Goal: Task Accomplishment & Management: Manage account settings

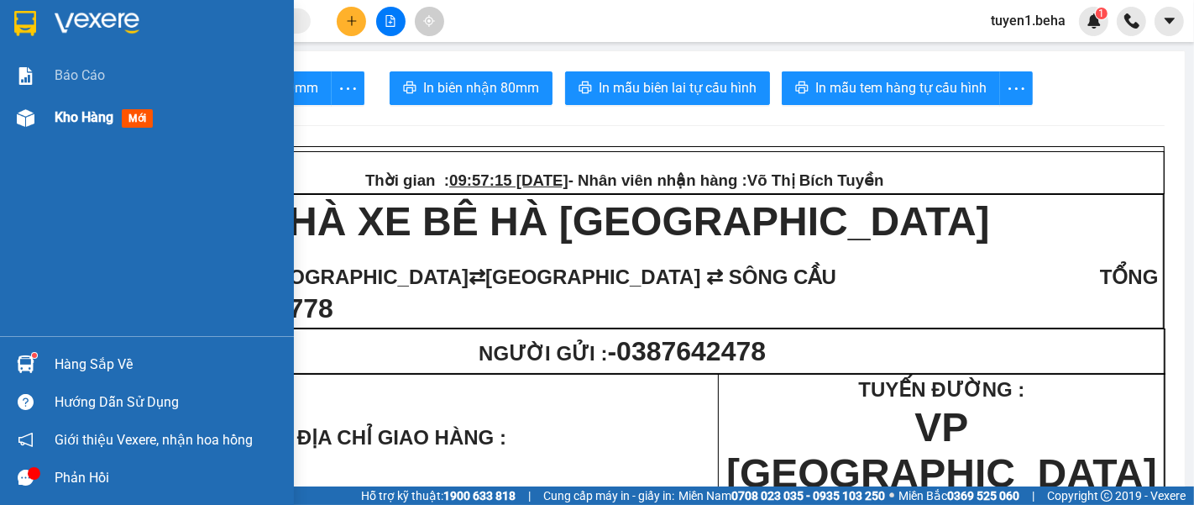
click at [90, 118] on span "Kho hàng" at bounding box center [84, 117] width 59 height 16
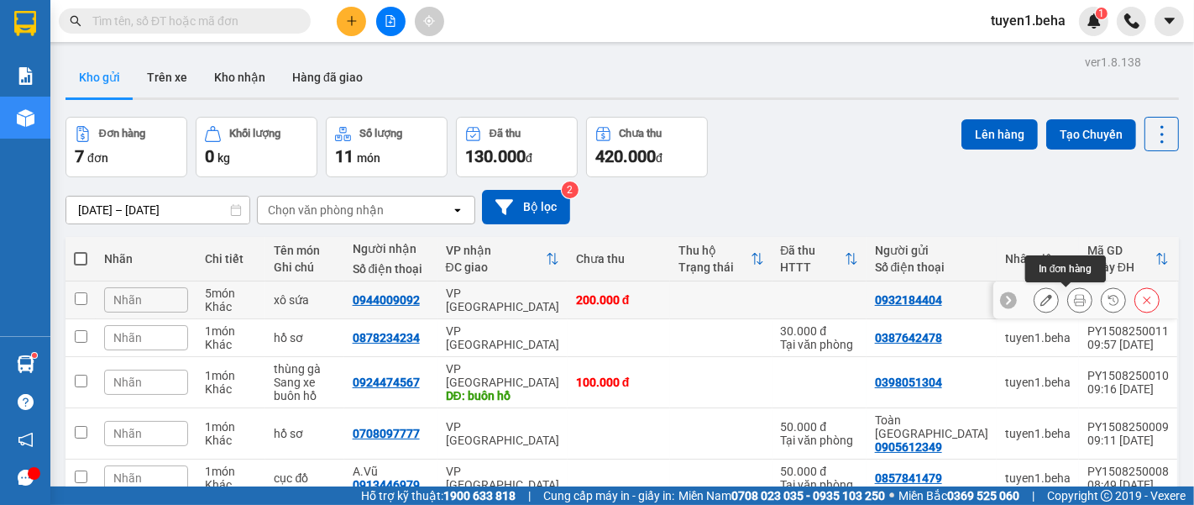
click at [1072, 301] on button at bounding box center [1080, 299] width 24 height 29
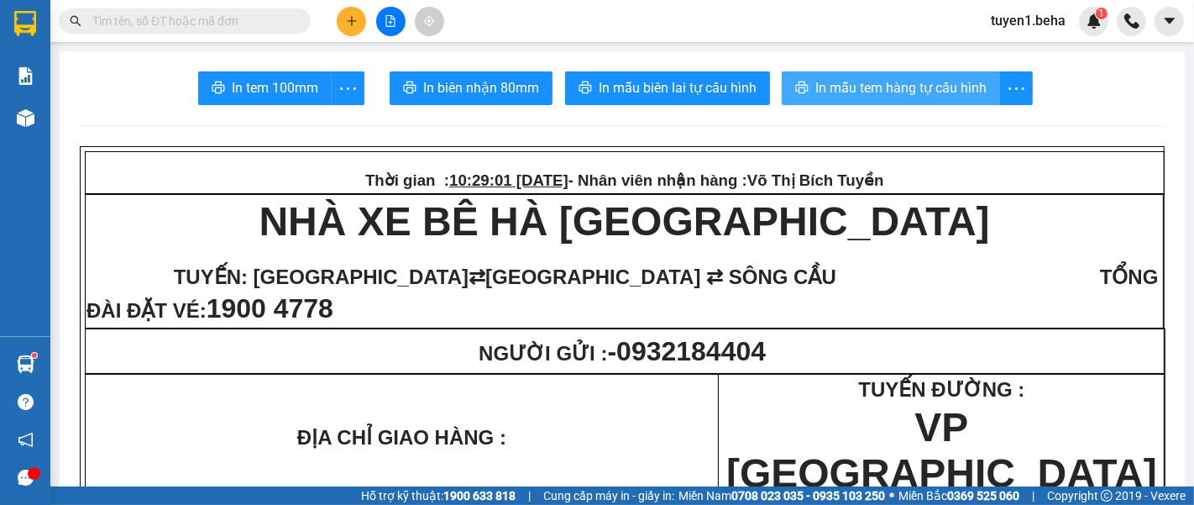
click at [860, 76] on button "In mẫu tem hàng tự cấu hình" at bounding box center [891, 88] width 218 height 34
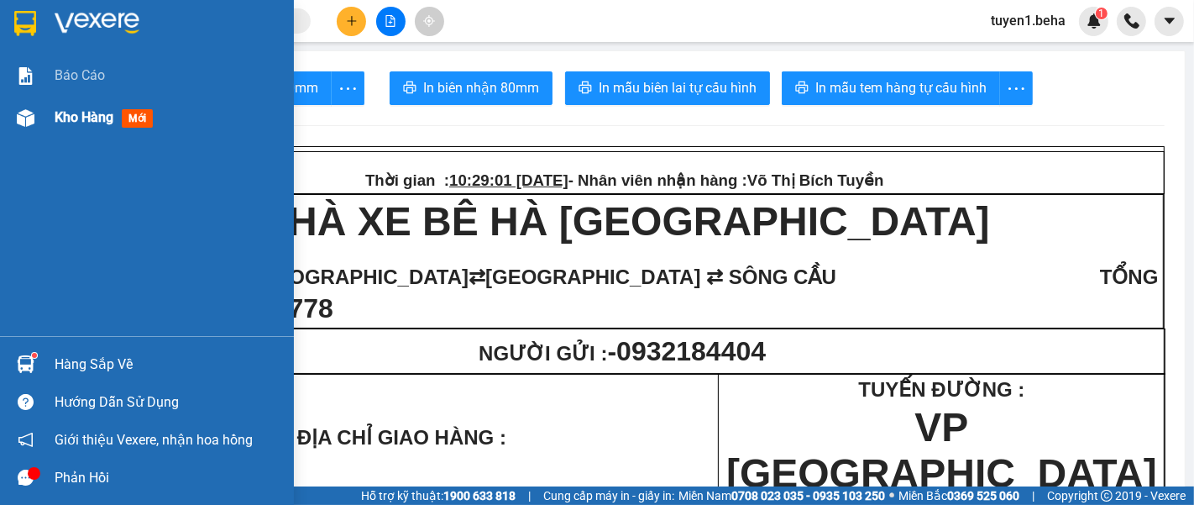
click at [93, 117] on span "Kho hàng" at bounding box center [84, 117] width 59 height 16
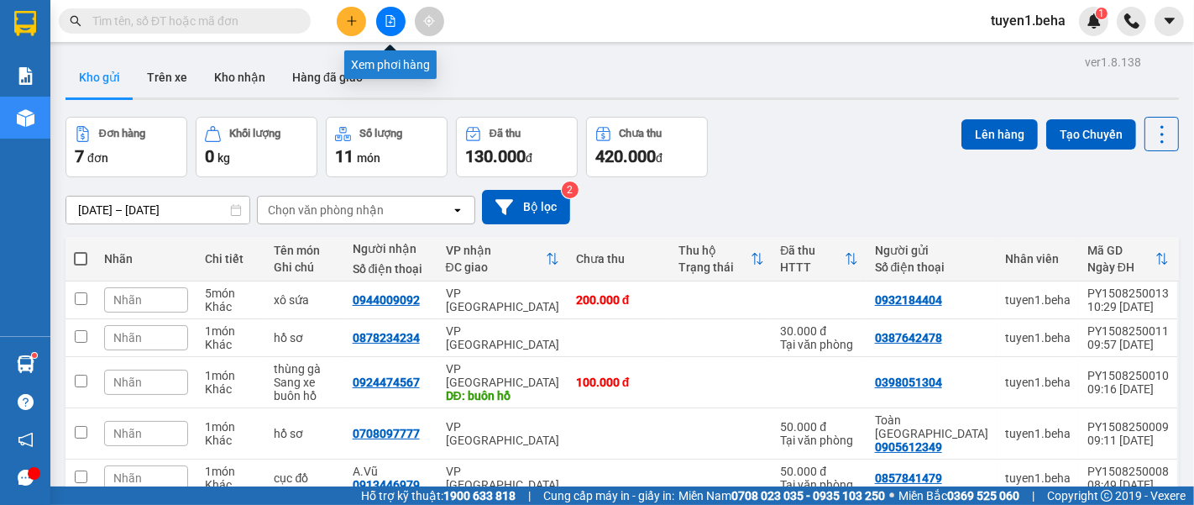
click at [395, 19] on icon "file-add" at bounding box center [390, 21] width 12 height 12
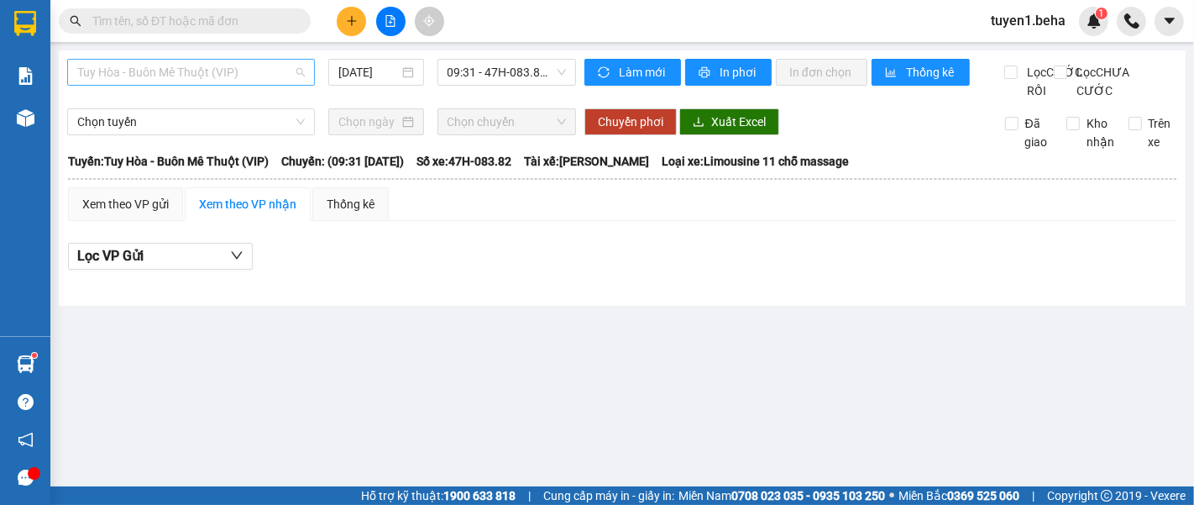
click at [194, 85] on span "Tuy Hòa - Buôn Mê Thuột (VIP)" at bounding box center [190, 72] width 227 height 25
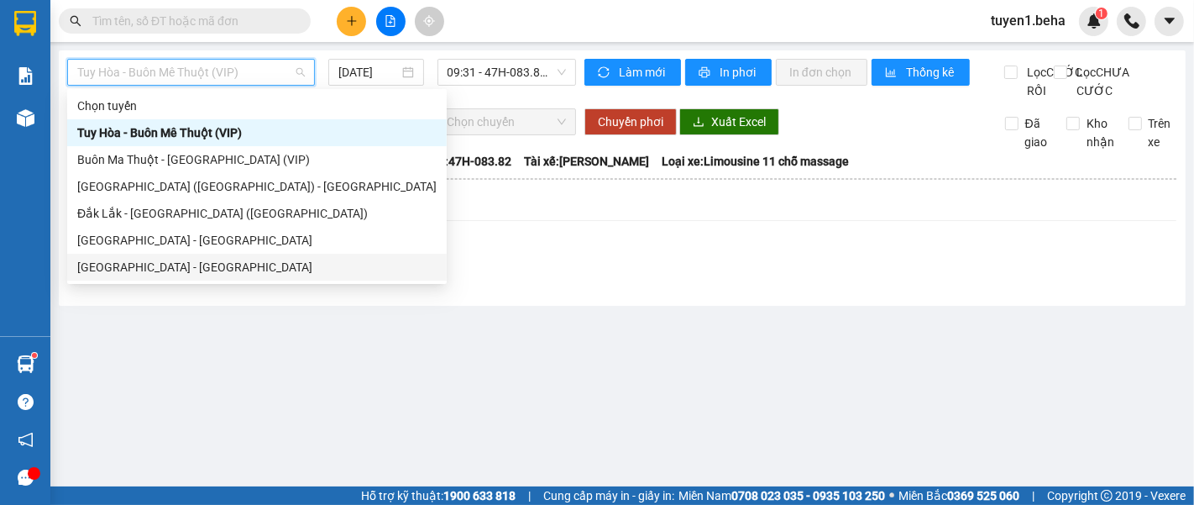
click at [149, 262] on div "Đắk Lắk - Phú Yên" at bounding box center [256, 267] width 359 height 18
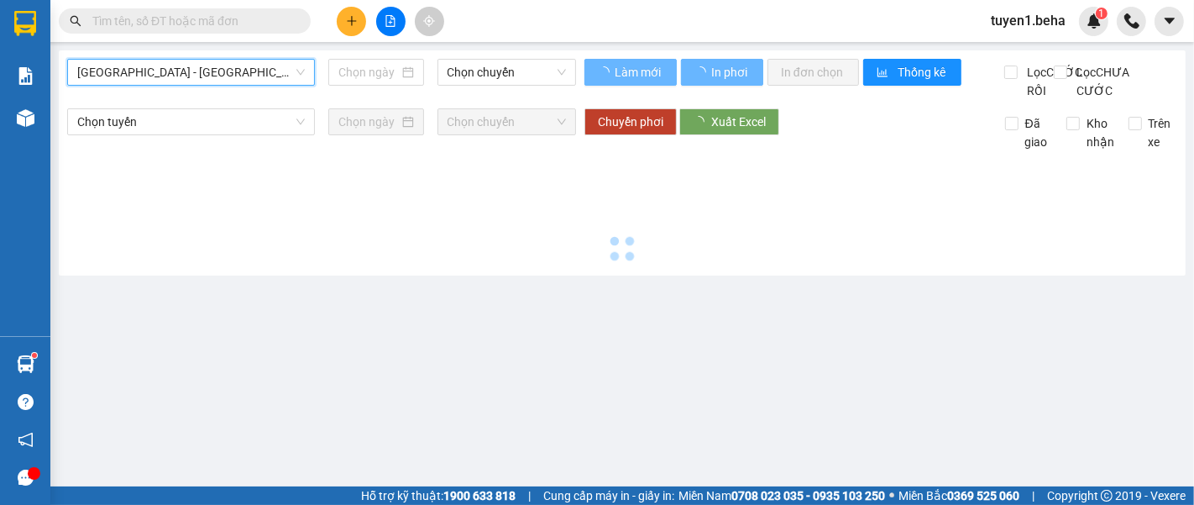
type input "15/08/2025"
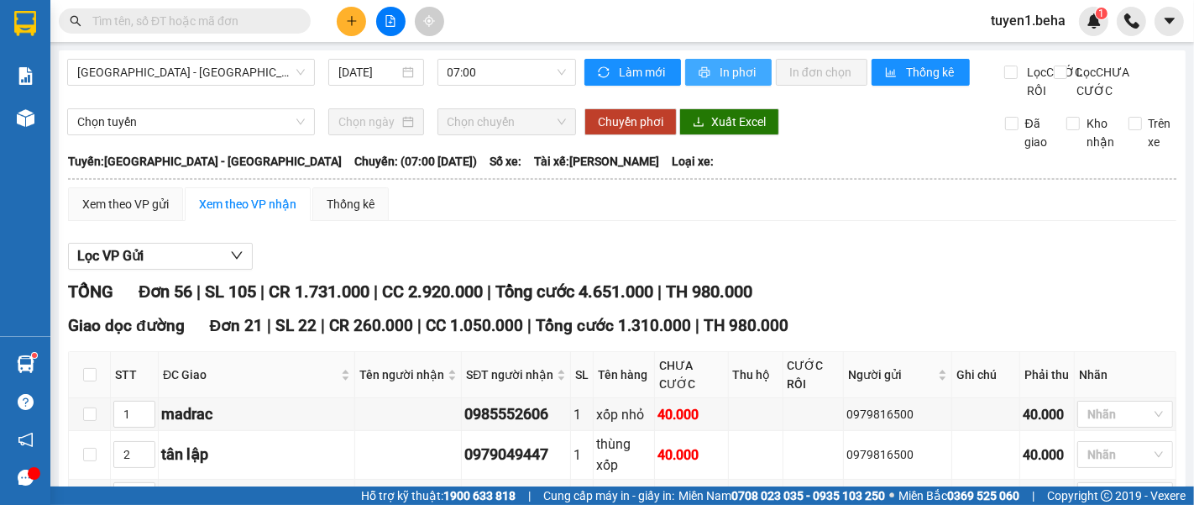
click at [719, 79] on span "In phơi" at bounding box center [738, 72] width 39 height 18
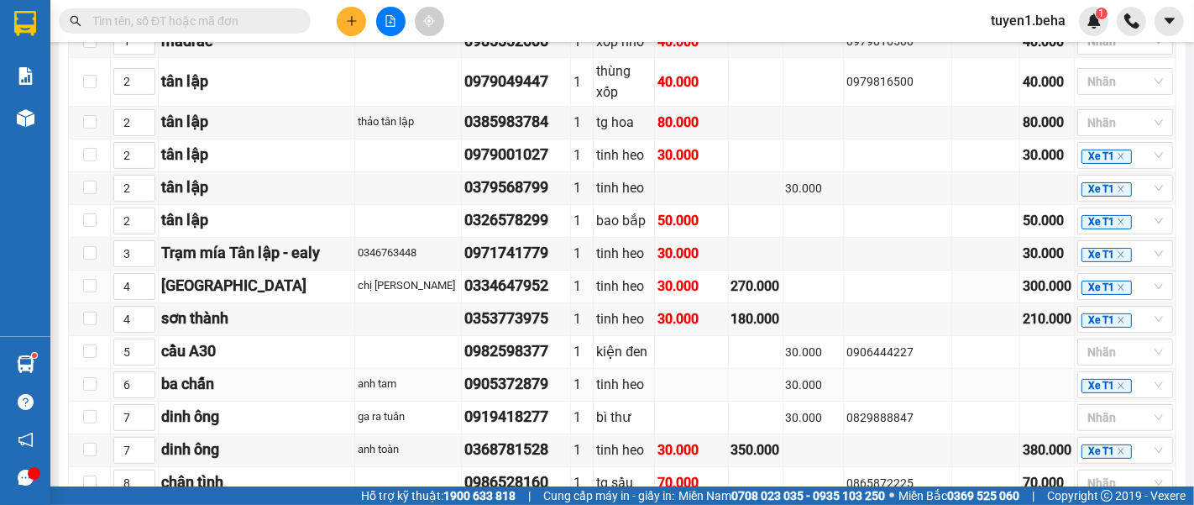
scroll to position [466, 0]
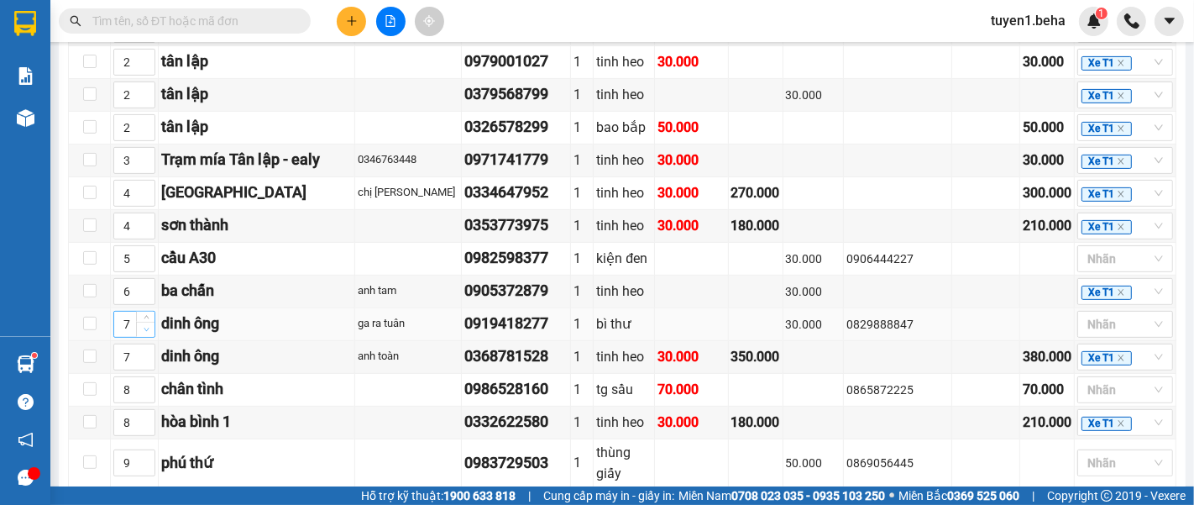
type input "6"
click at [141, 334] on span "down" at bounding box center [146, 329] width 10 height 10
type input "6"
click at [144, 365] on icon "down" at bounding box center [147, 362] width 6 height 6
type input "7"
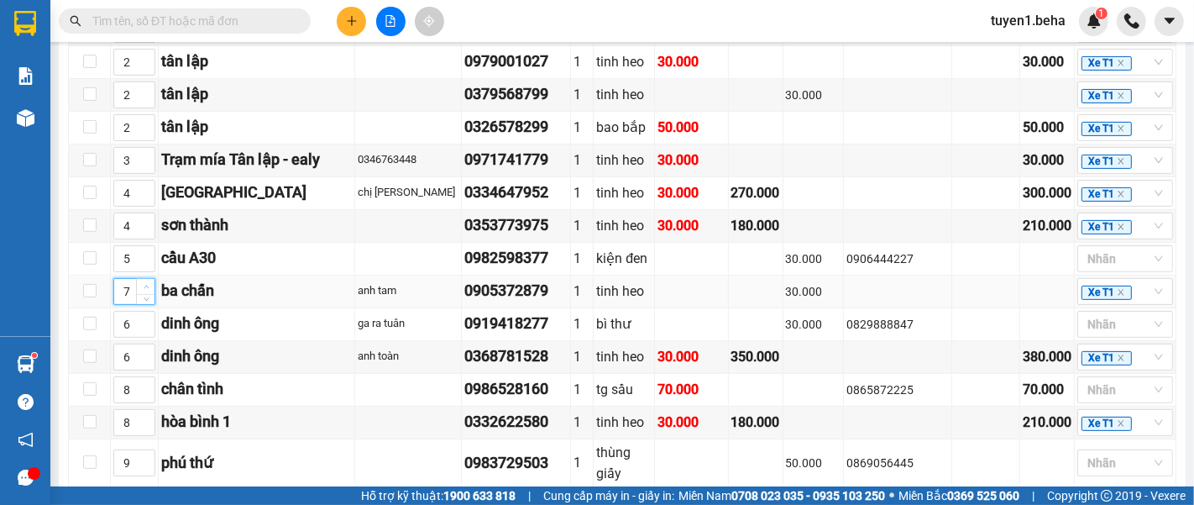
click at [149, 292] on span "up" at bounding box center [146, 287] width 10 height 10
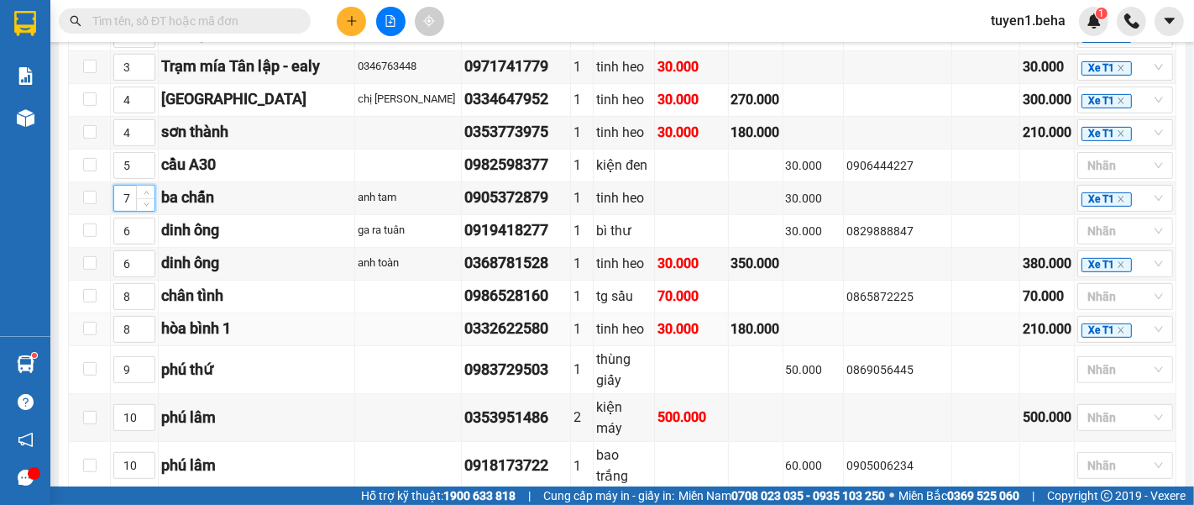
scroll to position [652, 0]
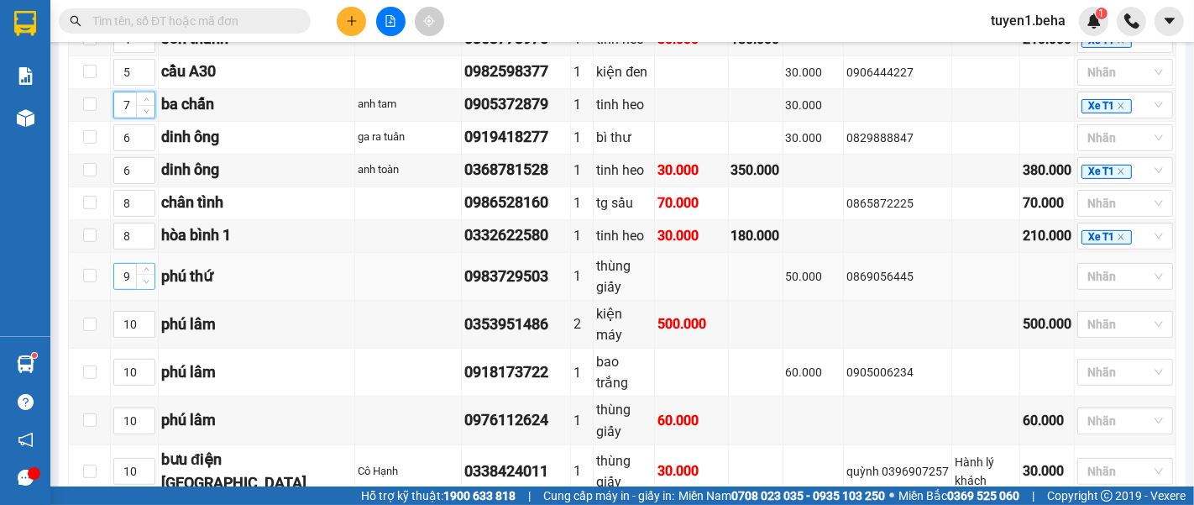
type input "8"
click at [144, 285] on icon "down" at bounding box center [147, 282] width 6 height 6
type input "9"
click at [141, 204] on span "up" at bounding box center [146, 199] width 10 height 10
click at [145, 233] on icon "up" at bounding box center [146, 231] width 5 height 3
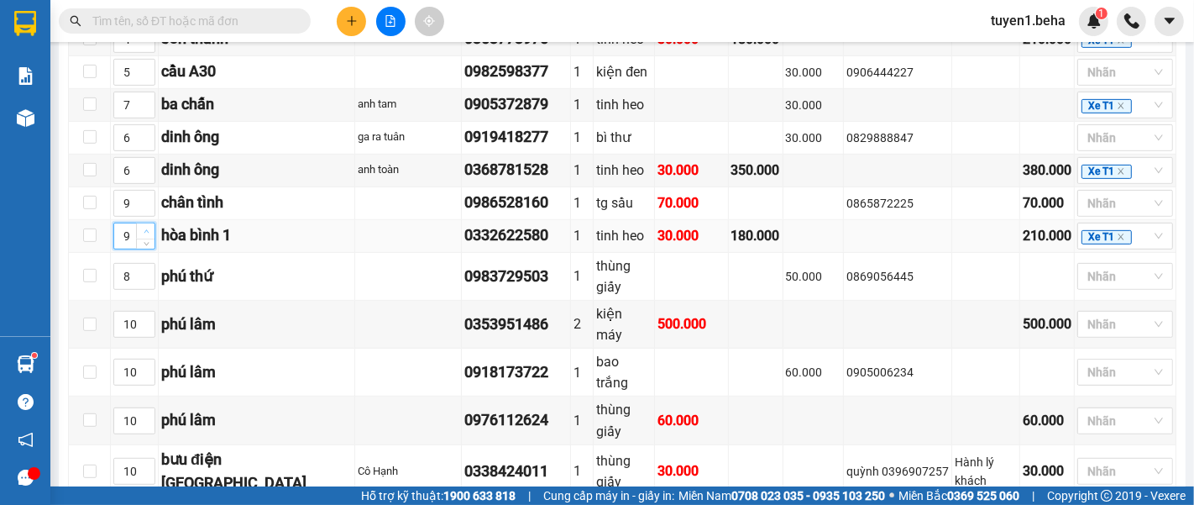
type input "10"
click at [145, 233] on icon "up" at bounding box center [146, 231] width 5 height 3
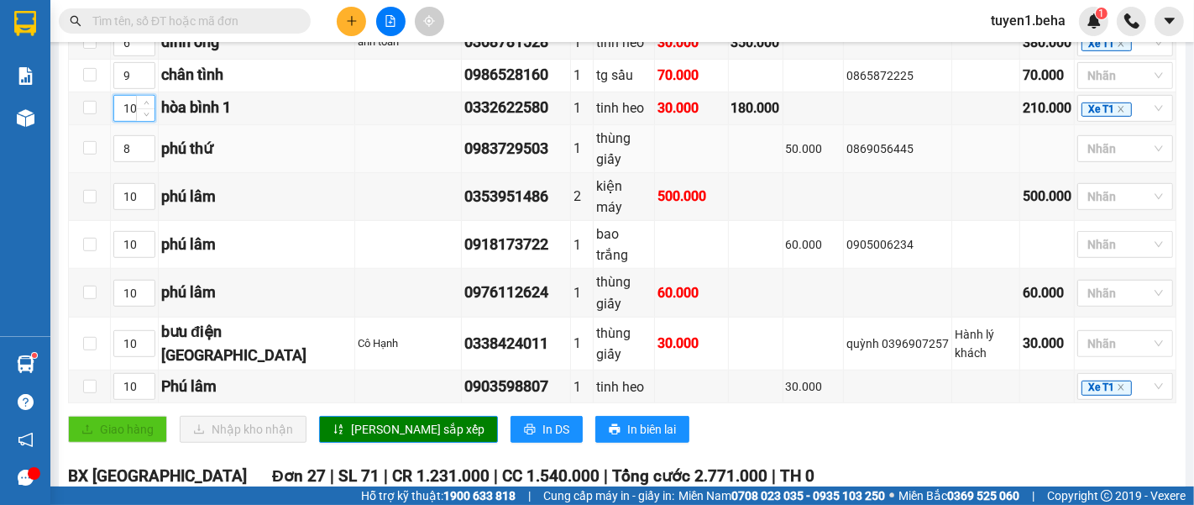
scroll to position [839, 0]
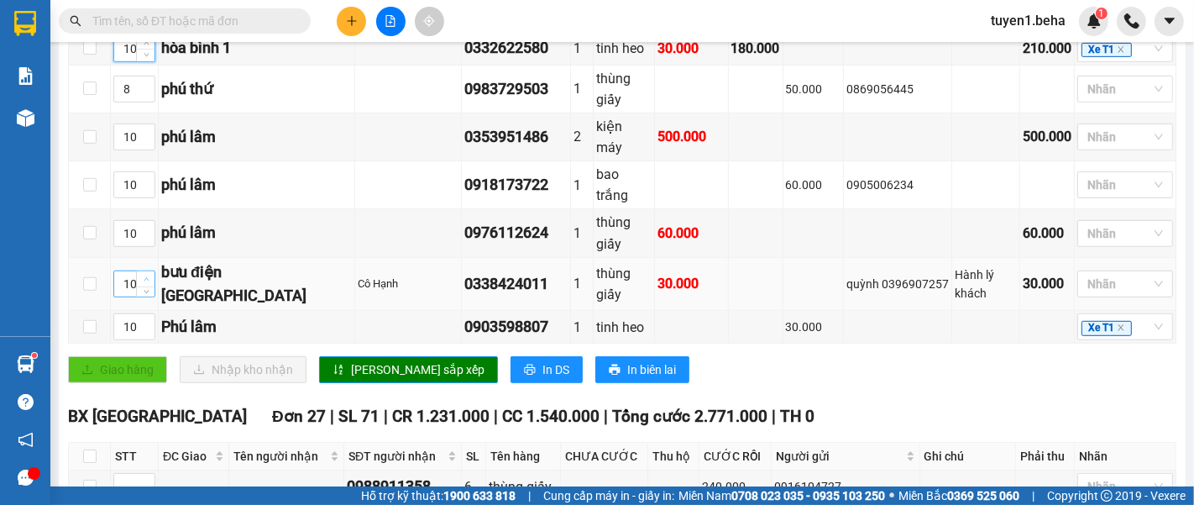
type input "11"
click at [144, 276] on icon "up" at bounding box center [147, 279] width 6 height 6
click at [370, 360] on span "[PERSON_NAME] sắp xếp" at bounding box center [417, 369] width 133 height 18
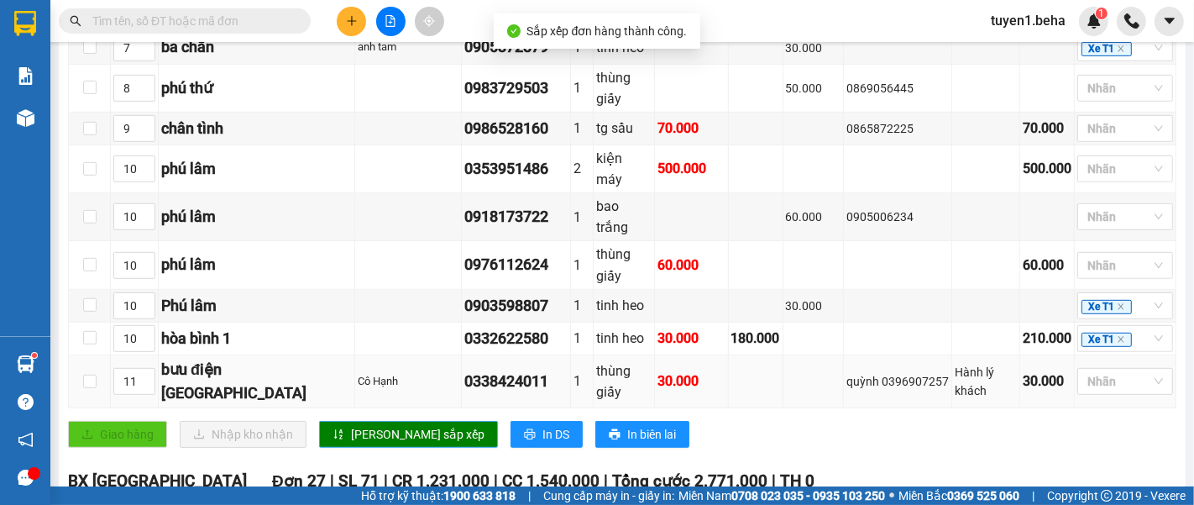
scroll to position [745, 0]
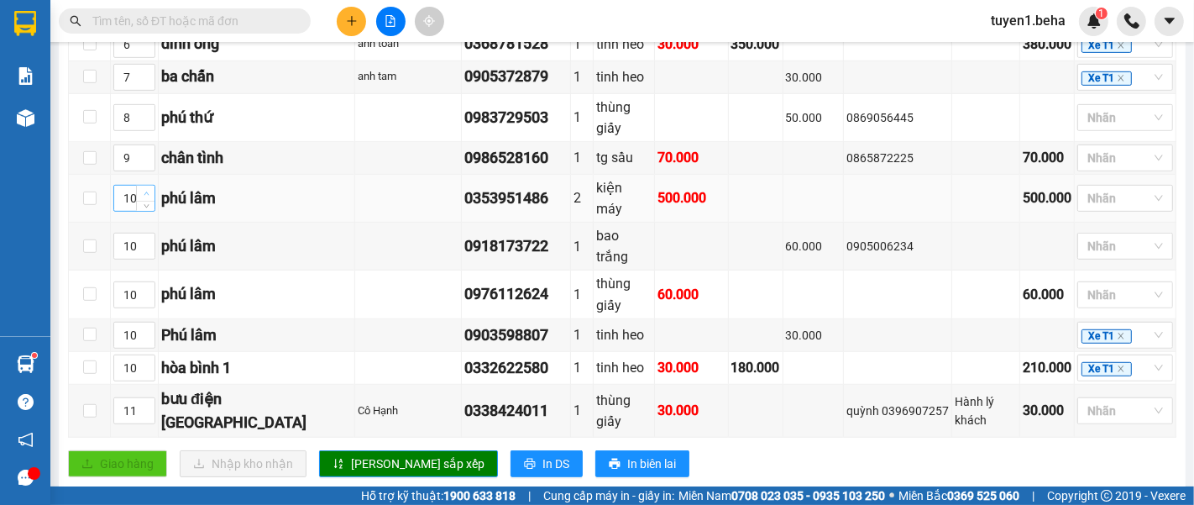
type input "11"
click at [144, 194] on span "up" at bounding box center [146, 194] width 10 height 10
type input "11"
click at [144, 239] on icon "up" at bounding box center [147, 242] width 6 height 6
type input "11"
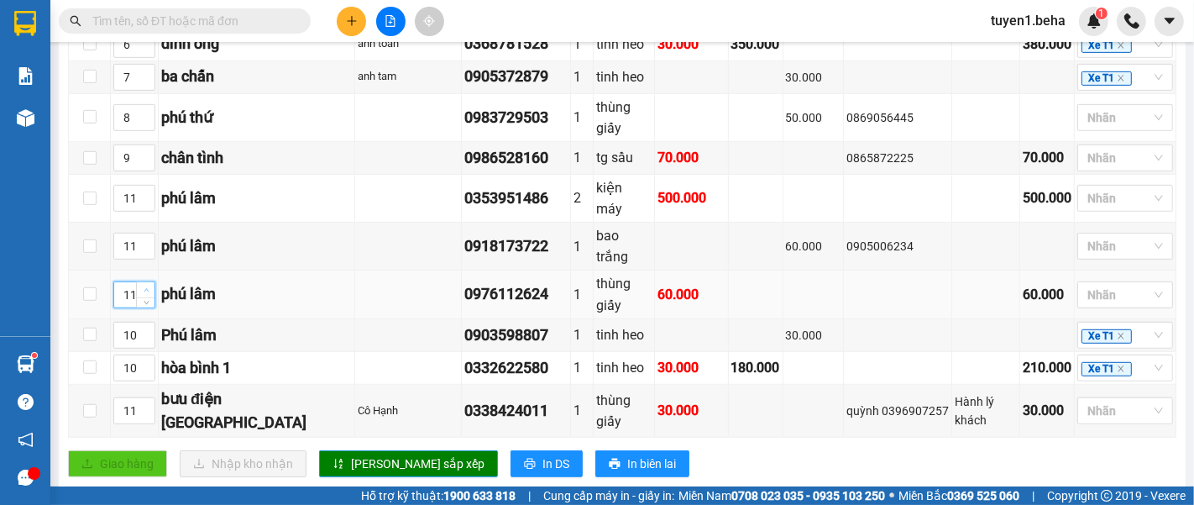
click at [144, 289] on icon "up" at bounding box center [146, 290] width 5 height 3
type input "11"
click at [139, 322] on span "Increase Value" at bounding box center [145, 329] width 18 height 15
type input "12"
click at [141, 401] on span "up" at bounding box center [146, 406] width 10 height 10
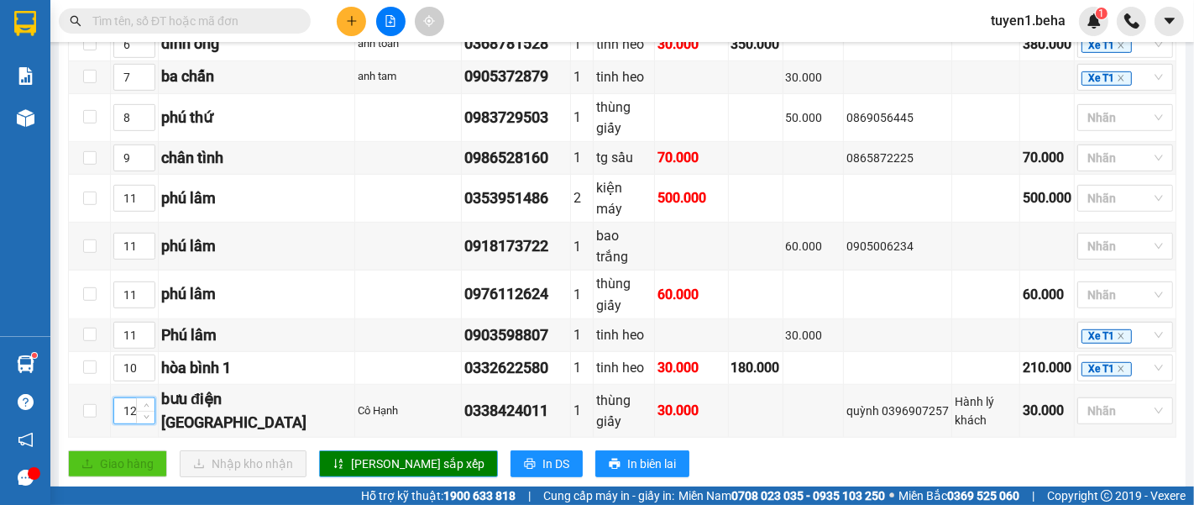
click at [372, 454] on span "[PERSON_NAME] sắp xếp" at bounding box center [417, 463] width 133 height 18
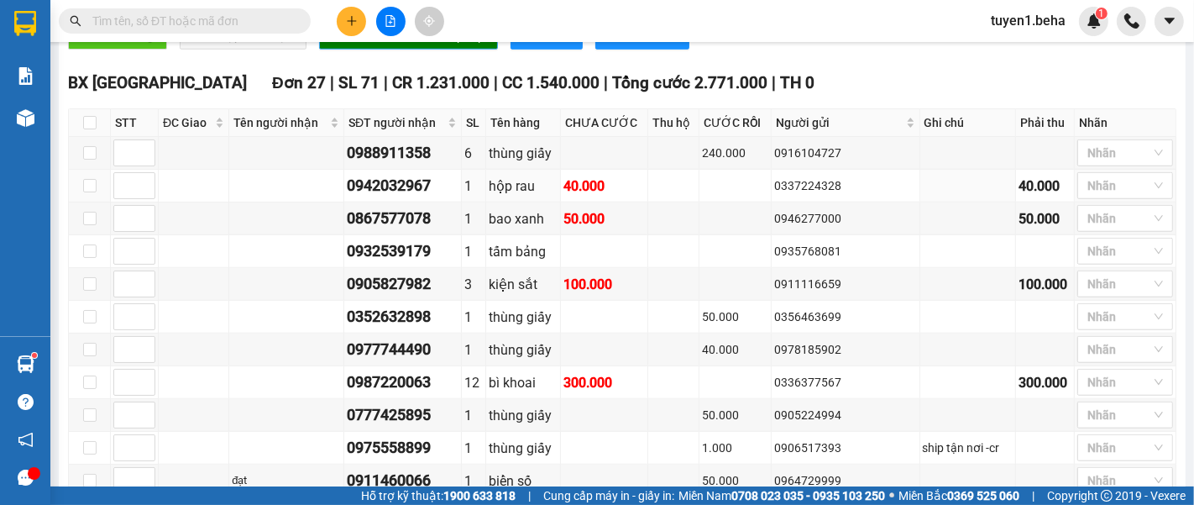
scroll to position [1212, 0]
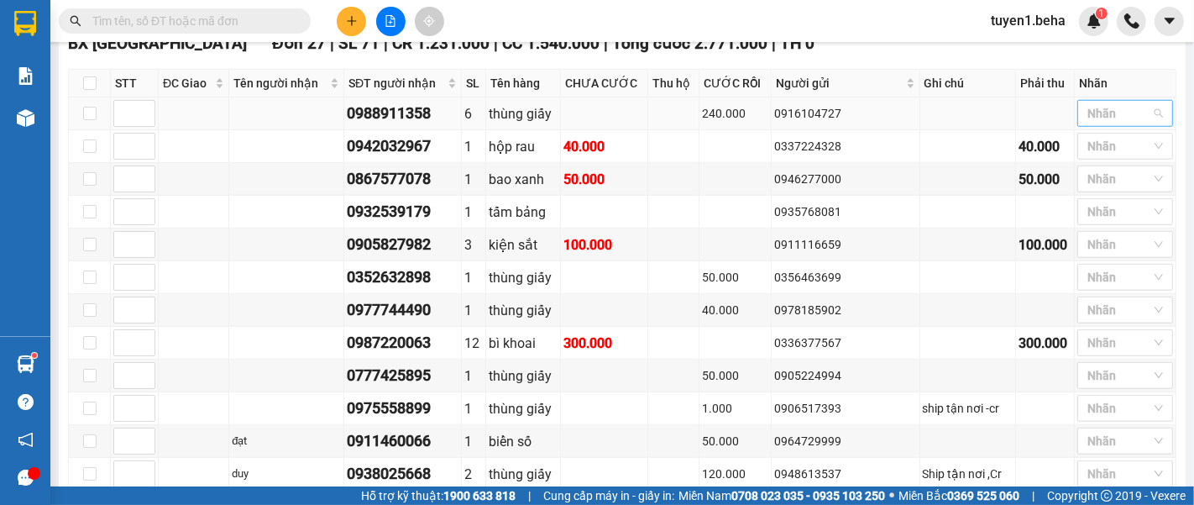
click at [1102, 103] on div at bounding box center [1116, 113] width 71 height 20
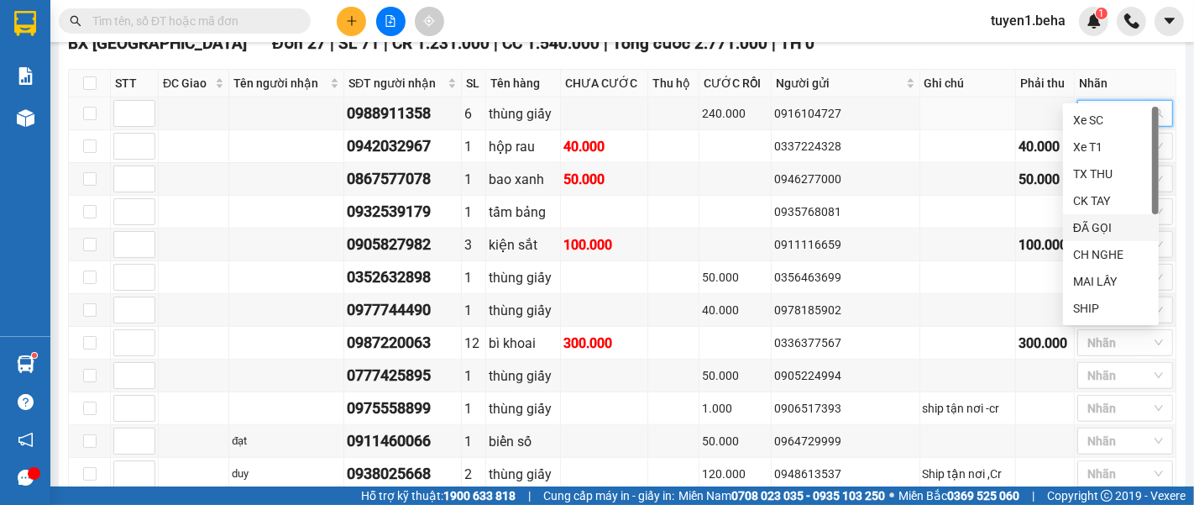
click at [1094, 228] on div "ĐÃ GỌI" at bounding box center [1111, 227] width 76 height 18
click at [885, 22] on div "Kết quả tìm kiếm ( 0 ) Bộ lọc No Data tuyen1.beha 1" at bounding box center [597, 21] width 1194 height 42
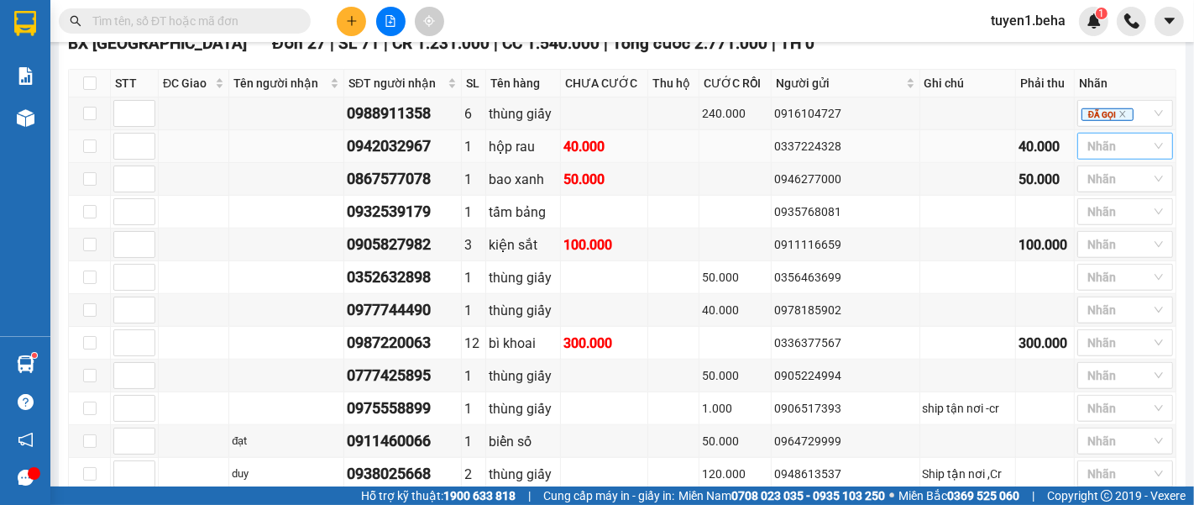
click at [1104, 136] on div at bounding box center [1116, 146] width 71 height 20
click at [1106, 257] on div "ĐÃ GỌI" at bounding box center [1111, 259] width 76 height 18
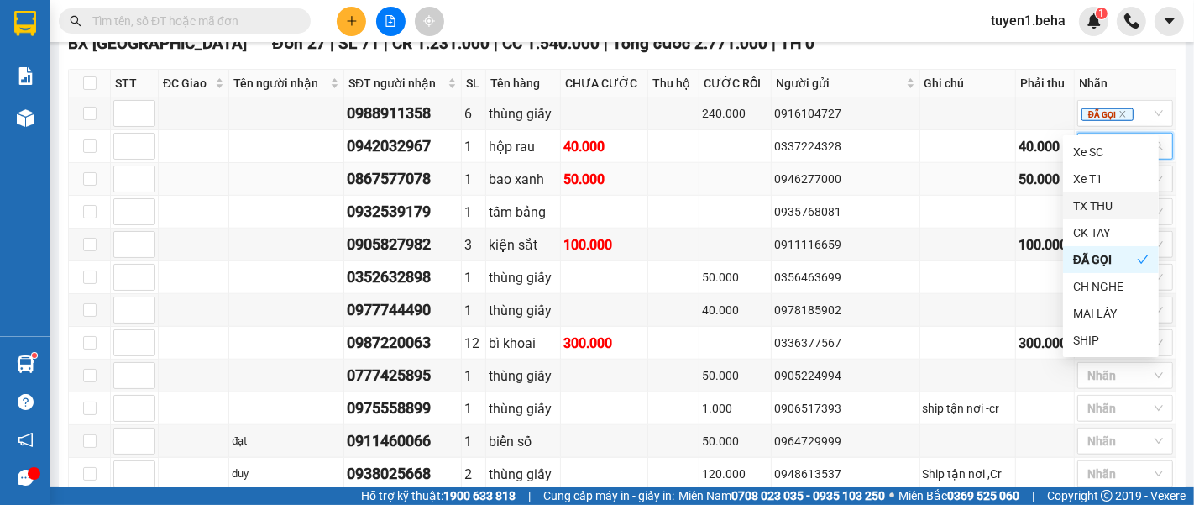
click at [920, 163] on td at bounding box center [968, 179] width 96 height 33
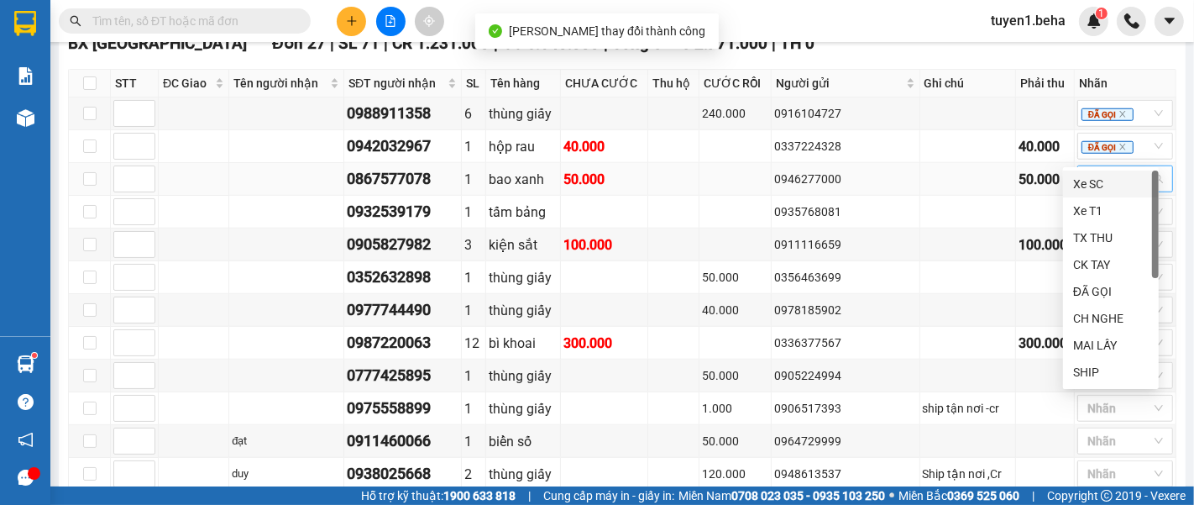
click at [1108, 169] on div at bounding box center [1116, 179] width 71 height 20
click at [1096, 284] on div "ĐÃ GỌI" at bounding box center [1111, 291] width 76 height 18
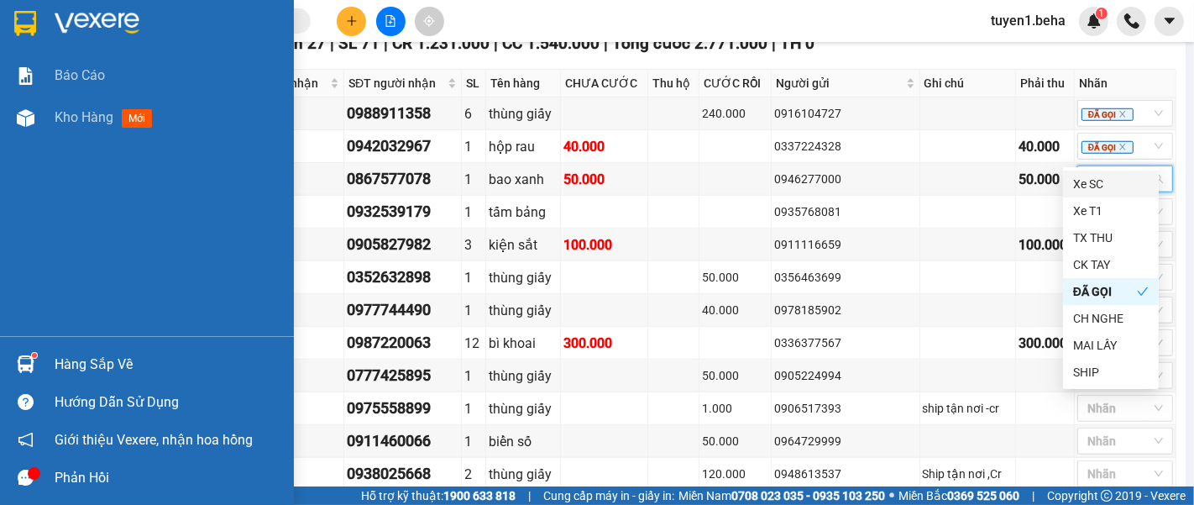
click at [118, 177] on div "Báo cáo Kho hàng mới" at bounding box center [147, 195] width 294 height 281
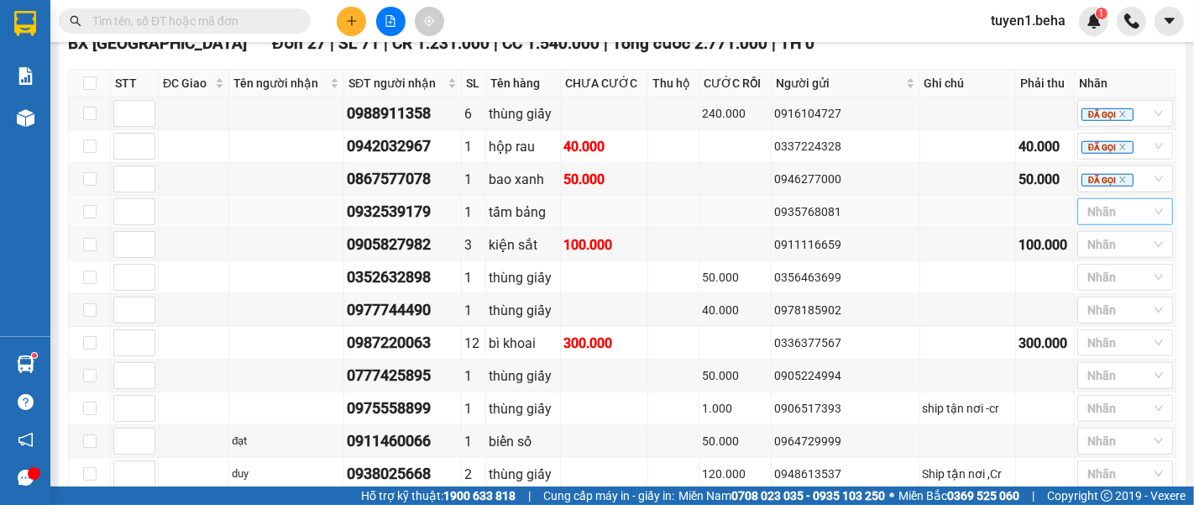
click at [1095, 201] on div at bounding box center [1116, 211] width 71 height 20
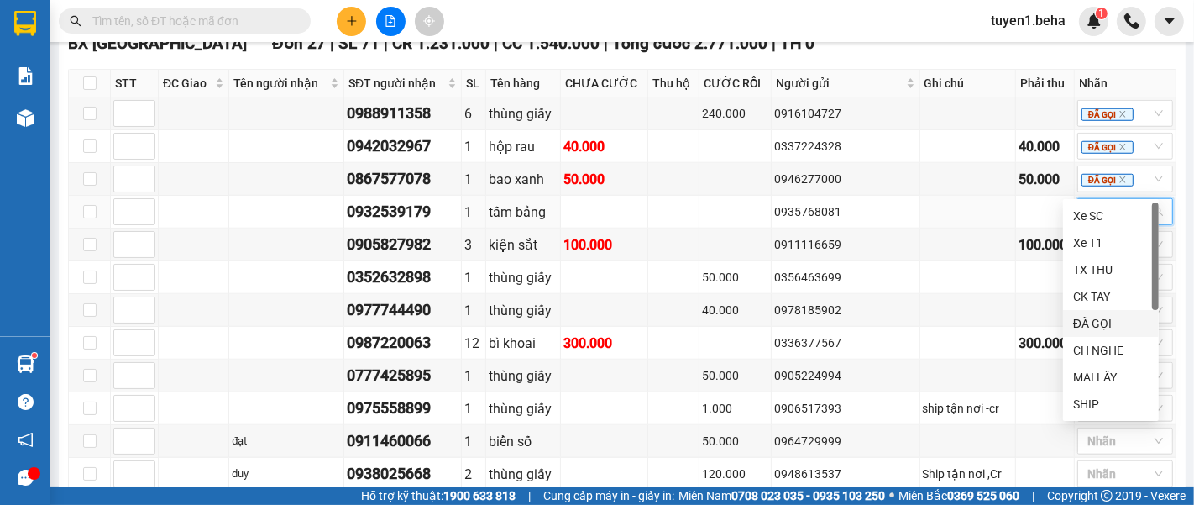
click at [1101, 316] on div "ĐÃ GỌI" at bounding box center [1111, 323] width 76 height 18
click at [868, 235] on div "0911116659" at bounding box center [845, 244] width 143 height 18
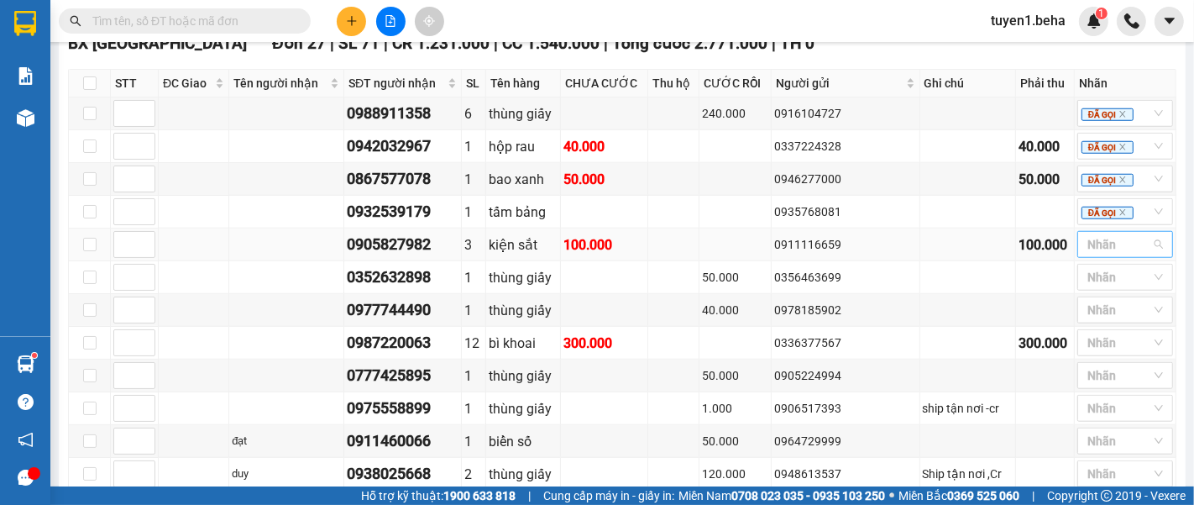
click at [1081, 234] on div at bounding box center [1116, 244] width 71 height 20
click at [1095, 379] on div "CH NGHE" at bounding box center [1111, 382] width 76 height 18
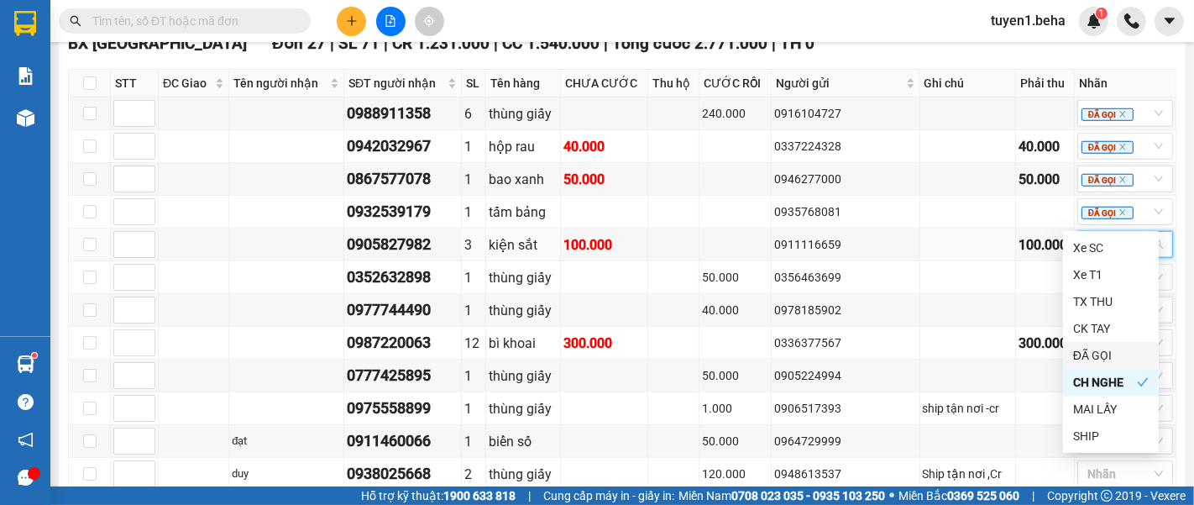
click at [1098, 354] on div "ĐÃ GỌI" at bounding box center [1111, 355] width 76 height 18
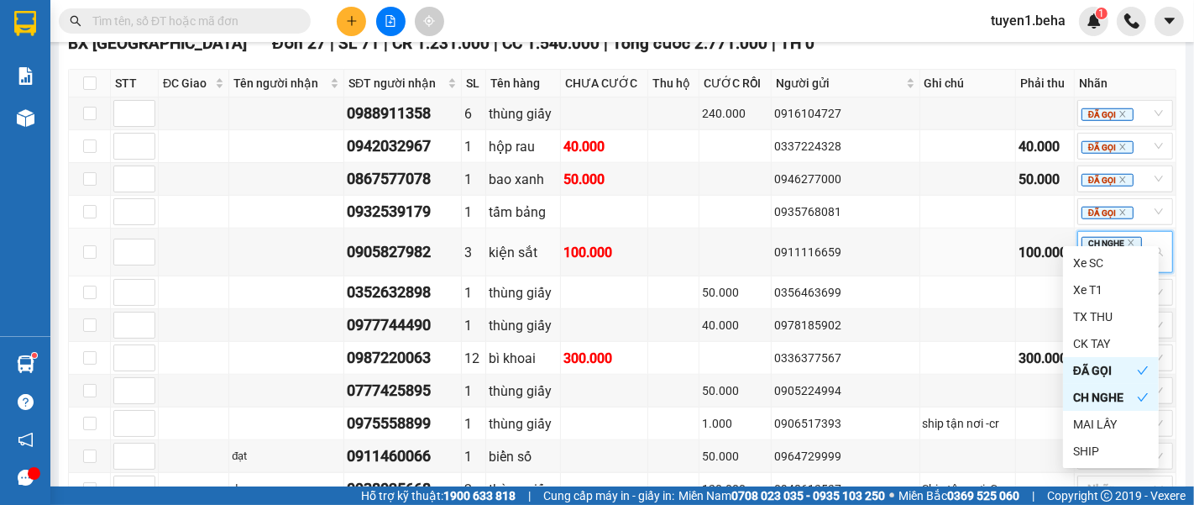
click at [1134, 395] on div "CH NGHE" at bounding box center [1105, 397] width 64 height 18
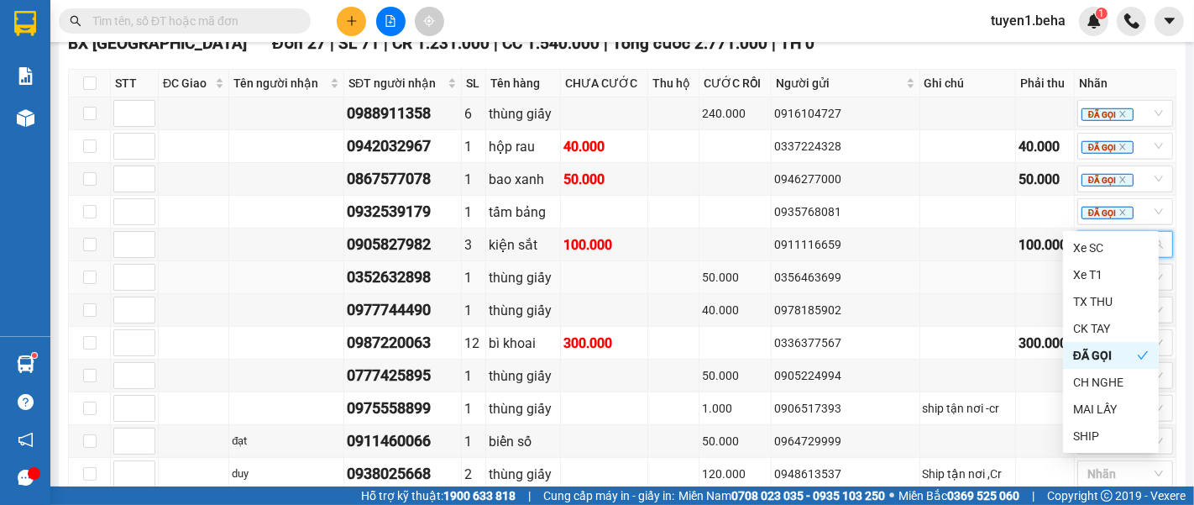
click at [897, 268] on div "0356463699" at bounding box center [845, 277] width 143 height 18
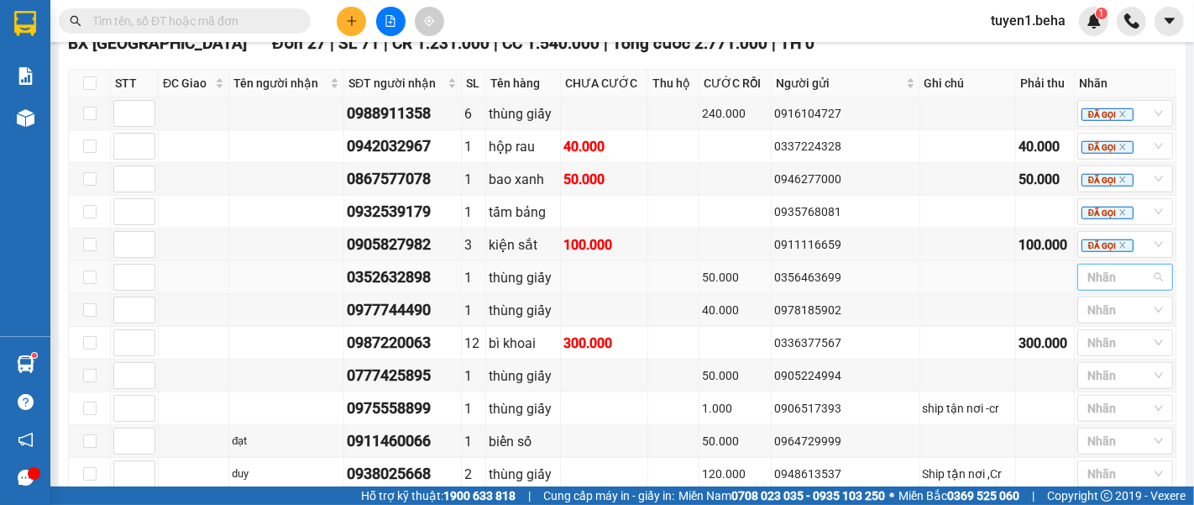
click at [1101, 267] on div at bounding box center [1116, 277] width 71 height 20
click at [1126, 387] on div "ĐÃ GỌI" at bounding box center [1111, 388] width 76 height 18
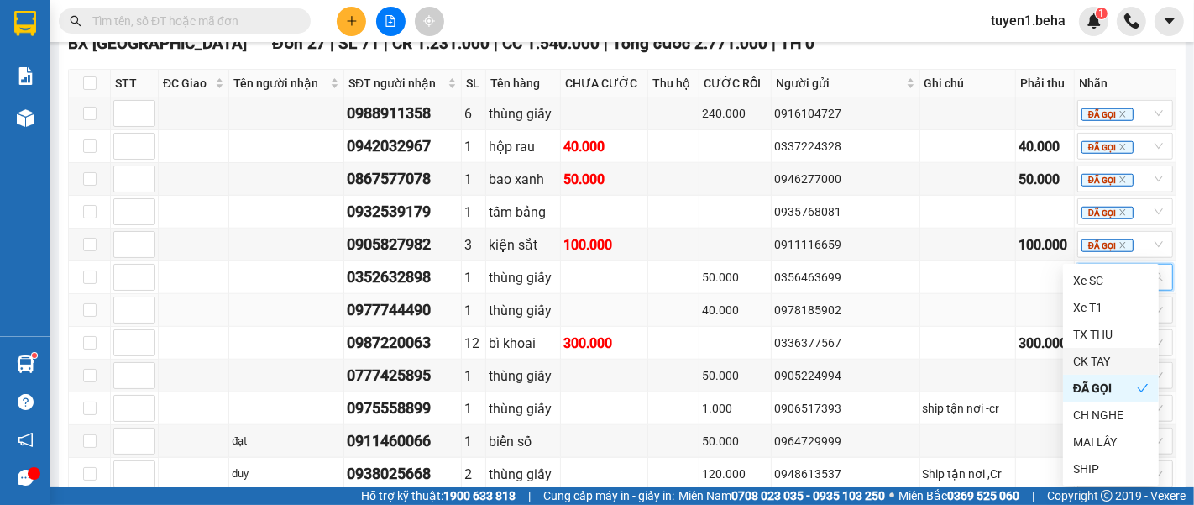
click at [854, 301] on div "0978185902" at bounding box center [845, 310] width 143 height 18
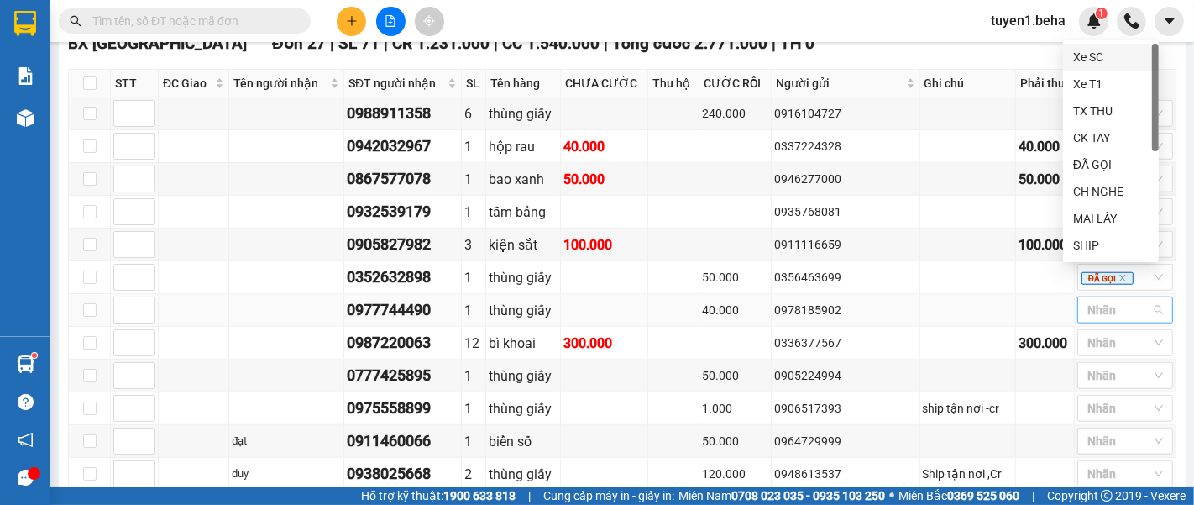
click at [1101, 300] on div at bounding box center [1116, 310] width 71 height 20
click at [1112, 164] on div "ĐÃ GỌI" at bounding box center [1111, 164] width 76 height 18
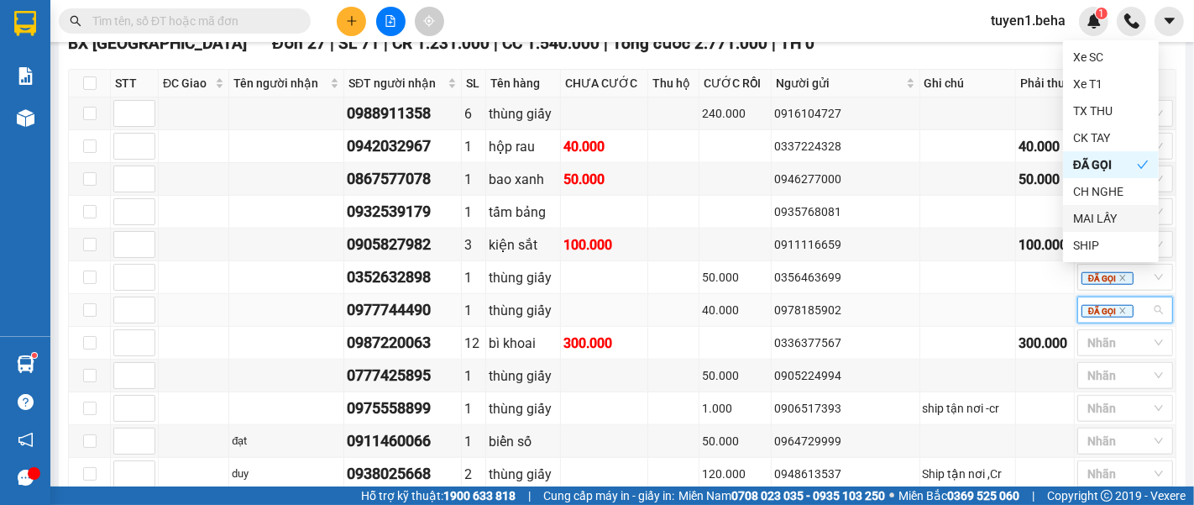
scroll to position [1399, 0]
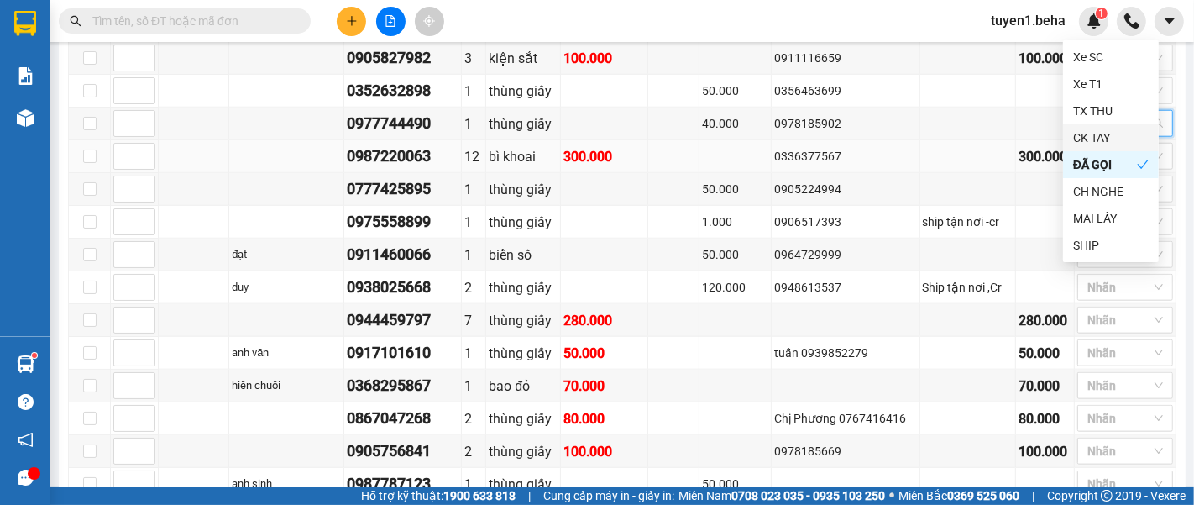
click at [944, 140] on td at bounding box center [968, 156] width 96 height 33
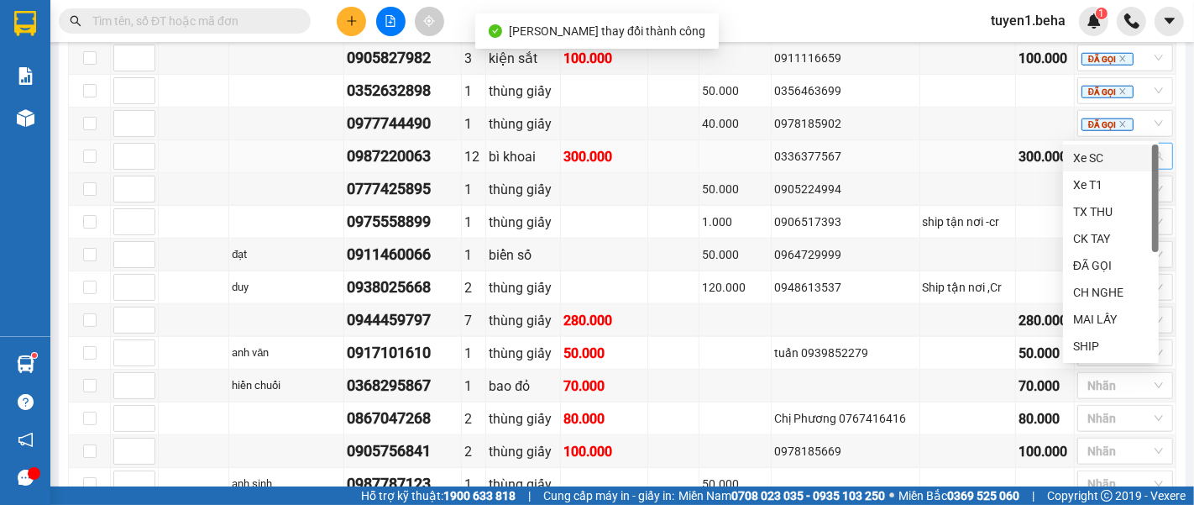
click at [1081, 146] on div at bounding box center [1116, 156] width 71 height 20
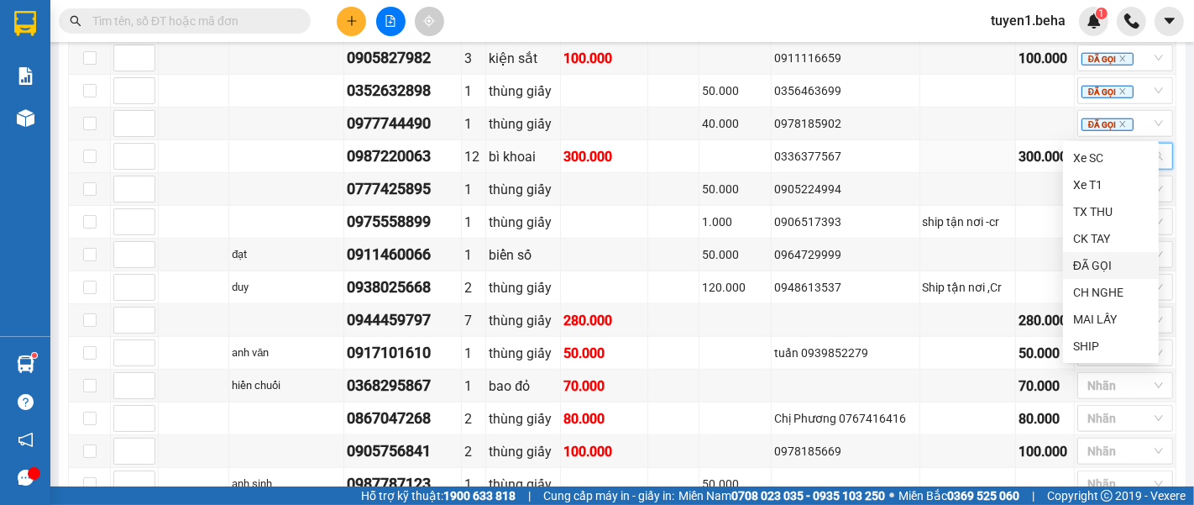
click at [1106, 265] on div "ĐÃ GỌI" at bounding box center [1111, 265] width 76 height 18
click at [624, 173] on td at bounding box center [605, 189] width 88 height 33
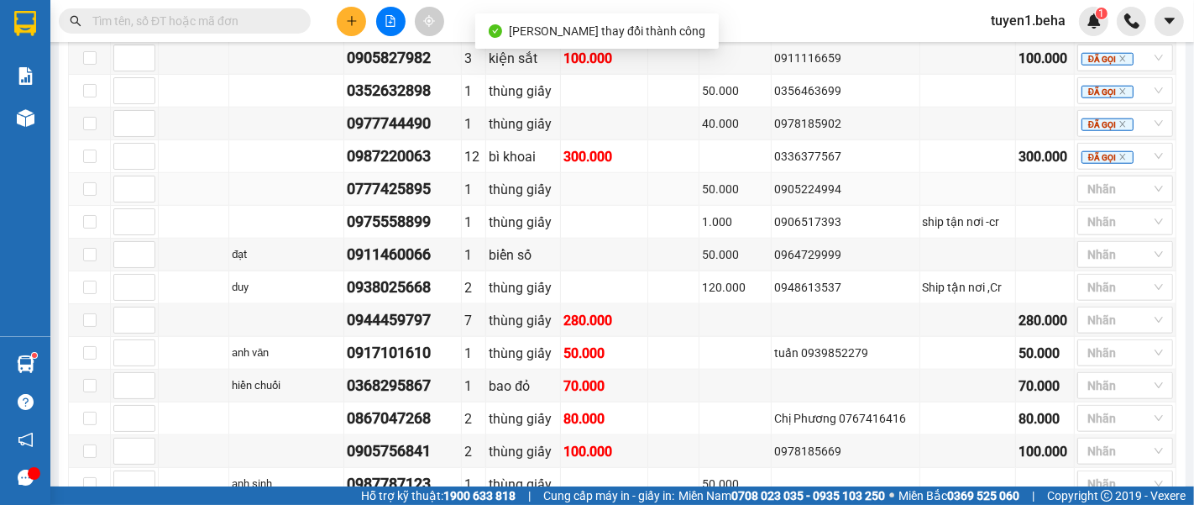
click at [986, 173] on td at bounding box center [968, 189] width 96 height 33
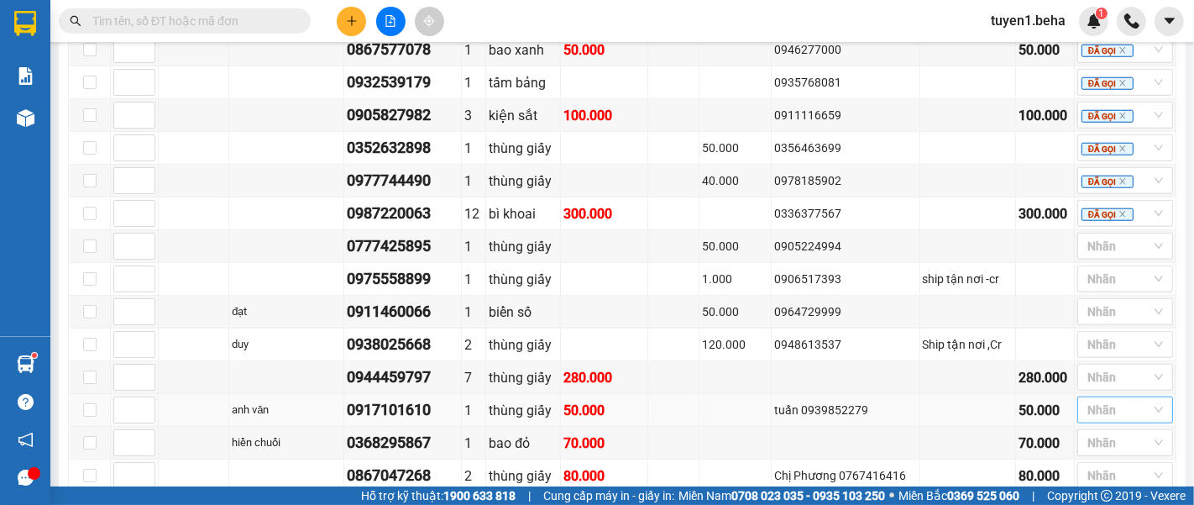
scroll to position [1305, 0]
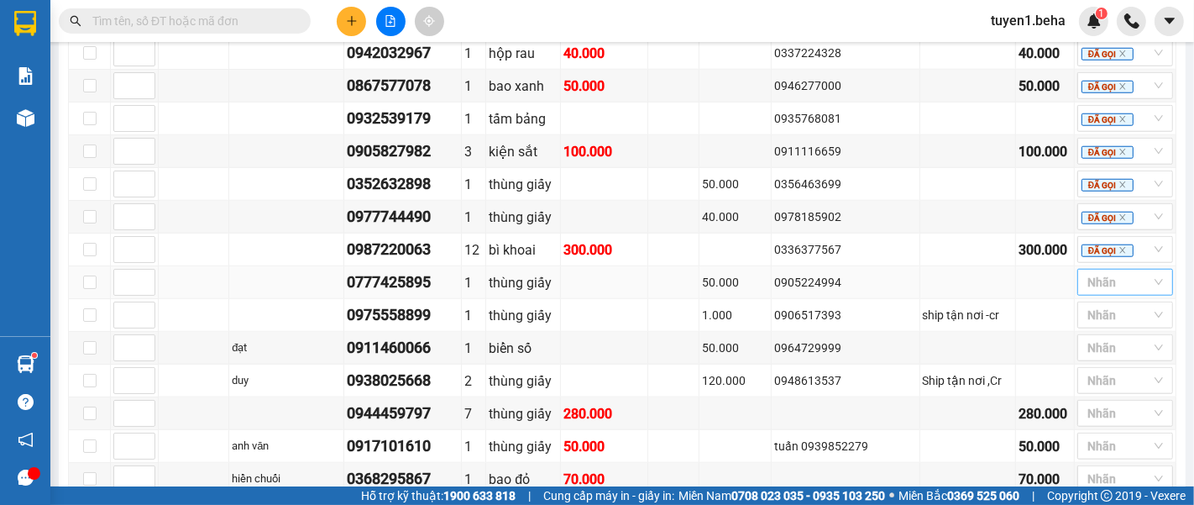
click at [1089, 272] on div at bounding box center [1116, 282] width 71 height 20
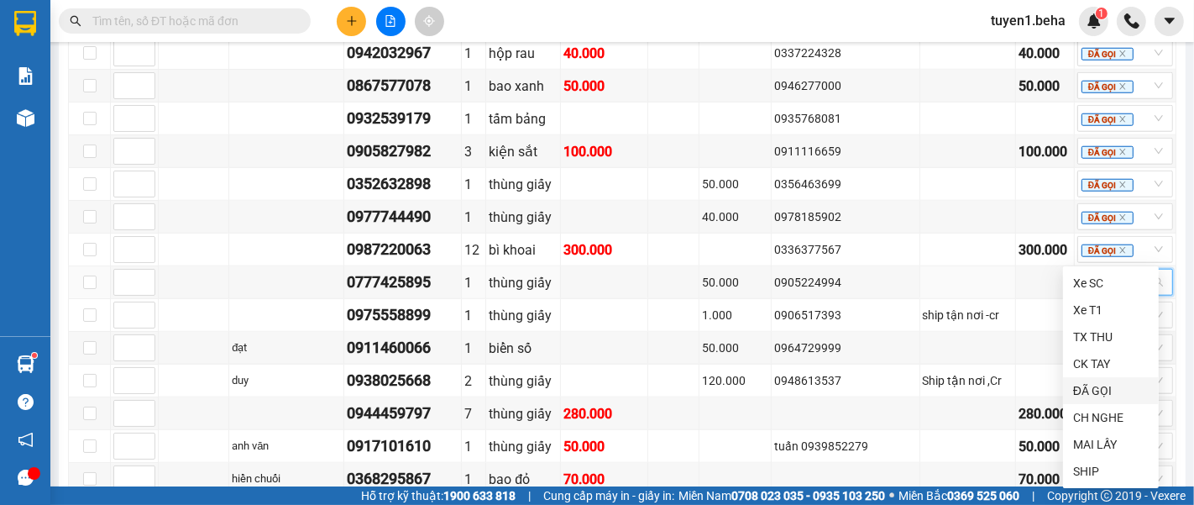
drag, startPoint x: 1103, startPoint y: 387, endPoint x: 1065, endPoint y: 348, distance: 54.6
click at [1103, 385] on div "ĐÃ GỌI" at bounding box center [1111, 390] width 76 height 18
click at [886, 26] on div "Kết quả tìm kiếm ( 0 ) Bộ lọc No Data tuyen1.beha 1" at bounding box center [597, 21] width 1194 height 42
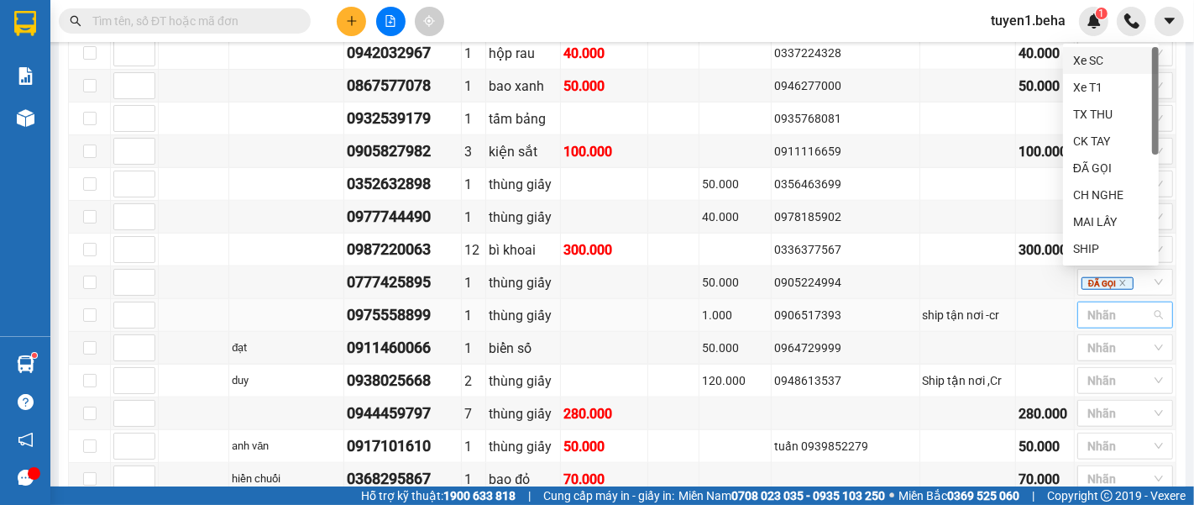
click at [1112, 305] on div at bounding box center [1116, 315] width 71 height 20
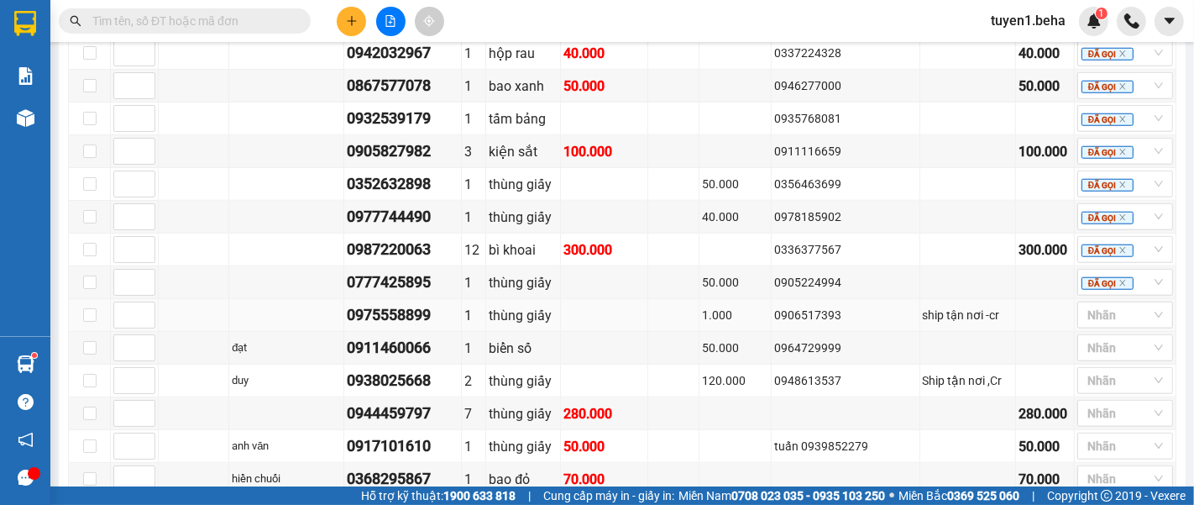
click at [1025, 299] on td at bounding box center [1045, 315] width 59 height 33
click at [1081, 305] on div at bounding box center [1116, 315] width 71 height 20
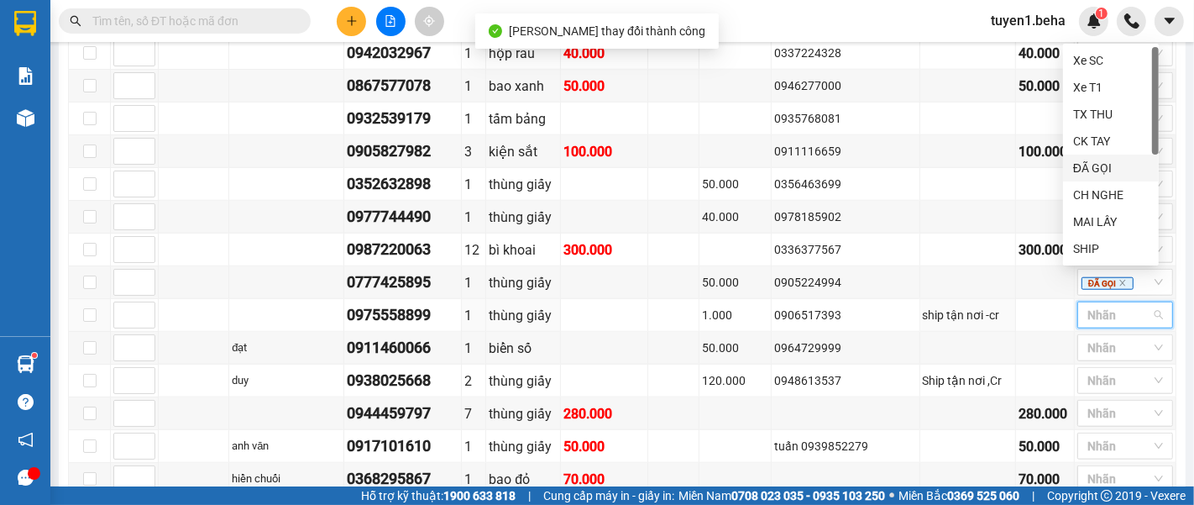
click at [1120, 166] on div "ĐÃ GỌI" at bounding box center [1111, 168] width 76 height 18
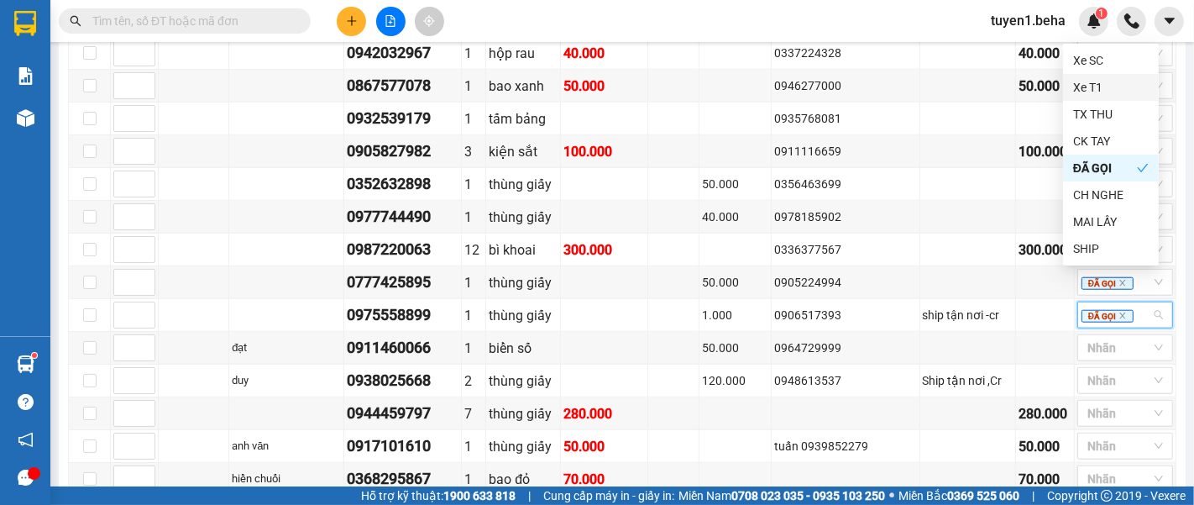
click at [867, 32] on div "Kết quả tìm kiếm ( 0 ) Bộ lọc No Data tuyen1.beha 1" at bounding box center [597, 21] width 1194 height 42
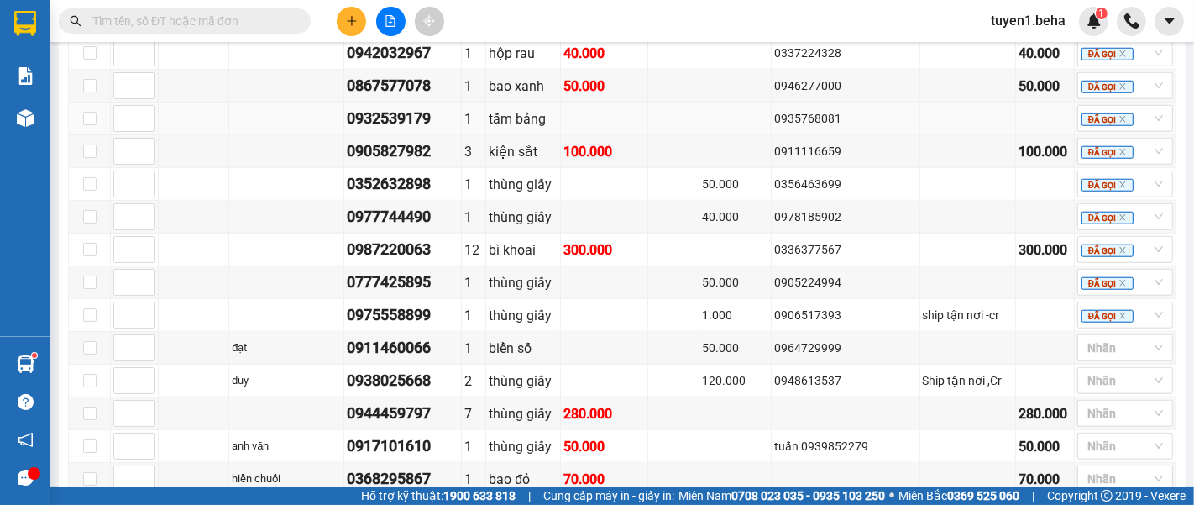
scroll to position [1492, 0]
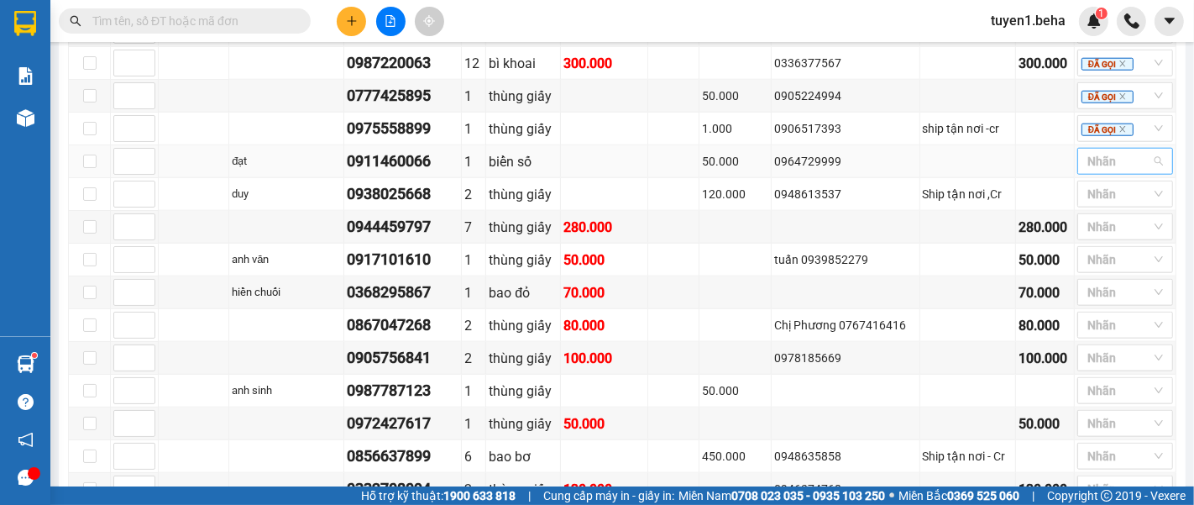
click at [1082, 151] on div at bounding box center [1116, 161] width 71 height 20
click at [912, 34] on div "Kết quả tìm kiếm ( 0 ) Bộ lọc No Data tuyen1.beha 1" at bounding box center [597, 21] width 1194 height 42
click at [1086, 184] on div at bounding box center [1116, 194] width 71 height 20
click at [1093, 325] on div "CH NGHE" at bounding box center [1111, 327] width 76 height 18
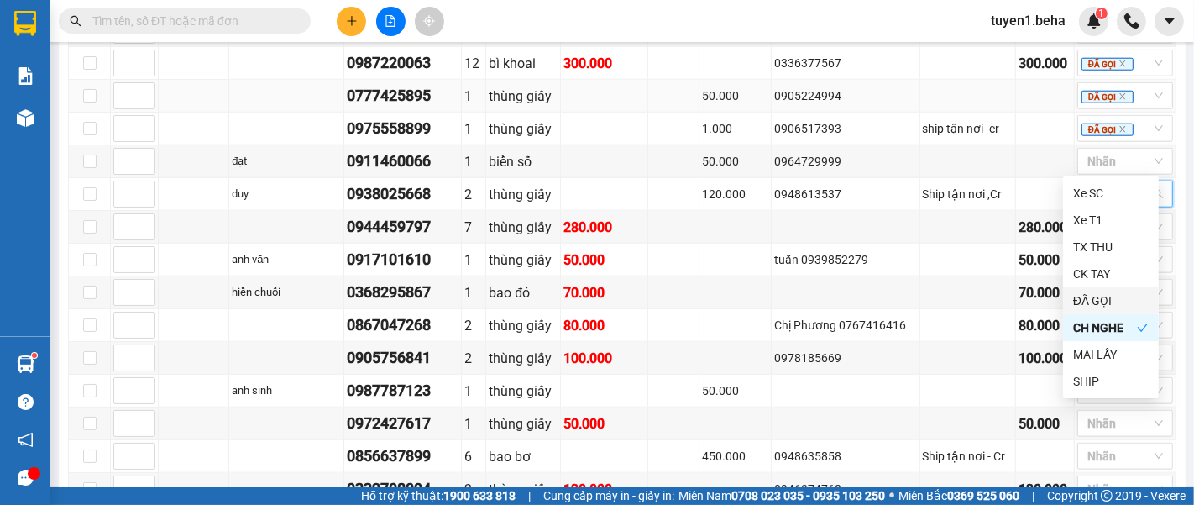
click at [857, 86] on div "0905224994" at bounding box center [845, 95] width 143 height 18
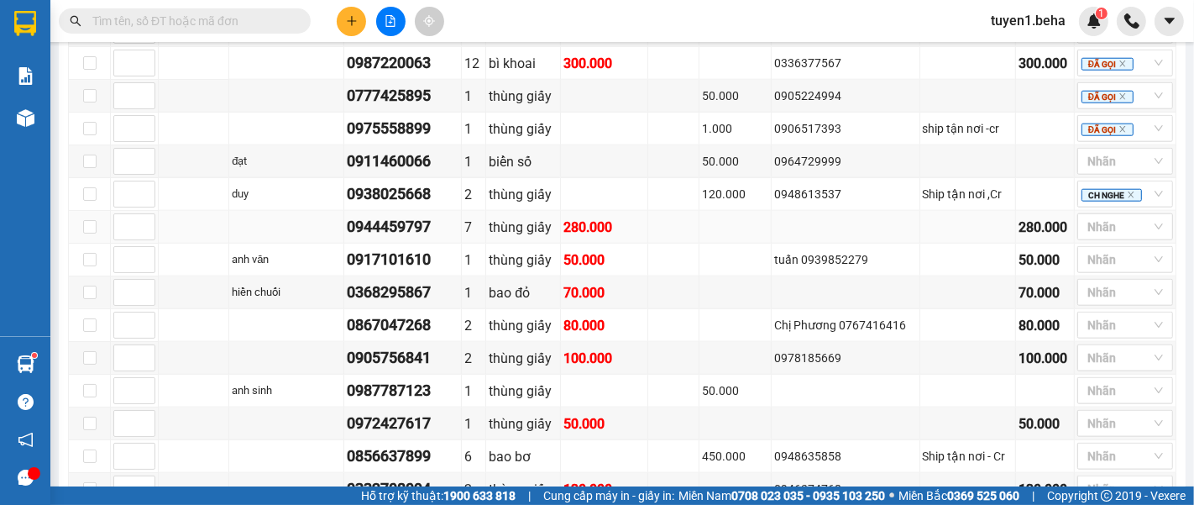
click at [707, 211] on td at bounding box center [735, 227] width 72 height 33
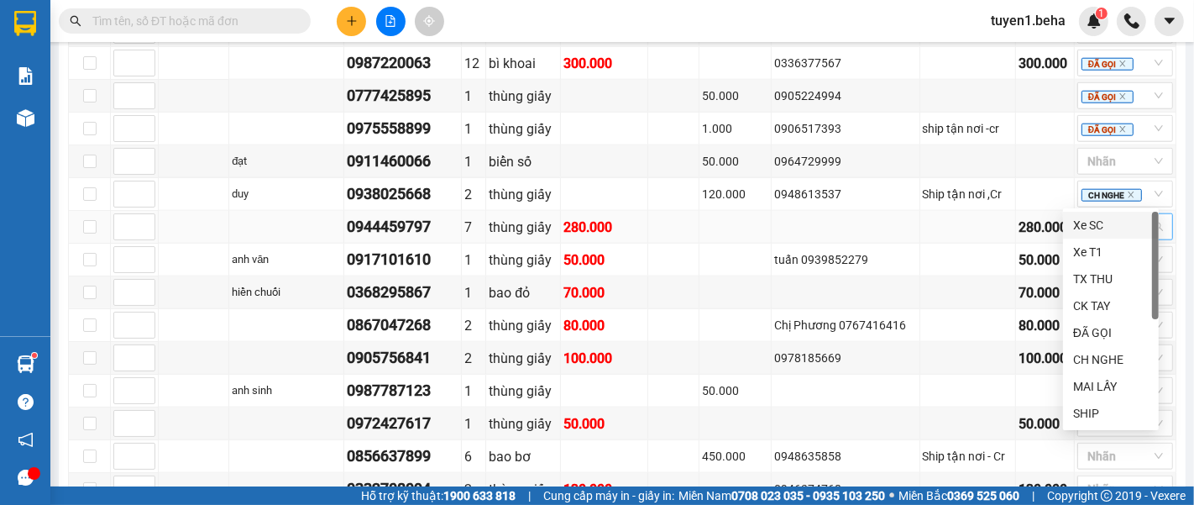
click at [1095, 217] on div at bounding box center [1116, 227] width 71 height 20
click at [1110, 357] on div "CH NGHE" at bounding box center [1111, 359] width 76 height 18
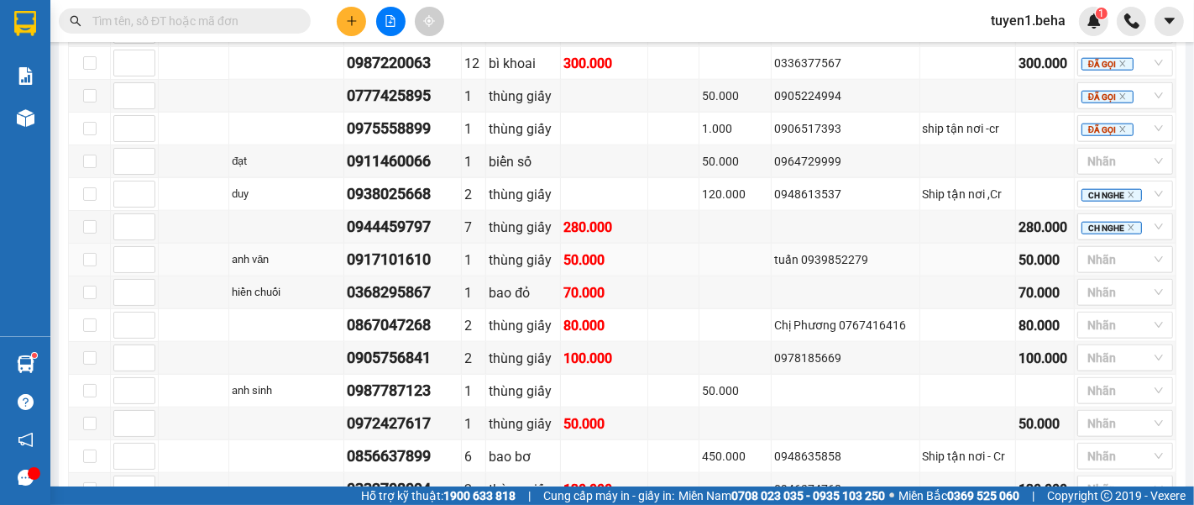
click at [920, 243] on td at bounding box center [968, 259] width 96 height 33
click at [1086, 282] on div at bounding box center [1116, 292] width 71 height 20
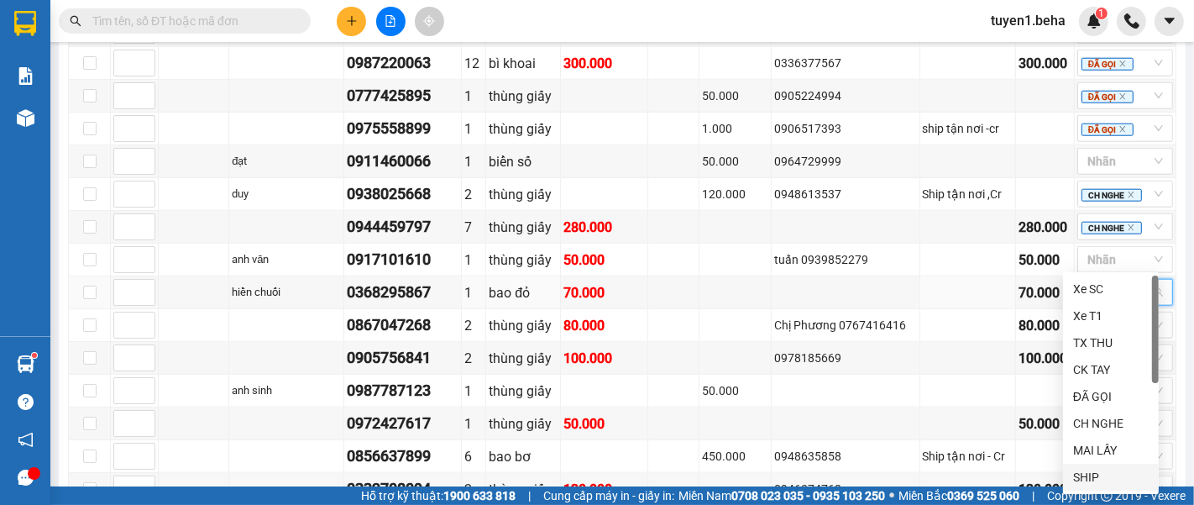
click at [1095, 472] on div "SHIP" at bounding box center [1111, 477] width 76 height 18
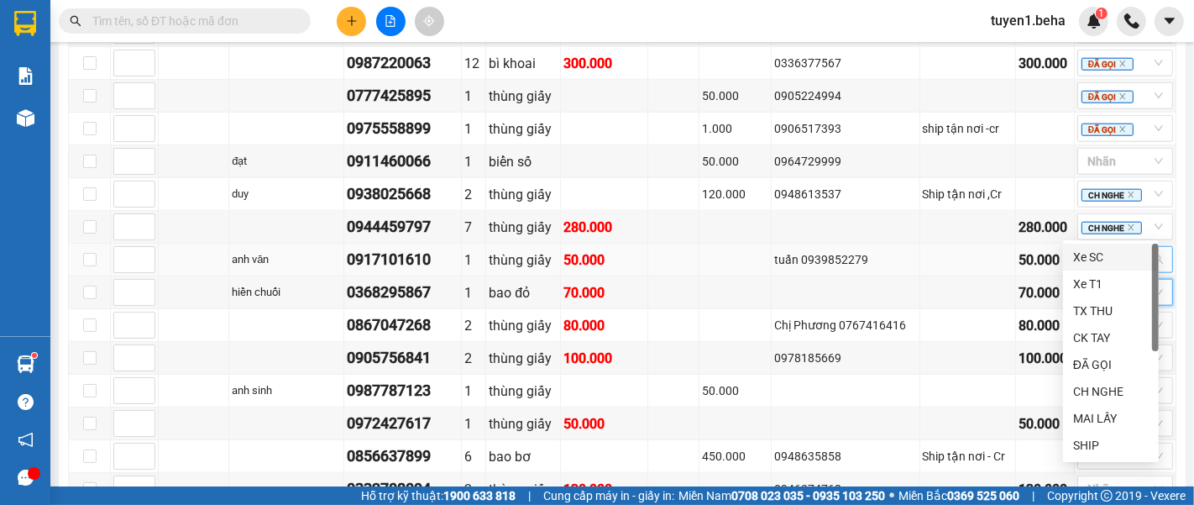
click at [1087, 249] on div at bounding box center [1116, 259] width 71 height 20
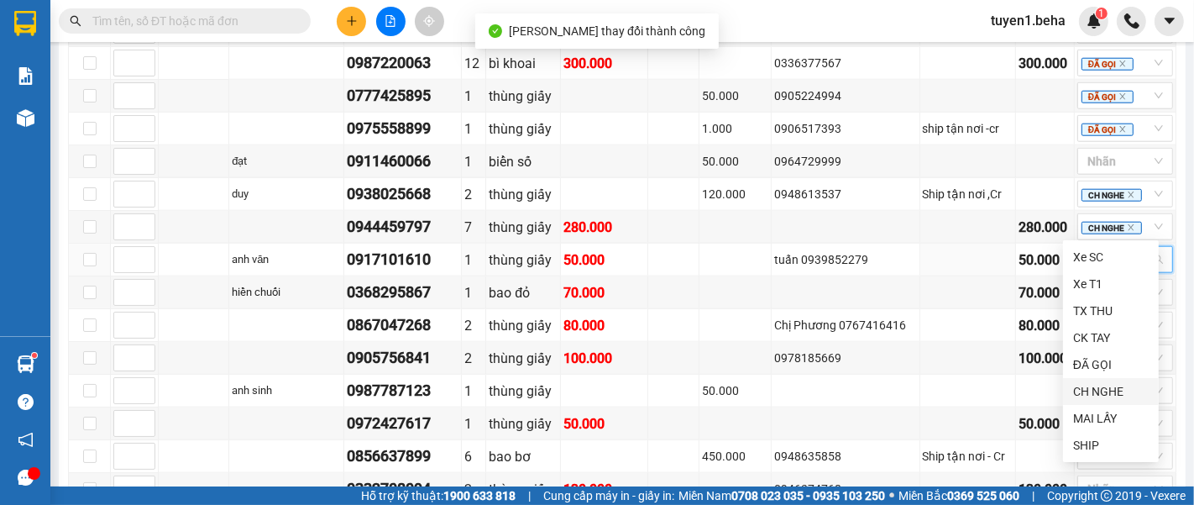
click at [1116, 388] on div "CH NGHE" at bounding box center [1111, 391] width 76 height 18
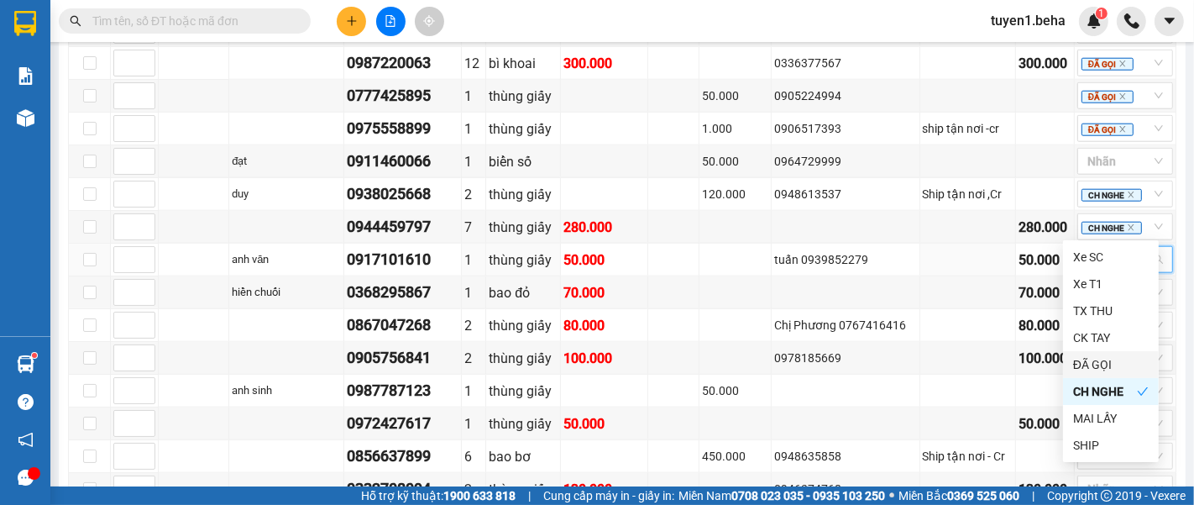
click at [1112, 367] on div "ĐÃ GỌI" at bounding box center [1111, 364] width 76 height 18
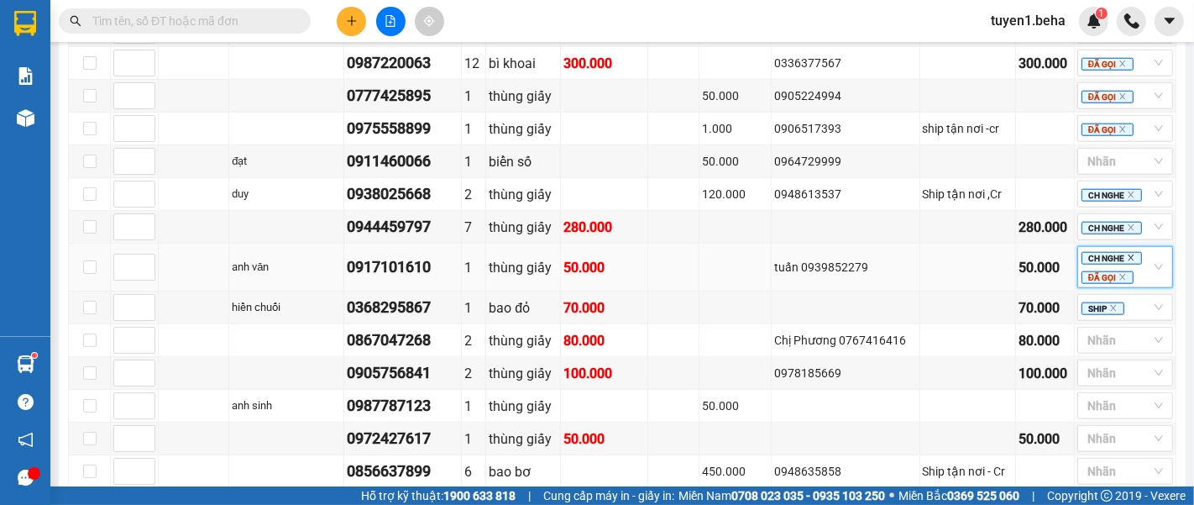
click at [1127, 254] on icon "close" at bounding box center [1131, 258] width 8 height 8
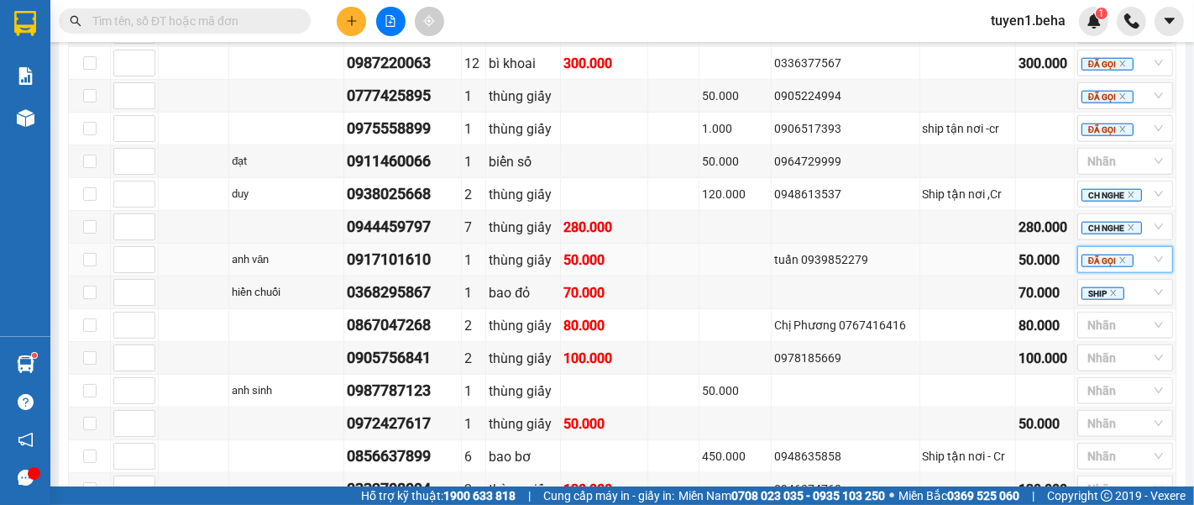
scroll to position [1585, 0]
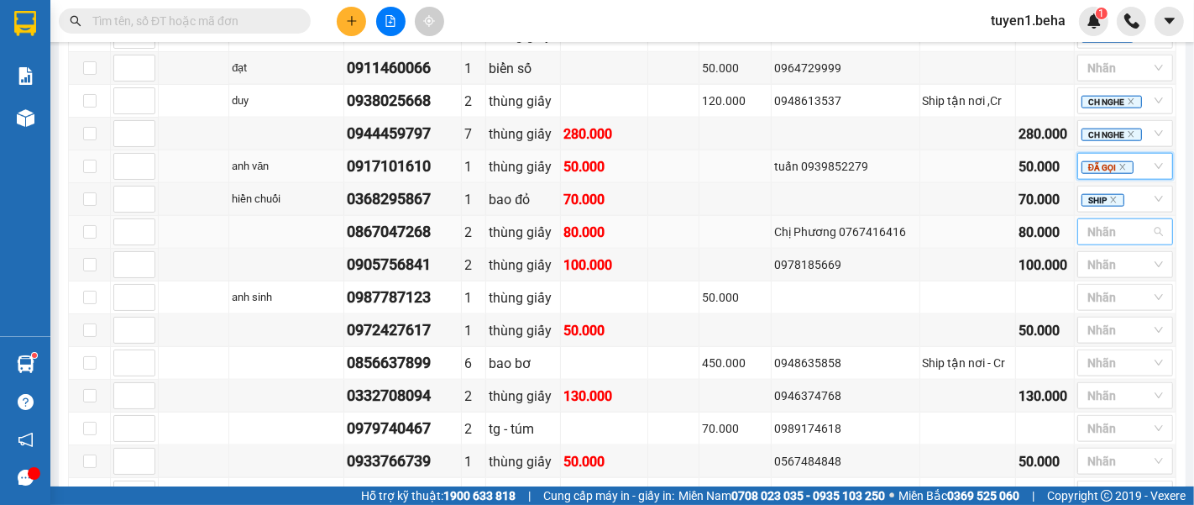
click at [1095, 222] on div at bounding box center [1116, 232] width 71 height 20
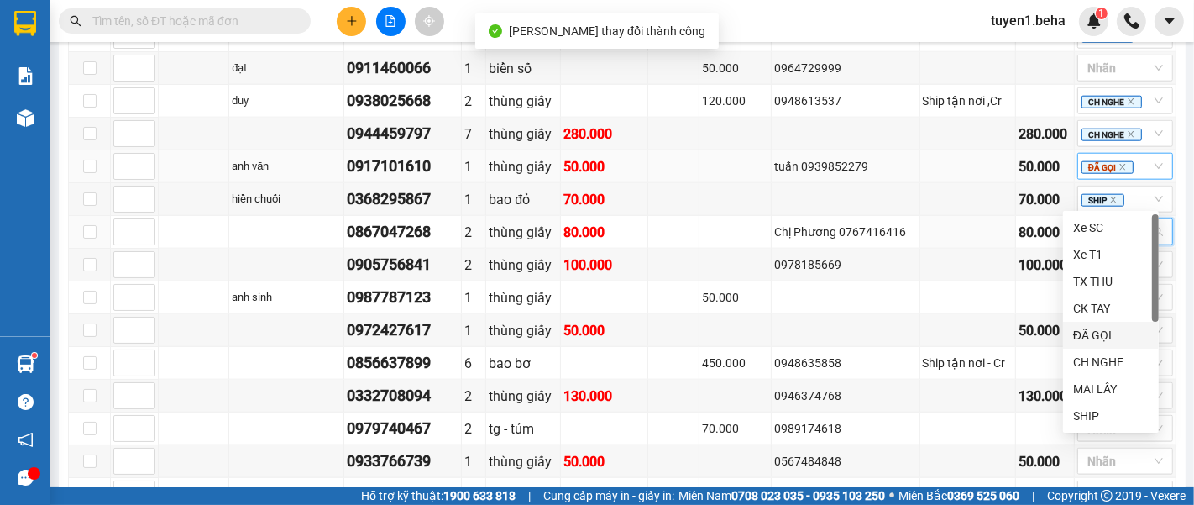
drag, startPoint x: 1108, startPoint y: 333, endPoint x: 1113, endPoint y: 316, distance: 18.3
click at [1110, 326] on div "ĐÃ GỌI" at bounding box center [1111, 335] width 76 height 18
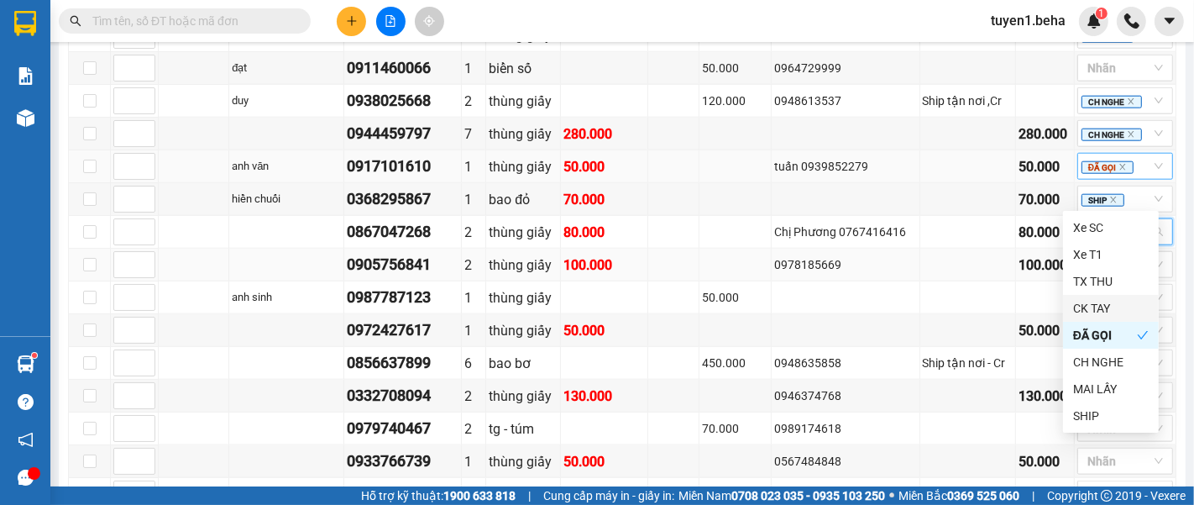
click at [930, 281] on td at bounding box center [968, 297] width 96 height 33
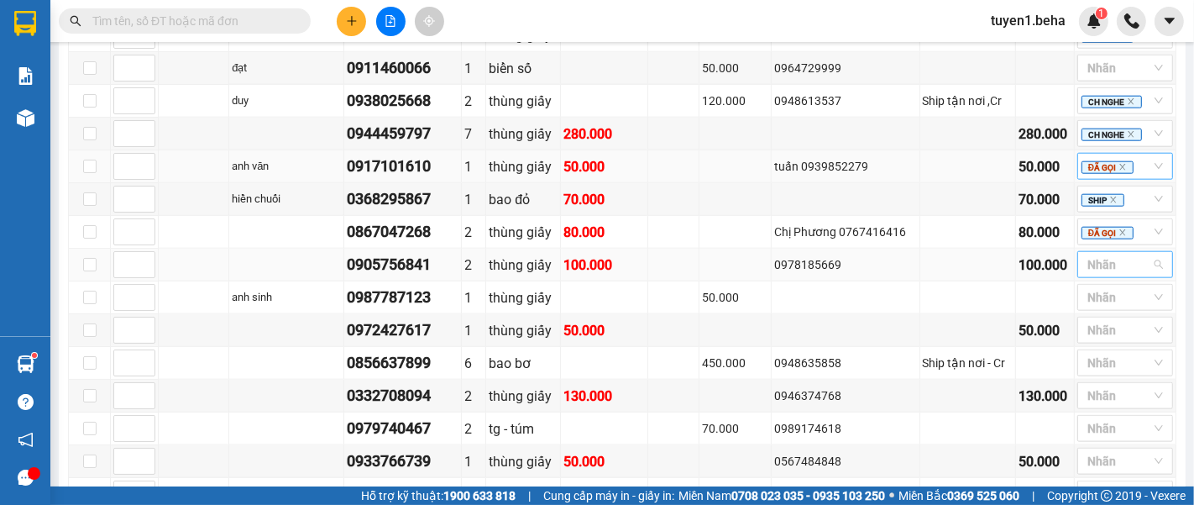
click at [1087, 254] on div at bounding box center [1116, 264] width 71 height 20
click at [1104, 359] on div "ĐÃ GỌI" at bounding box center [1111, 367] width 76 height 18
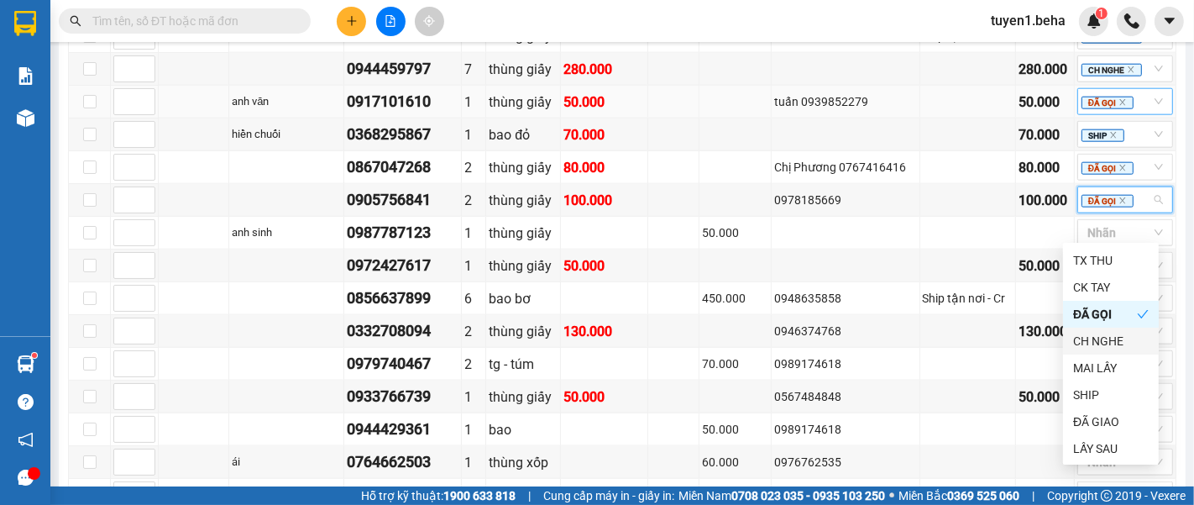
scroll to position [1679, 0]
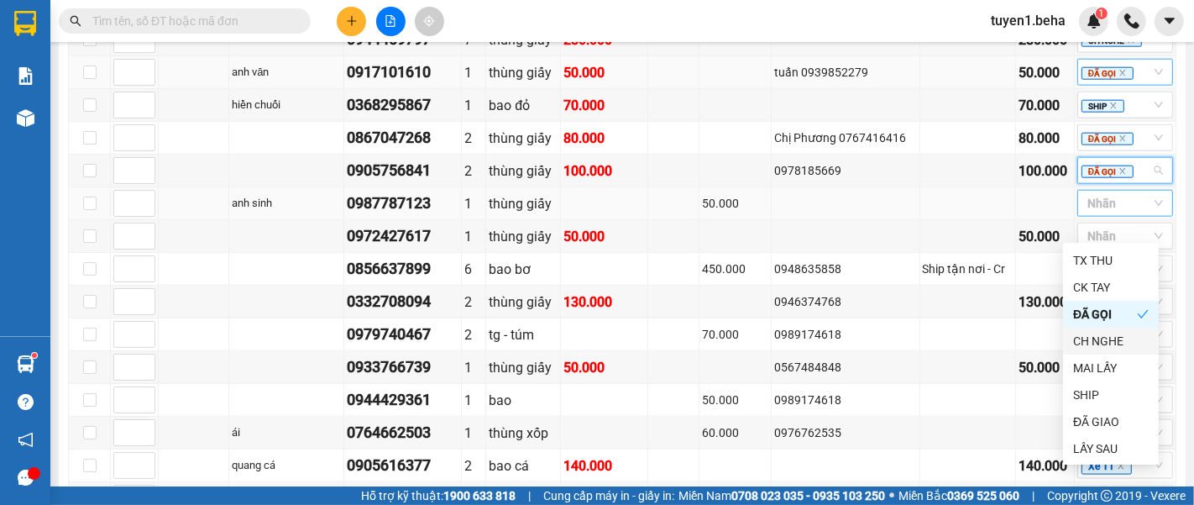
click at [1089, 193] on div at bounding box center [1116, 203] width 71 height 20
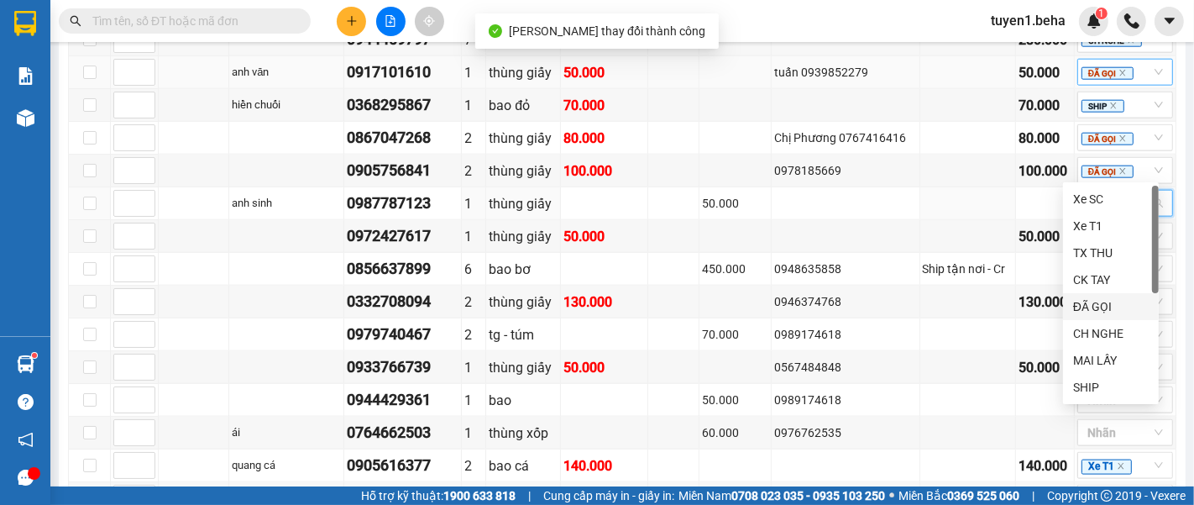
click at [1106, 305] on div "ĐÃ GỌI" at bounding box center [1111, 306] width 76 height 18
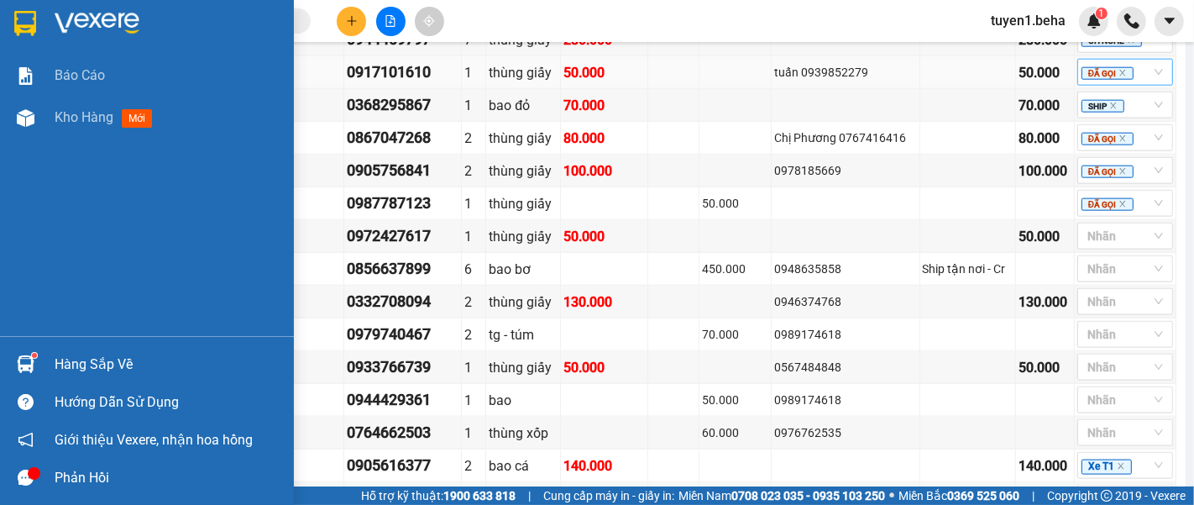
click at [96, 191] on div "Báo cáo Kho hàng mới" at bounding box center [147, 195] width 294 height 281
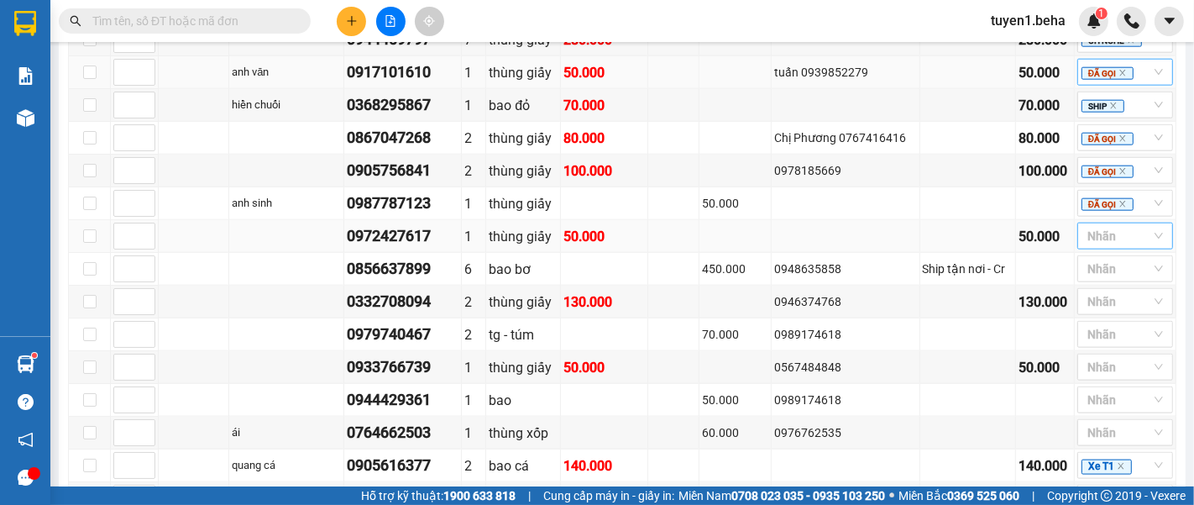
click at [1105, 226] on div at bounding box center [1116, 236] width 71 height 20
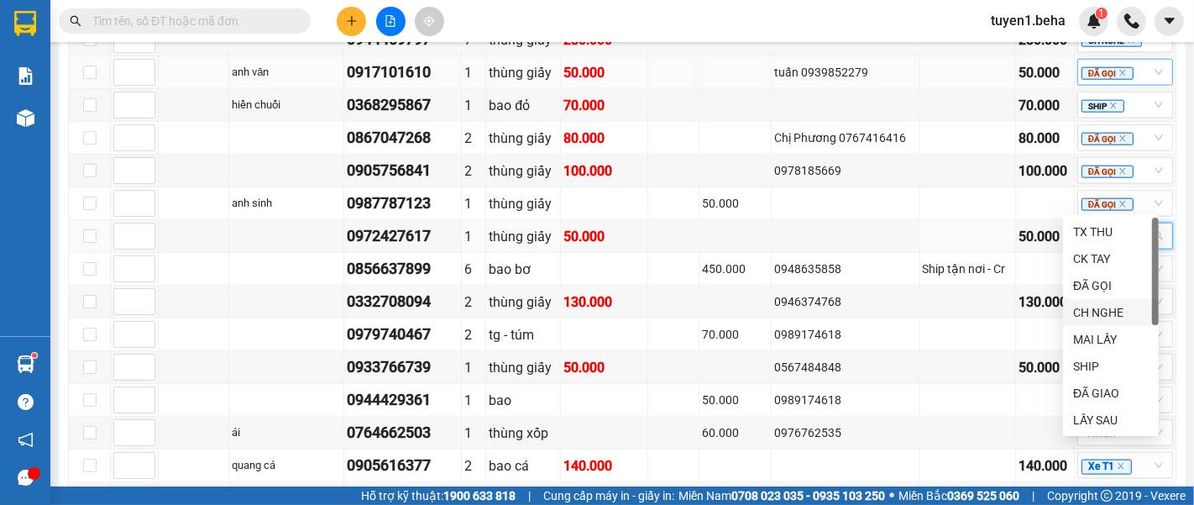
scroll to position [0, 0]
click at [1108, 358] on div "CH NGHE" at bounding box center [1111, 365] width 76 height 18
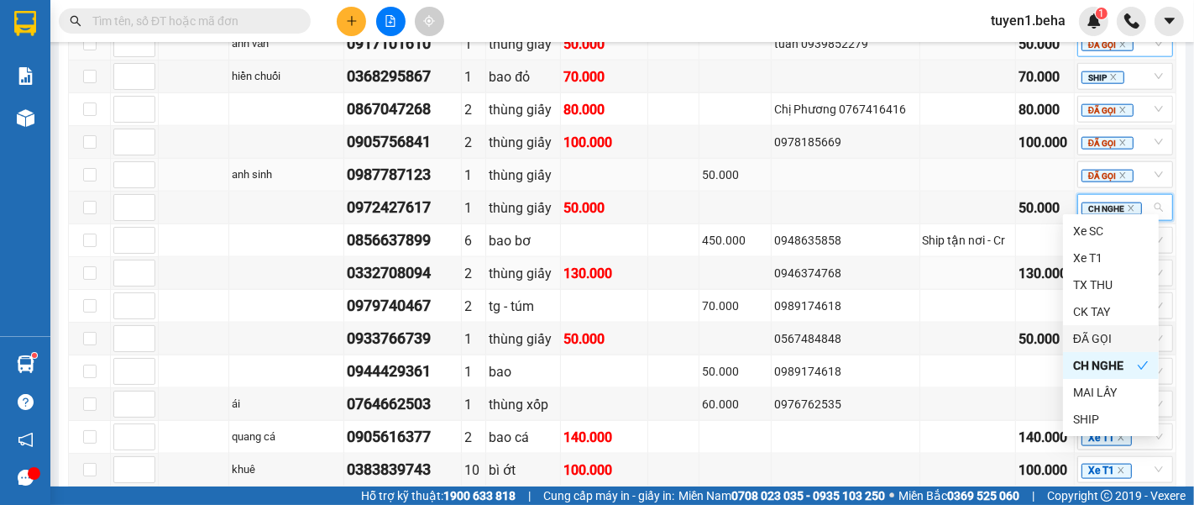
scroll to position [1679, 0]
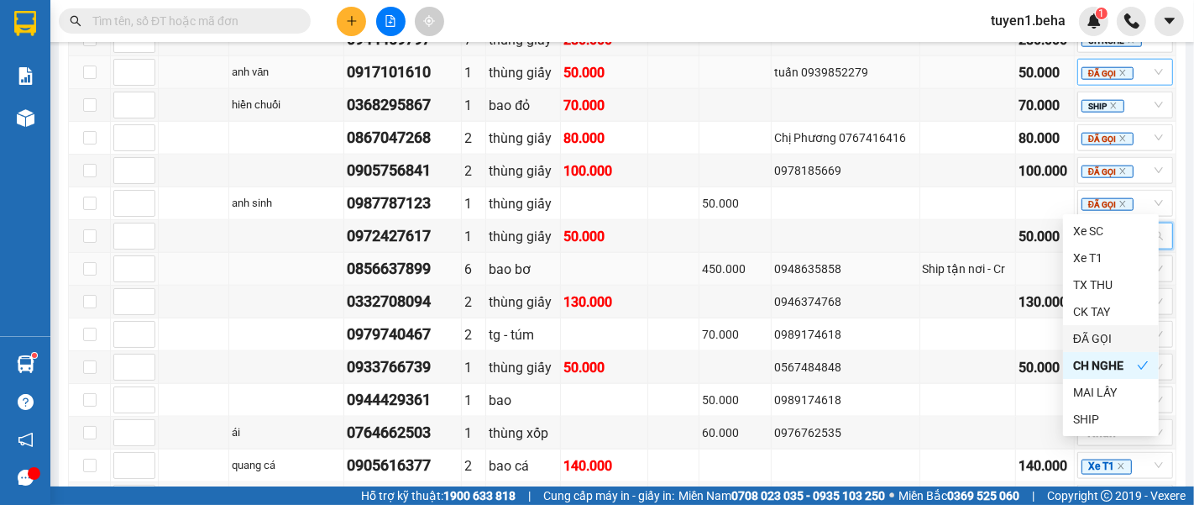
click at [1019, 253] on td at bounding box center [1045, 269] width 59 height 33
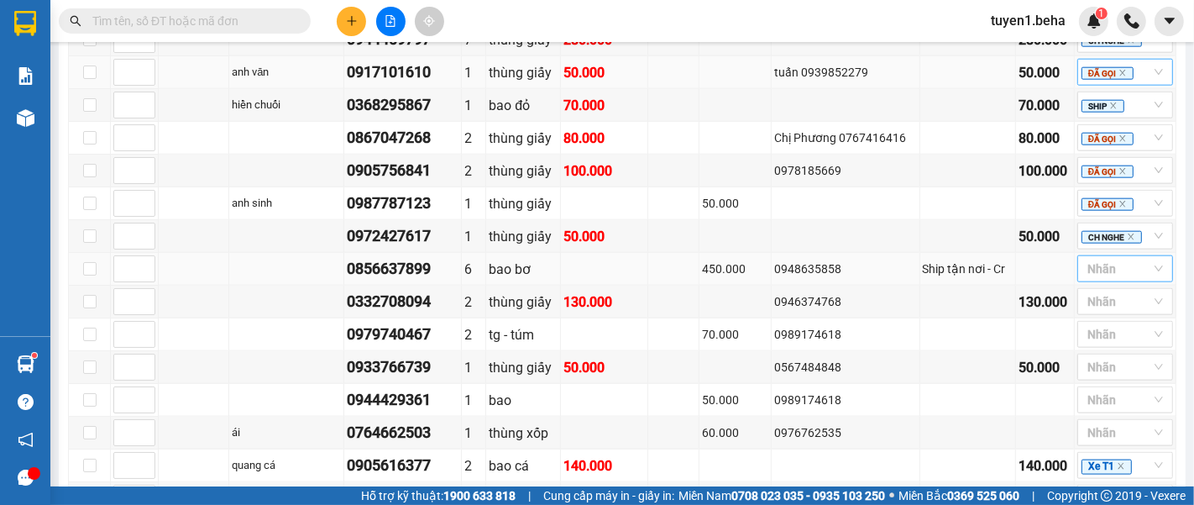
click at [1095, 259] on div at bounding box center [1116, 269] width 71 height 20
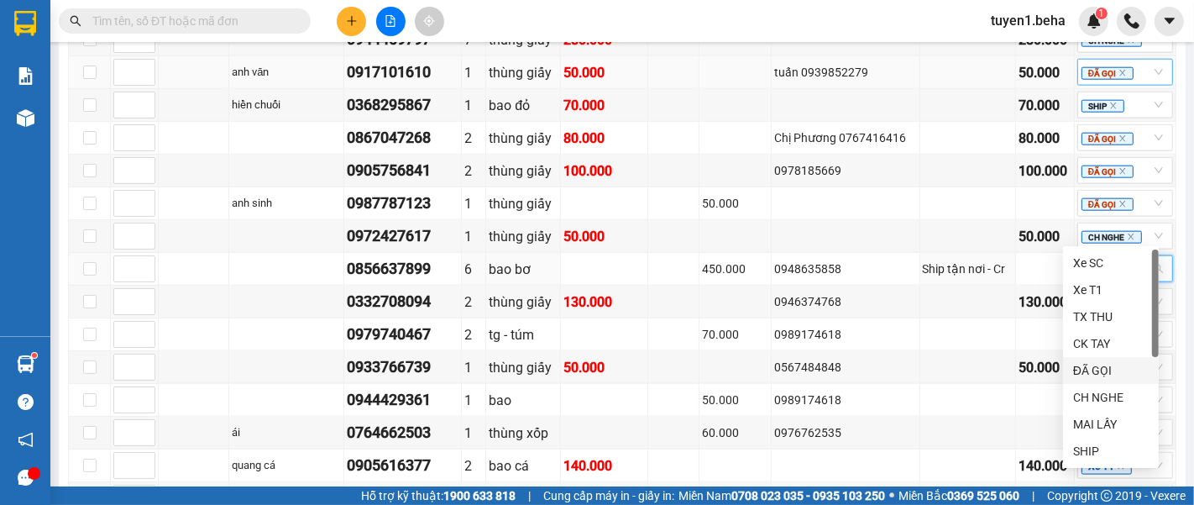
click at [1096, 368] on div "ĐÃ GỌI" at bounding box center [1111, 370] width 76 height 18
click at [790, 18] on div "Kết quả tìm kiếm ( 0 ) Bộ lọc No Data tuyen1.beha 1" at bounding box center [597, 21] width 1194 height 42
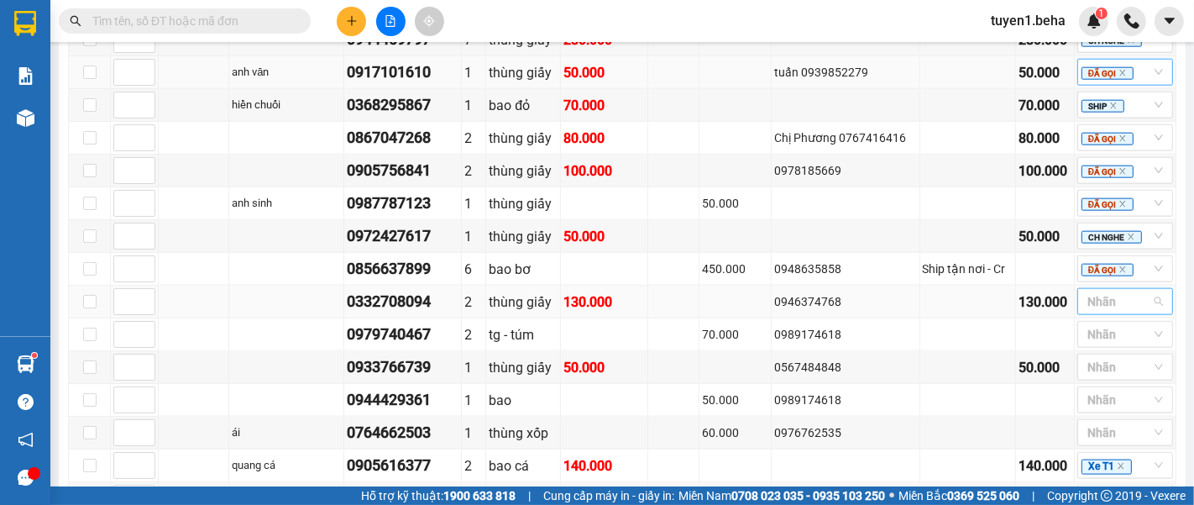
click at [1115, 291] on div at bounding box center [1116, 301] width 71 height 20
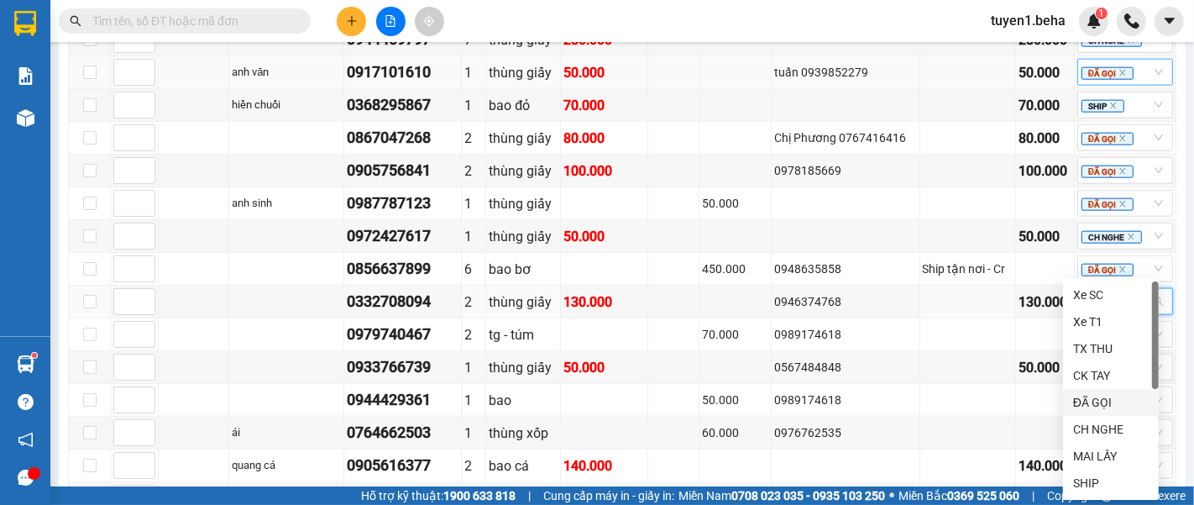
click at [1095, 398] on div "ĐÃ GỌI" at bounding box center [1111, 402] width 76 height 18
click at [975, 318] on td at bounding box center [968, 334] width 96 height 33
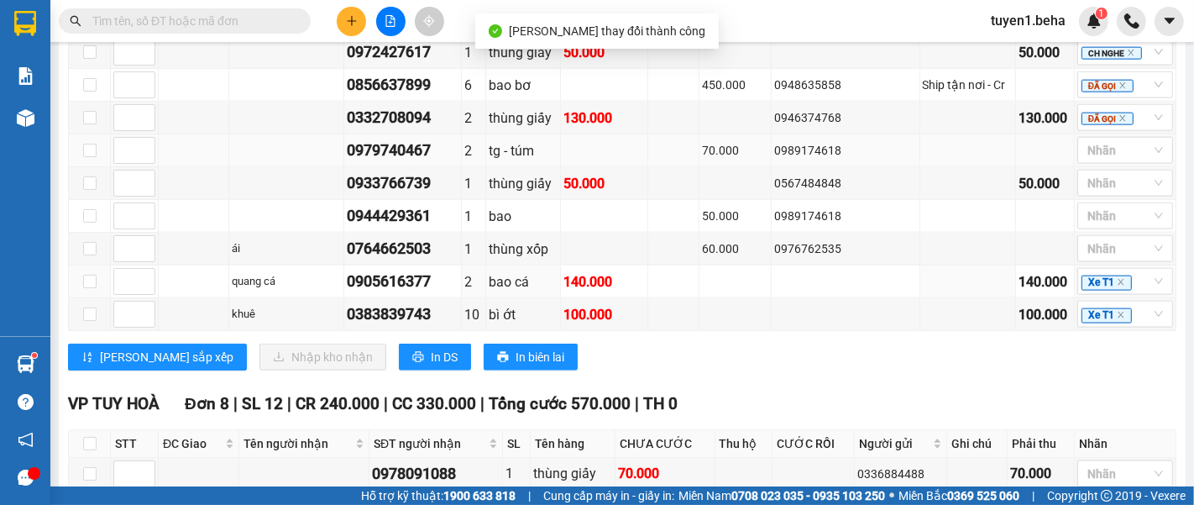
scroll to position [1865, 0]
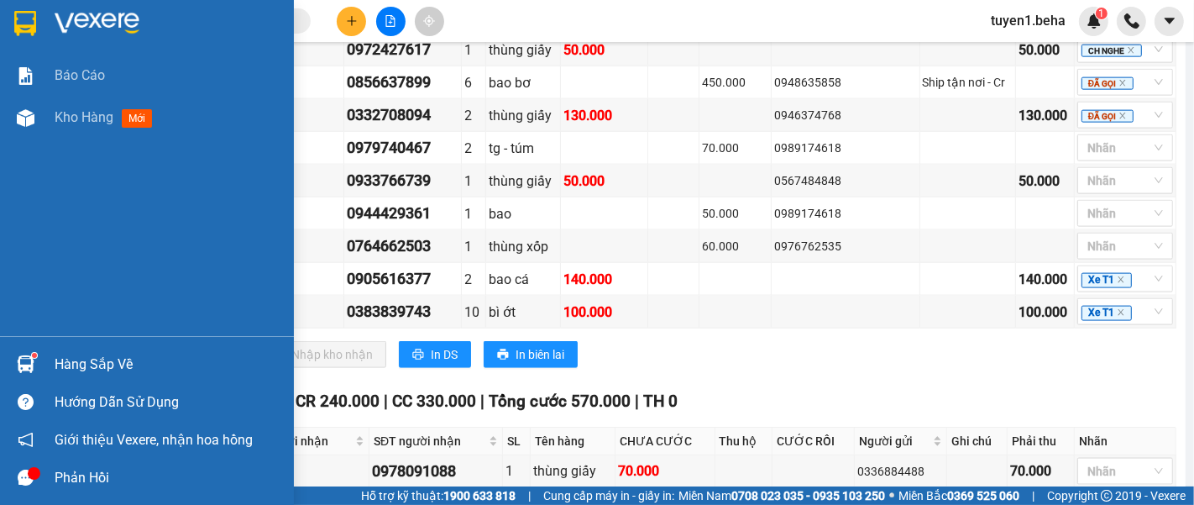
click at [73, 183] on div "Báo cáo Kho hàng mới" at bounding box center [147, 195] width 294 height 281
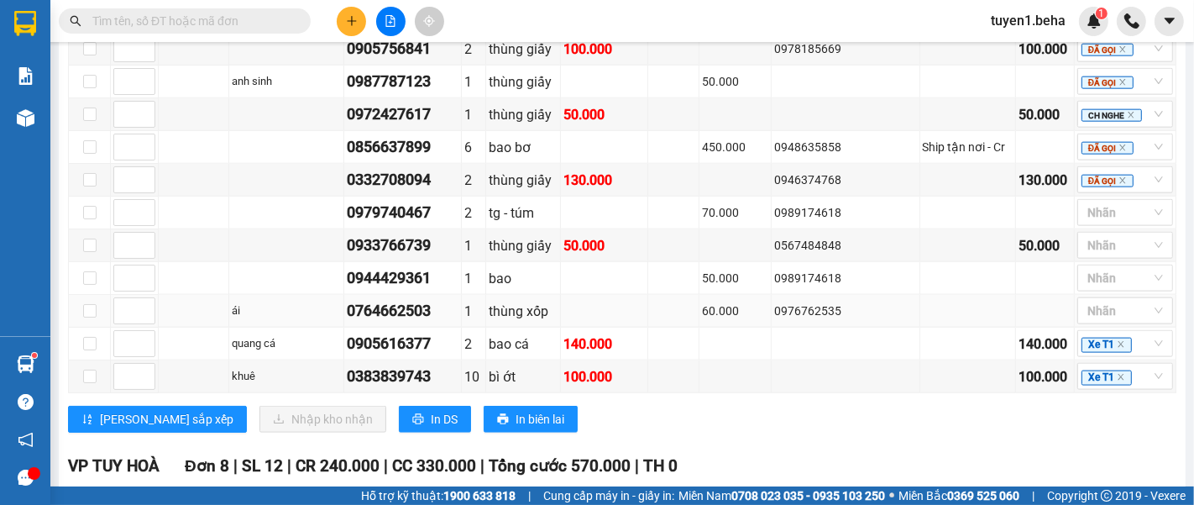
scroll to position [1772, 0]
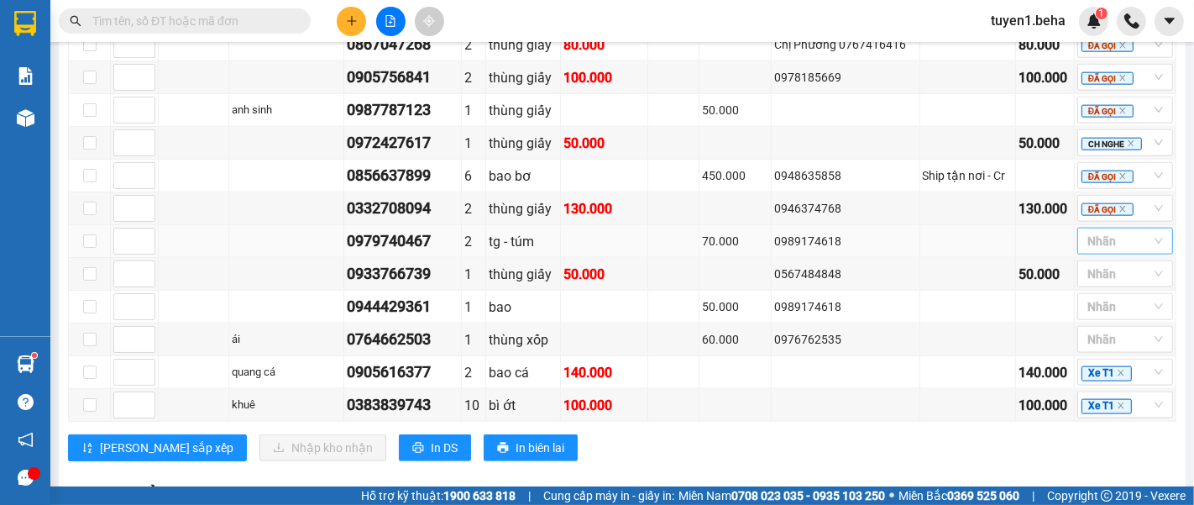
click at [1081, 231] on div at bounding box center [1116, 241] width 71 height 20
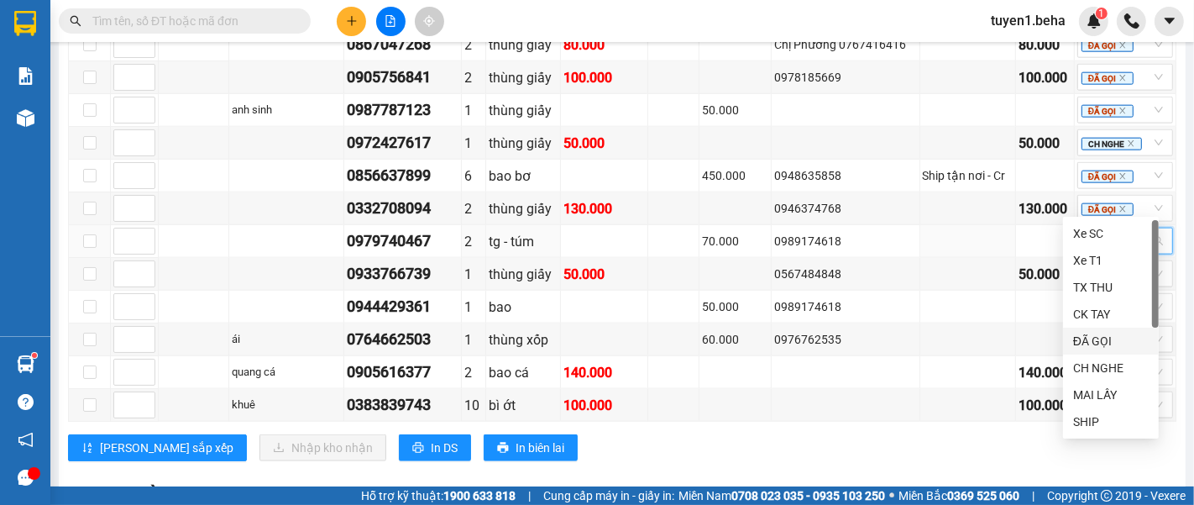
click at [1102, 340] on div "ĐÃ GỌI" at bounding box center [1111, 341] width 76 height 18
click at [1115, 363] on div "CH NGHE" at bounding box center [1111, 367] width 76 height 18
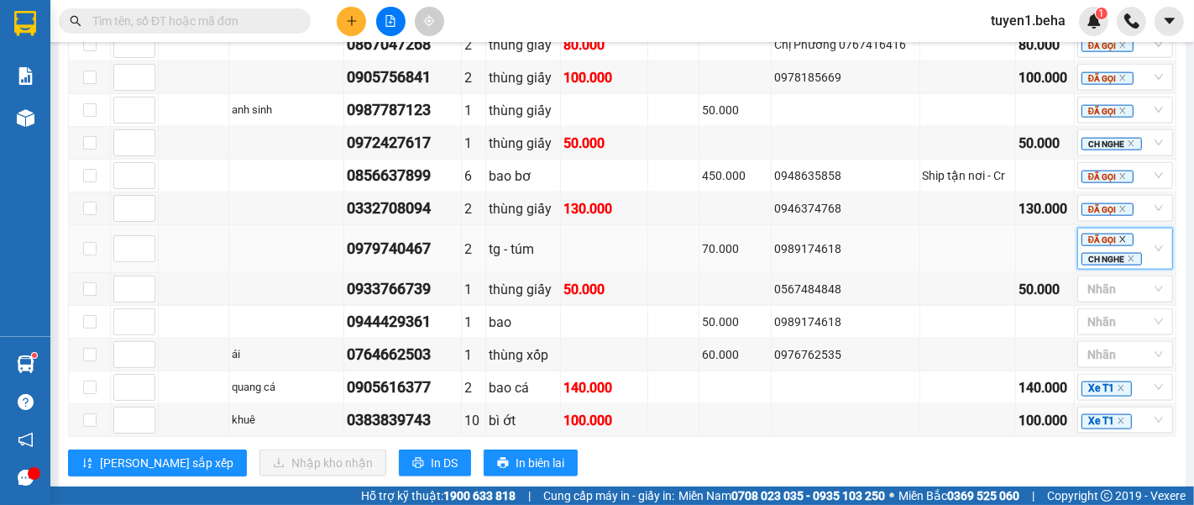
click at [1118, 235] on icon "close" at bounding box center [1122, 239] width 8 height 8
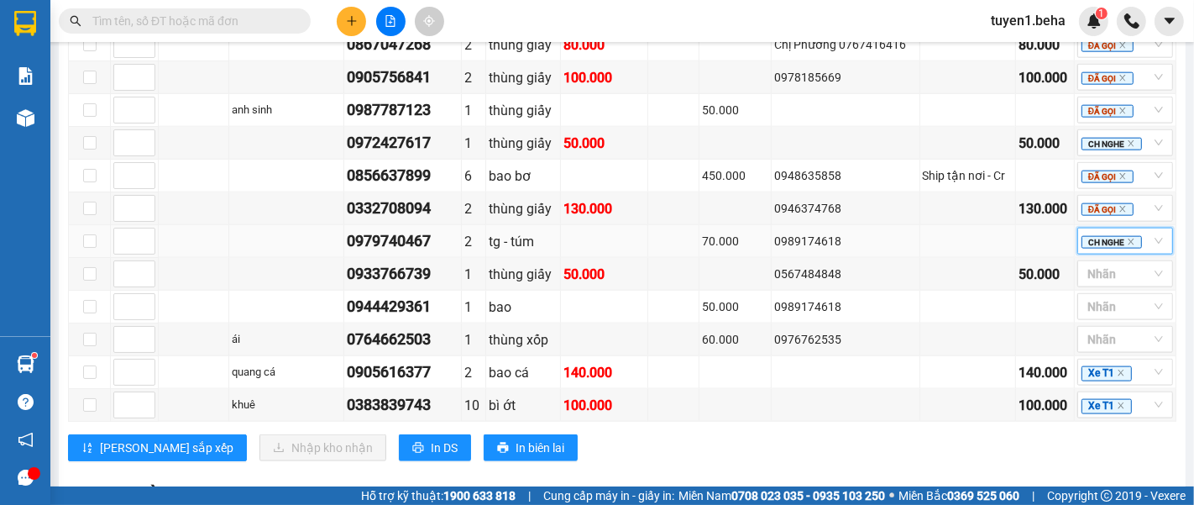
click at [929, 482] on div "VP TUY HOÀ Đơn 8 | SL 12 | CR 240.000 | CC 330.000 | Tổng cước 570.000 | TH 0" at bounding box center [622, 494] width 1108 height 25
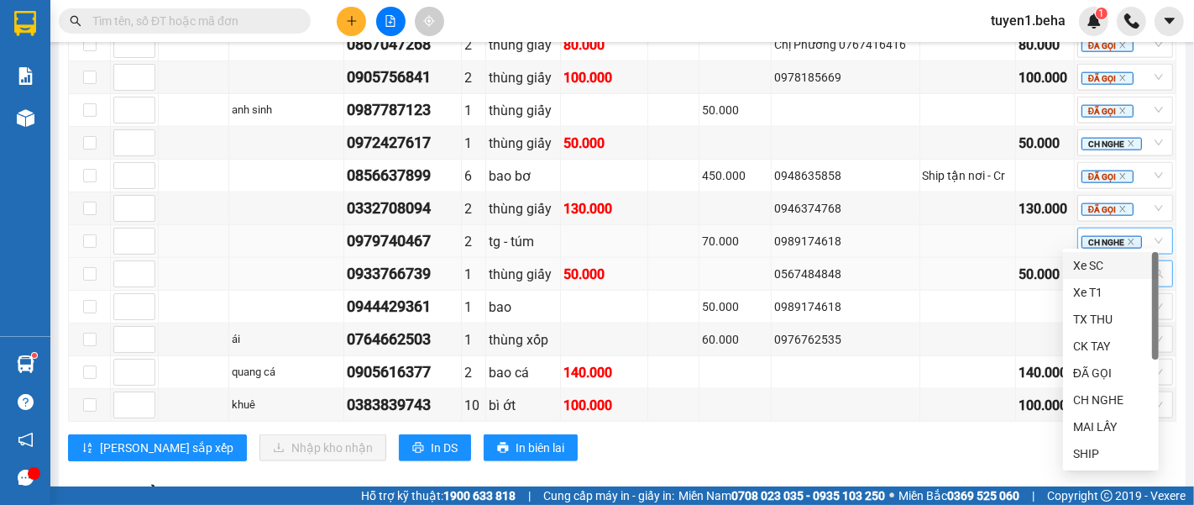
click at [1099, 264] on div at bounding box center [1116, 274] width 71 height 20
click at [1098, 363] on div "ĐÃ GỌI" at bounding box center [1111, 372] width 76 height 18
click at [933, 434] on div "Lưu sắp xếp Nhập kho nhận In DS In biên lai" at bounding box center [622, 447] width 1108 height 27
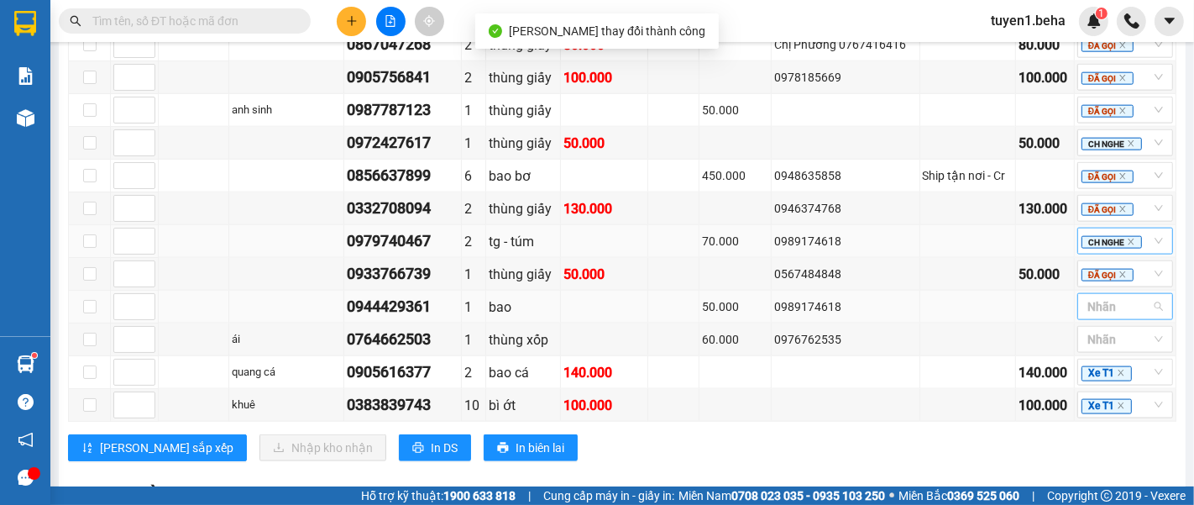
click at [1101, 296] on div at bounding box center [1116, 306] width 71 height 20
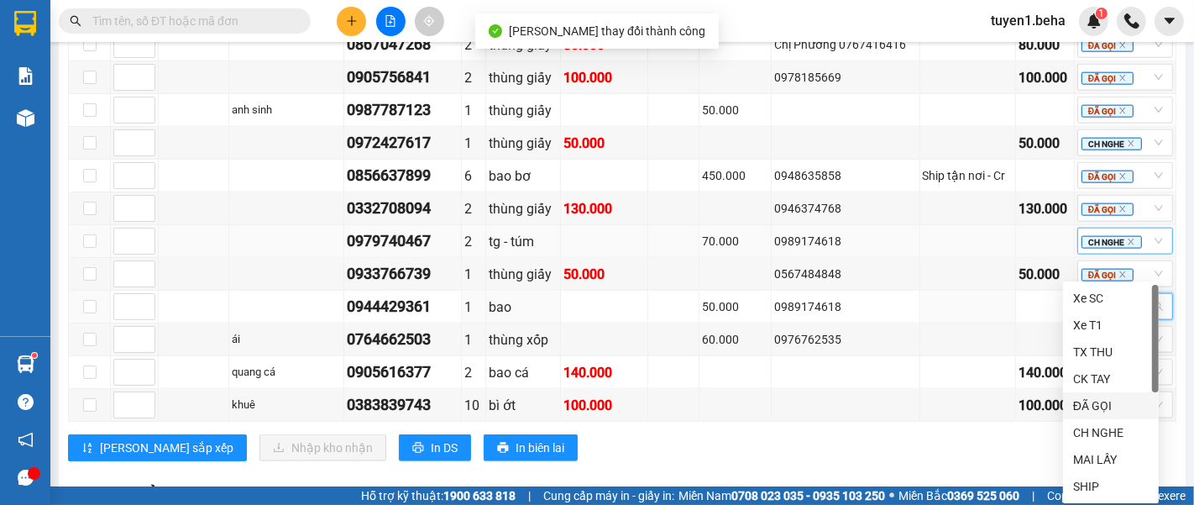
drag, startPoint x: 1096, startPoint y: 406, endPoint x: 1069, endPoint y: 401, distance: 27.3
click at [1095, 407] on div "ĐÃ GỌI" at bounding box center [1111, 405] width 76 height 18
click at [818, 434] on div "Lưu sắp xếp Nhập kho nhận In DS In biên lai" at bounding box center [622, 447] width 1108 height 27
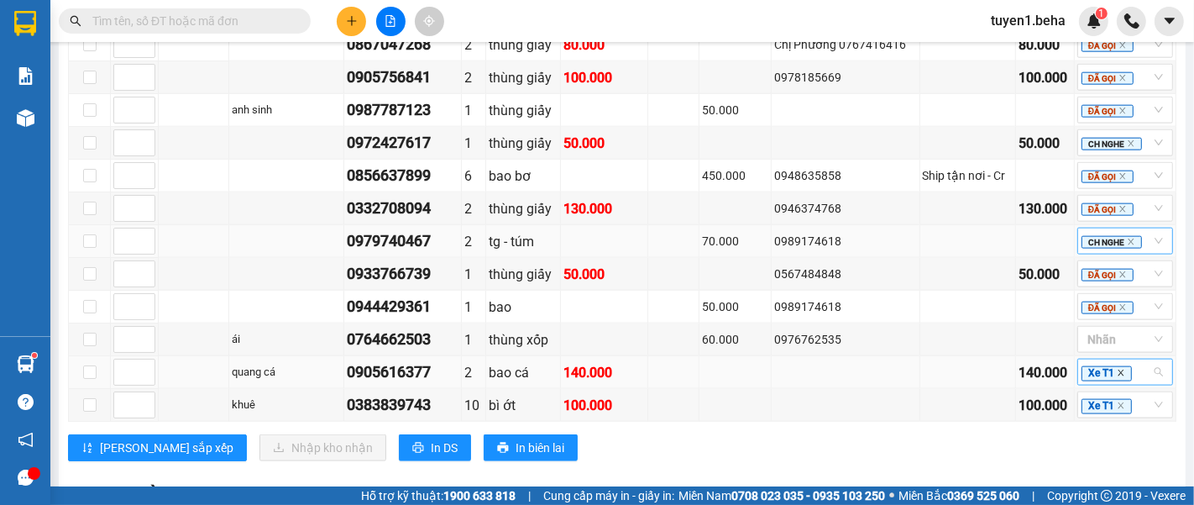
click at [1117, 370] on icon "close" at bounding box center [1120, 373] width 6 height 6
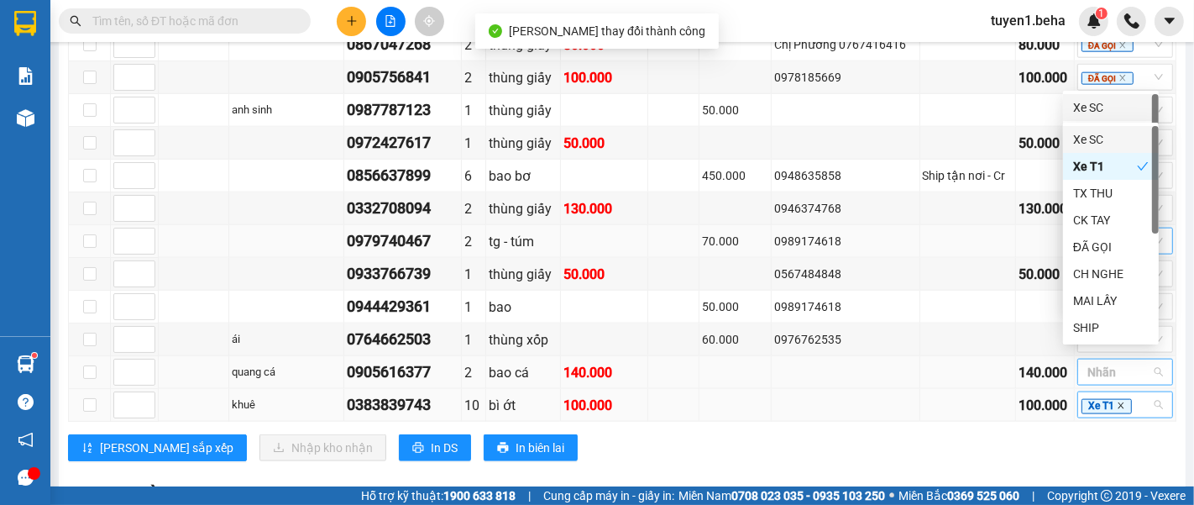
click at [1116, 401] on icon "close" at bounding box center [1120, 405] width 8 height 8
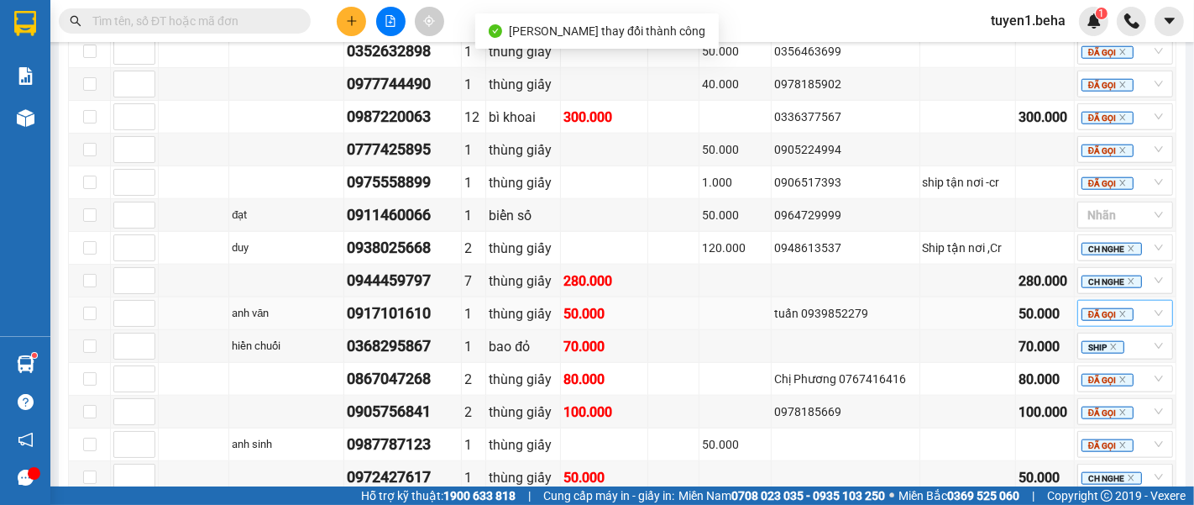
scroll to position [1399, 0]
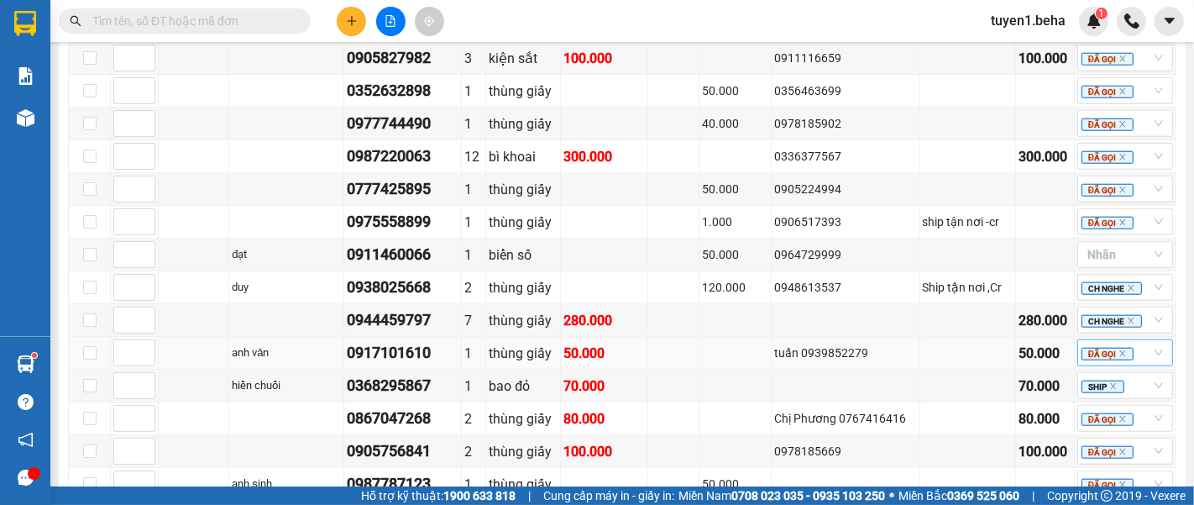
click at [341, 17] on button at bounding box center [351, 21] width 29 height 29
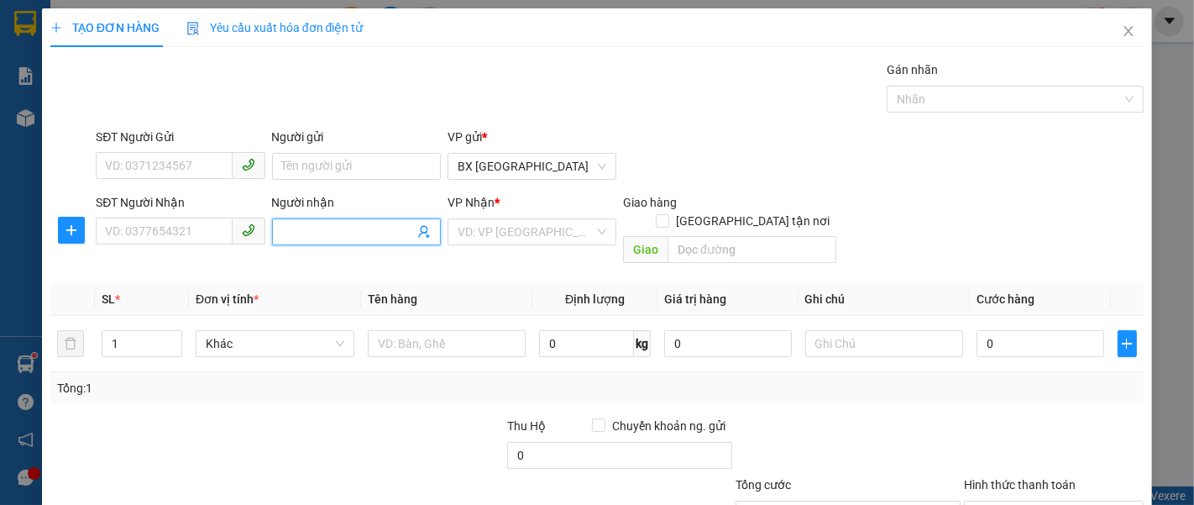
click at [341, 223] on input "Người nhận" at bounding box center [348, 231] width 132 height 18
type input "p"
drag, startPoint x: 1121, startPoint y: 30, endPoint x: 1095, endPoint y: 6, distance: 35.6
click at [1120, 30] on span "Close" at bounding box center [1128, 31] width 47 height 47
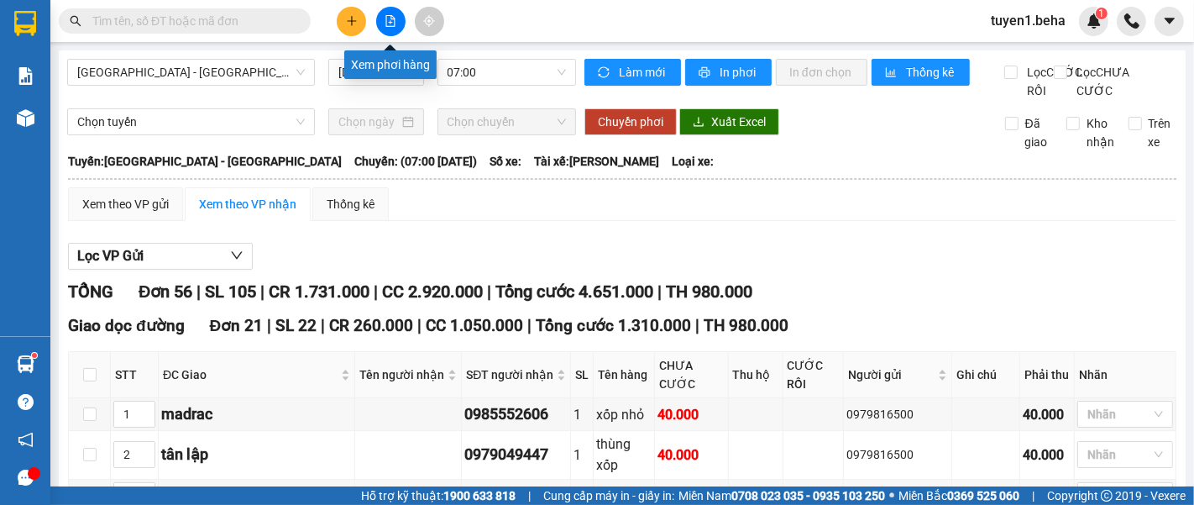
click at [384, 18] on icon "file-add" at bounding box center [390, 21] width 12 height 12
click at [165, 71] on span "[GEOGRAPHIC_DATA] - [GEOGRAPHIC_DATA]" at bounding box center [190, 72] width 227 height 25
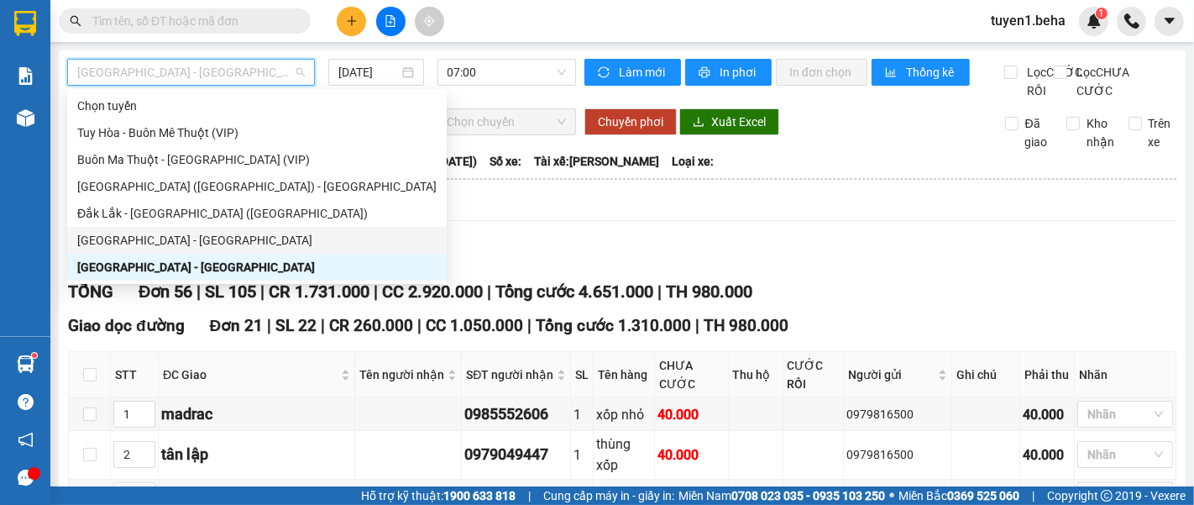
click at [186, 237] on div "[GEOGRAPHIC_DATA] - [GEOGRAPHIC_DATA]" at bounding box center [256, 240] width 359 height 18
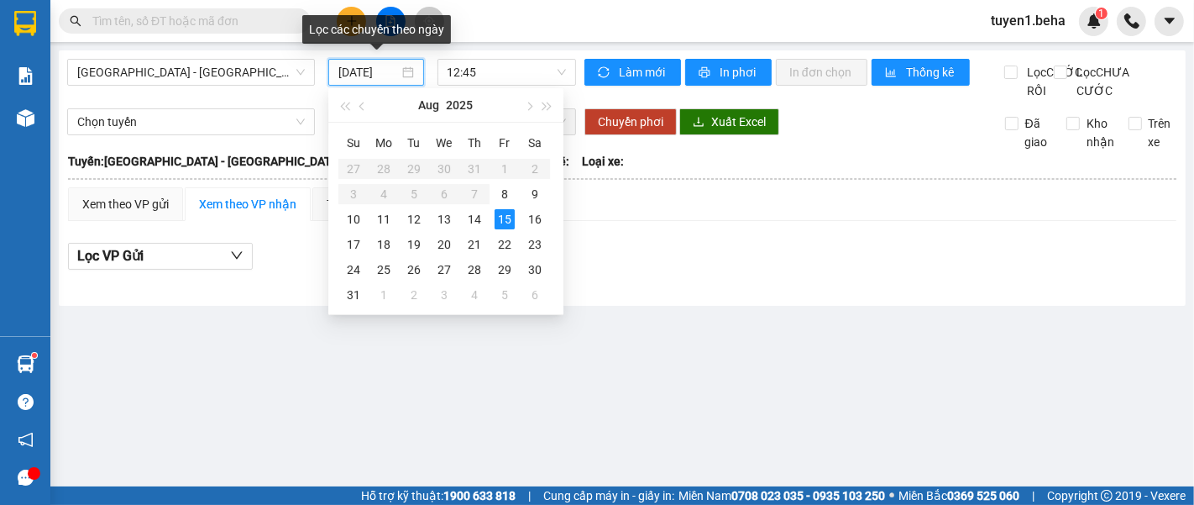
click at [377, 74] on input "[DATE]" at bounding box center [368, 72] width 60 height 18
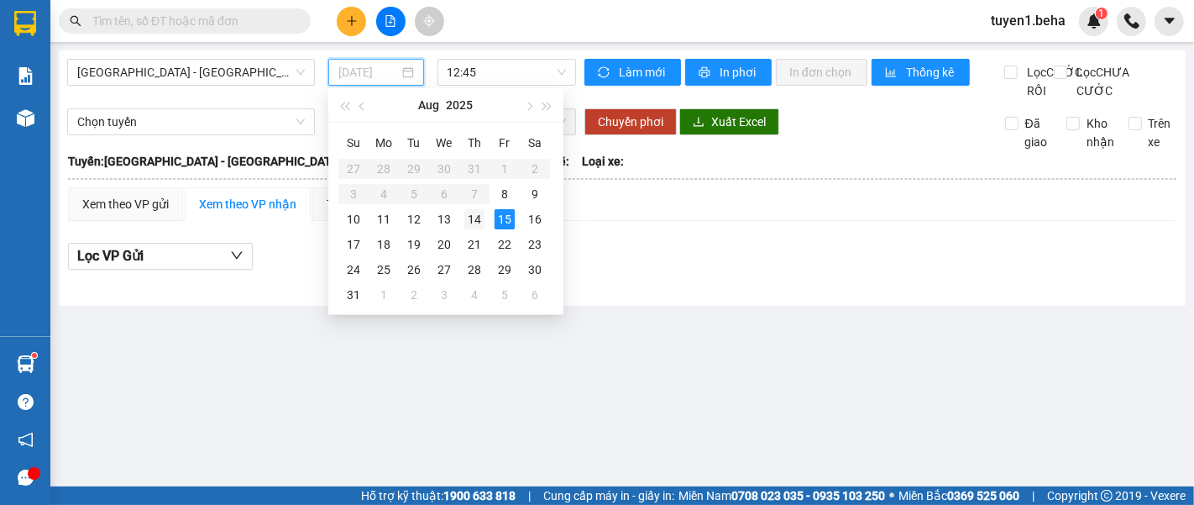
click at [471, 212] on div "14" at bounding box center [474, 219] width 20 height 20
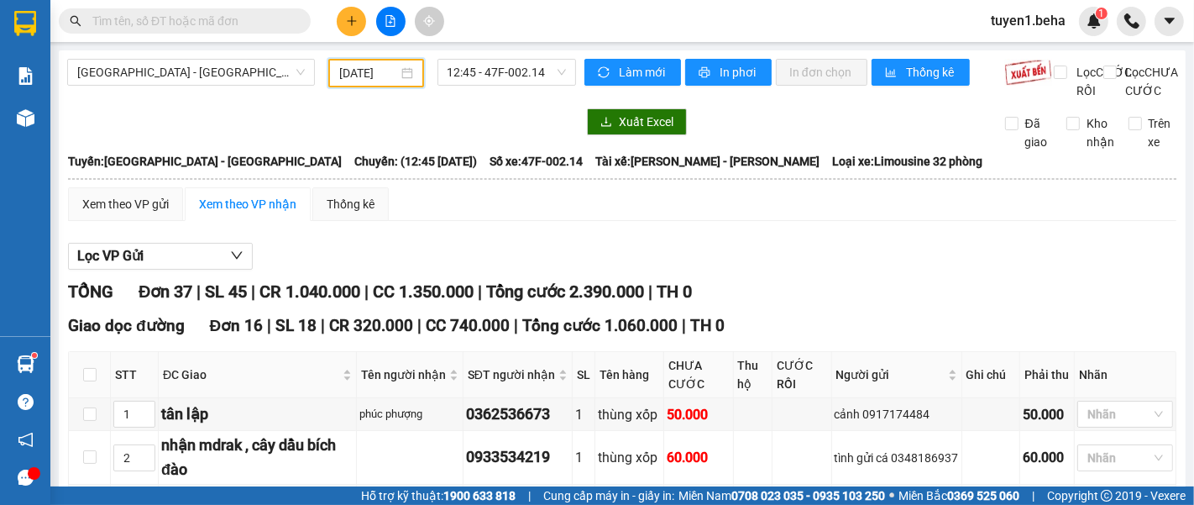
click at [369, 68] on input "14/08/2025" at bounding box center [368, 73] width 59 height 18
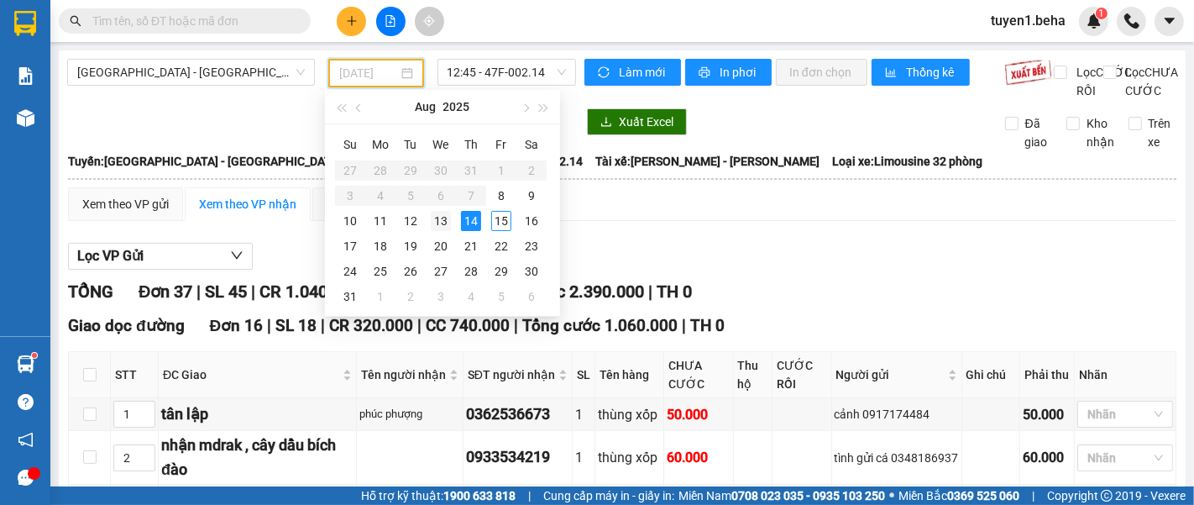
click at [431, 216] on div "13" at bounding box center [441, 221] width 20 height 20
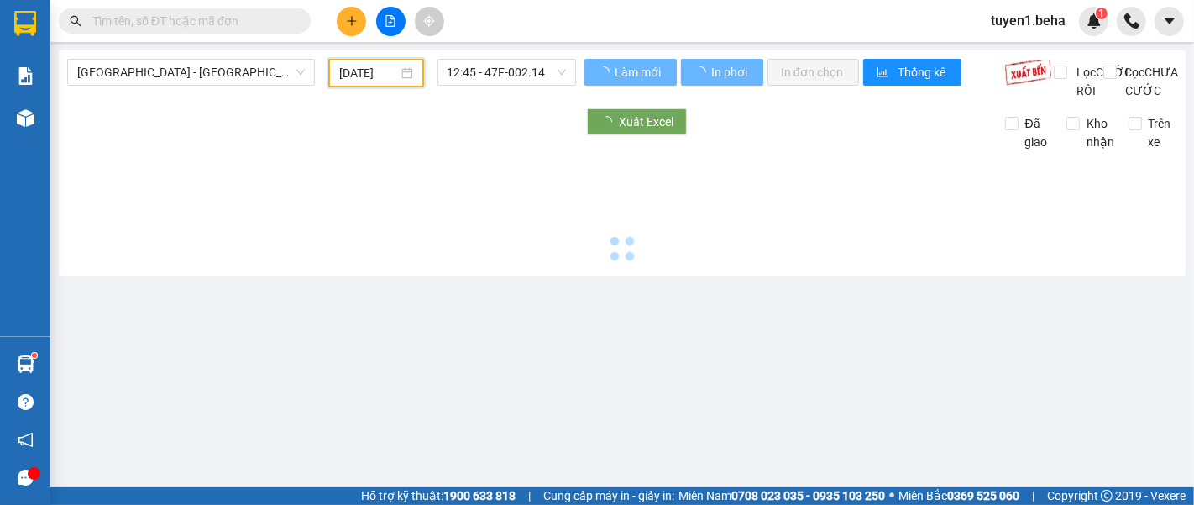
type input "13/08/2025"
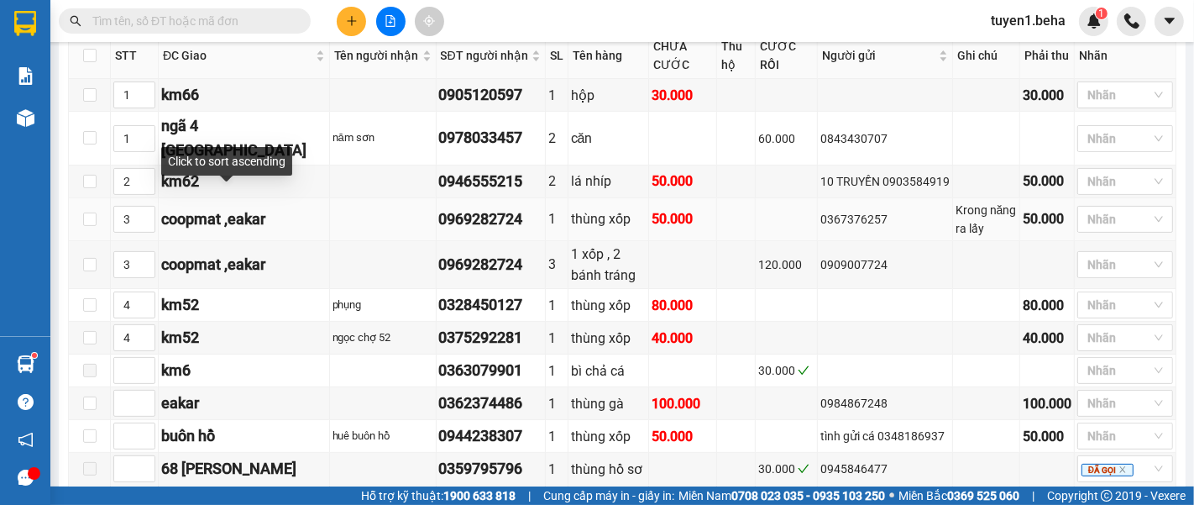
scroll to position [373, 0]
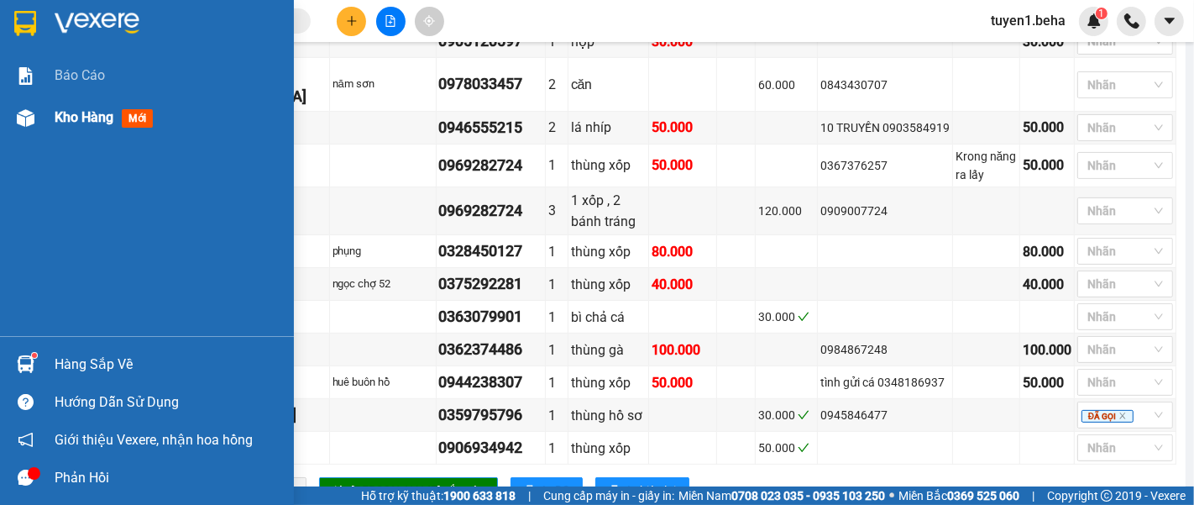
click at [76, 120] on span "Kho hàng" at bounding box center [84, 117] width 59 height 16
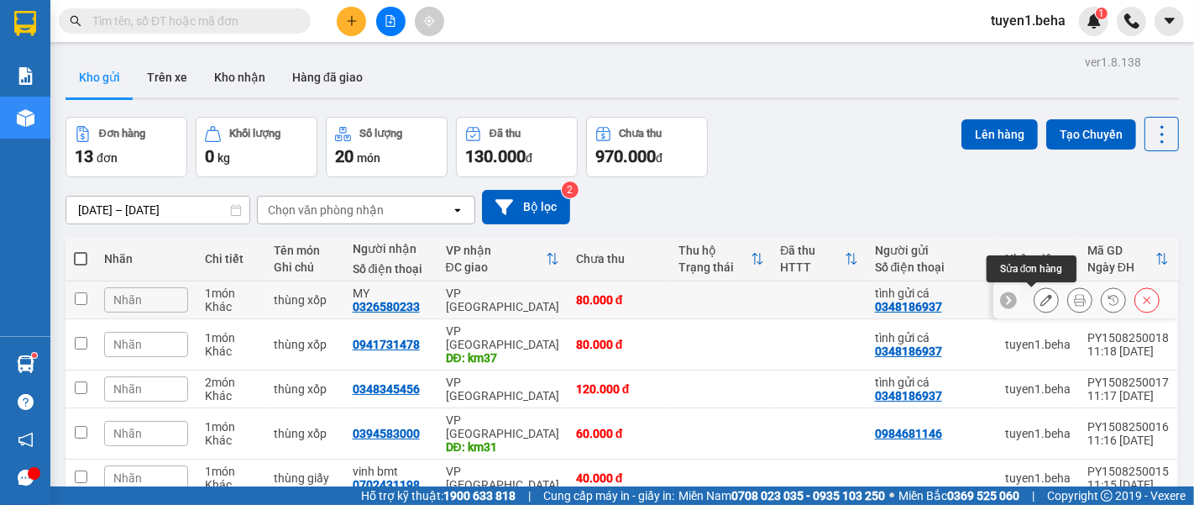
click at [1040, 295] on icon at bounding box center [1046, 300] width 12 height 12
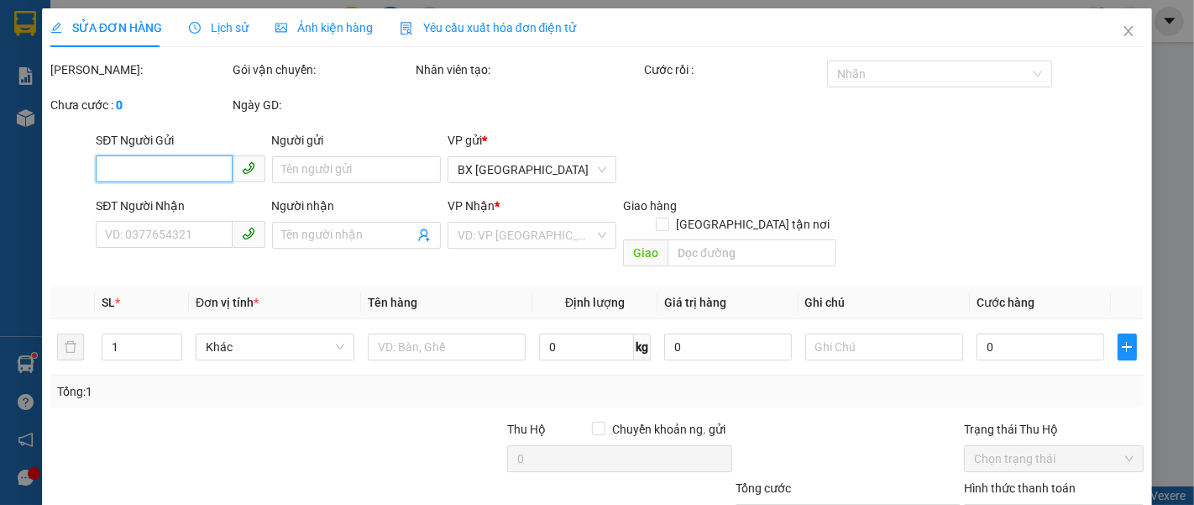
type input "0348186937"
type input "tình gửi cá"
type input "0326580233"
type input "MY"
type input "80.000"
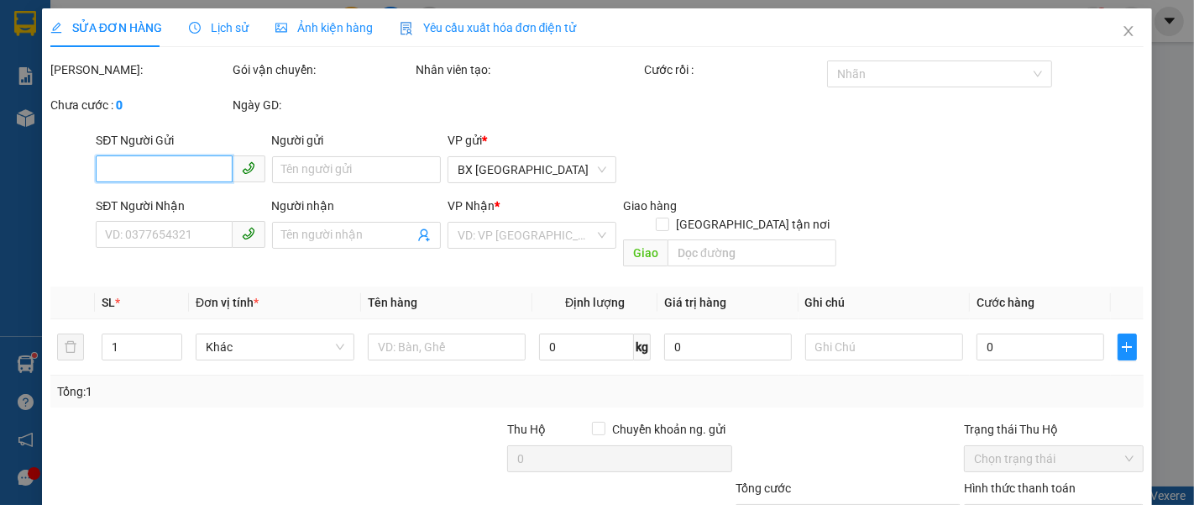
type input "80.000"
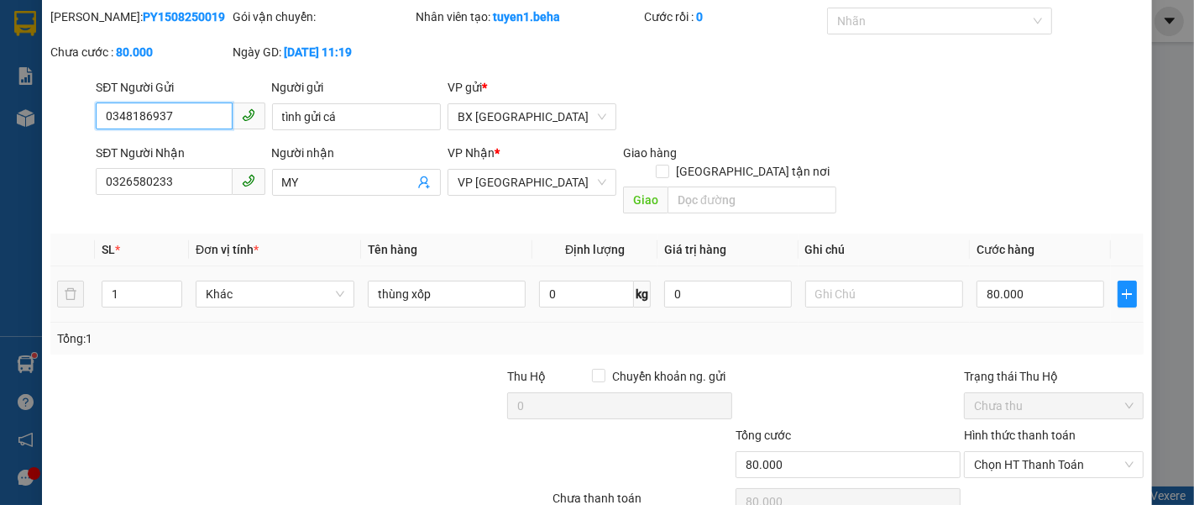
scroll to position [93, 0]
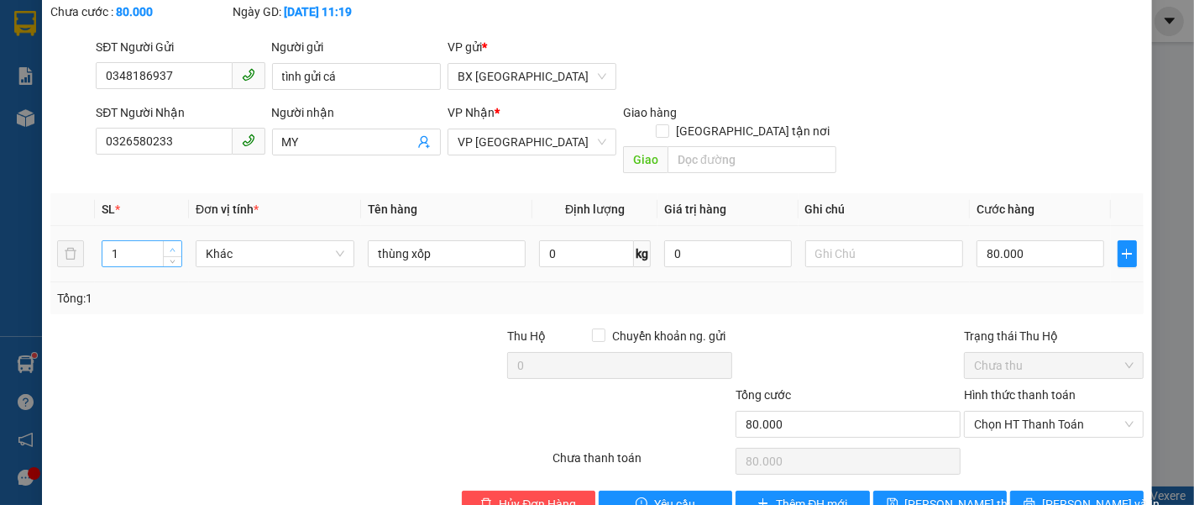
type input "2"
click at [168, 244] on span "up" at bounding box center [173, 249] width 10 height 10
click at [1012, 241] on input "80.000" at bounding box center [1039, 253] width 127 height 27
type input "0"
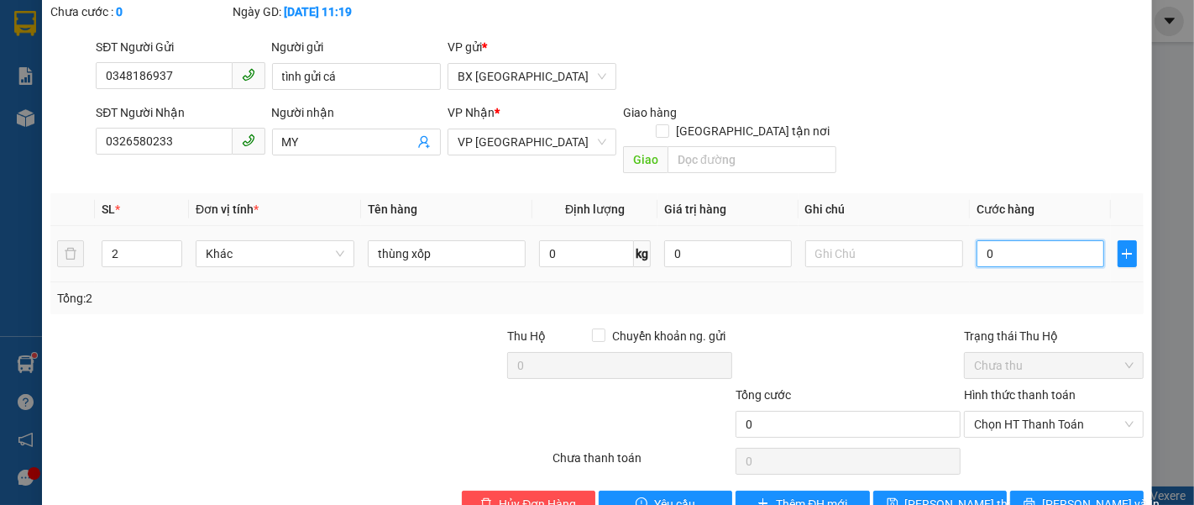
type input "0"
type input "1"
type input "01"
type input "16"
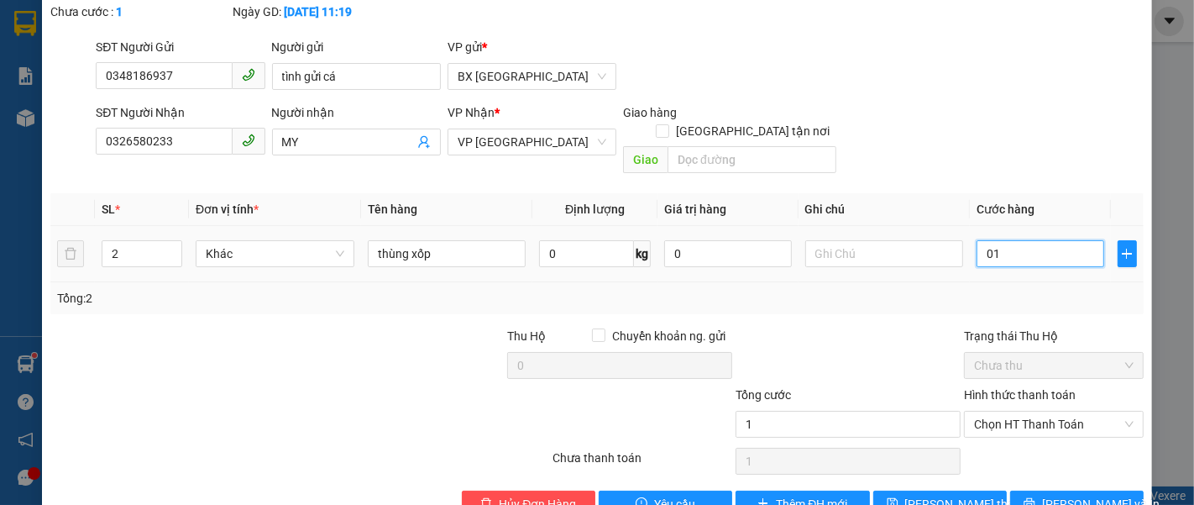
type input "16"
type input "016"
type input "1"
type input "01"
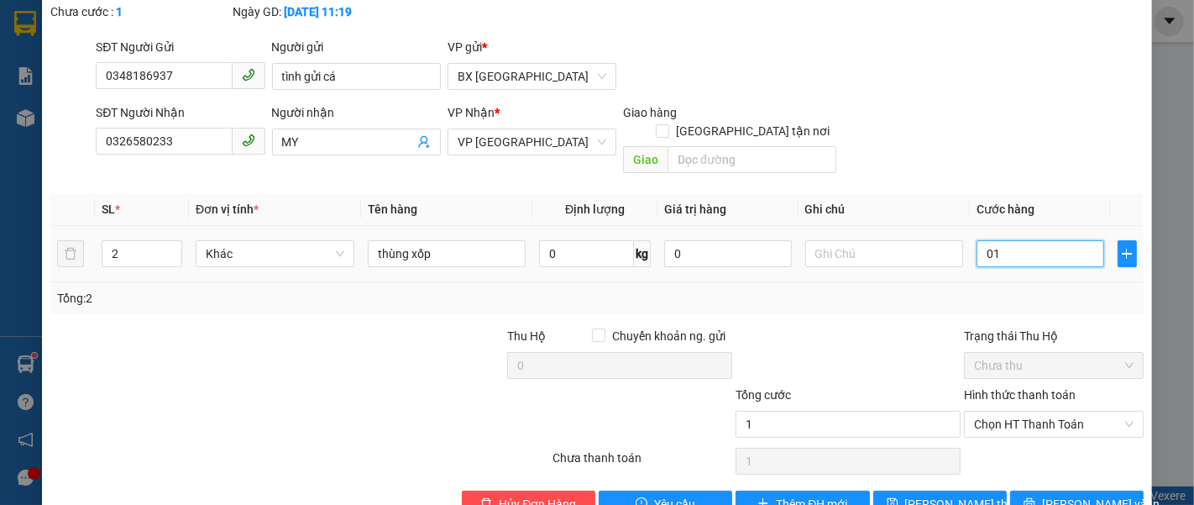
type input "0"
type input "1"
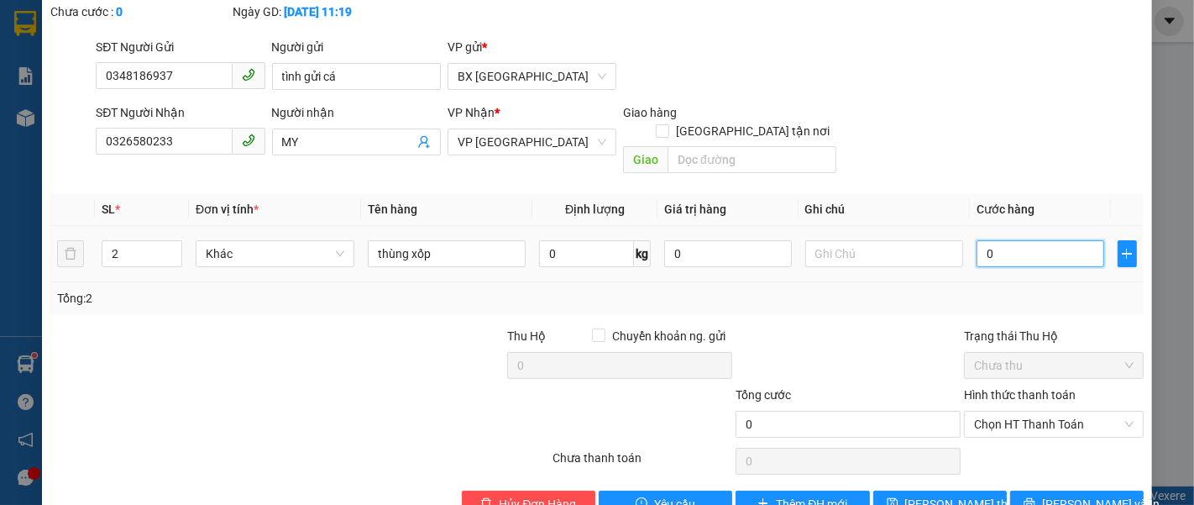
type input "01"
type input "15"
type input "015"
type input "150"
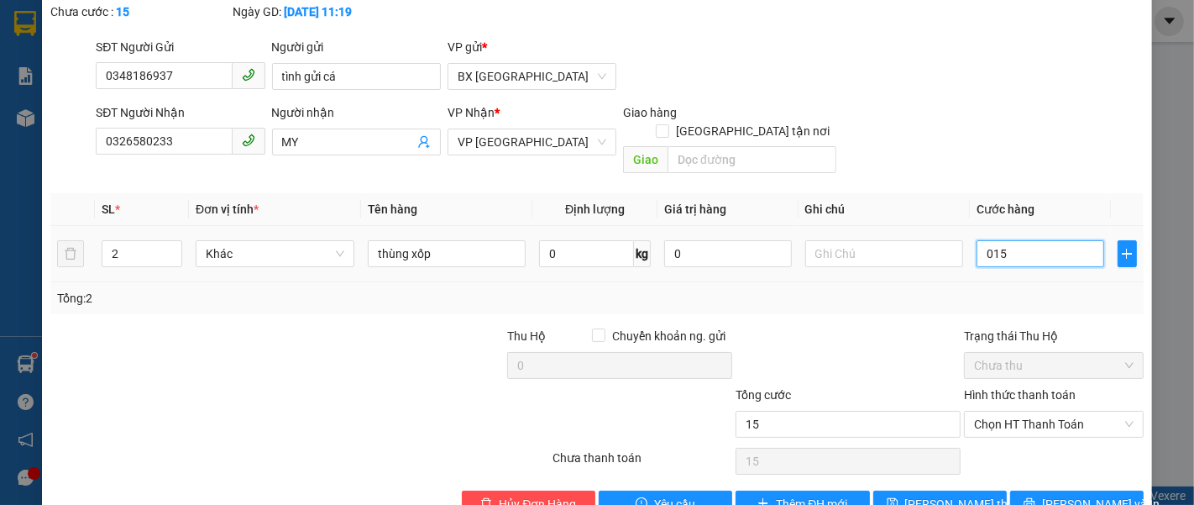
type input "150"
type input "0.150"
type input "150.000"
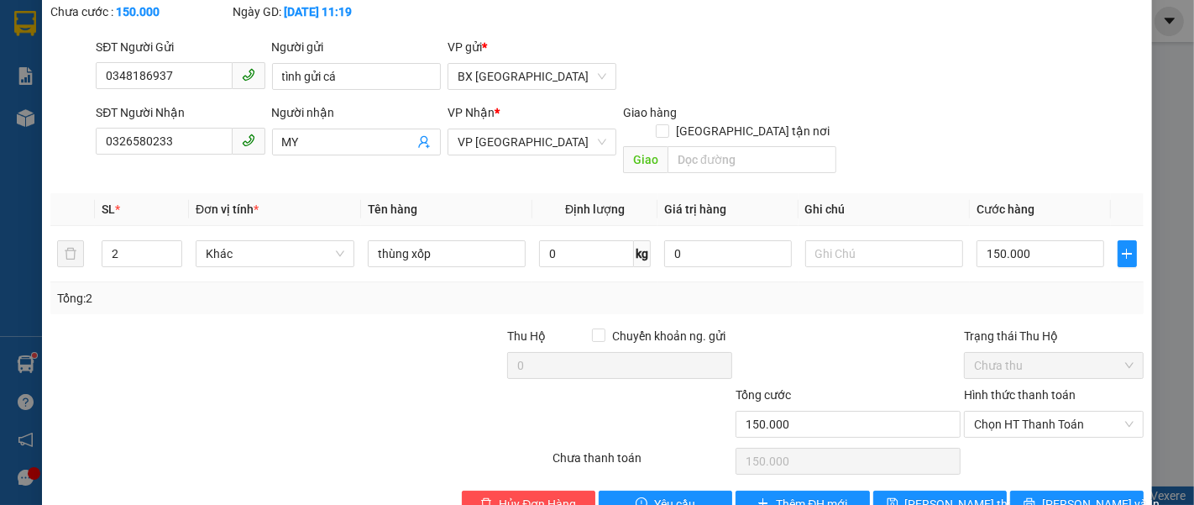
click at [877, 327] on div at bounding box center [848, 356] width 228 height 59
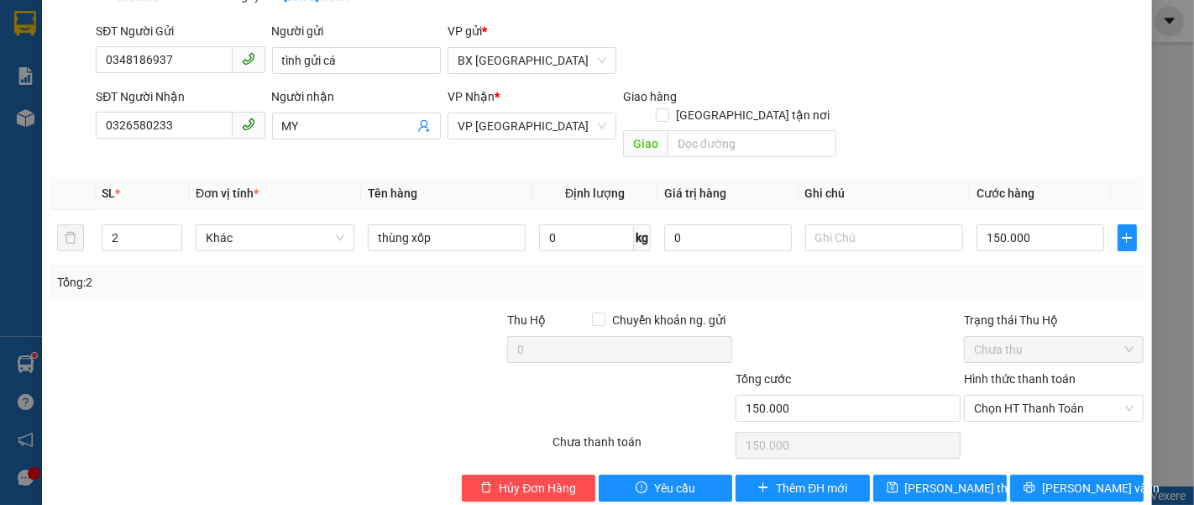
scroll to position [118, 0]
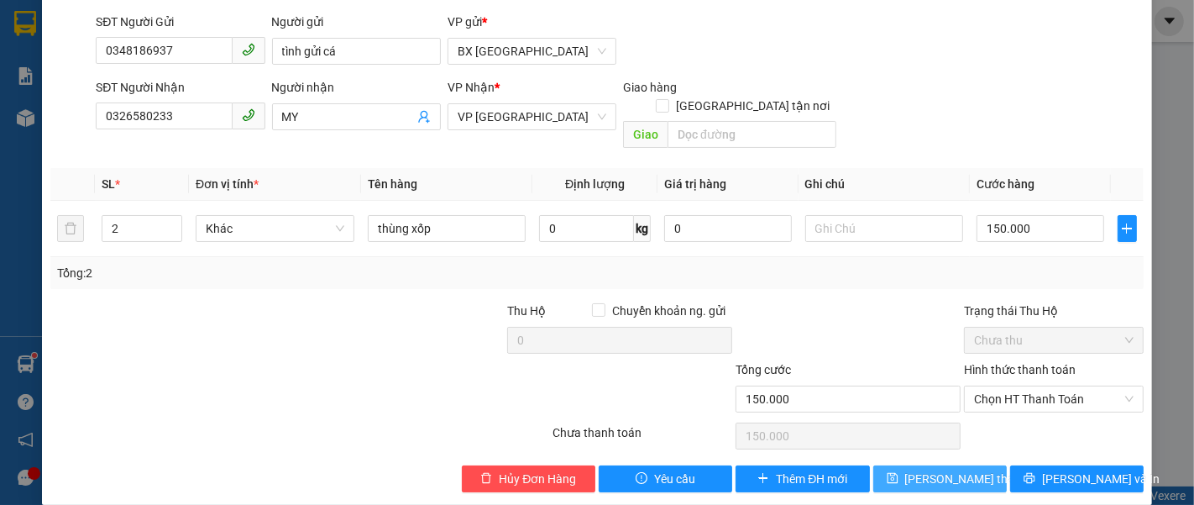
click at [959, 469] on span "Lưu thay đổi" at bounding box center [972, 478] width 134 height 18
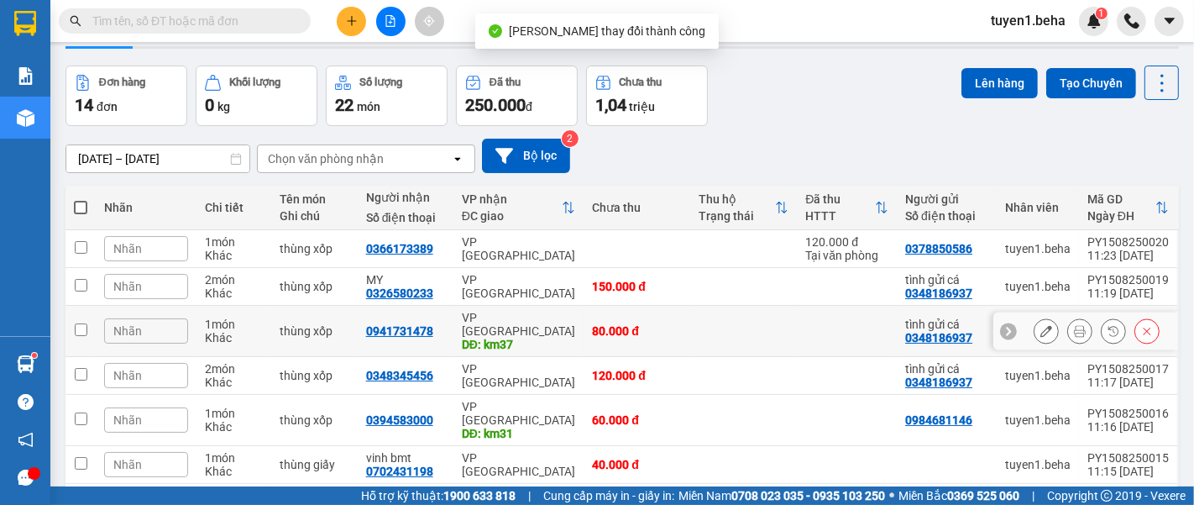
scroll to position [93, 0]
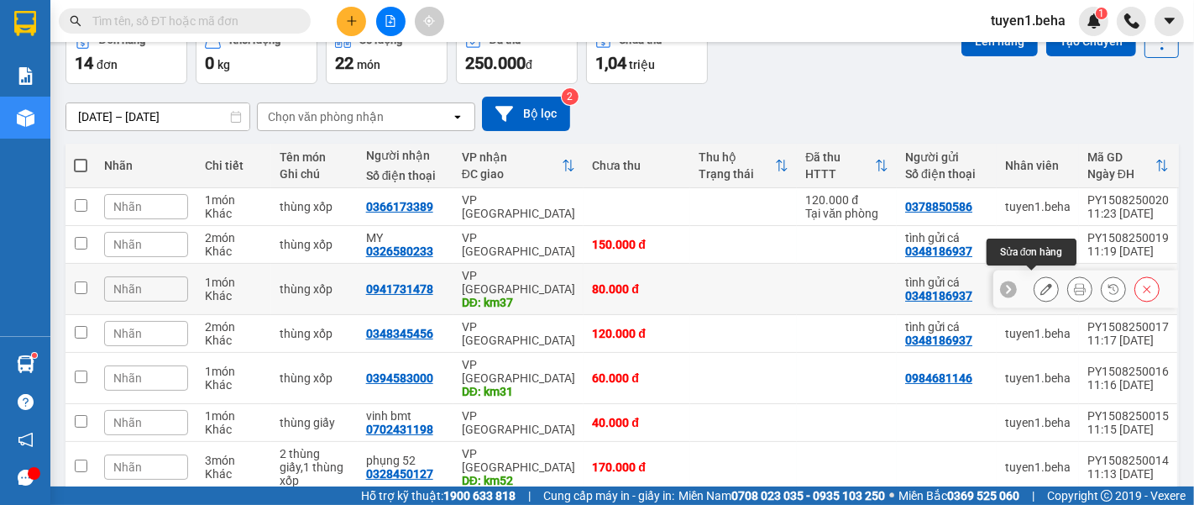
click at [1040, 284] on icon at bounding box center [1046, 289] width 12 height 12
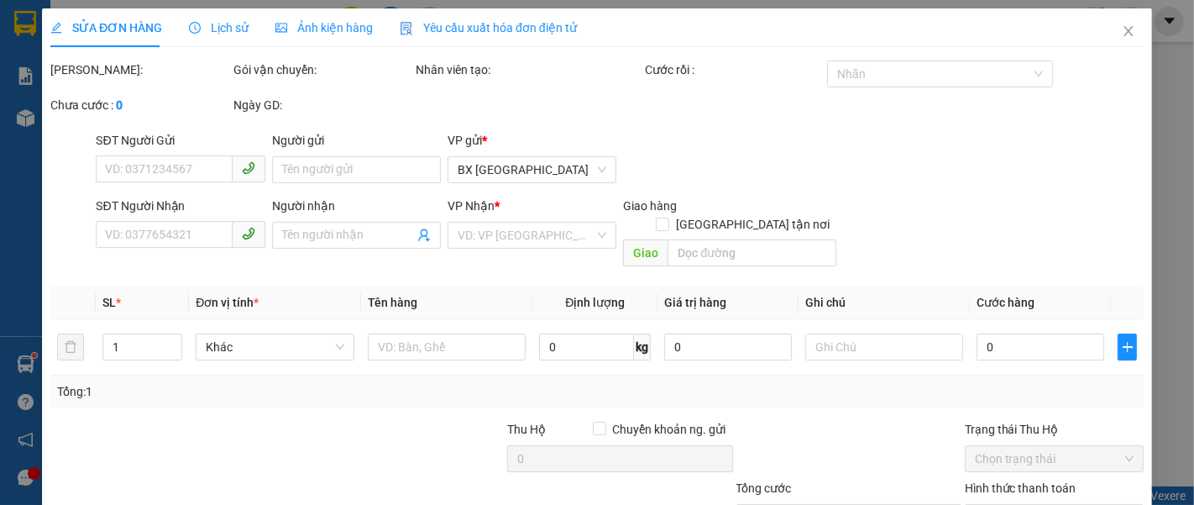
type input "0348186937"
type input "tình gửi cá"
type input "0941731478"
type input "km37"
type input "80.000"
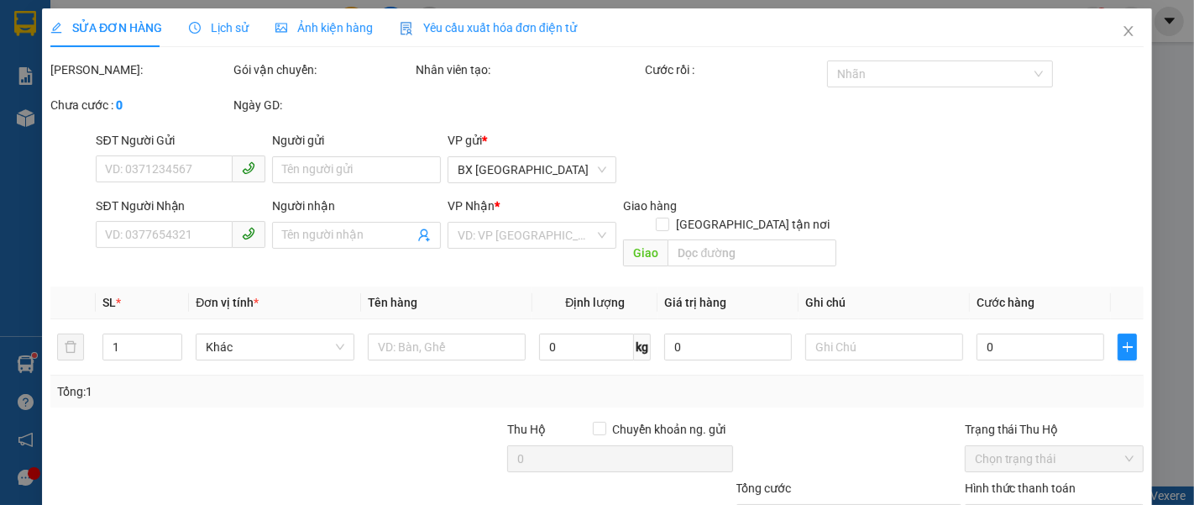
type input "80.000"
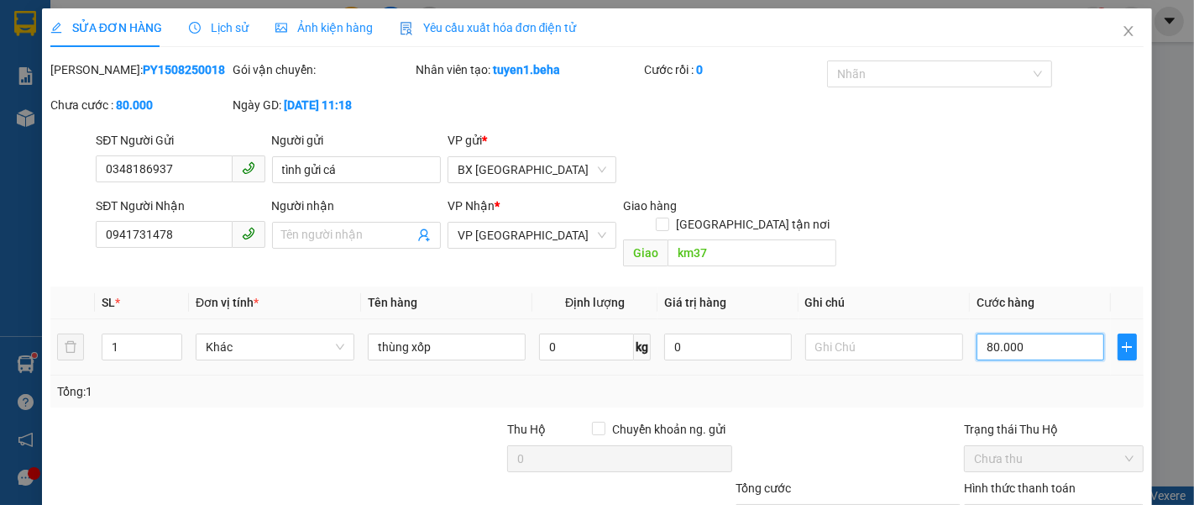
click at [1050, 333] on input "80.000" at bounding box center [1039, 346] width 127 height 27
type input "0"
type input "1"
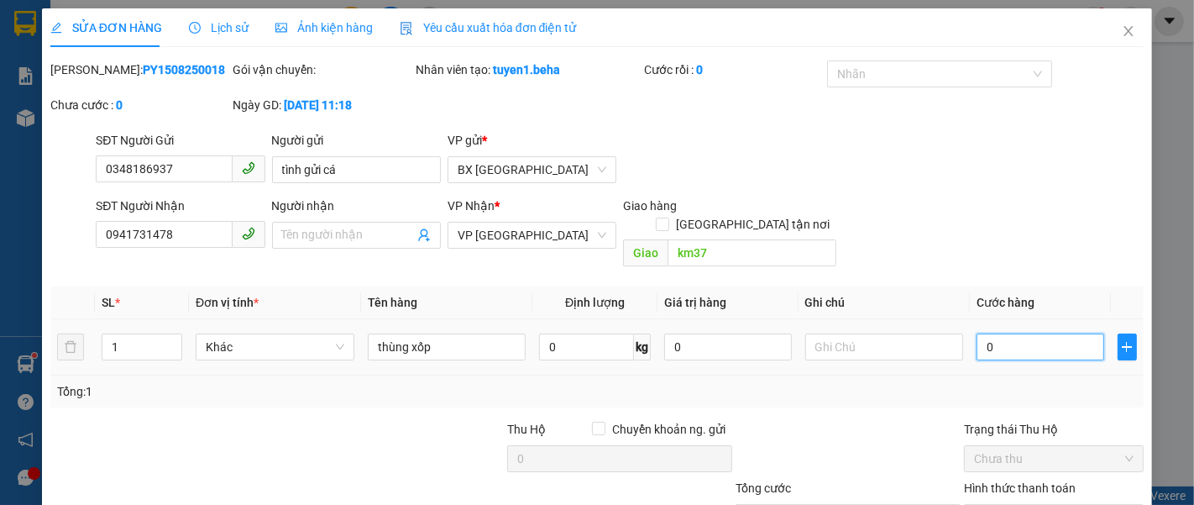
type input "1"
type input "01"
type input "15"
type input "015"
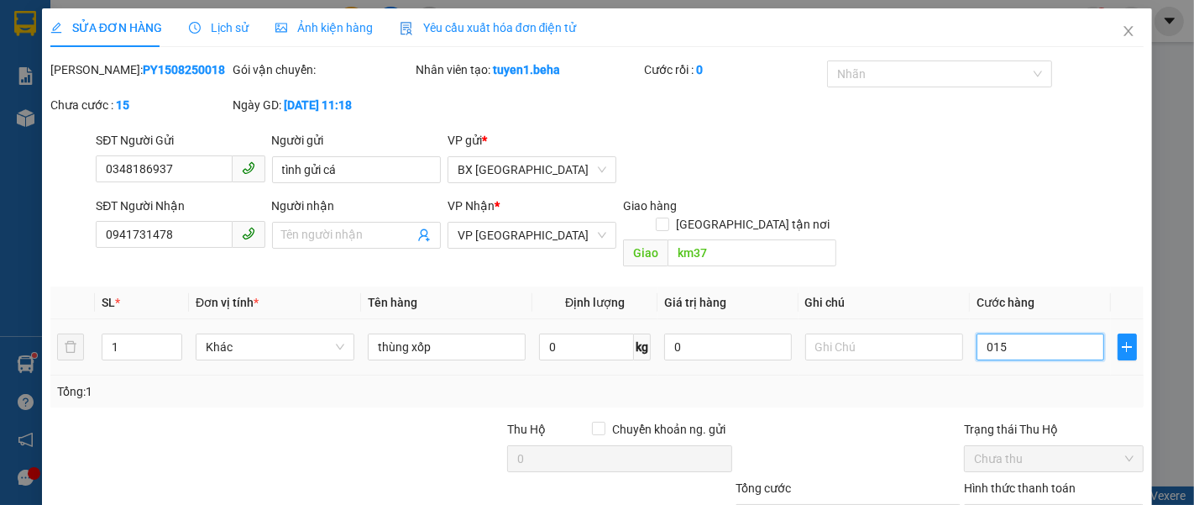
type input "150"
type input "0.150"
type input "150.000"
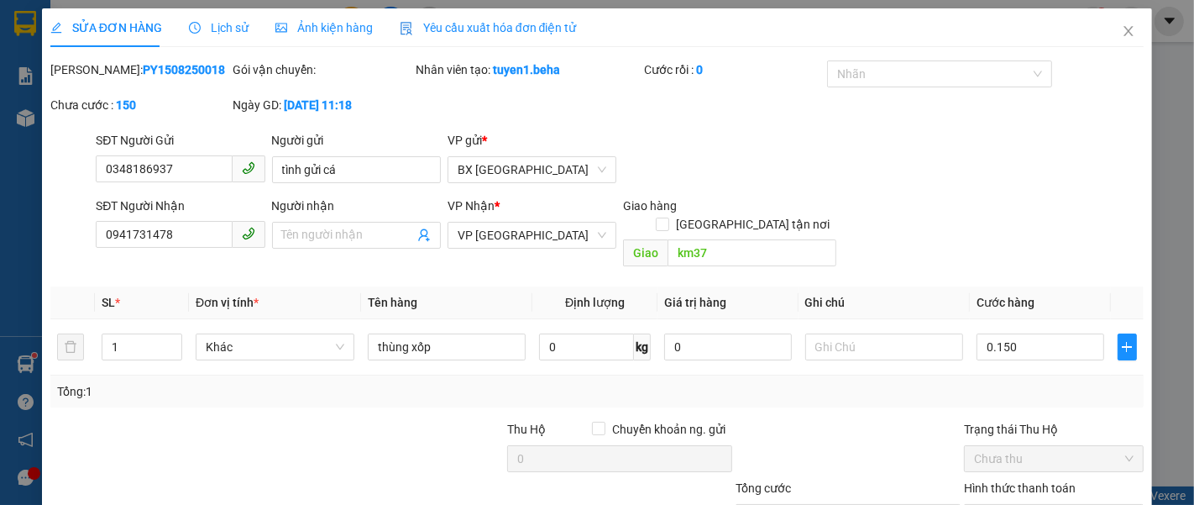
type input "150.000"
click at [871, 176] on div "SĐT Người Gửi 0348186937 Người gửi tình gửi cá VP gửi * BX PHÚ YÊN" at bounding box center [619, 160] width 1054 height 59
click at [1034, 333] on input "150.000" at bounding box center [1039, 346] width 127 height 27
type input "0"
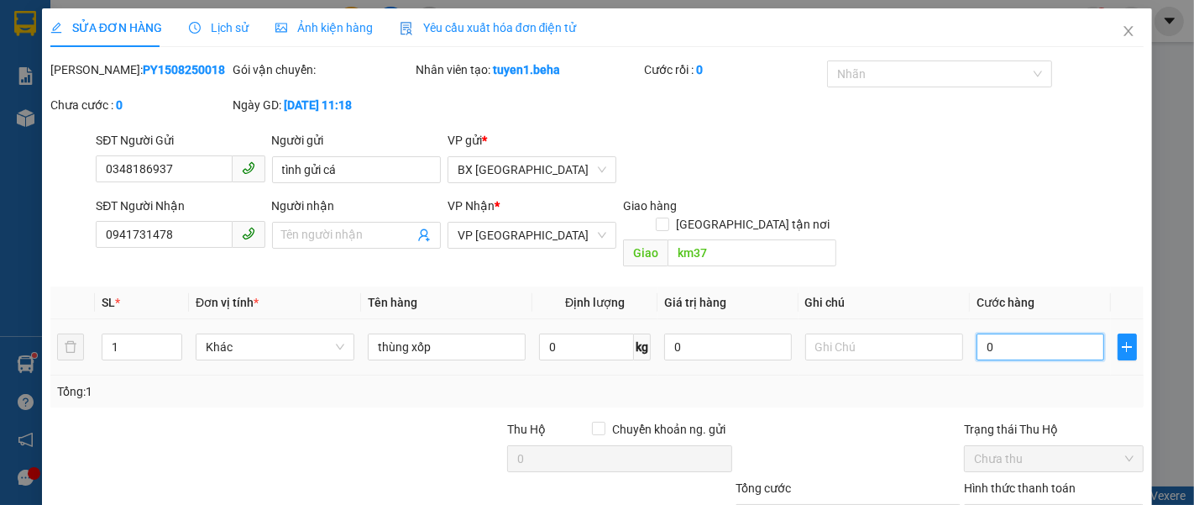
type input "0"
type input "1"
type input "01"
type input "16"
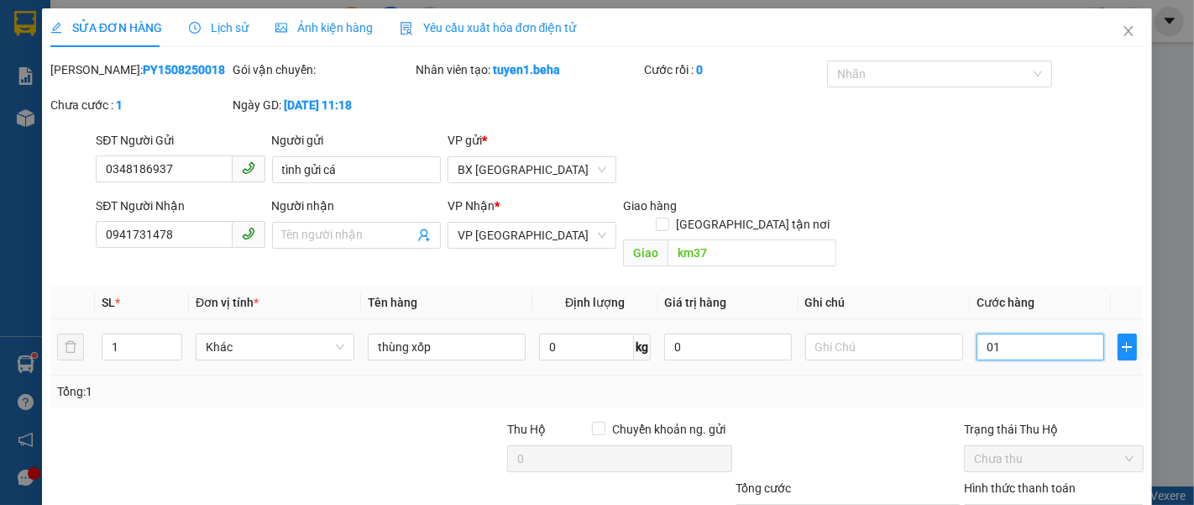
type input "16"
type input "016"
type input "160"
type input "0.160"
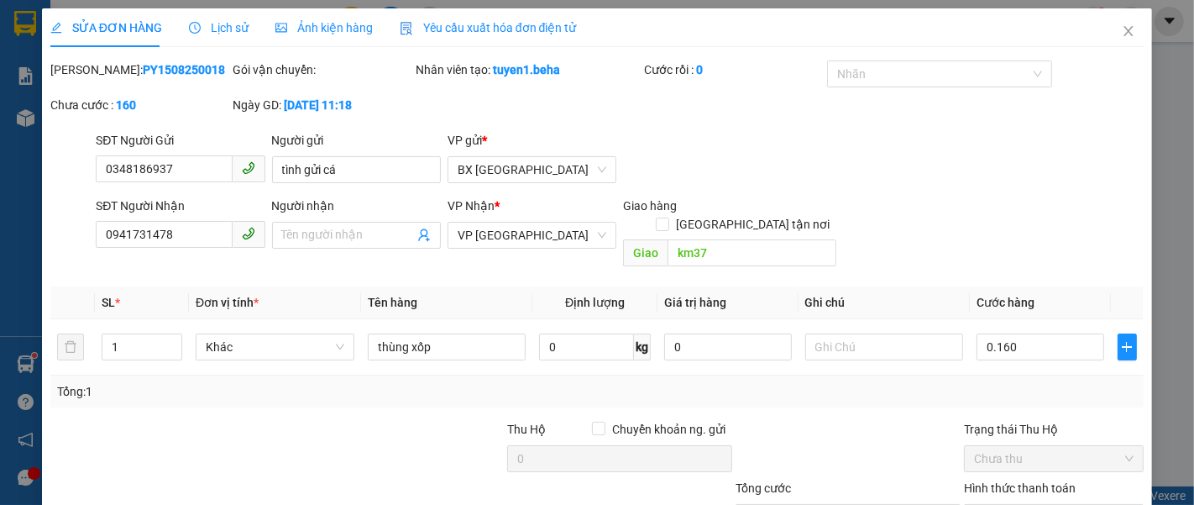
type input "160.000"
click at [1006, 192] on form "SĐT Người Gửi 0348186937 Người gửi tình gửi cá VP gửi * BX PHÚ YÊN SĐT Người Nh…" at bounding box center [596, 202] width 1093 height 143
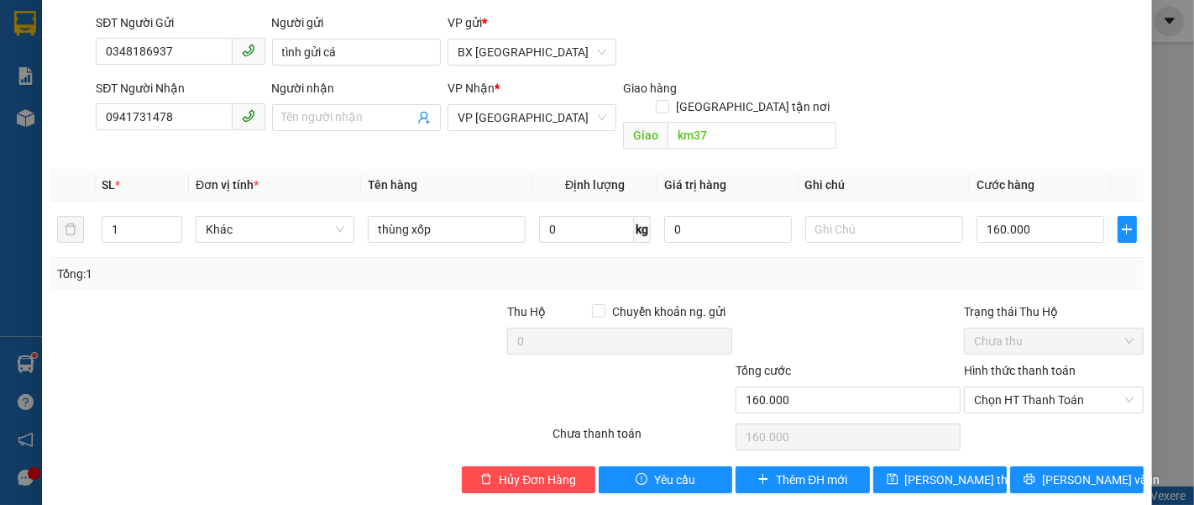
scroll to position [118, 0]
click at [936, 469] on span "Lưu thay đổi" at bounding box center [972, 478] width 134 height 18
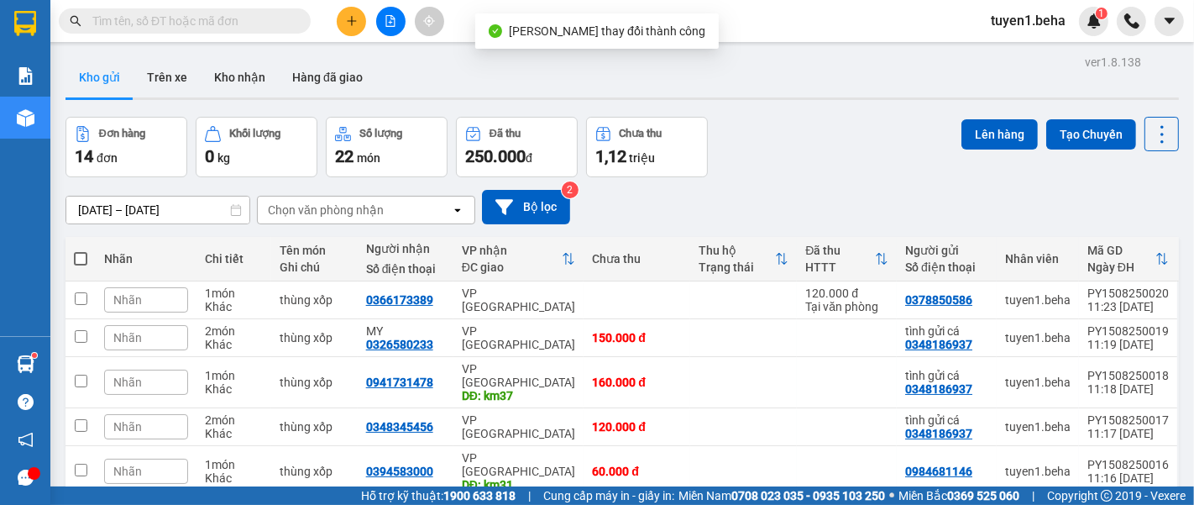
scroll to position [93, 0]
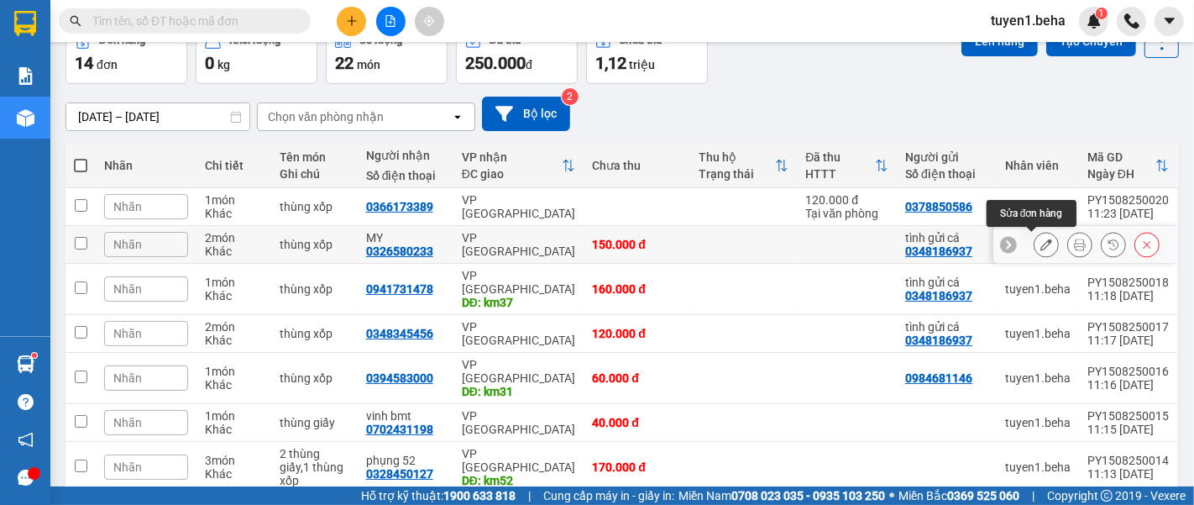
click at [1040, 249] on icon at bounding box center [1046, 244] width 12 height 12
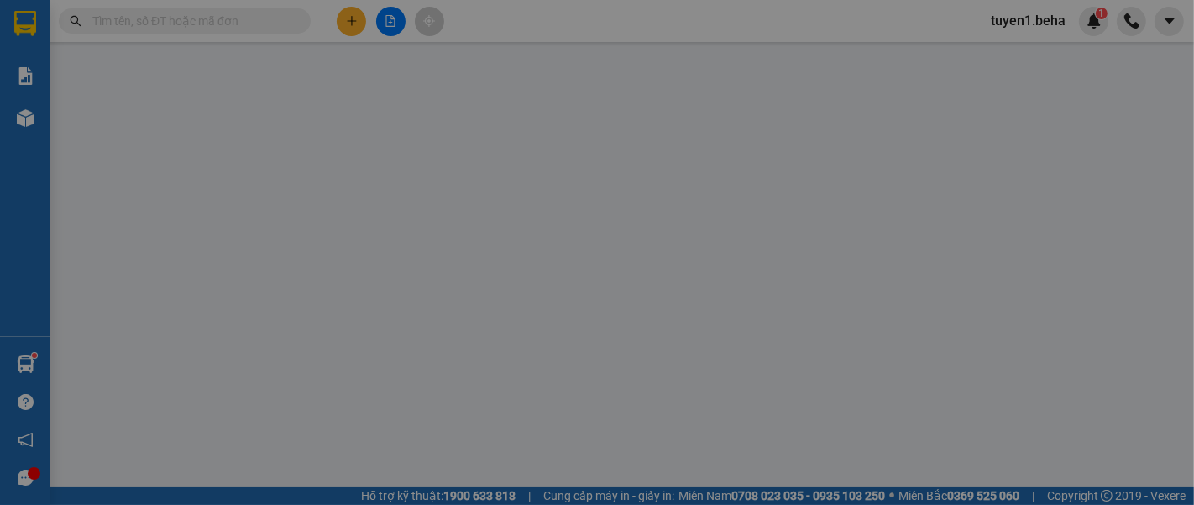
type input "0348186937"
type input "tình gửi cá"
type input "0326580233"
type input "MY"
type input "150.000"
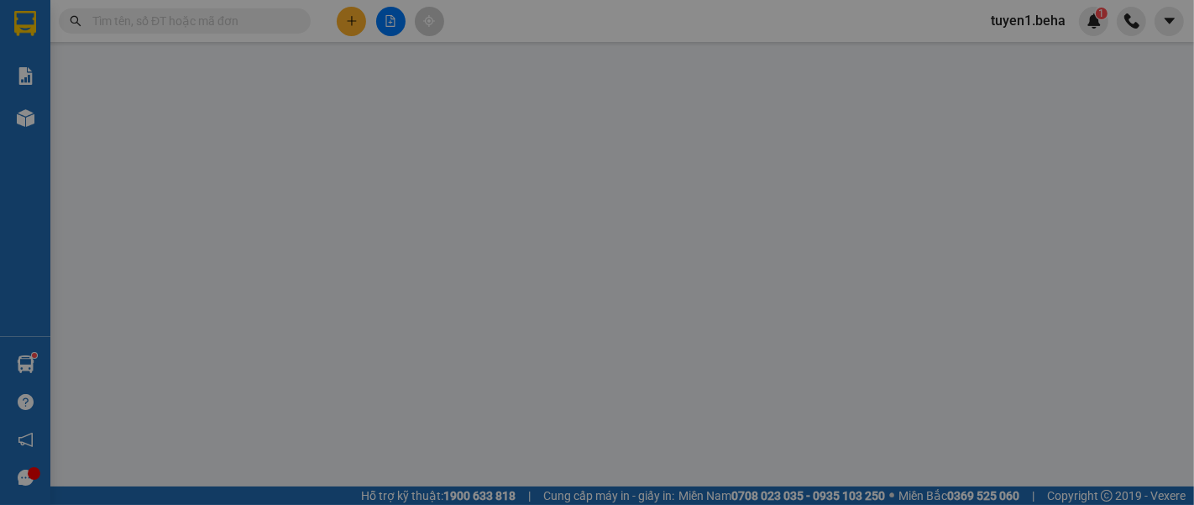
type input "150.000"
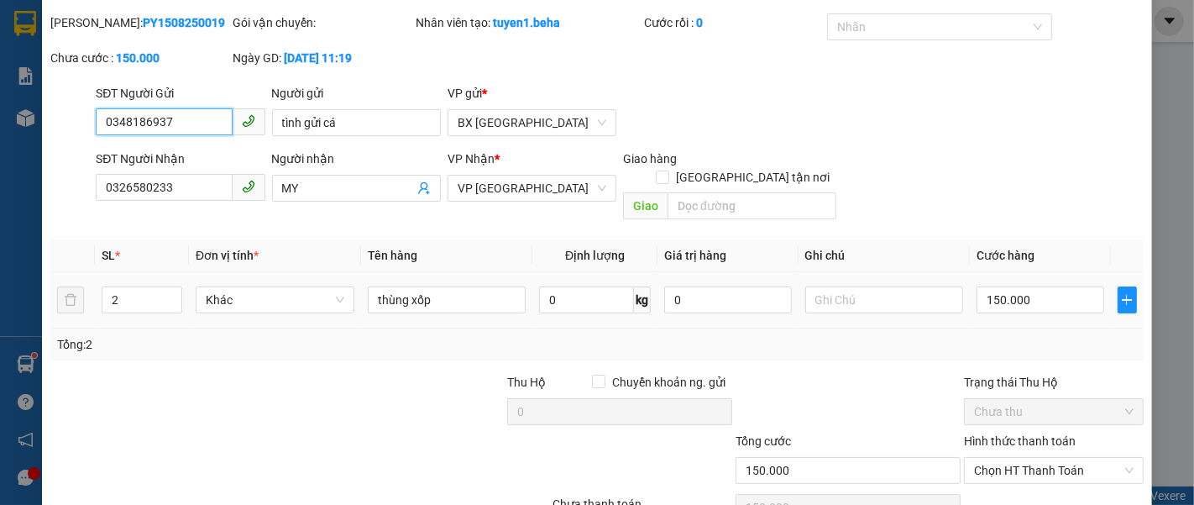
scroll to position [118, 0]
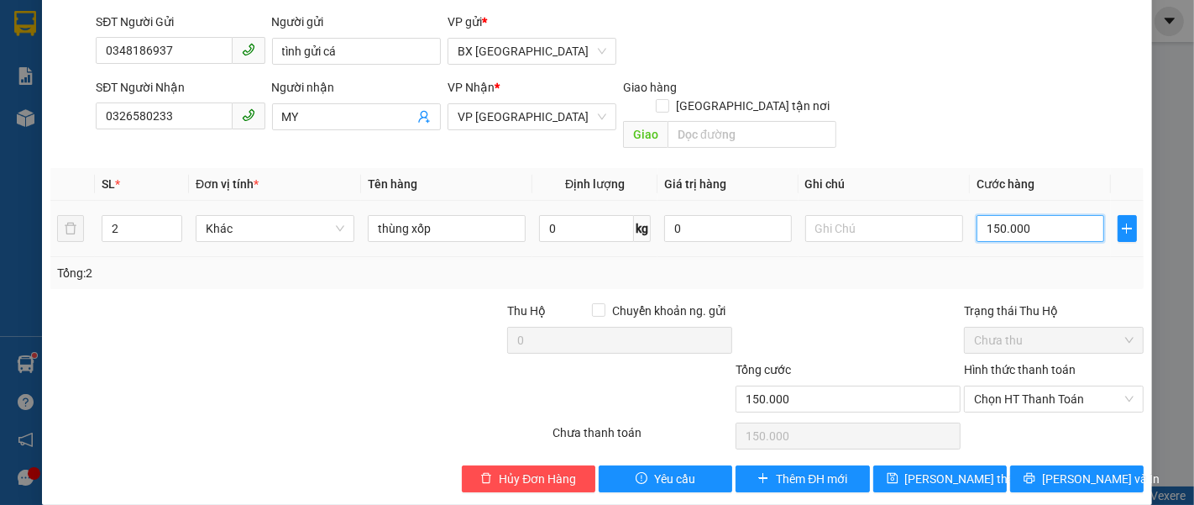
click at [1022, 215] on input "150.000" at bounding box center [1039, 228] width 127 height 27
type input "0"
type input "1"
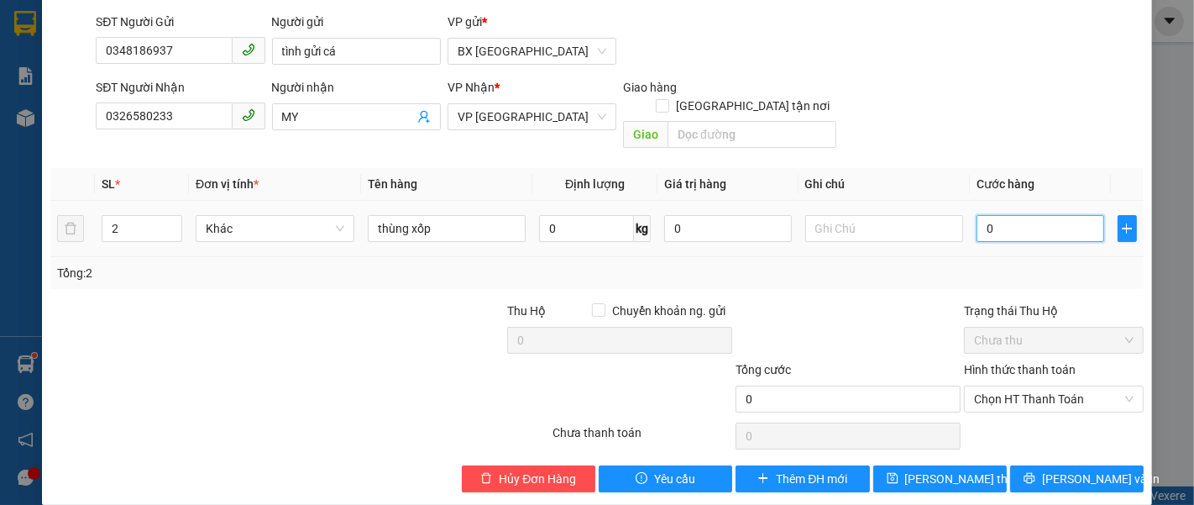
type input "1"
type input "01"
type input "16"
type input "016"
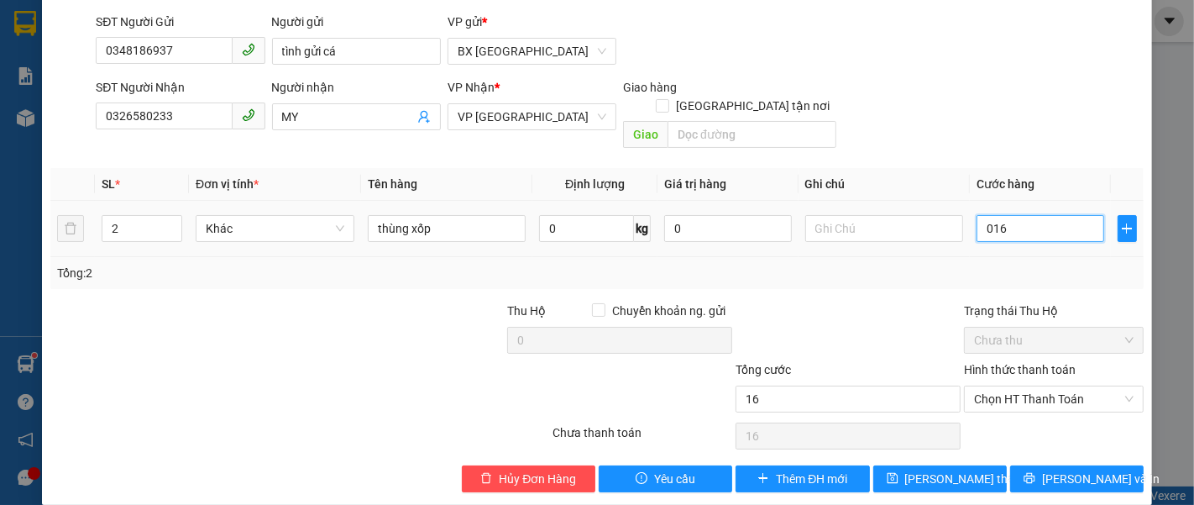
type input "160"
type input "0.160"
type input "160.000"
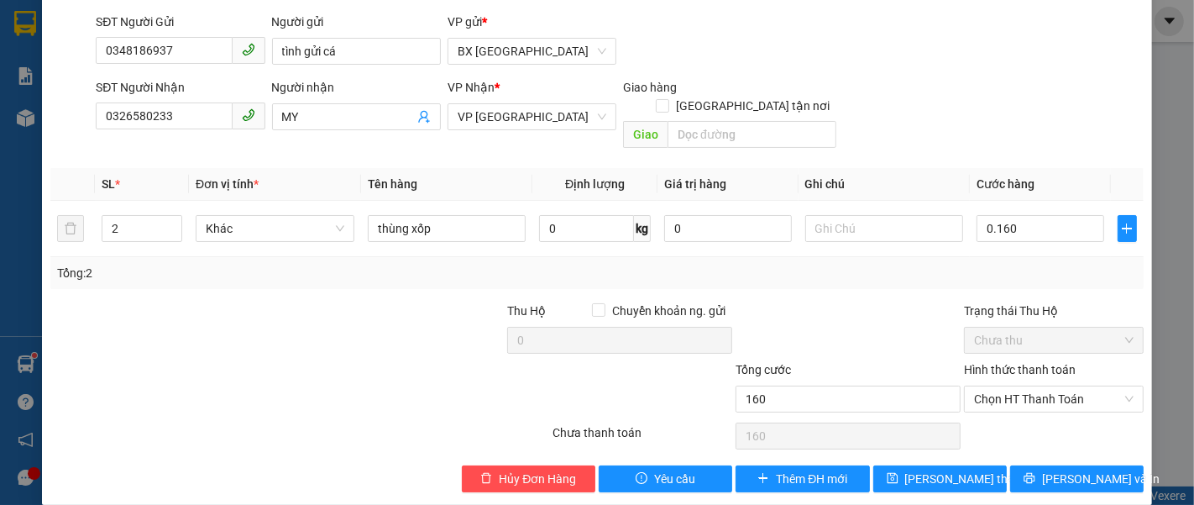
type input "160.000"
click at [952, 91] on div "SĐT Người Nhận 0326580233 Người nhận MY VP Nhận * VP ĐẮK LẮK Giao hàng Giao tận…" at bounding box center [619, 116] width 1054 height 77
click at [917, 469] on span "Lưu thay đổi" at bounding box center [972, 478] width 134 height 18
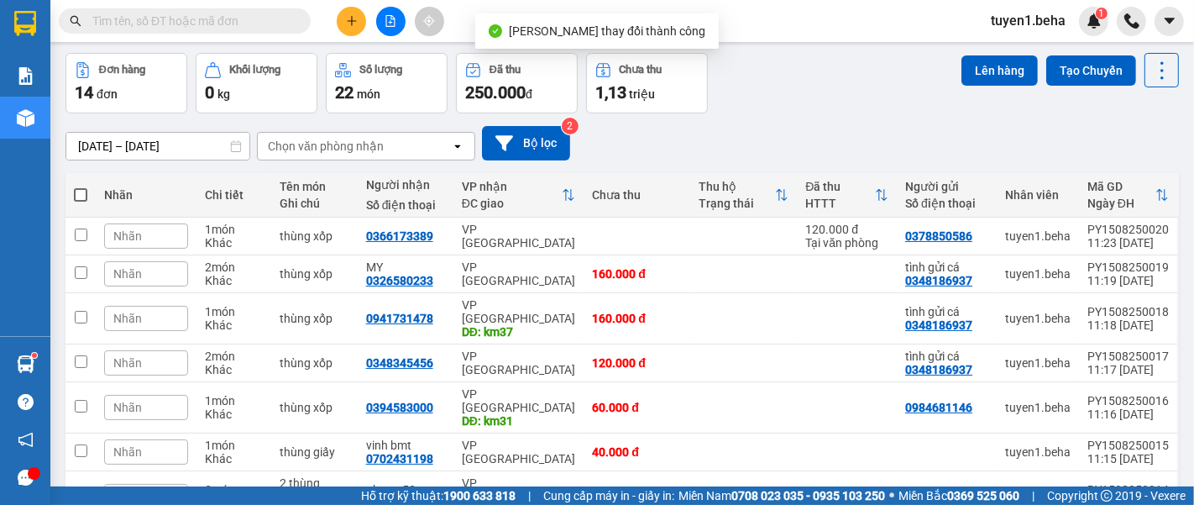
scroll to position [93, 0]
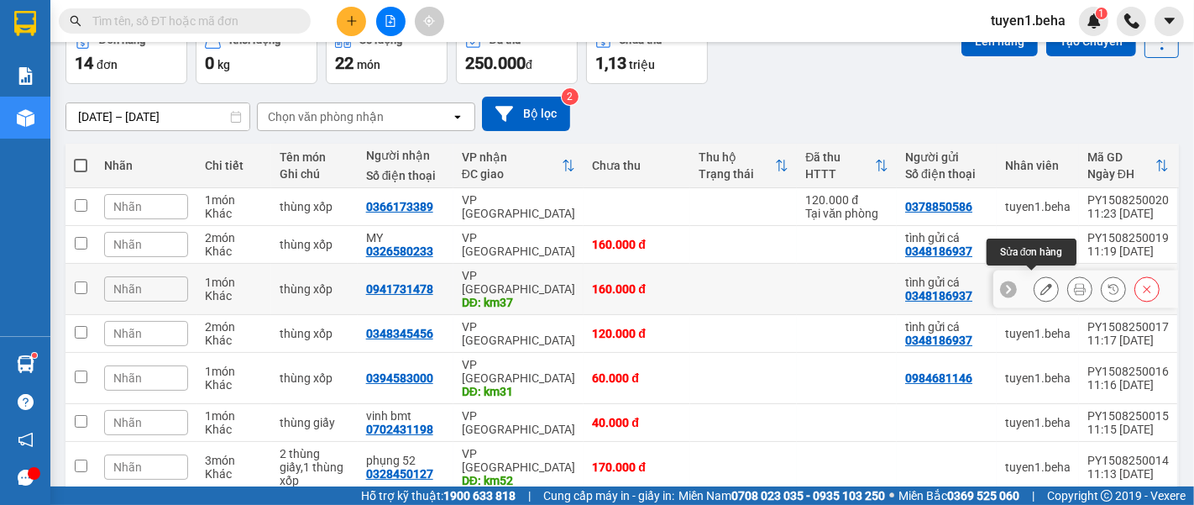
click at [1034, 293] on button at bounding box center [1046, 288] width 24 height 29
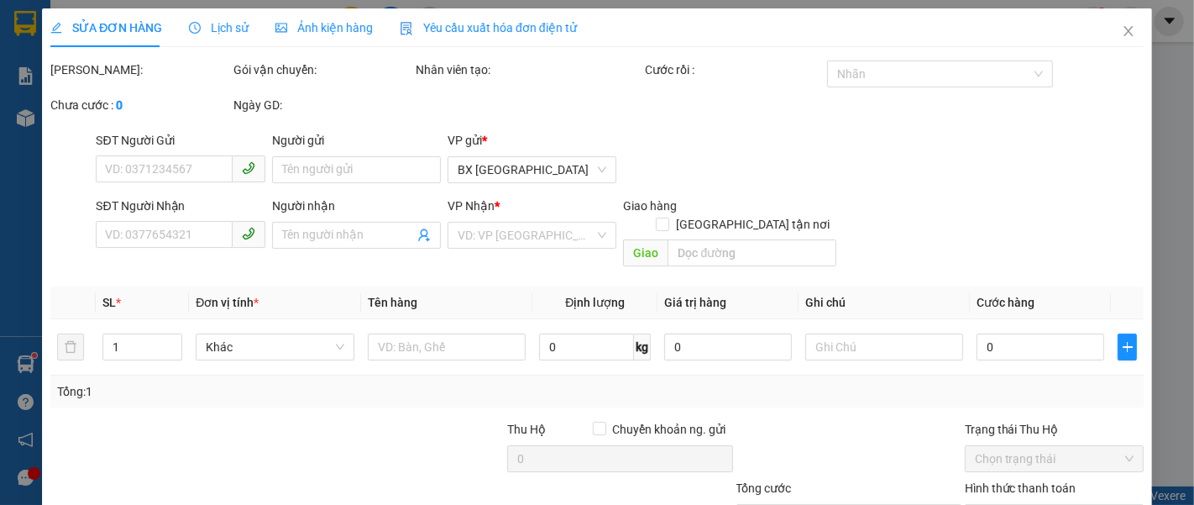
type input "0348186937"
type input "tình gửi cá"
type input "0941731478"
type input "km37"
type input "160.000"
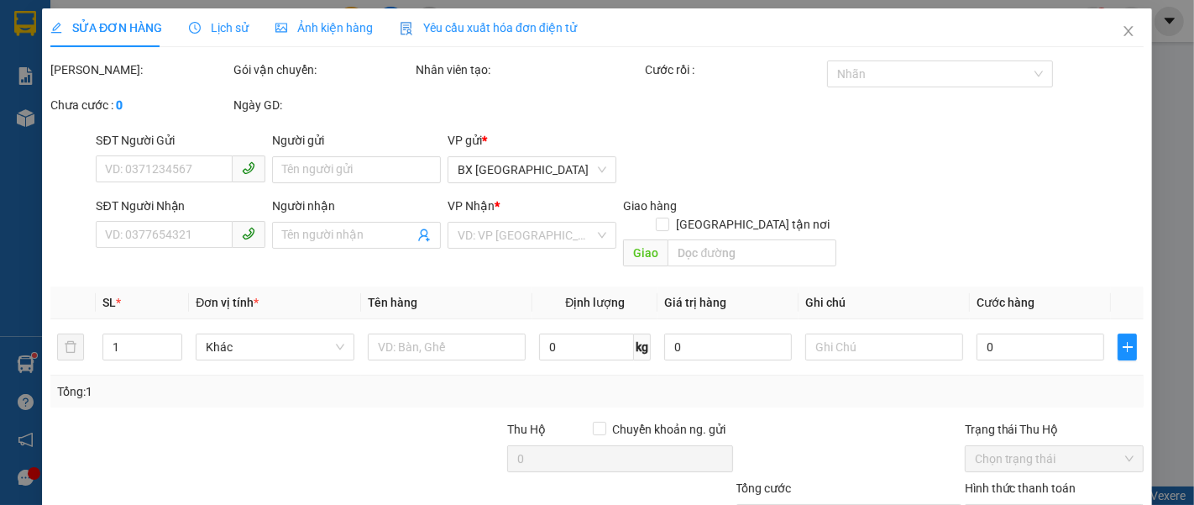
type input "160.000"
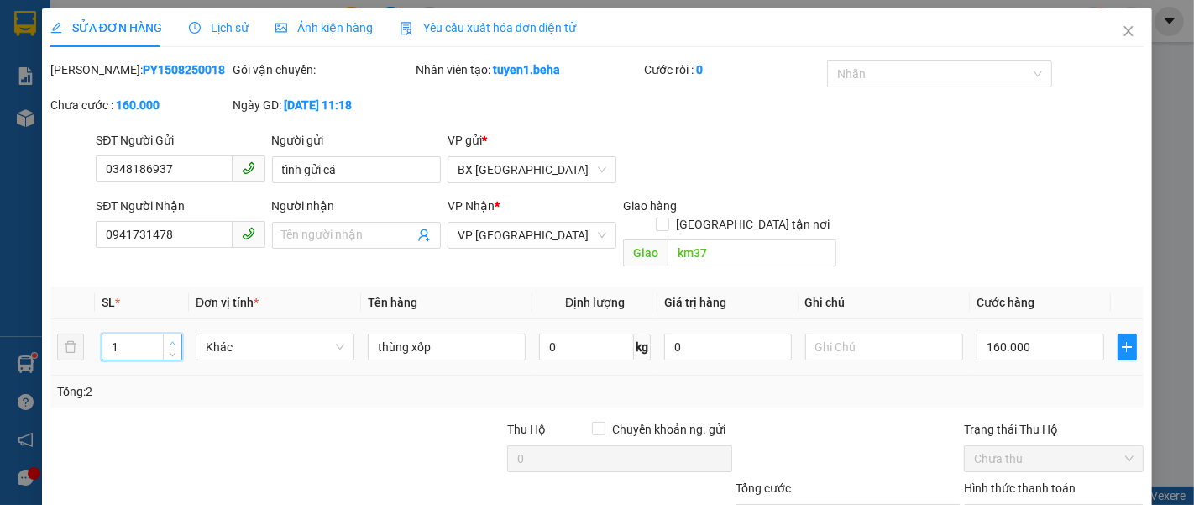
type input "2"
click at [170, 340] on icon "up" at bounding box center [173, 343] width 6 height 6
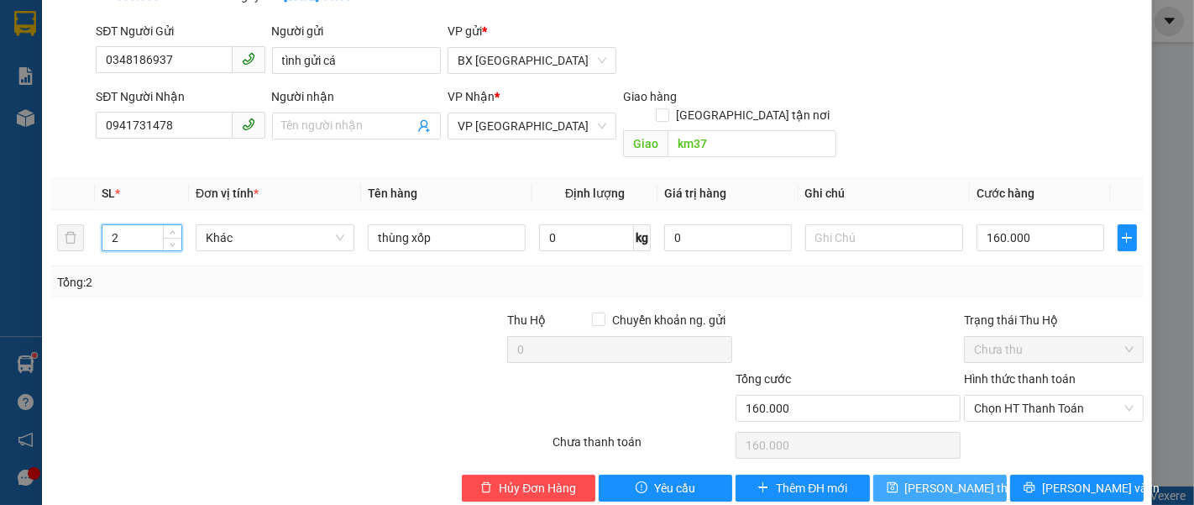
scroll to position [118, 0]
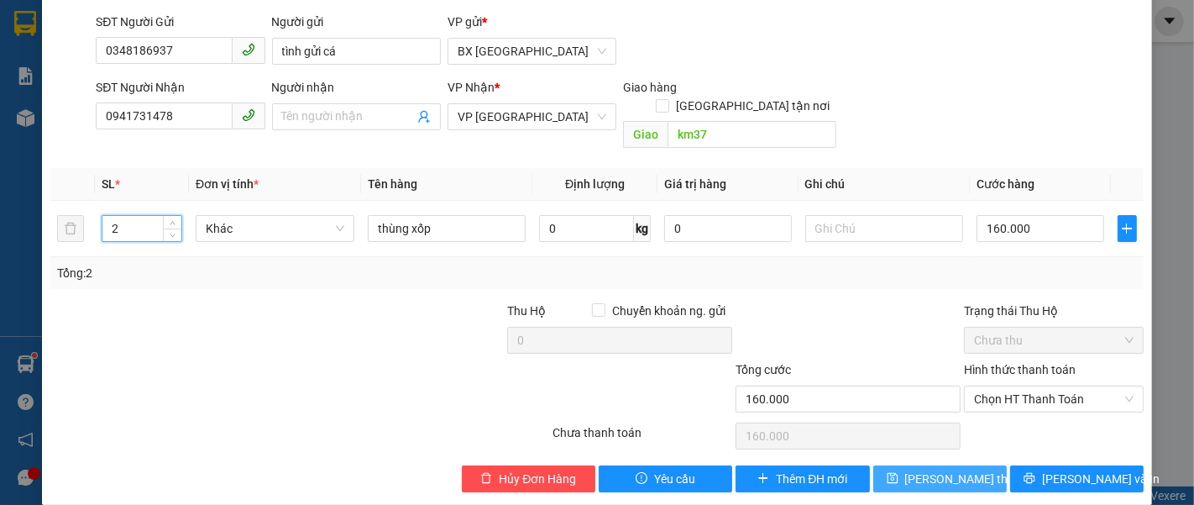
drag, startPoint x: 912, startPoint y: 457, endPoint x: 913, endPoint y: 439, distance: 17.7
click at [912, 469] on span "Lưu thay đổi" at bounding box center [972, 478] width 134 height 18
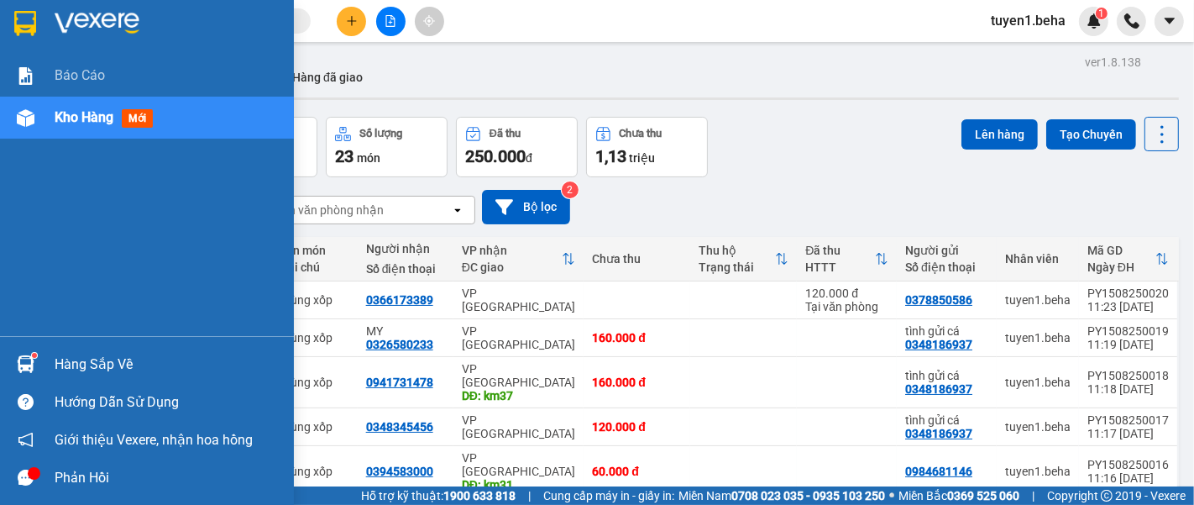
click at [84, 112] on span "Kho hàng" at bounding box center [84, 117] width 59 height 16
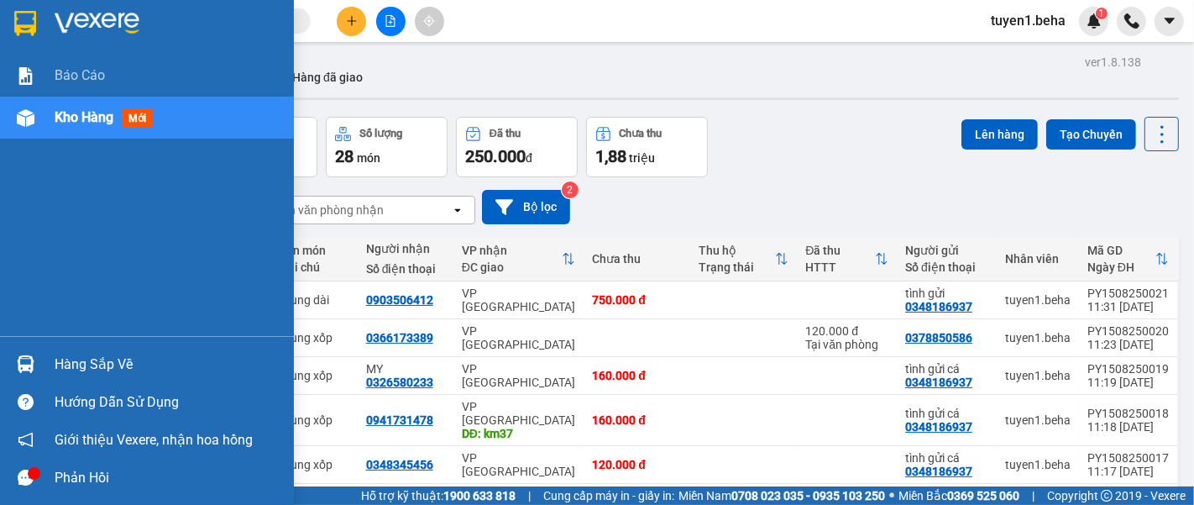
click at [78, 118] on span "Kho hàng" at bounding box center [84, 117] width 59 height 16
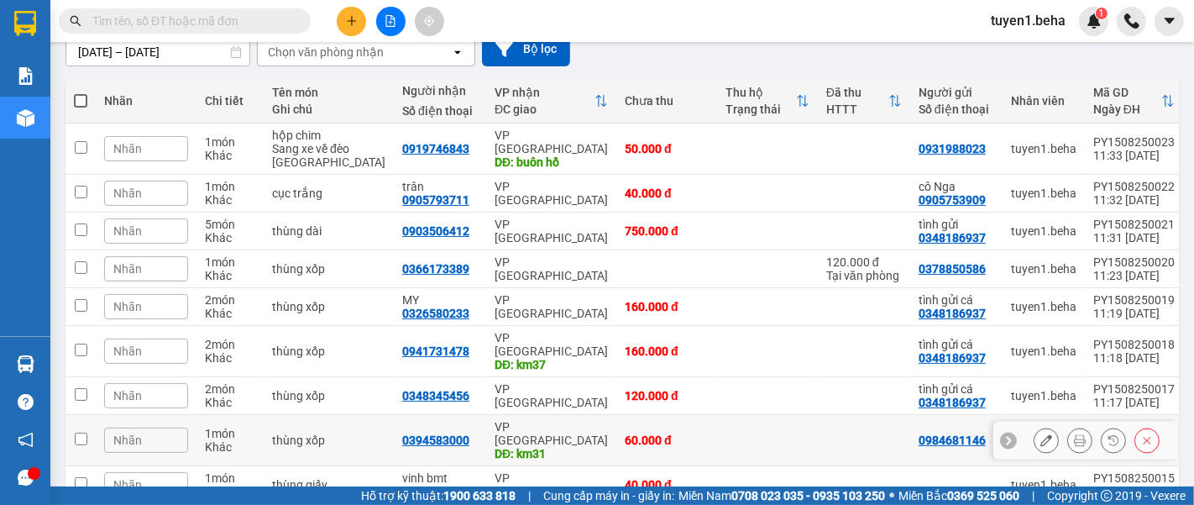
scroll to position [270, 0]
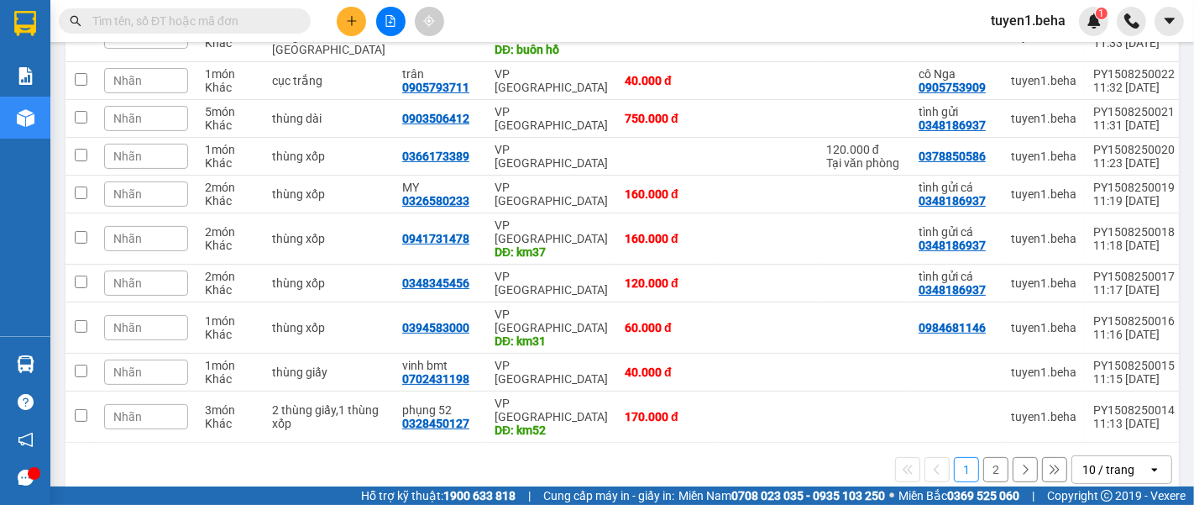
click at [1106, 461] on div "10 / trang" at bounding box center [1108, 469] width 52 height 17
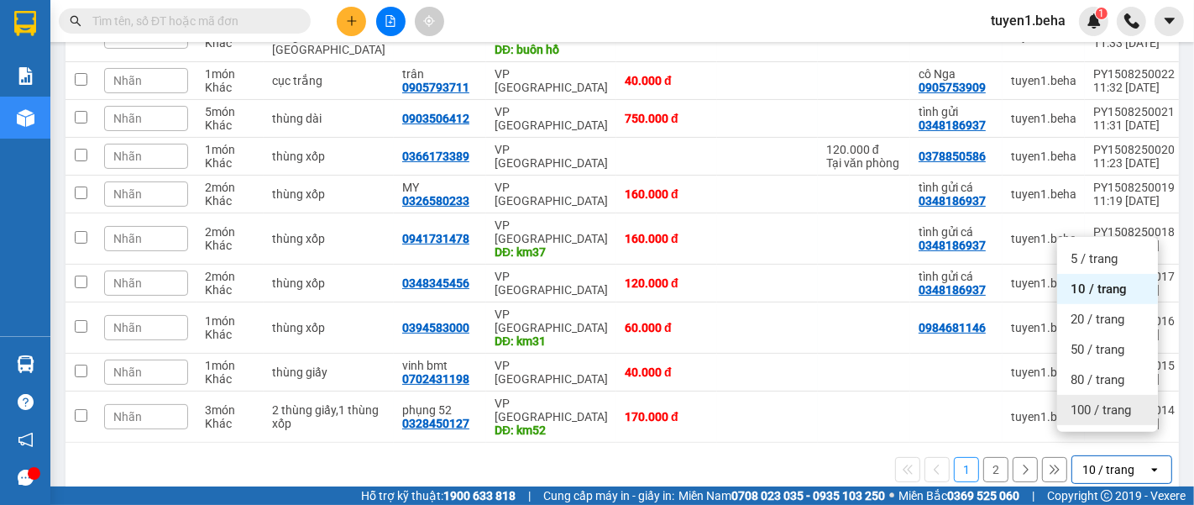
click at [1110, 401] on span "100 / trang" at bounding box center [1100, 409] width 60 height 17
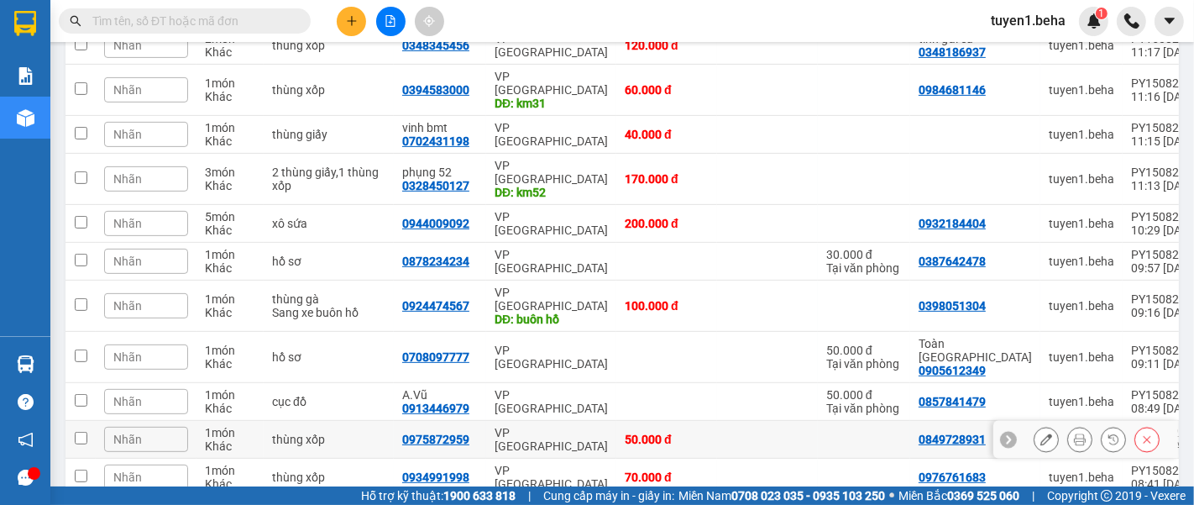
scroll to position [551, 0]
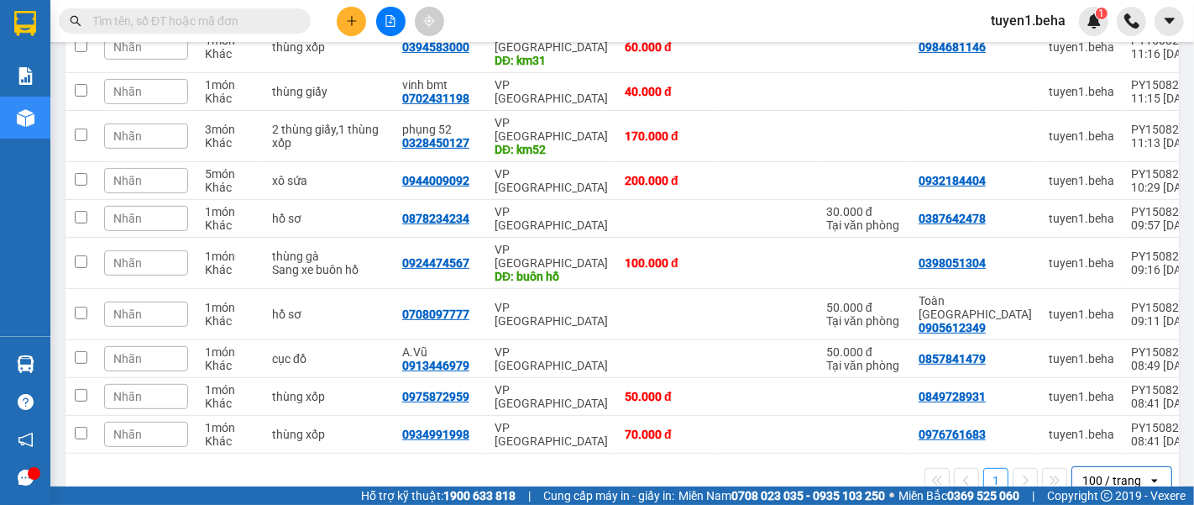
drag, startPoint x: 178, startPoint y: 437, endPoint x: 177, endPoint y: 428, distance: 9.3
click at [177, 466] on div "1 100 / trang open" at bounding box center [622, 480] width 1100 height 29
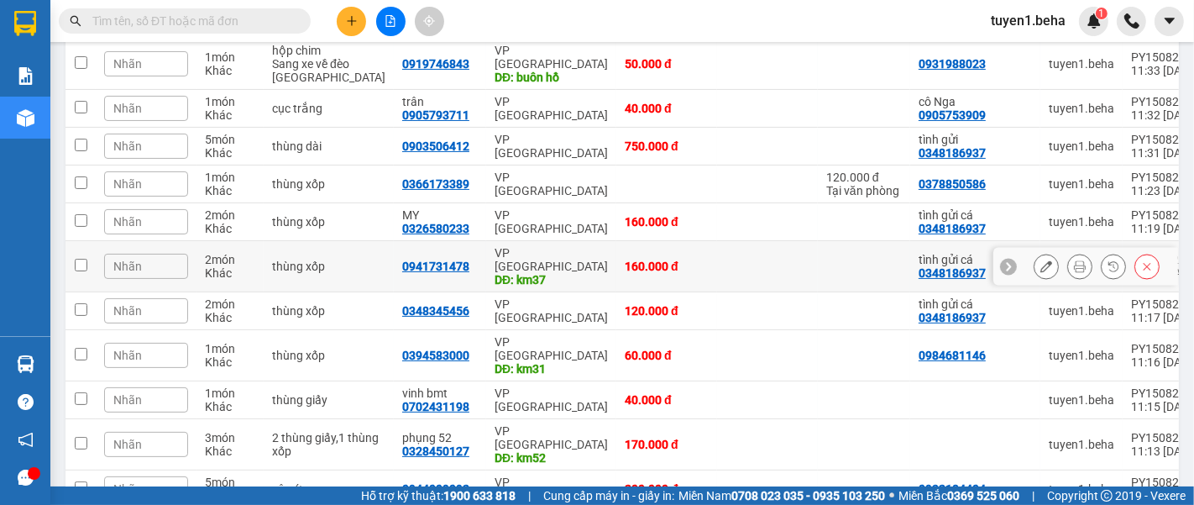
scroll to position [186, 0]
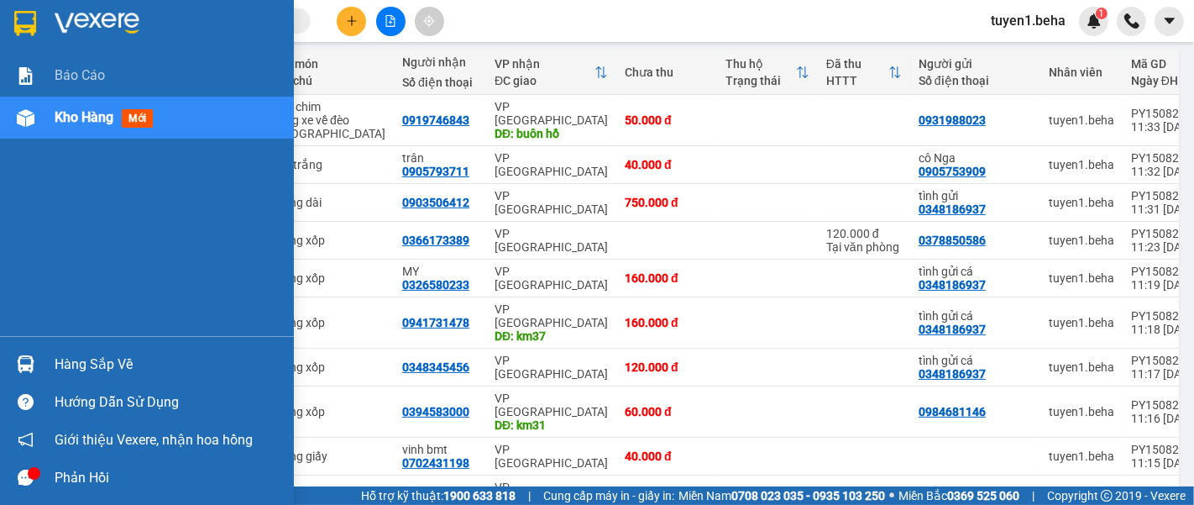
click at [37, 237] on div "Báo cáo Kho hàng mới" at bounding box center [147, 195] width 294 height 281
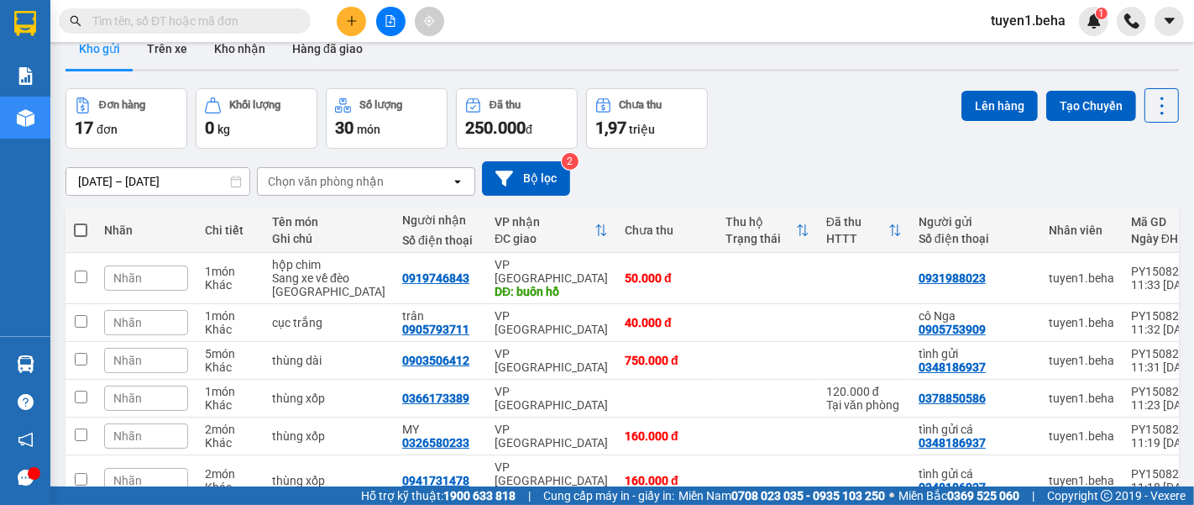
scroll to position [0, 0]
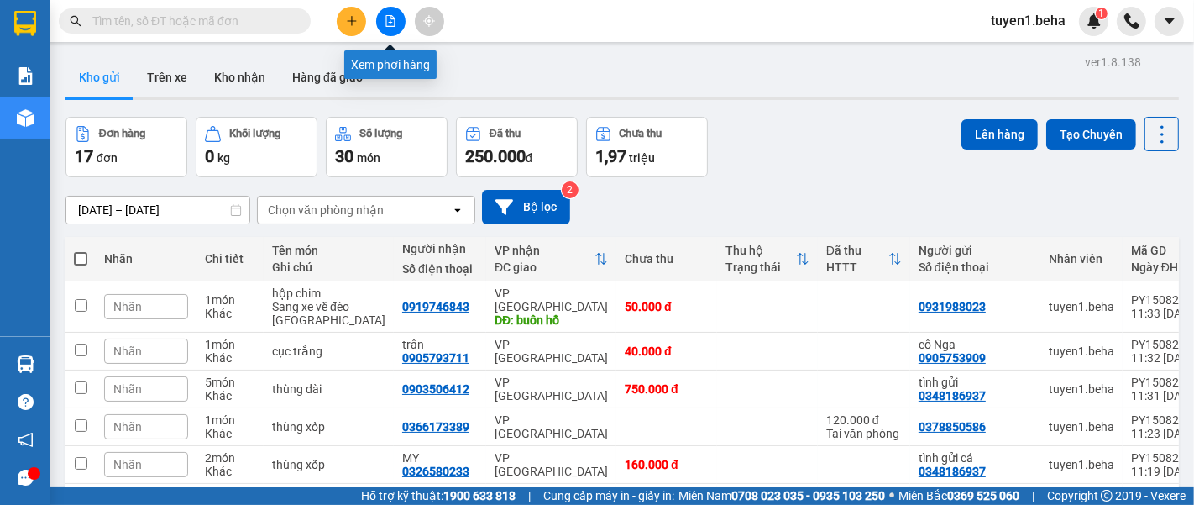
click at [390, 16] on icon "file-add" at bounding box center [390, 21] width 12 height 12
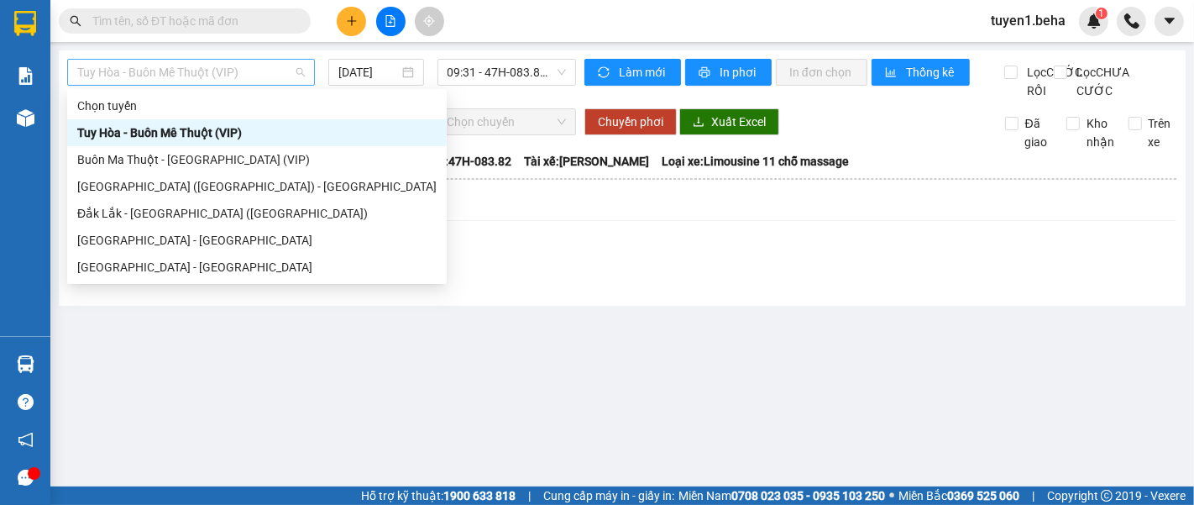
click at [244, 62] on span "Tuy Hòa - Buôn Mê Thuột (VIP)" at bounding box center [190, 72] width 227 height 25
click at [213, 266] on div "Đắk Lắk - Phú Yên" at bounding box center [256, 267] width 359 height 18
type input "15/08/2025"
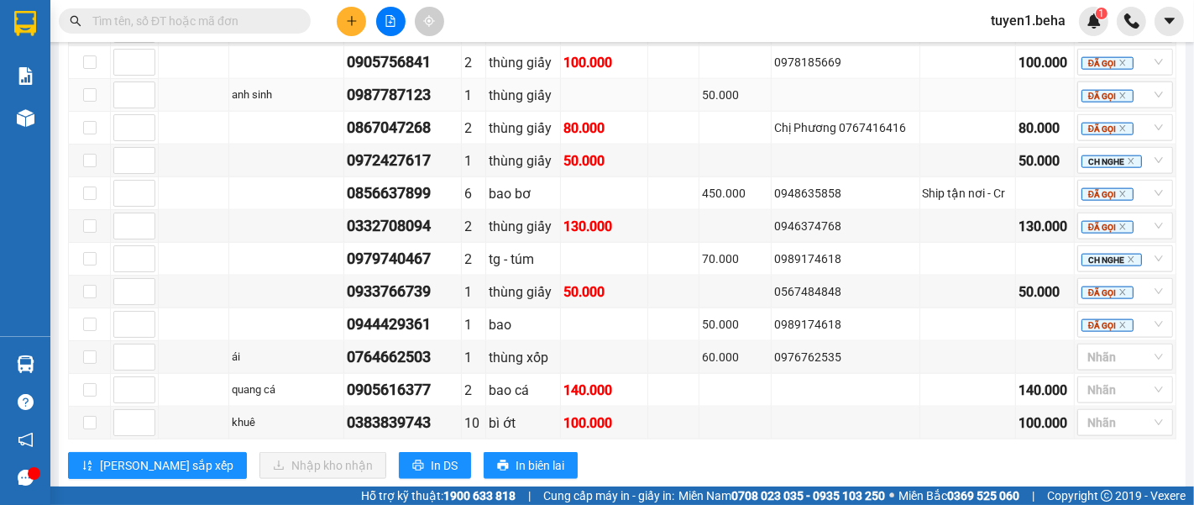
scroll to position [1759, 0]
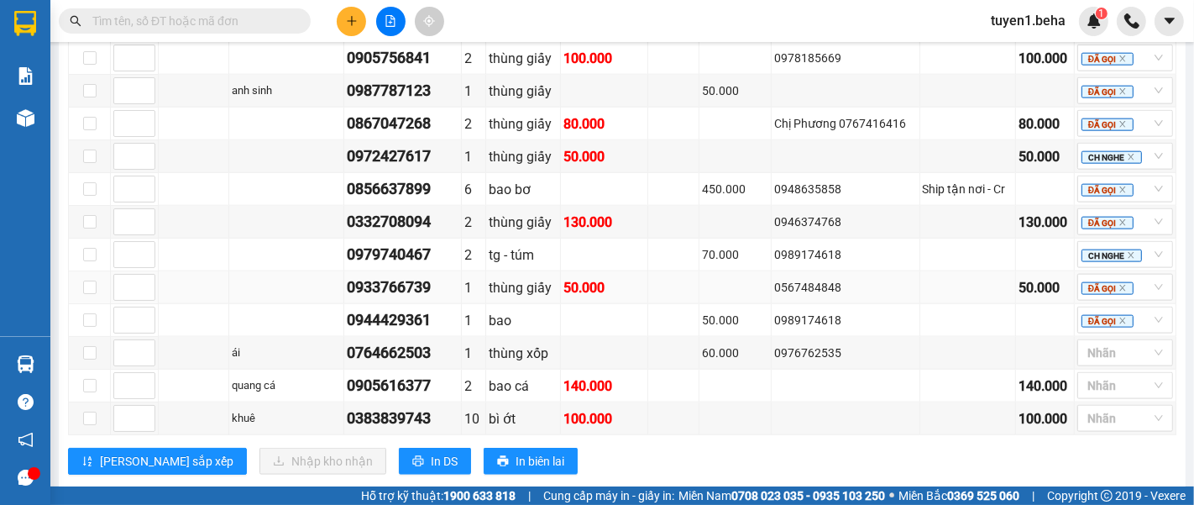
click at [194, 271] on td at bounding box center [194, 287] width 71 height 33
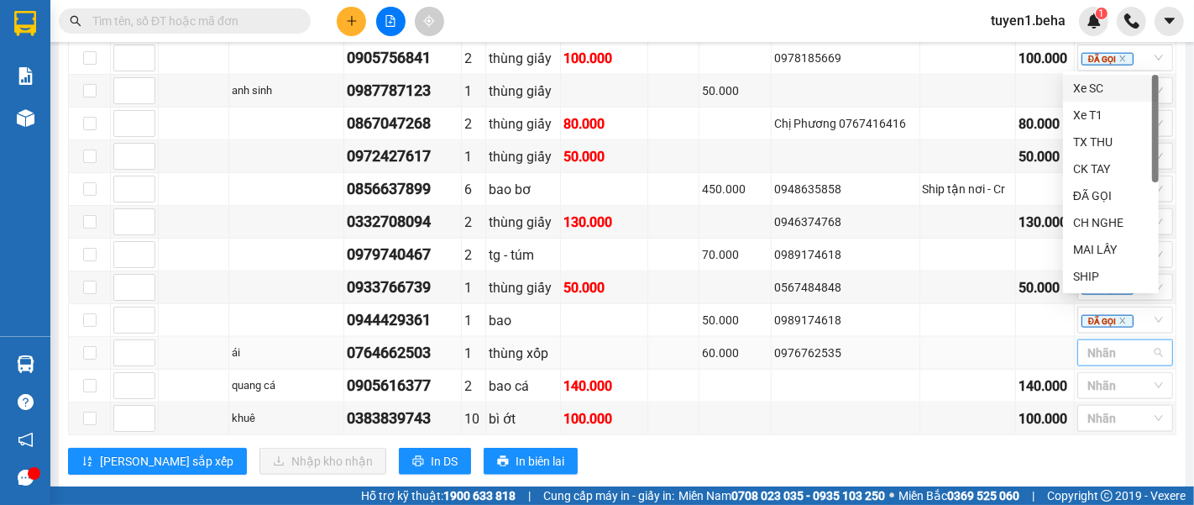
click at [1081, 342] on div at bounding box center [1116, 352] width 71 height 20
click at [1094, 191] on div "ĐÃ GỌI" at bounding box center [1111, 195] width 76 height 18
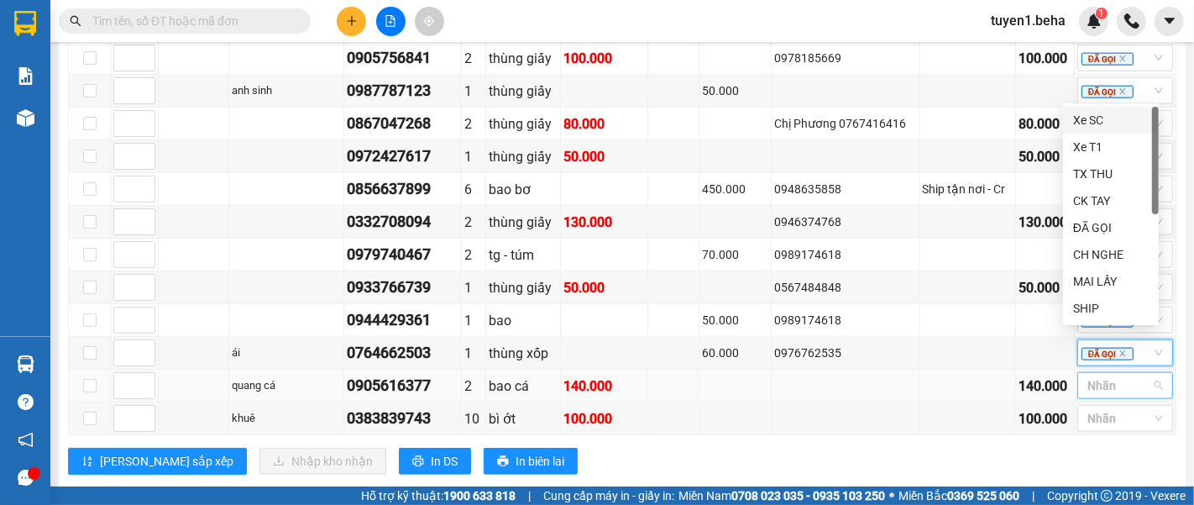
click at [1082, 375] on div at bounding box center [1116, 385] width 71 height 20
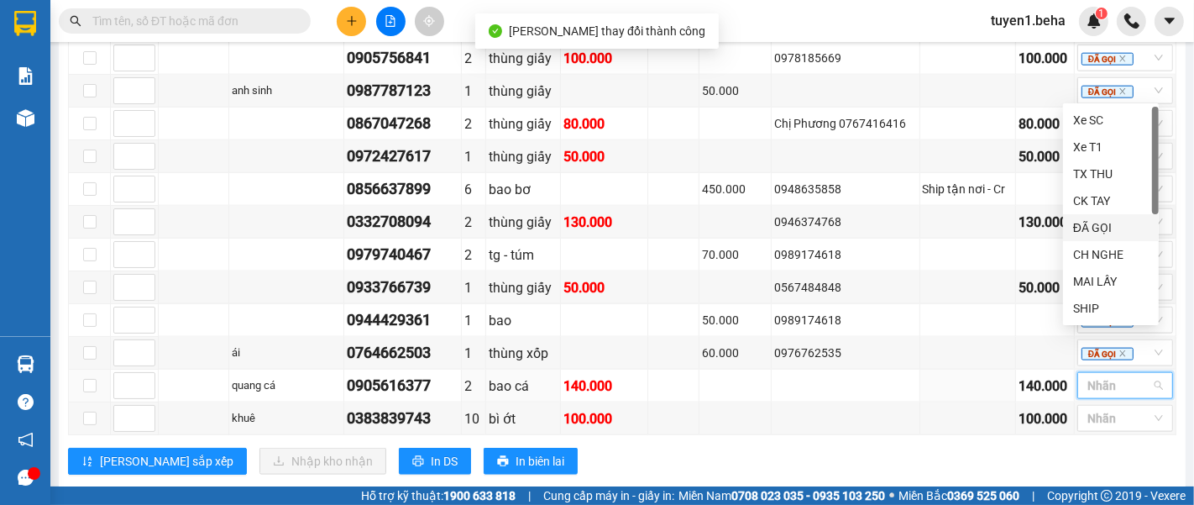
click at [1110, 228] on div "ĐÃ GỌI" at bounding box center [1111, 227] width 76 height 18
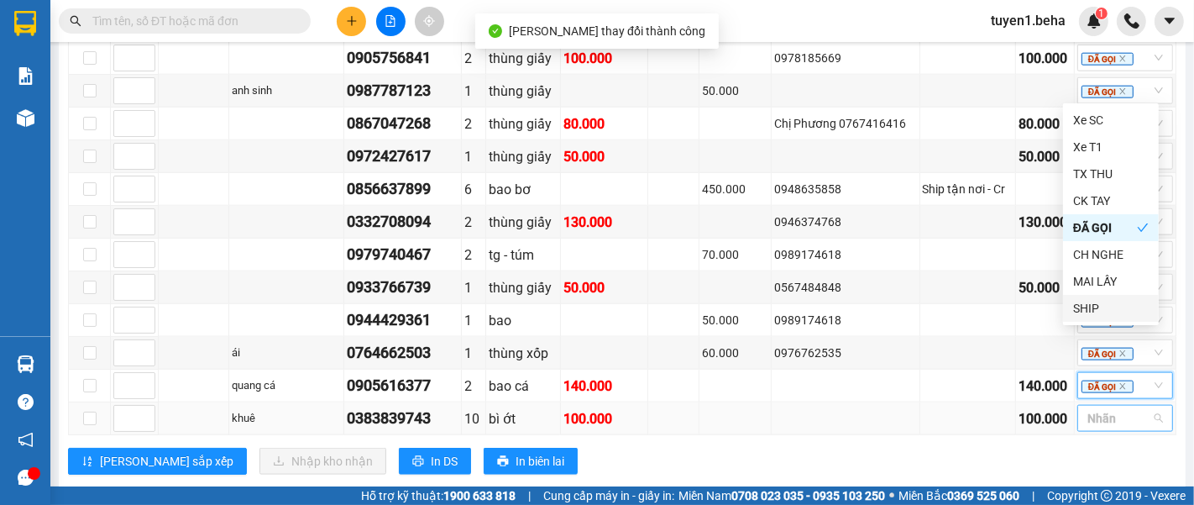
click at [1091, 408] on div at bounding box center [1116, 418] width 71 height 20
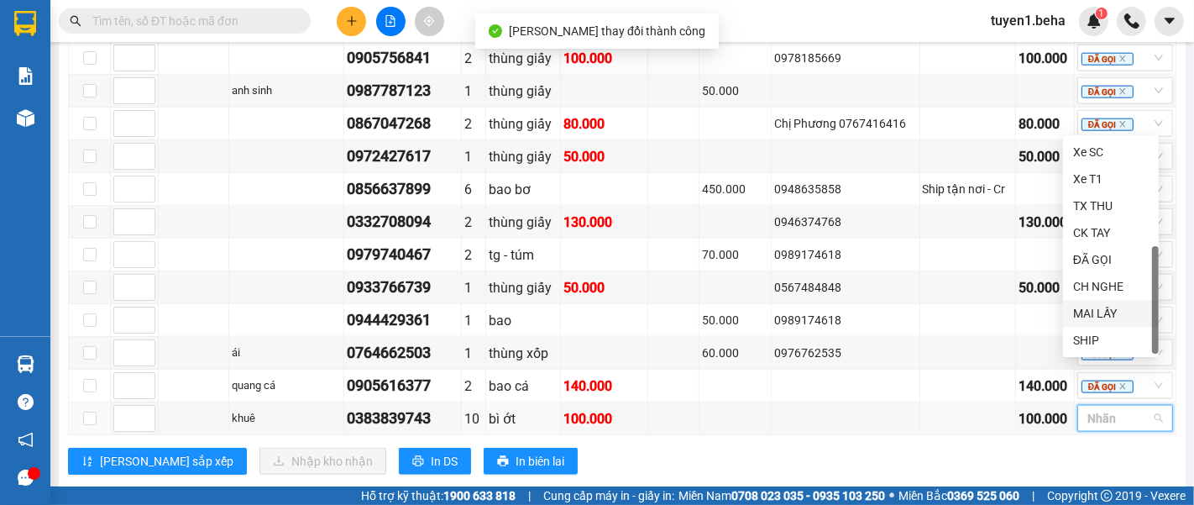
scroll to position [53, 0]
click at [1081, 336] on div "LẤY SAU" at bounding box center [1111, 341] width 76 height 18
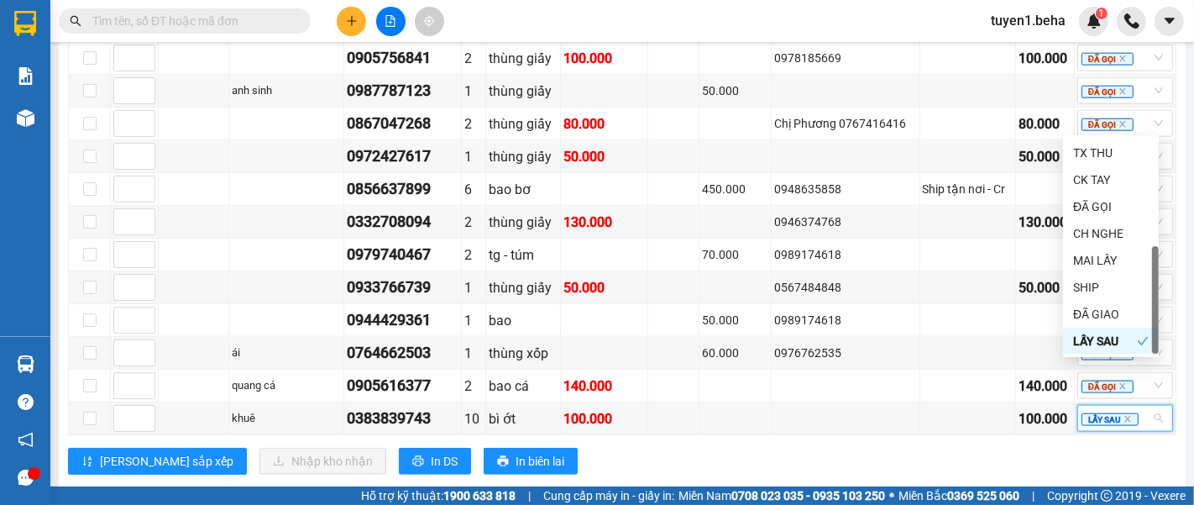
click at [965, 495] on div "VP TUY HOÀ Đơn 8 | SL 12 | CR 240.000 | CC 330.000 | Tổng cước 570.000 | TH 0" at bounding box center [622, 507] width 1108 height 25
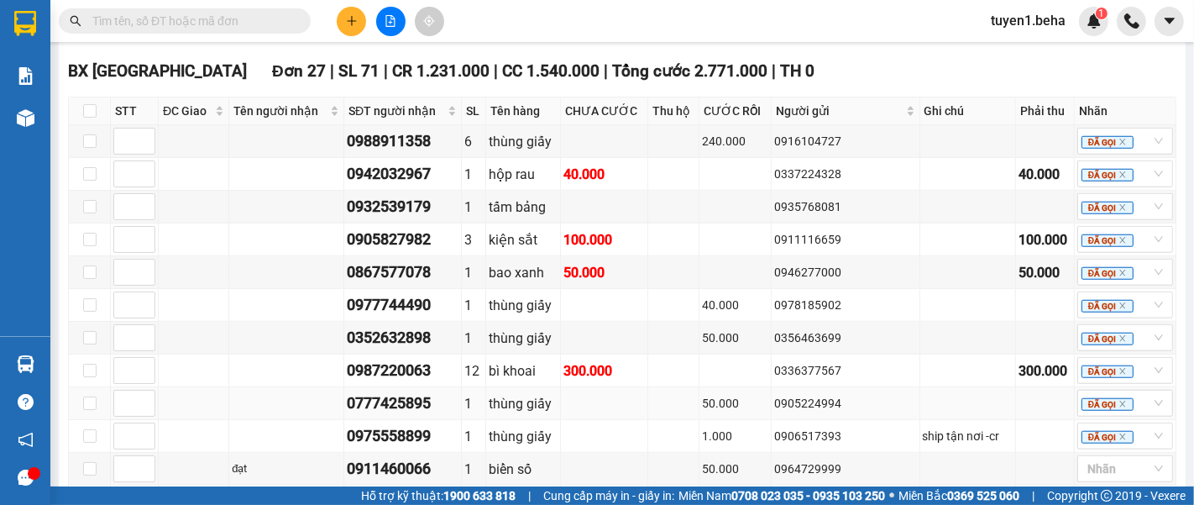
scroll to position [1293, 0]
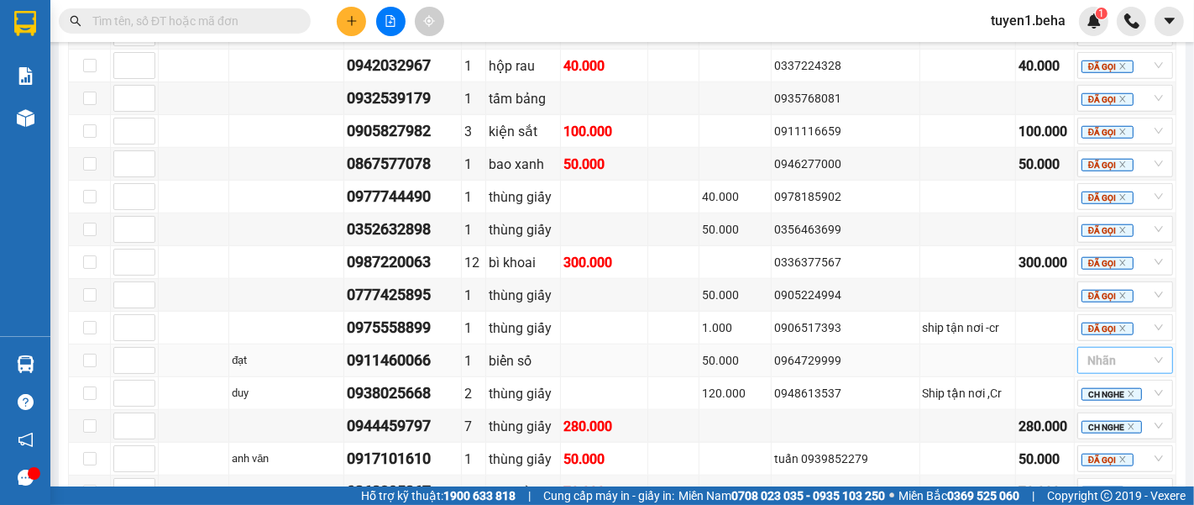
click at [1105, 350] on div at bounding box center [1116, 360] width 71 height 20
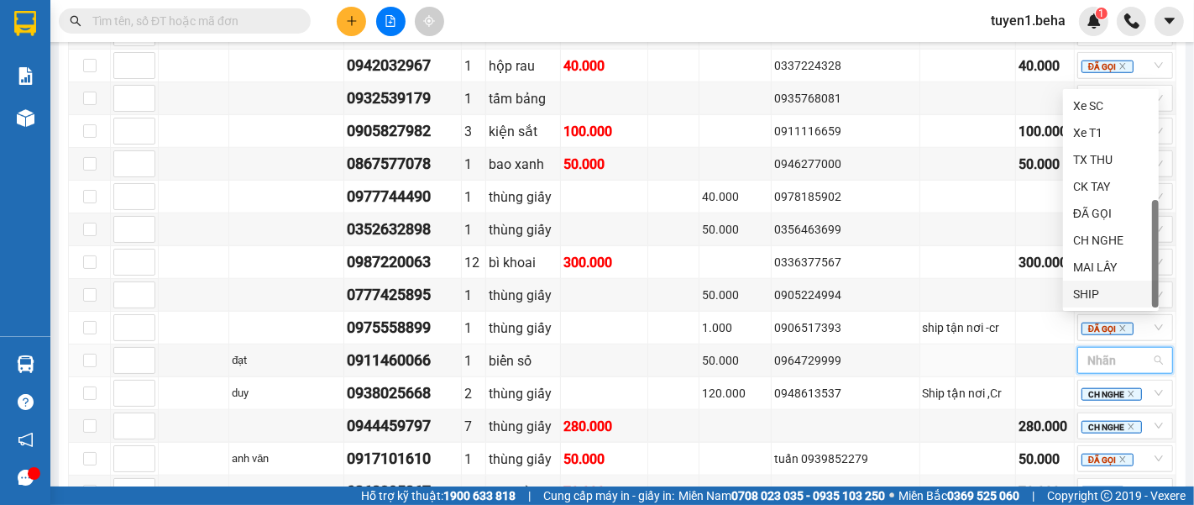
scroll to position [53, 0]
click at [1095, 290] on div "LẤY SAU" at bounding box center [1111, 294] width 76 height 18
click at [823, 12] on div "Kết quả tìm kiếm ( 0 ) Bộ lọc No Data tuyen1.beha 1" at bounding box center [597, 21] width 1194 height 42
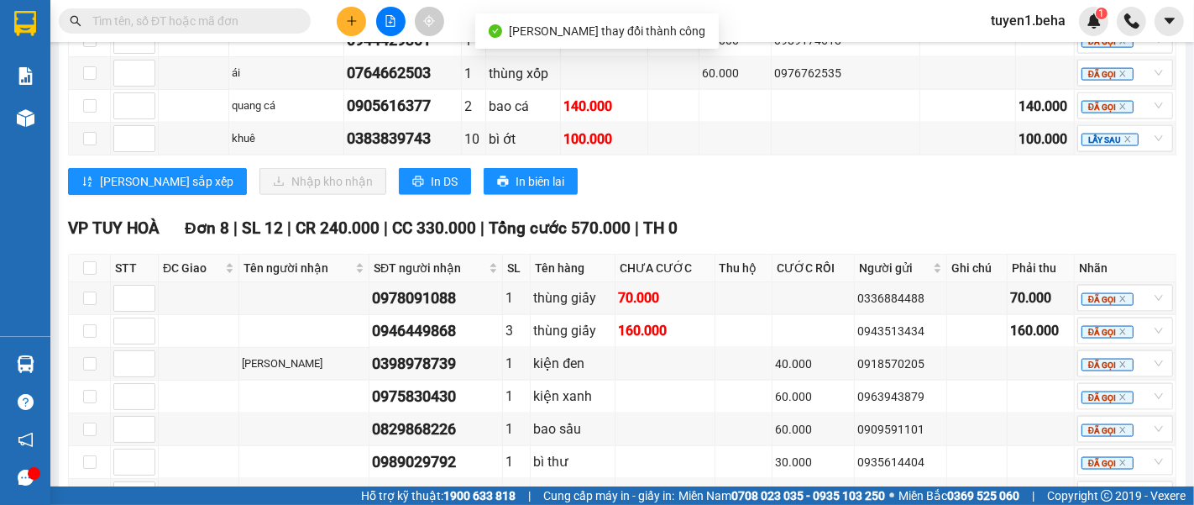
scroll to position [2132, 0]
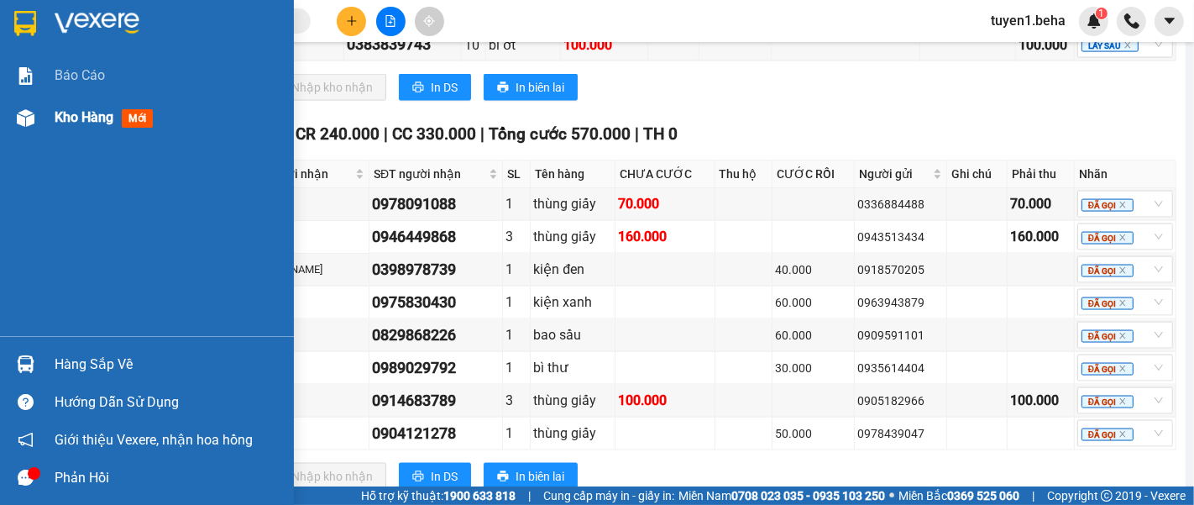
click at [69, 122] on span "Kho hàng" at bounding box center [84, 117] width 59 height 16
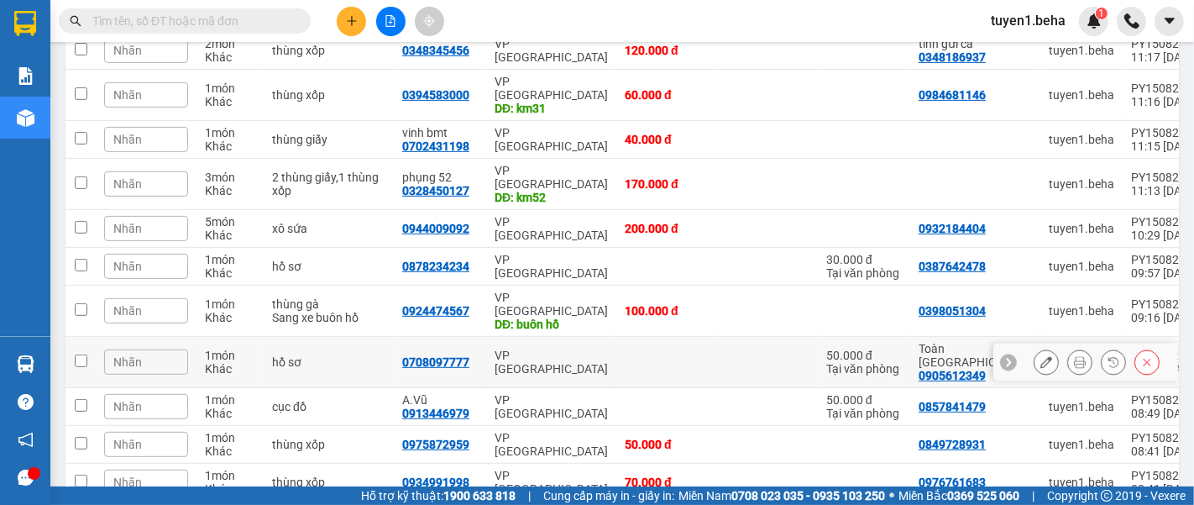
scroll to position [628, 0]
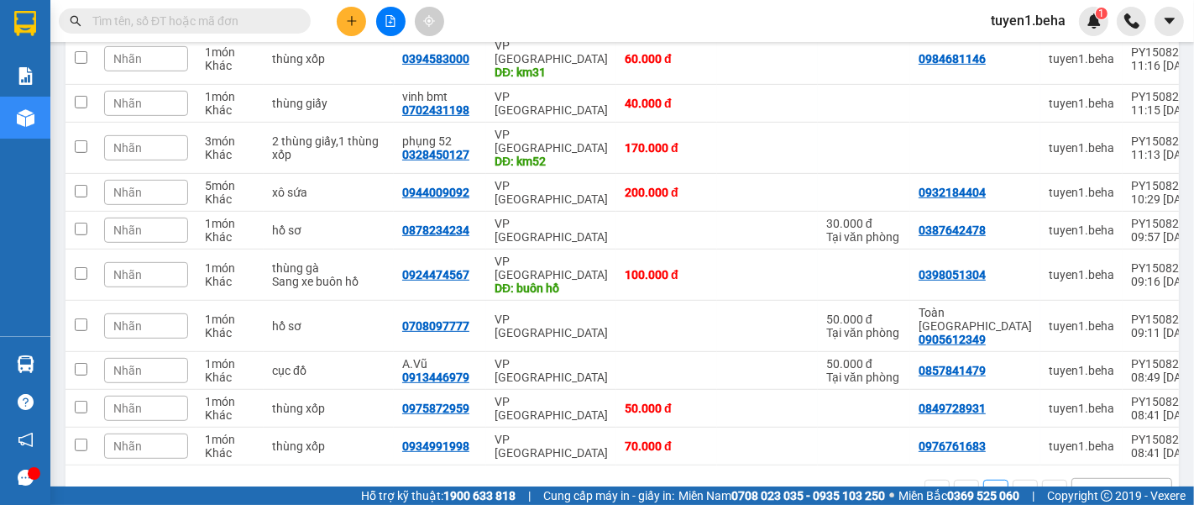
click at [1082, 484] on div "100 / trang" at bounding box center [1111, 492] width 59 height 17
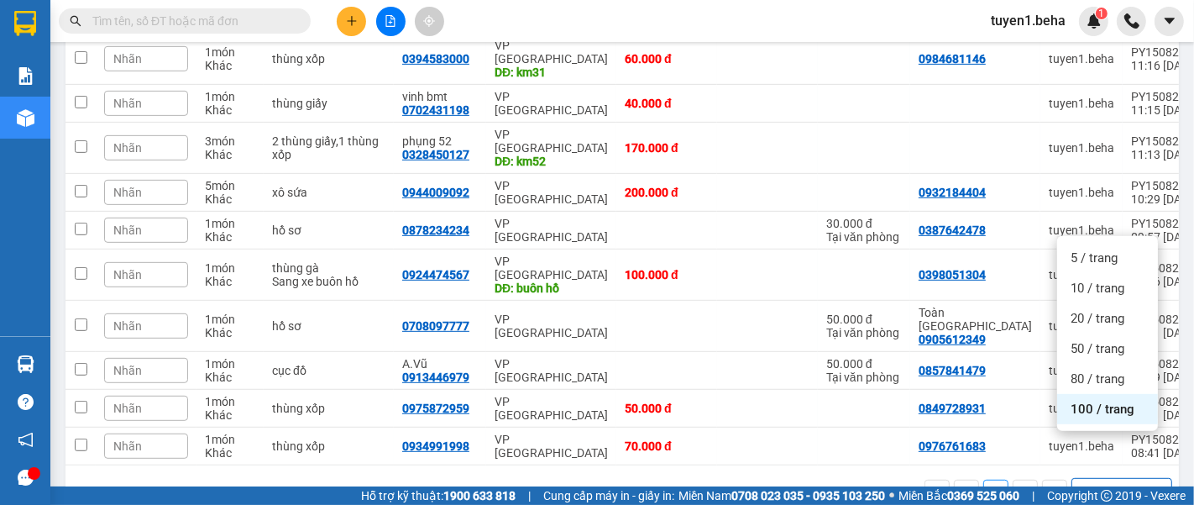
click at [1098, 411] on span "100 / trang" at bounding box center [1102, 408] width 64 height 17
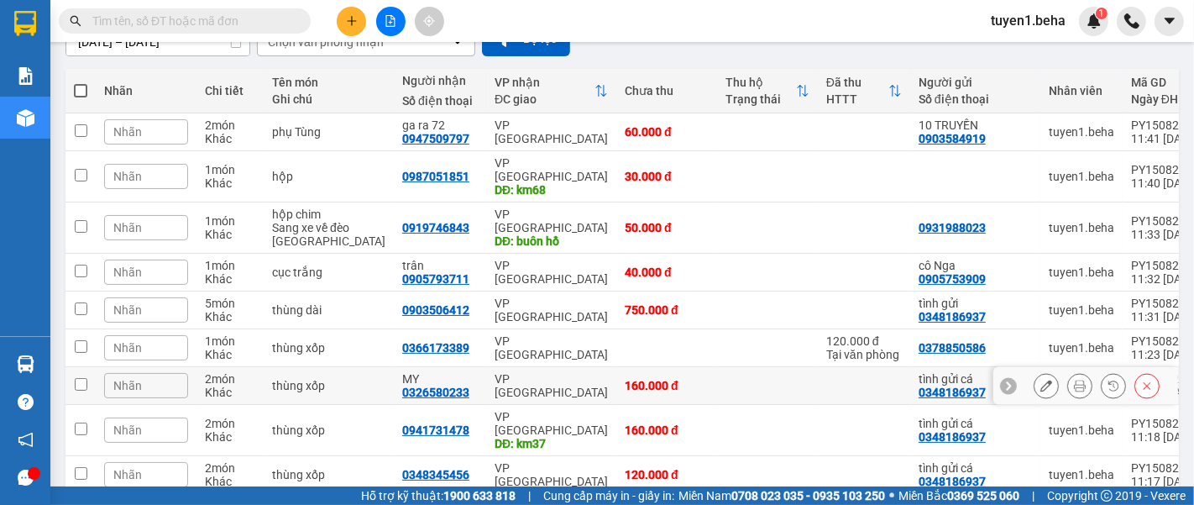
scroll to position [0, 0]
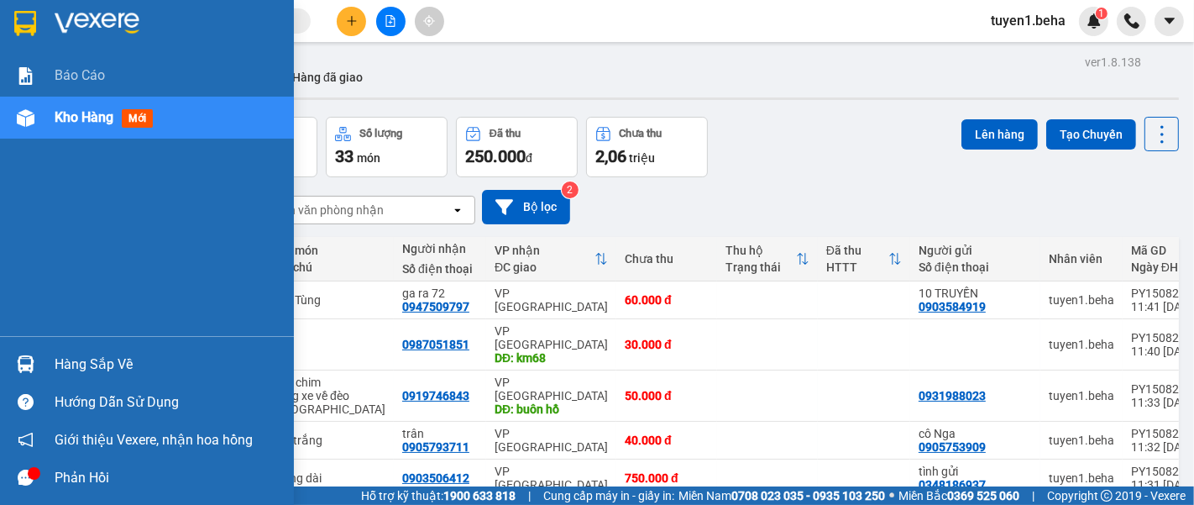
click at [14, 222] on div "Báo cáo Kho hàng mới" at bounding box center [147, 195] width 294 height 281
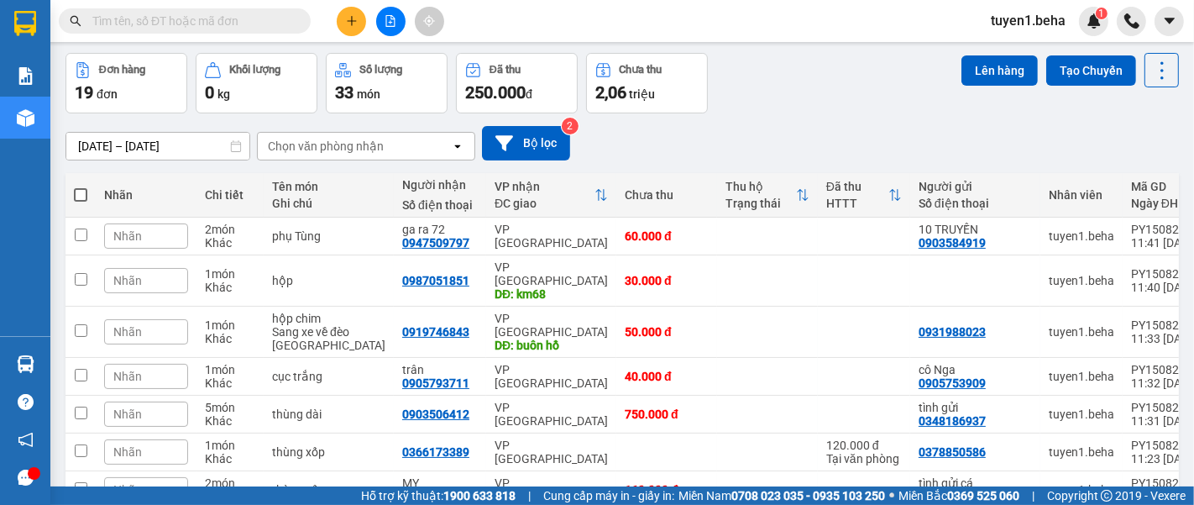
scroll to position [93, 0]
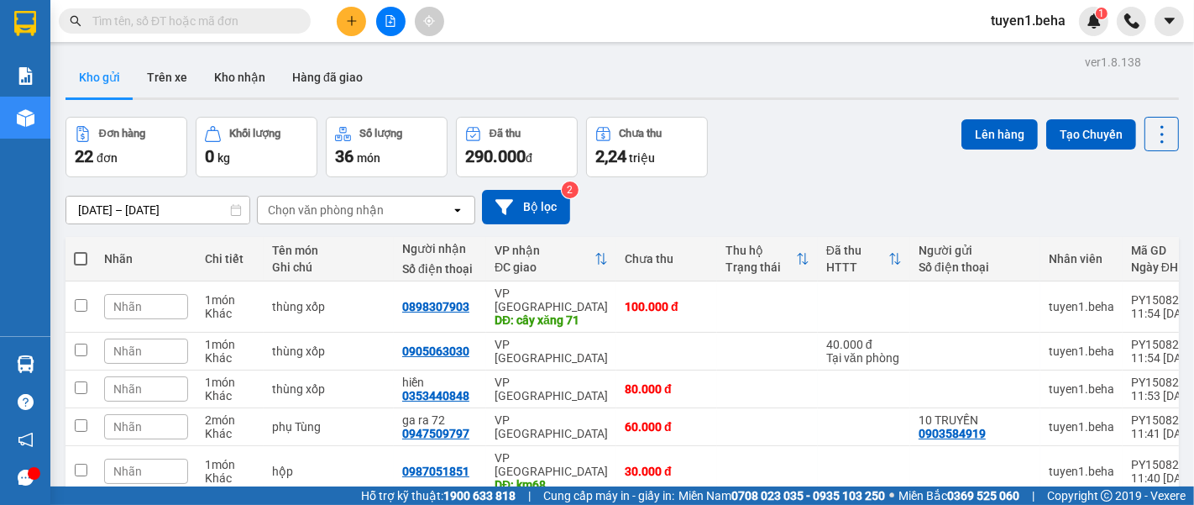
click at [84, 254] on span at bounding box center [80, 258] width 13 height 13
click at [81, 250] on input "checkbox" at bounding box center [81, 250] width 0 height 0
checkbox input "true"
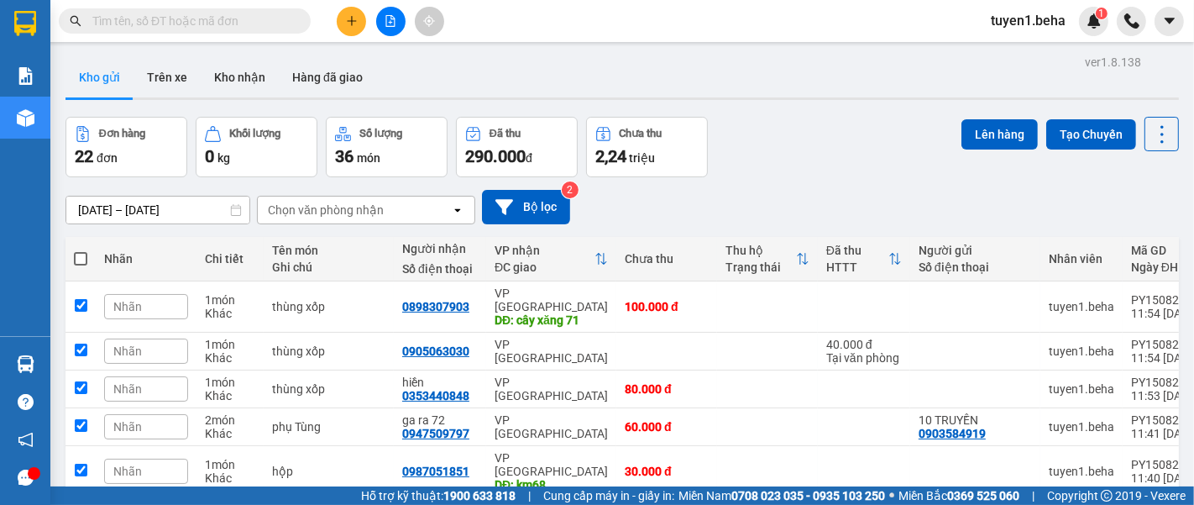
checkbox input "true"
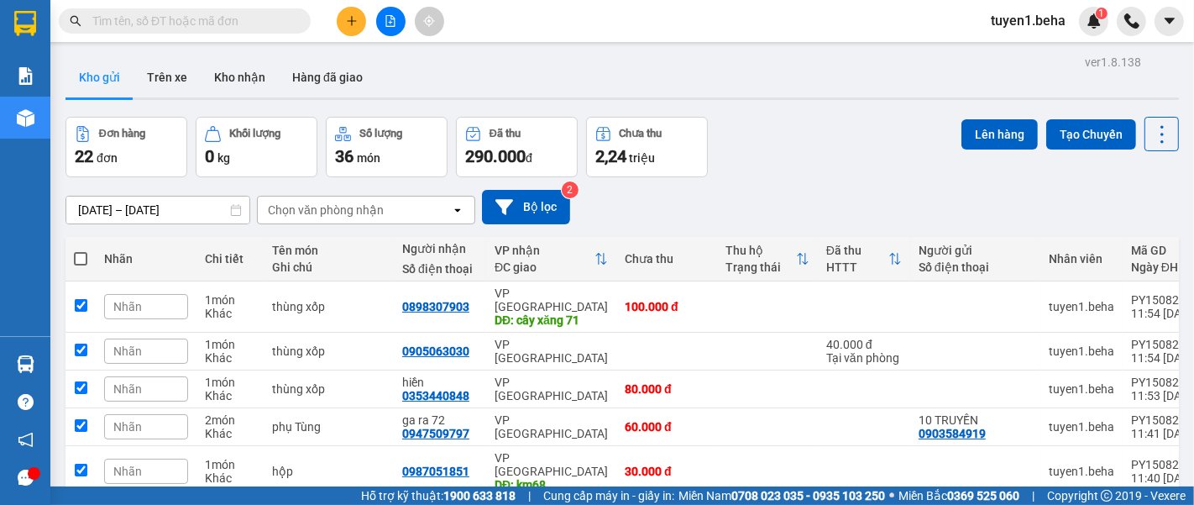
checkbox input "true"
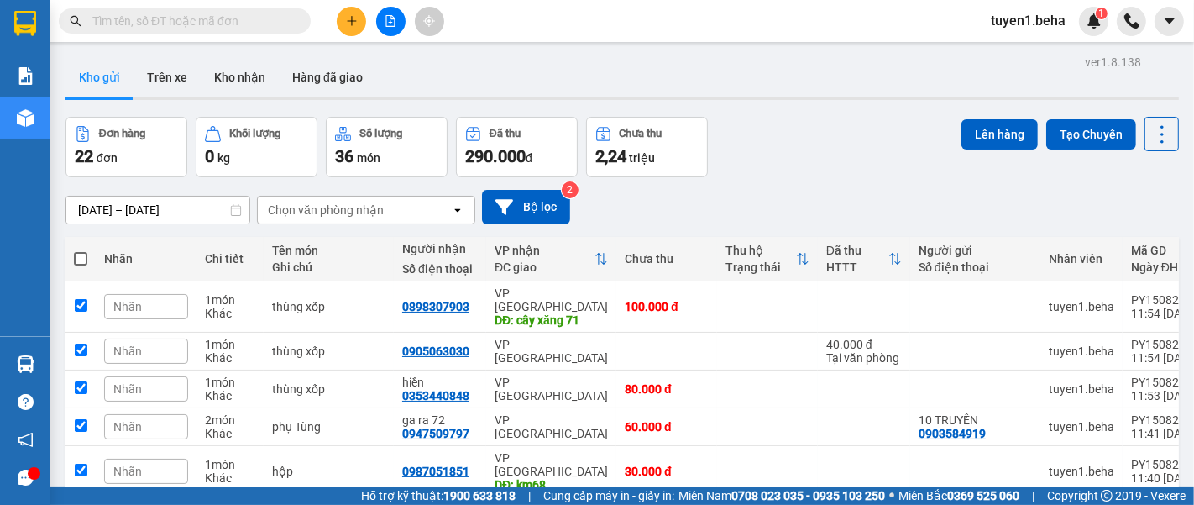
checkbox input "true"
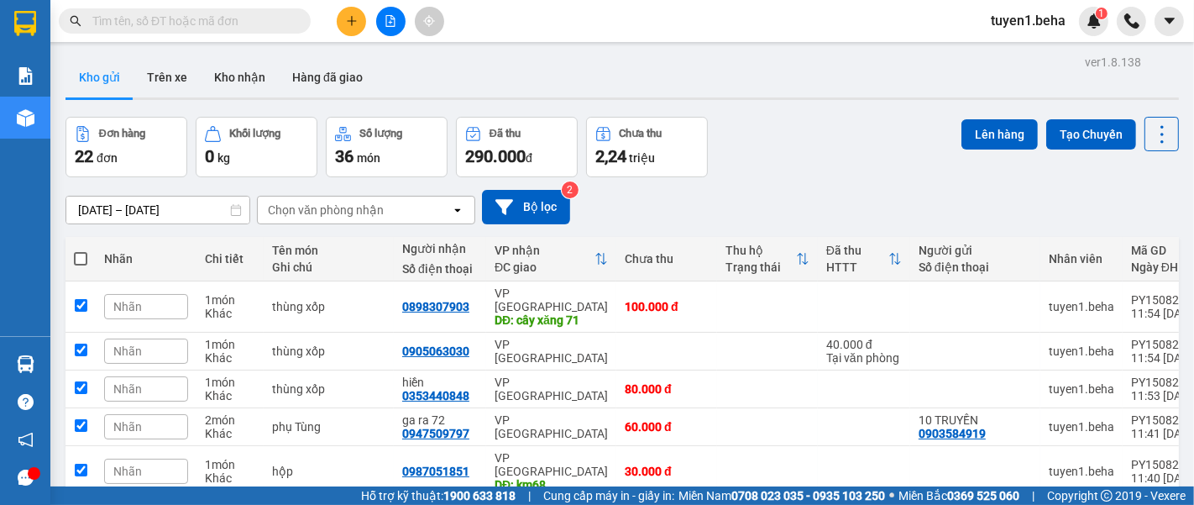
checkbox input "true"
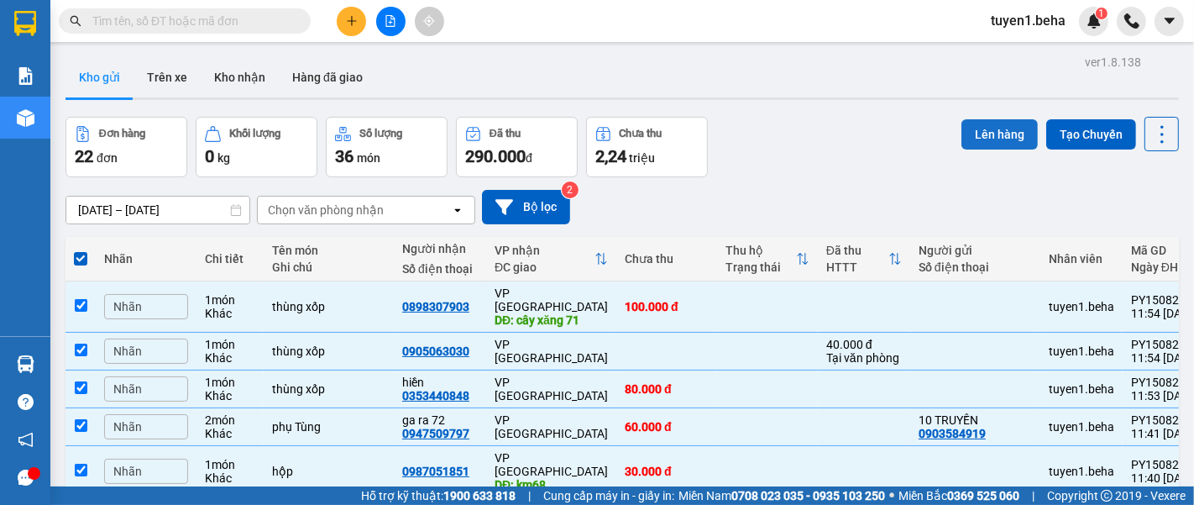
click at [975, 137] on button "Lên hàng" at bounding box center [999, 134] width 76 height 30
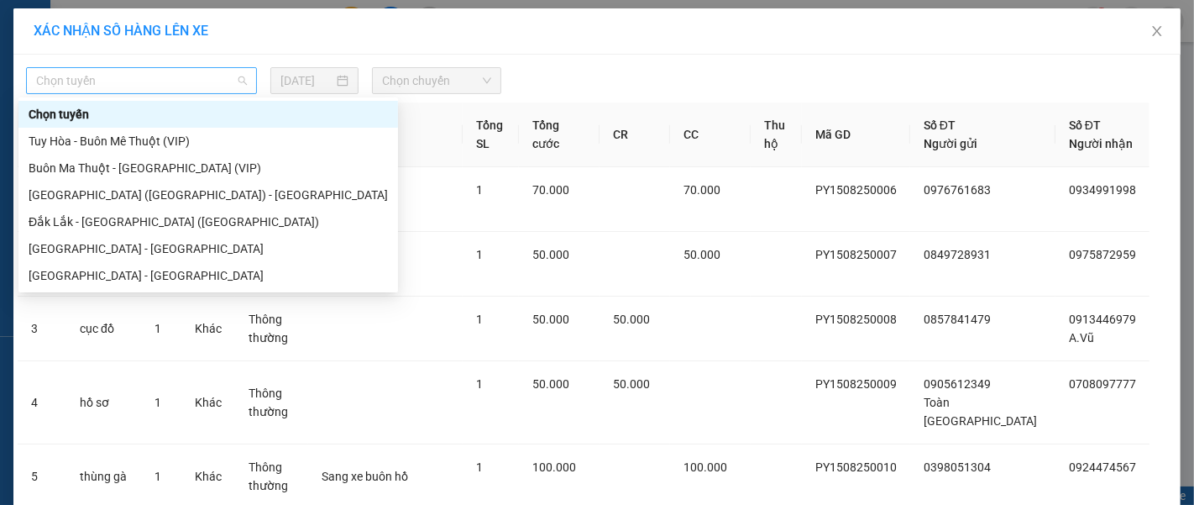
click at [180, 92] on span "Chọn tuyến" at bounding box center [141, 80] width 211 height 25
click at [110, 245] on div "Phú Yên - Đắk Lắk" at bounding box center [208, 248] width 359 height 18
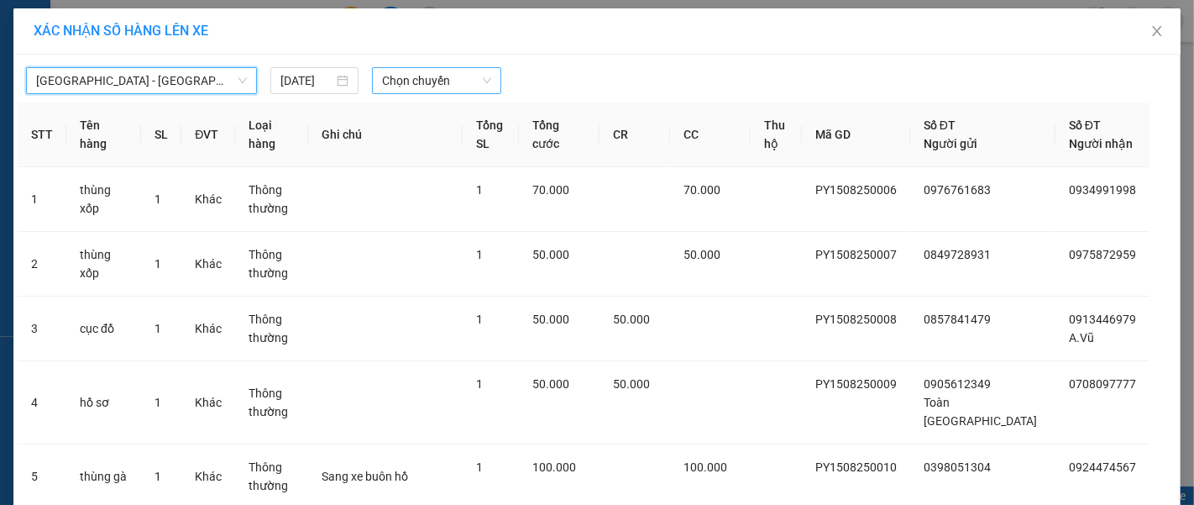
click at [436, 90] on span "Chọn chuyến" at bounding box center [436, 80] width 109 height 25
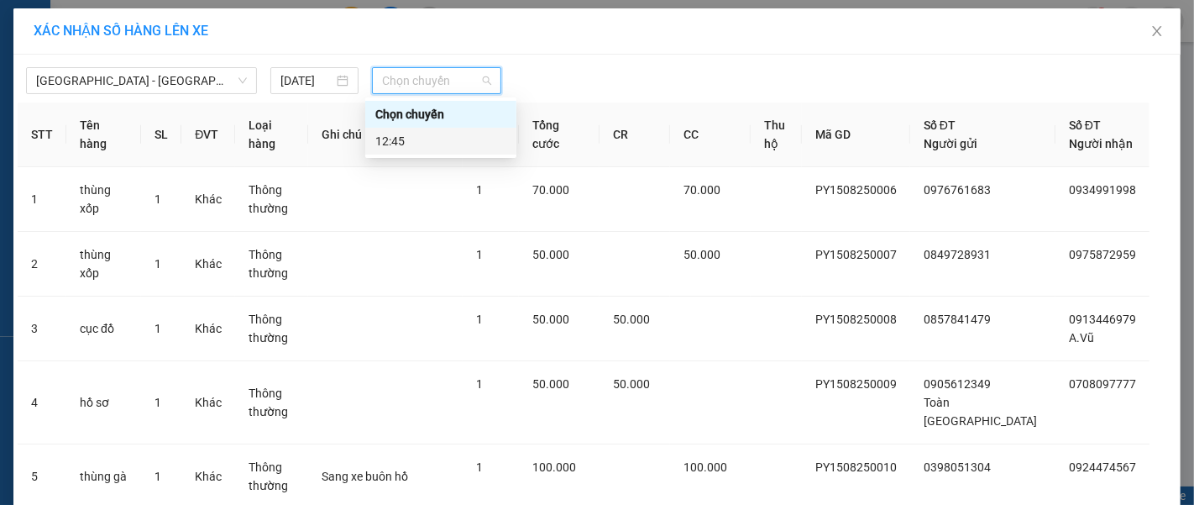
click at [465, 139] on div "12:45" at bounding box center [440, 141] width 131 height 18
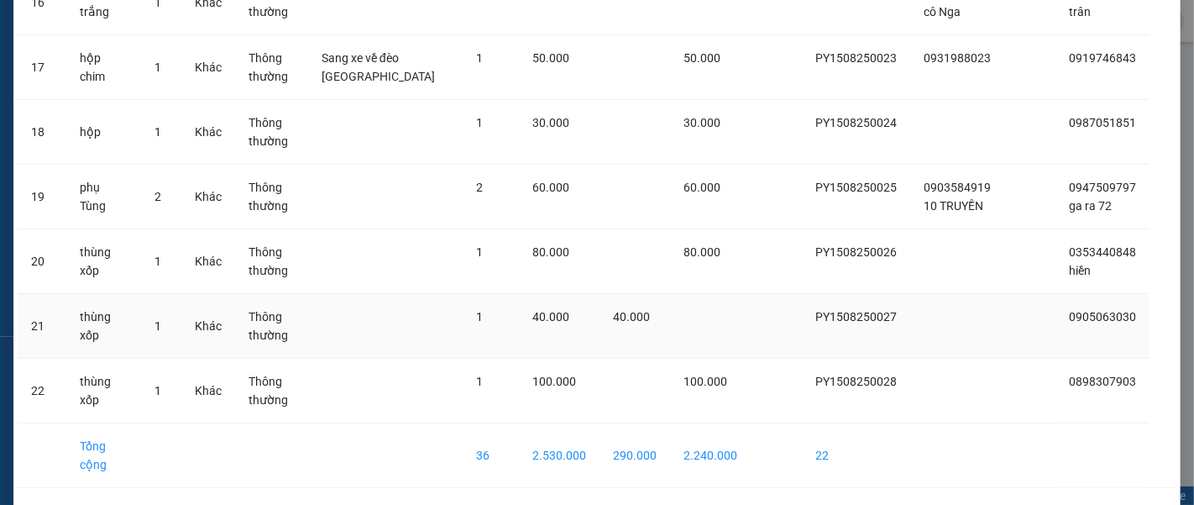
scroll to position [1247, 0]
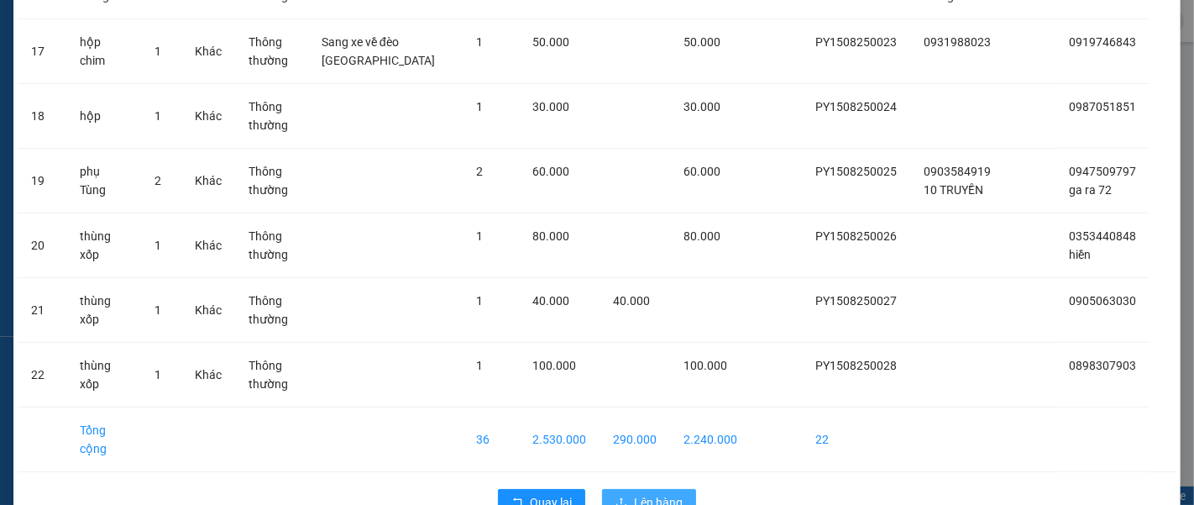
click at [667, 493] on span "Lên hàng" at bounding box center [658, 502] width 49 height 18
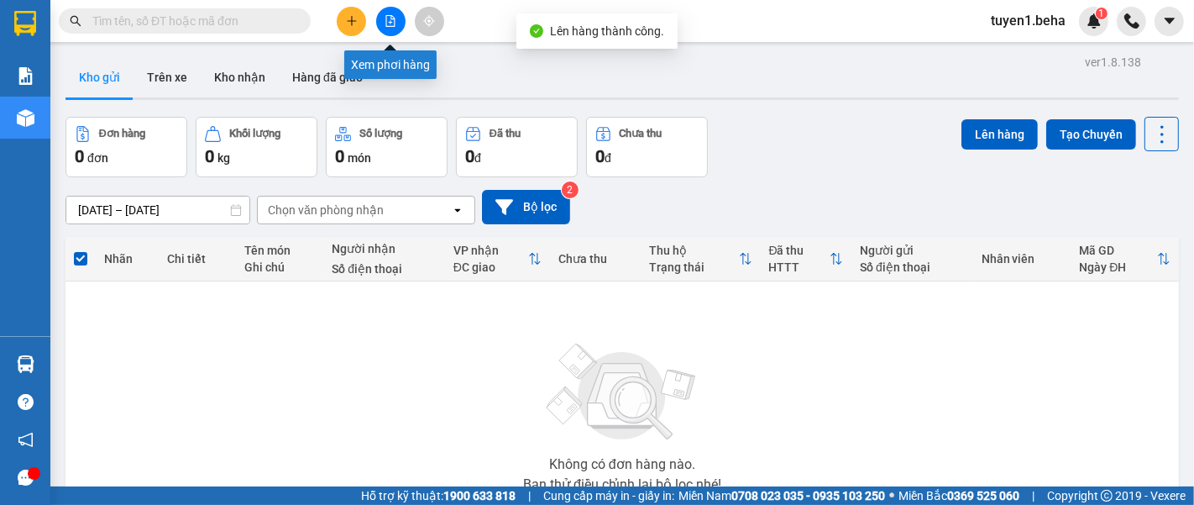
click at [376, 23] on button at bounding box center [390, 21] width 29 height 29
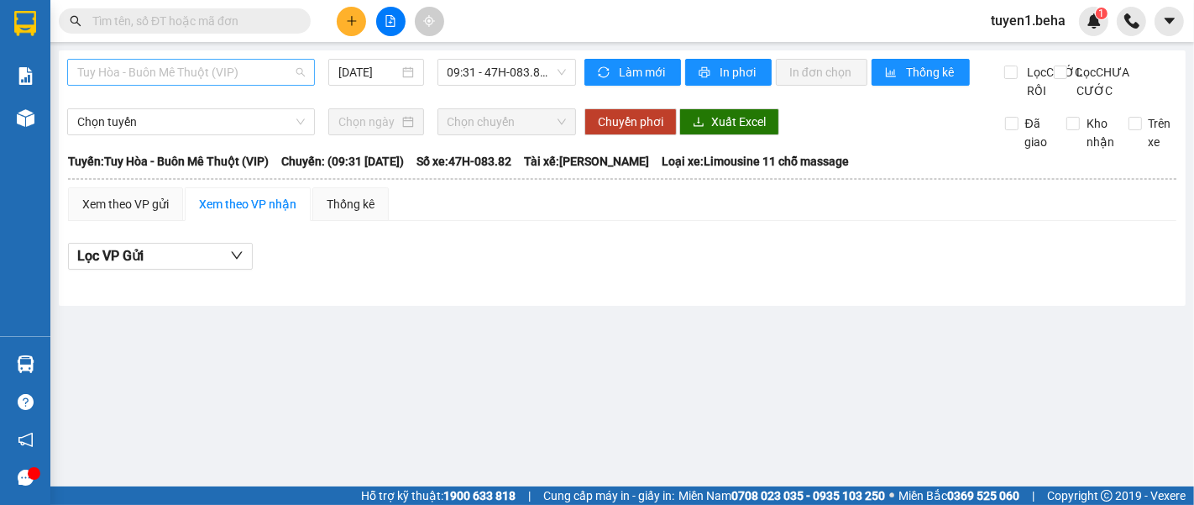
click at [231, 80] on span "Tuy Hòa - Buôn Mê Thuột (VIP)" at bounding box center [190, 72] width 227 height 25
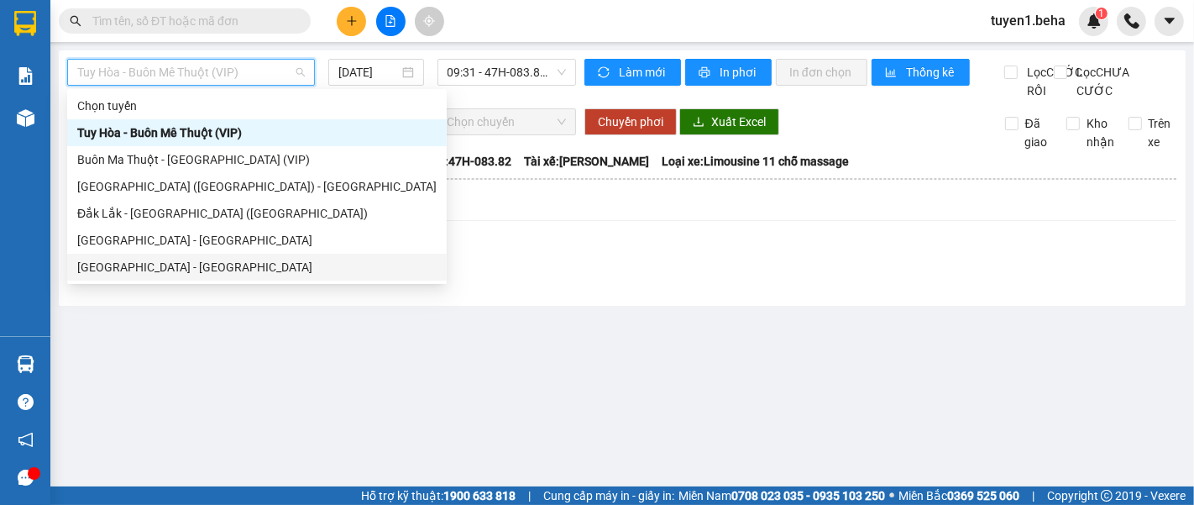
click at [170, 267] on div "Đắk Lắk - Phú Yên" at bounding box center [256, 267] width 359 height 18
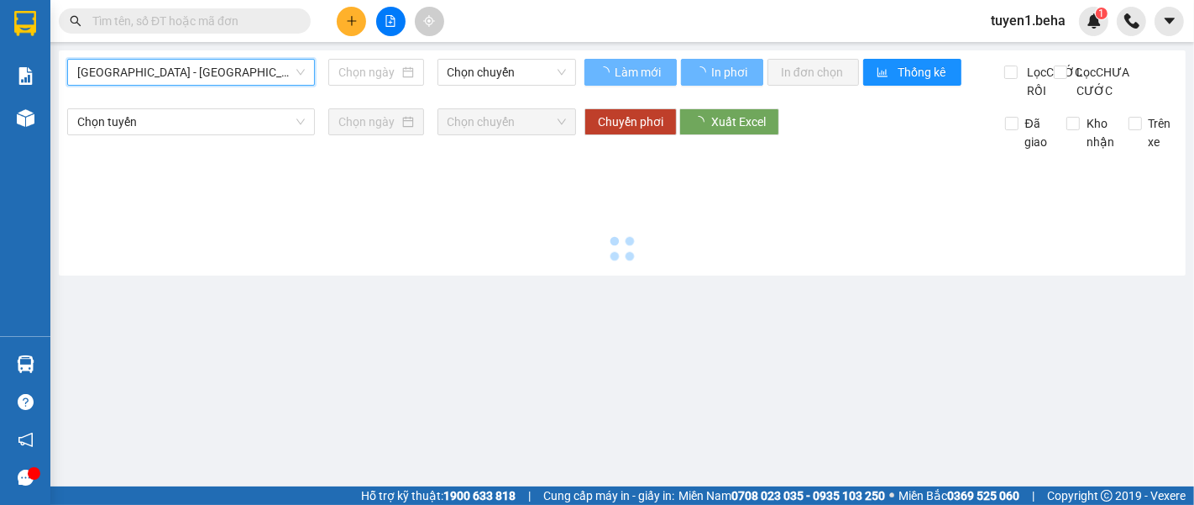
type input "15/08/2025"
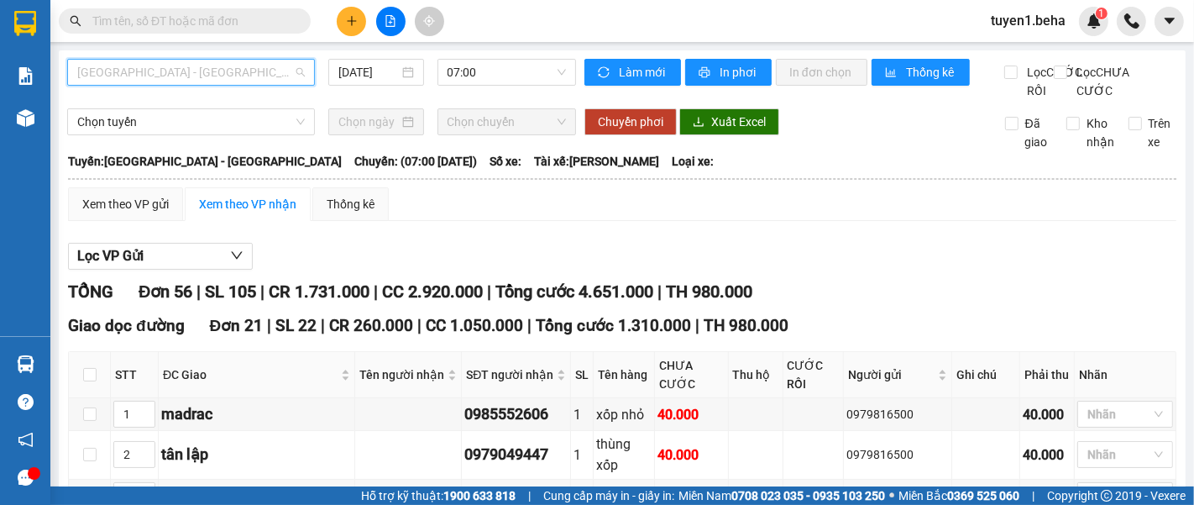
click at [196, 73] on span "[GEOGRAPHIC_DATA] - [GEOGRAPHIC_DATA]" at bounding box center [190, 72] width 227 height 25
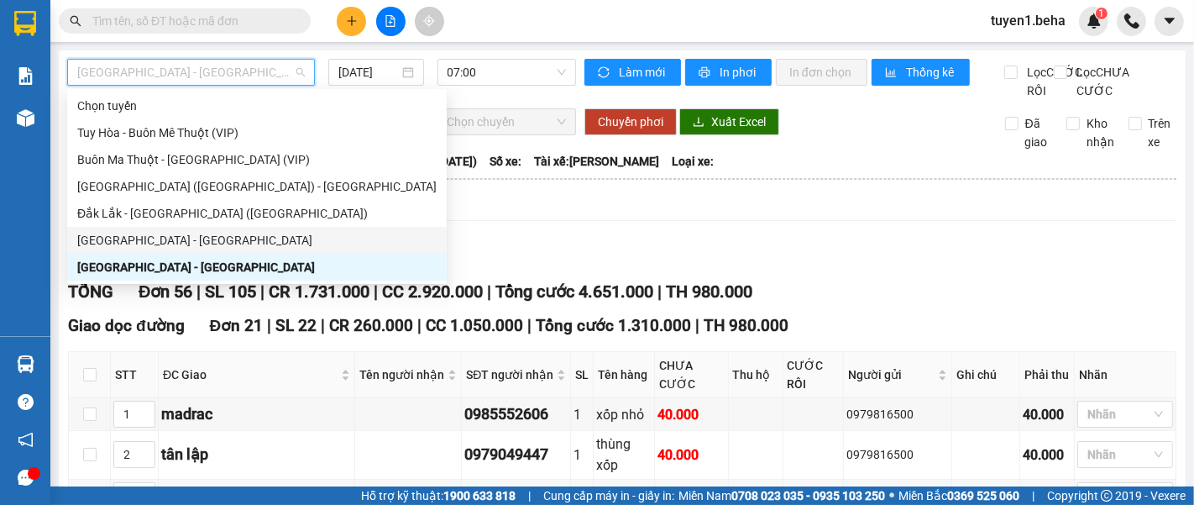
click at [175, 242] on div "[GEOGRAPHIC_DATA] - [GEOGRAPHIC_DATA]" at bounding box center [256, 240] width 359 height 18
type input "[DATE]"
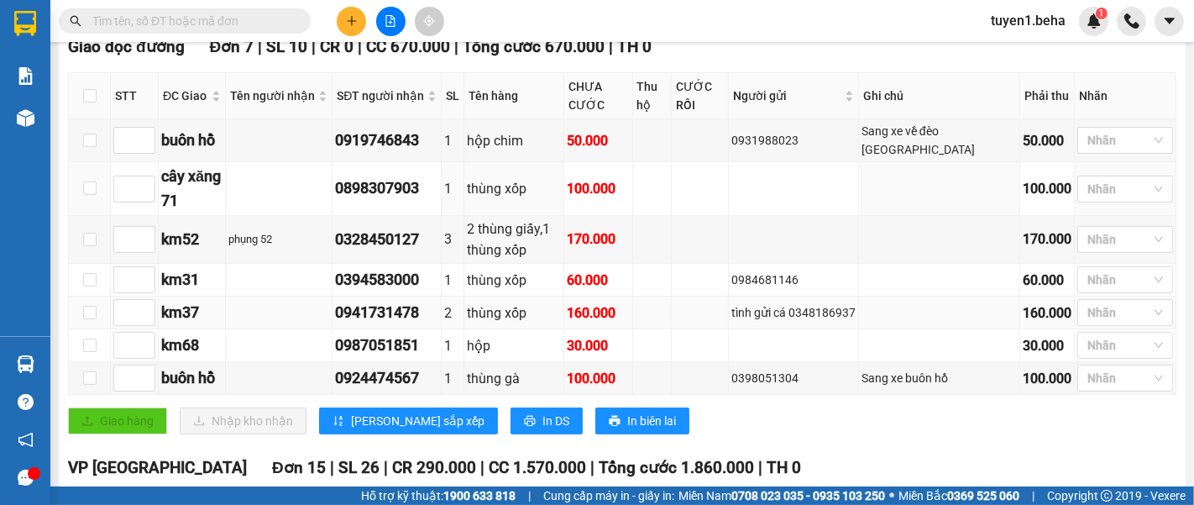
scroll to position [280, 0]
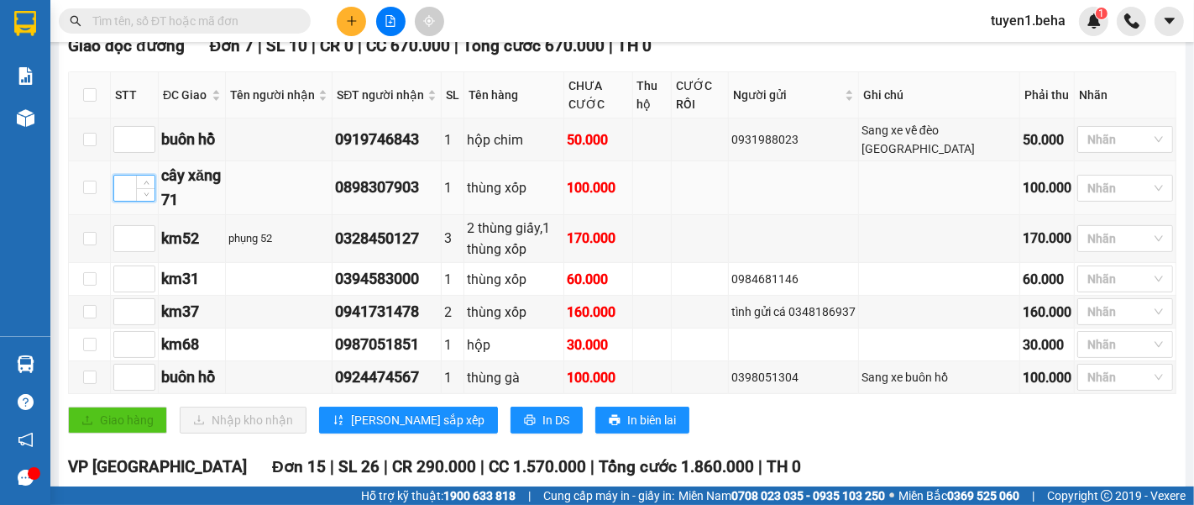
click at [127, 201] on input at bounding box center [134, 187] width 40 height 25
type input "1"
click at [124, 357] on input at bounding box center [134, 344] width 40 height 25
type input "2"
click at [124, 251] on input at bounding box center [134, 238] width 40 height 25
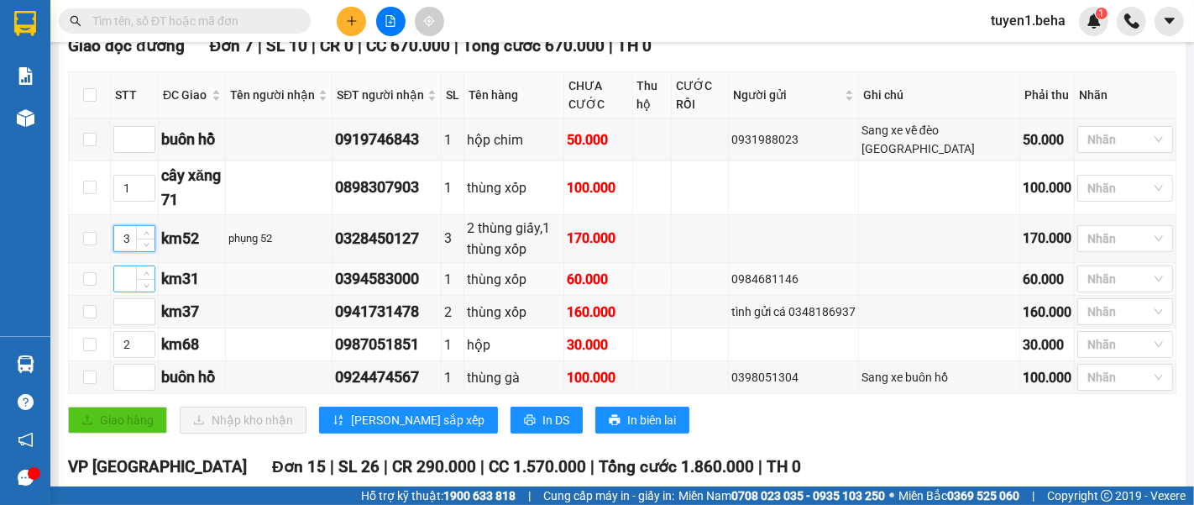
type input "3"
click at [123, 291] on input at bounding box center [134, 278] width 40 height 25
type input "4"
click at [367, 428] on span "[PERSON_NAME] sắp xếp" at bounding box center [417, 419] width 133 height 18
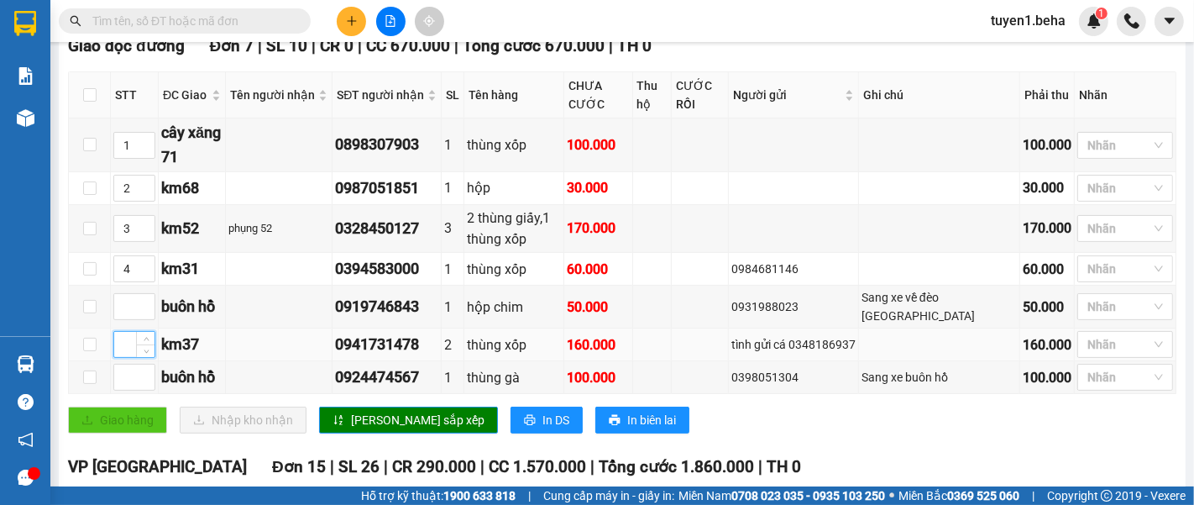
drag, startPoint x: 126, startPoint y: 356, endPoint x: 129, endPoint y: 345, distance: 11.4
click at [124, 356] on input at bounding box center [134, 344] width 40 height 25
type input "4"
type input "5"
click at [146, 268] on icon "up" at bounding box center [147, 265] width 6 height 6
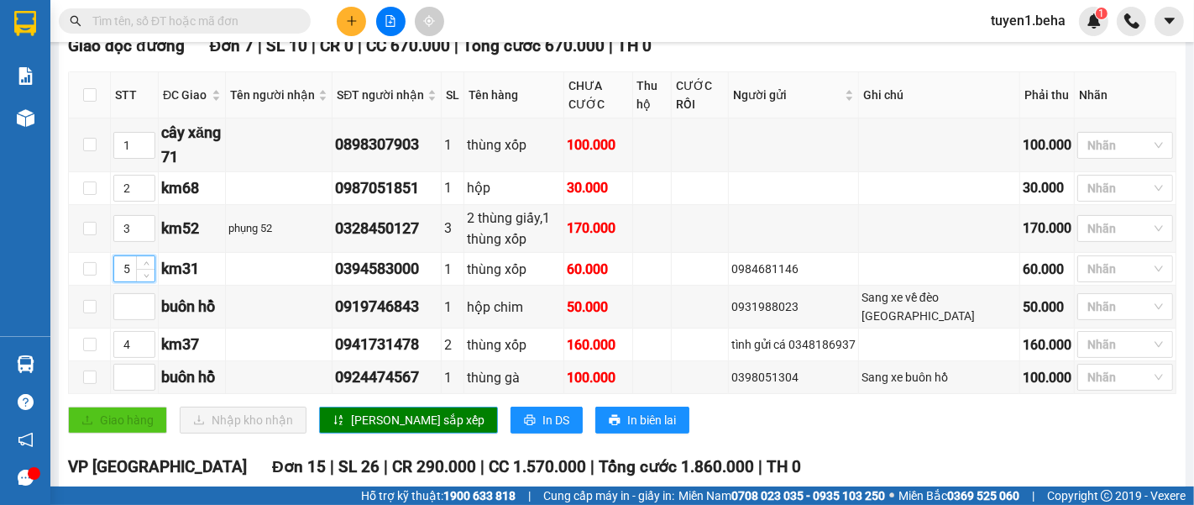
click at [369, 428] on span "[PERSON_NAME] sắp xếp" at bounding box center [417, 419] width 133 height 18
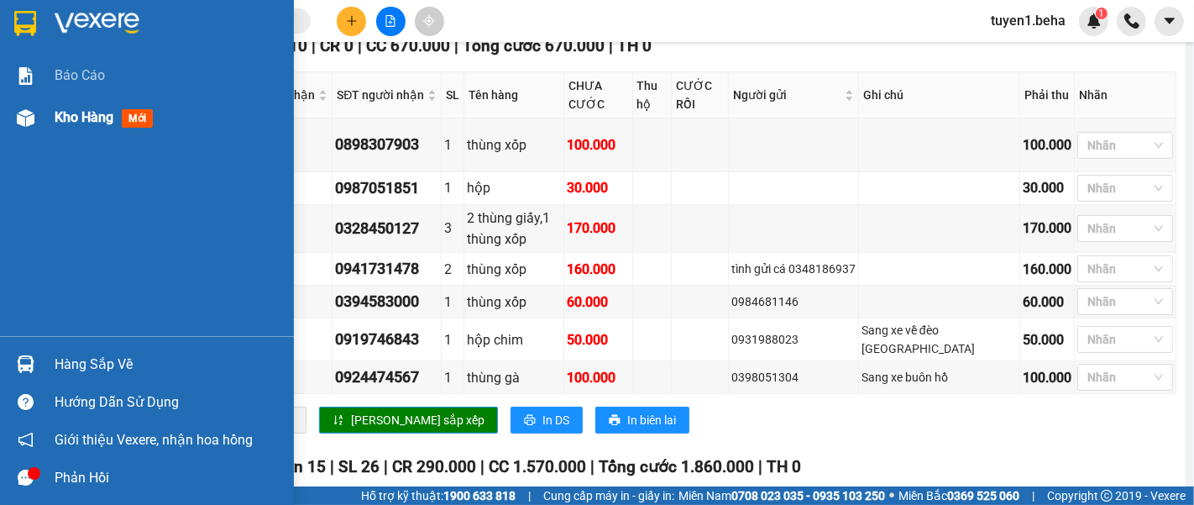
click at [76, 123] on span "Kho hàng" at bounding box center [84, 117] width 59 height 16
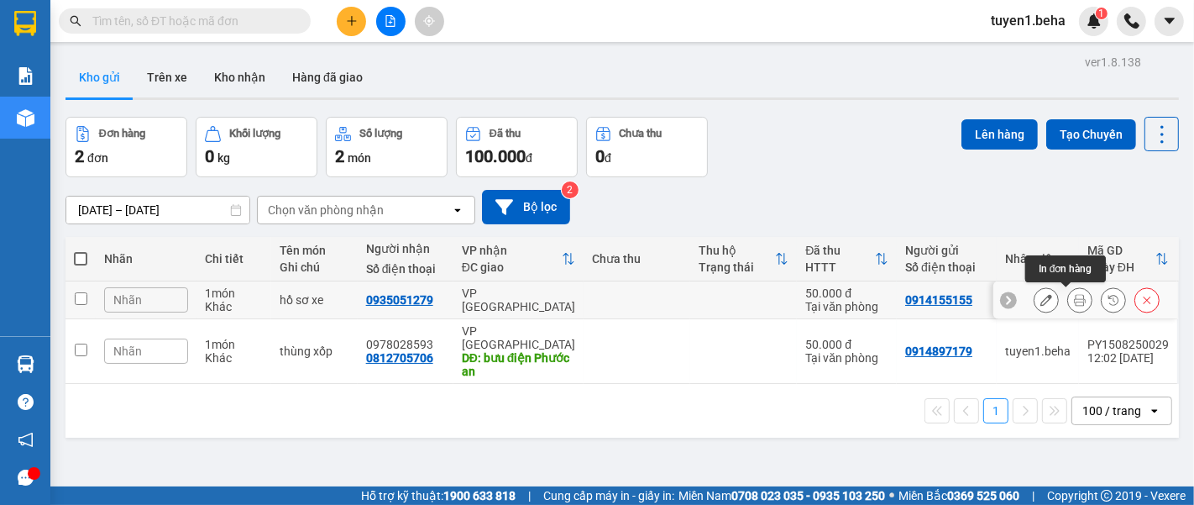
click at [1068, 292] on button at bounding box center [1080, 299] width 24 height 29
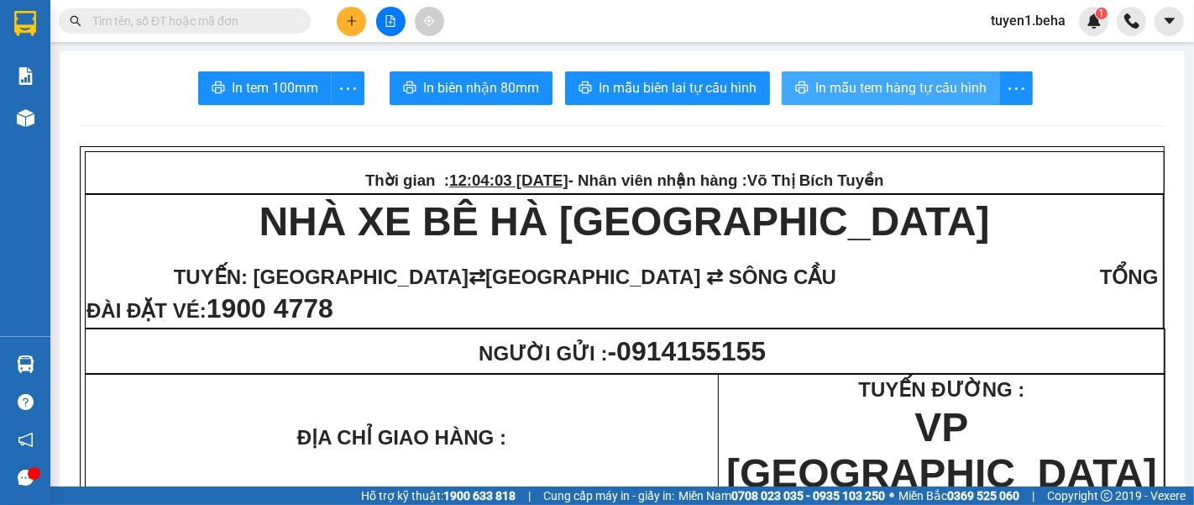
click at [856, 76] on button "In mẫu tem hàng tự cấu hình" at bounding box center [891, 88] width 218 height 34
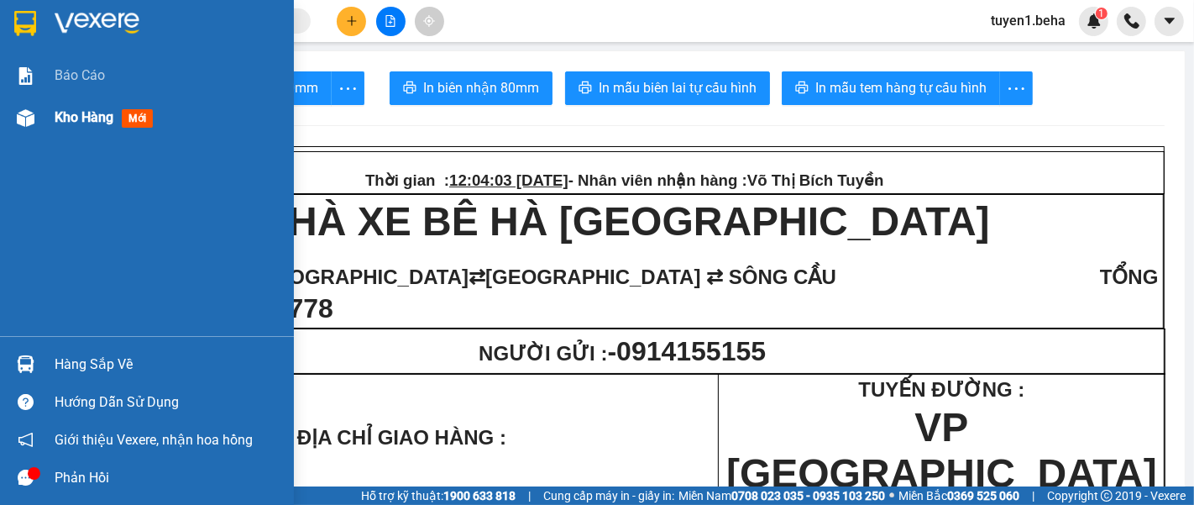
click at [98, 118] on span "Kho hàng" at bounding box center [84, 117] width 59 height 16
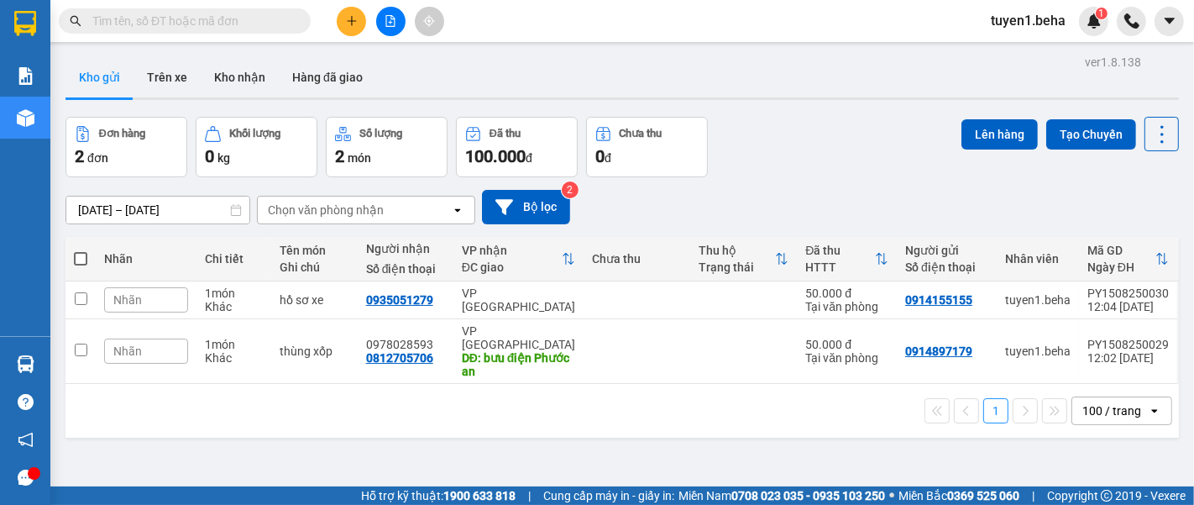
click at [78, 256] on span at bounding box center [80, 258] width 13 height 13
click at [81, 250] on input "checkbox" at bounding box center [81, 250] width 0 height 0
checkbox input "true"
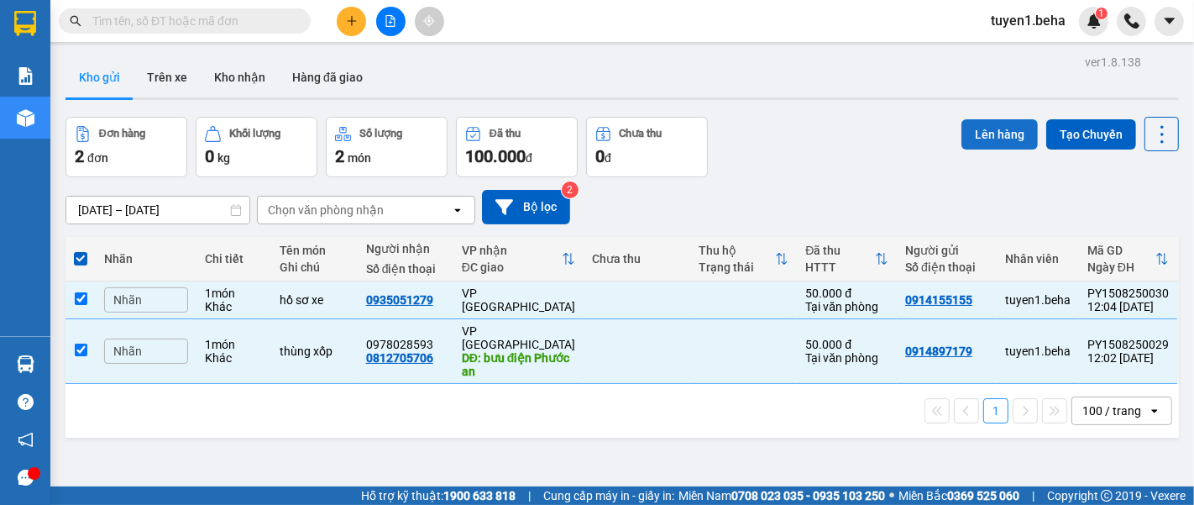
click at [991, 133] on button "Lên hàng" at bounding box center [999, 134] width 76 height 30
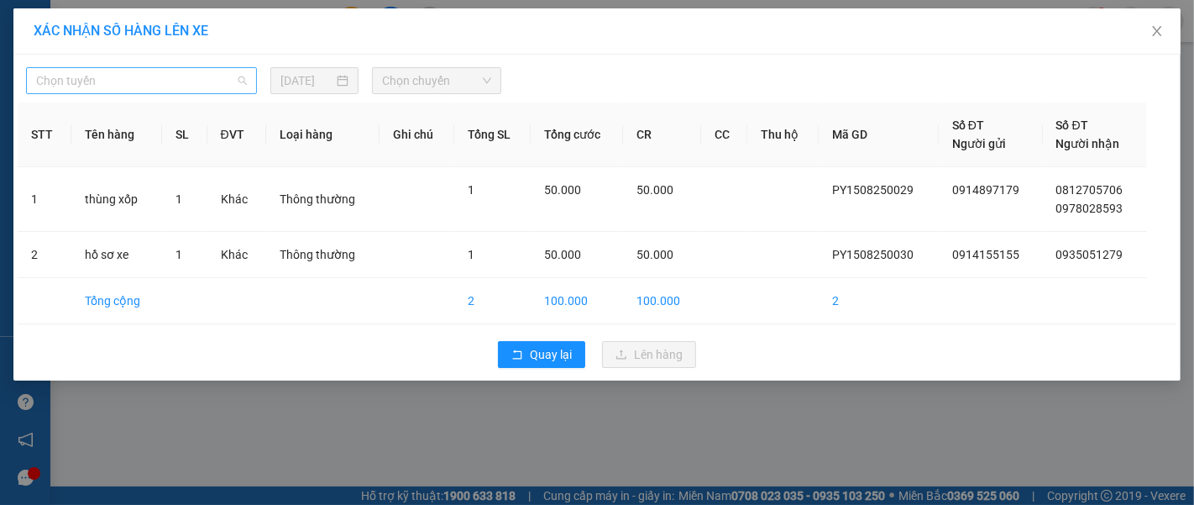
click at [112, 77] on span "Chọn tuyến" at bounding box center [141, 80] width 211 height 25
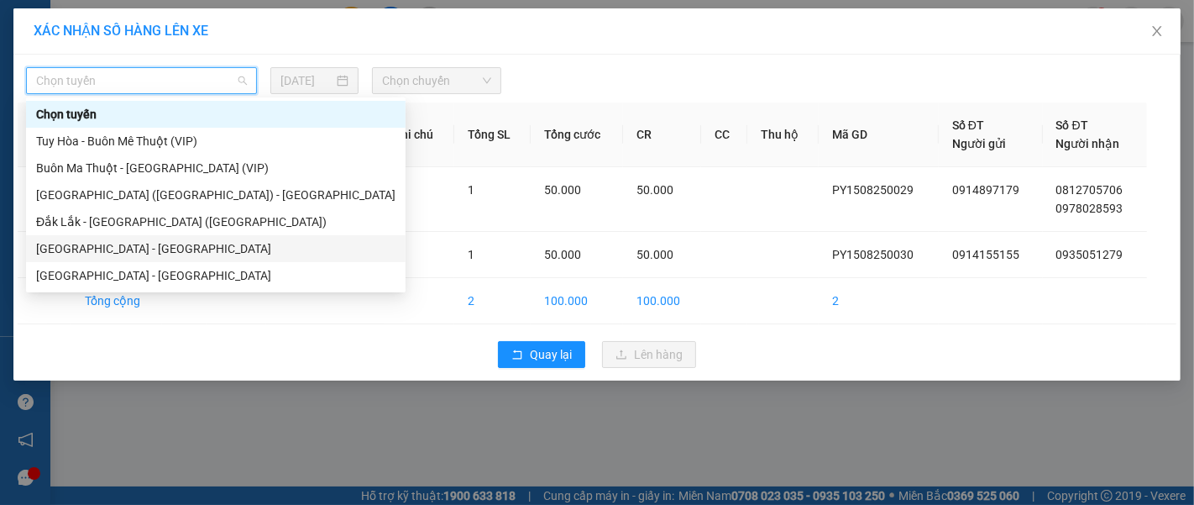
click at [139, 245] on div "[GEOGRAPHIC_DATA] - [GEOGRAPHIC_DATA]" at bounding box center [215, 248] width 359 height 18
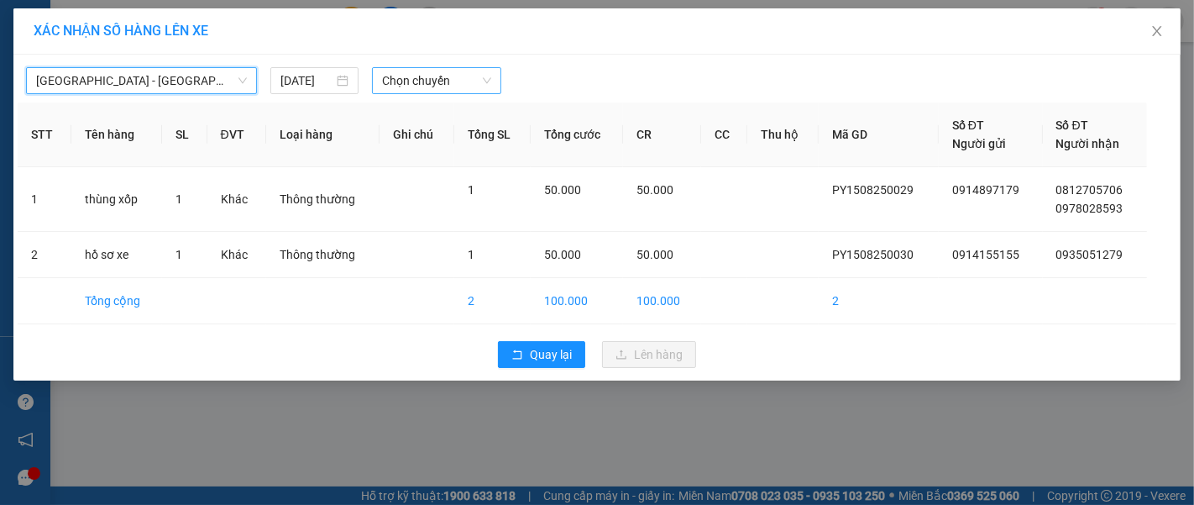
click at [405, 82] on span "Chọn chuyến" at bounding box center [436, 80] width 109 height 25
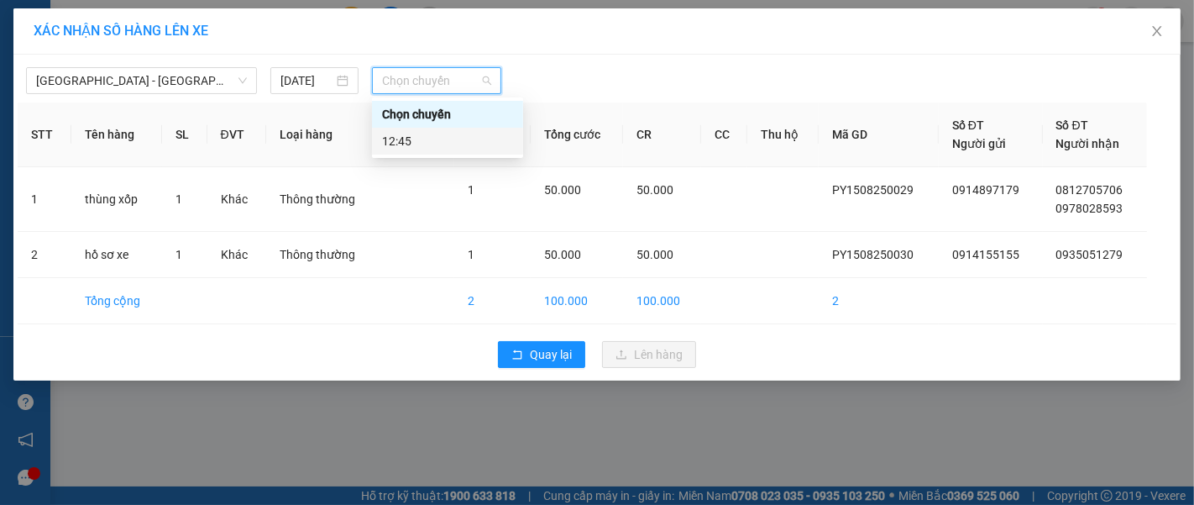
click at [480, 144] on div "12:45" at bounding box center [447, 141] width 131 height 18
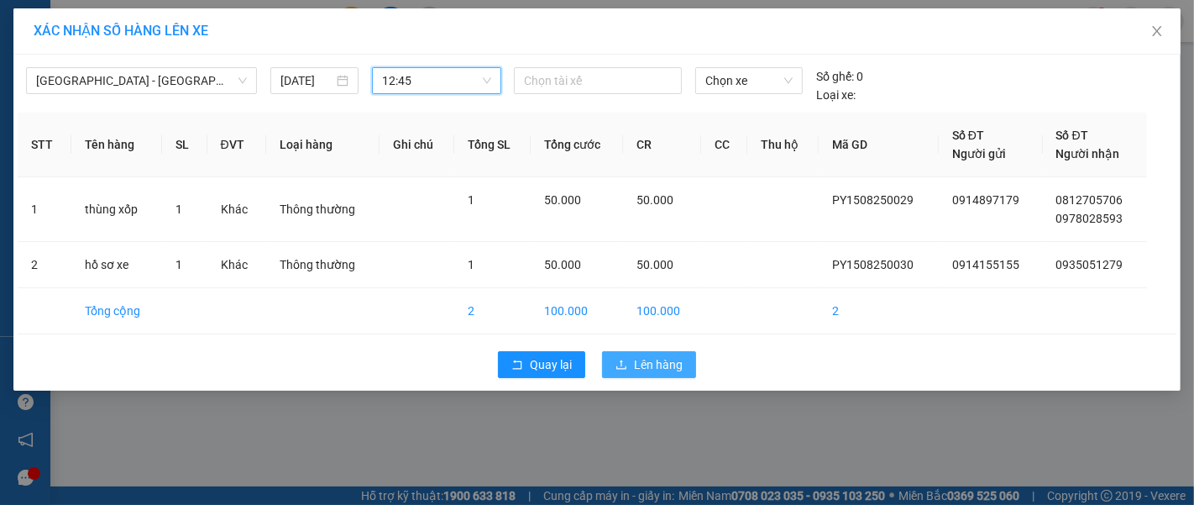
click at [645, 366] on span "Lên hàng" at bounding box center [658, 364] width 49 height 18
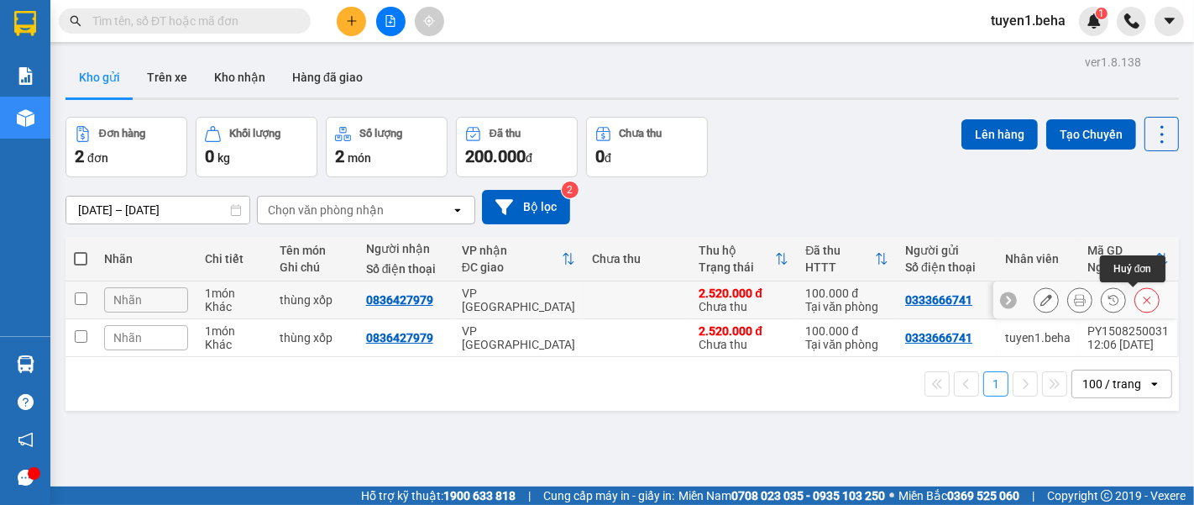
click at [1135, 301] on button at bounding box center [1147, 299] width 24 height 29
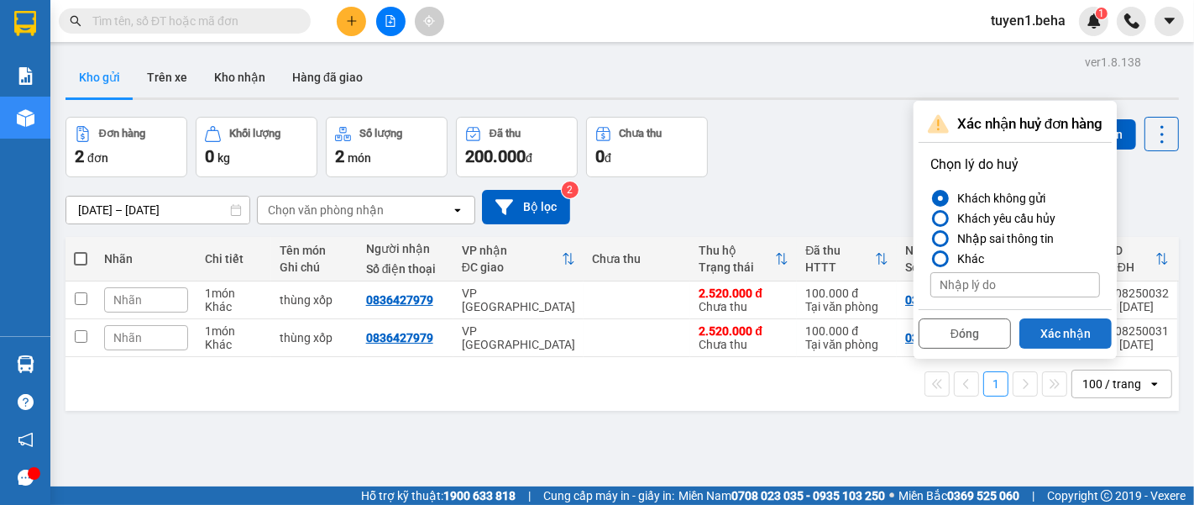
click at [1072, 327] on button "Xác nhận" at bounding box center [1065, 333] width 92 height 30
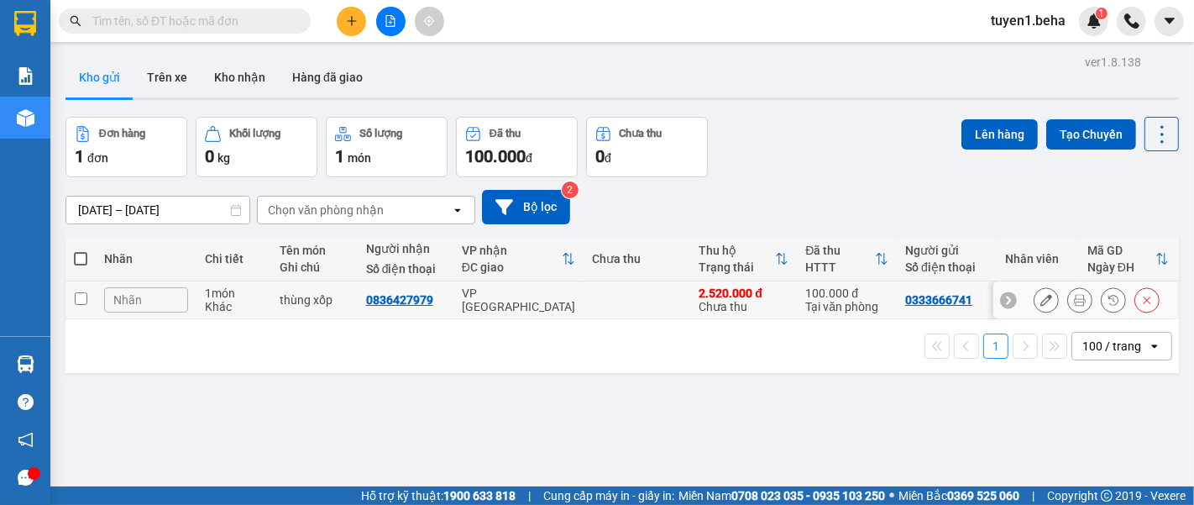
click at [81, 298] on input "checkbox" at bounding box center [81, 298] width 13 height 13
checkbox input "true"
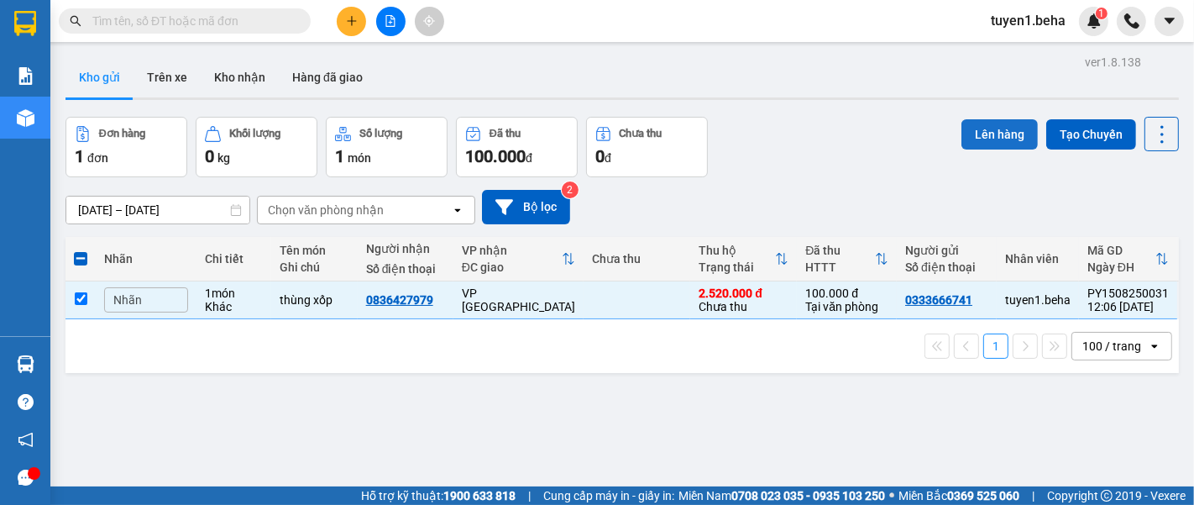
click at [984, 137] on button "Lên hàng" at bounding box center [999, 134] width 76 height 30
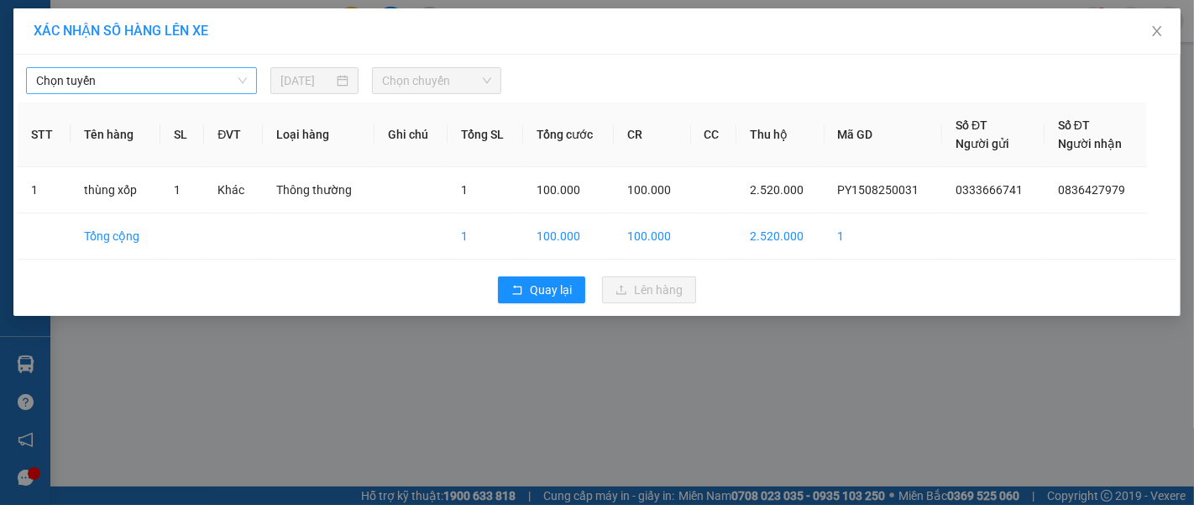
click at [196, 89] on span "Chọn tuyến" at bounding box center [141, 80] width 211 height 25
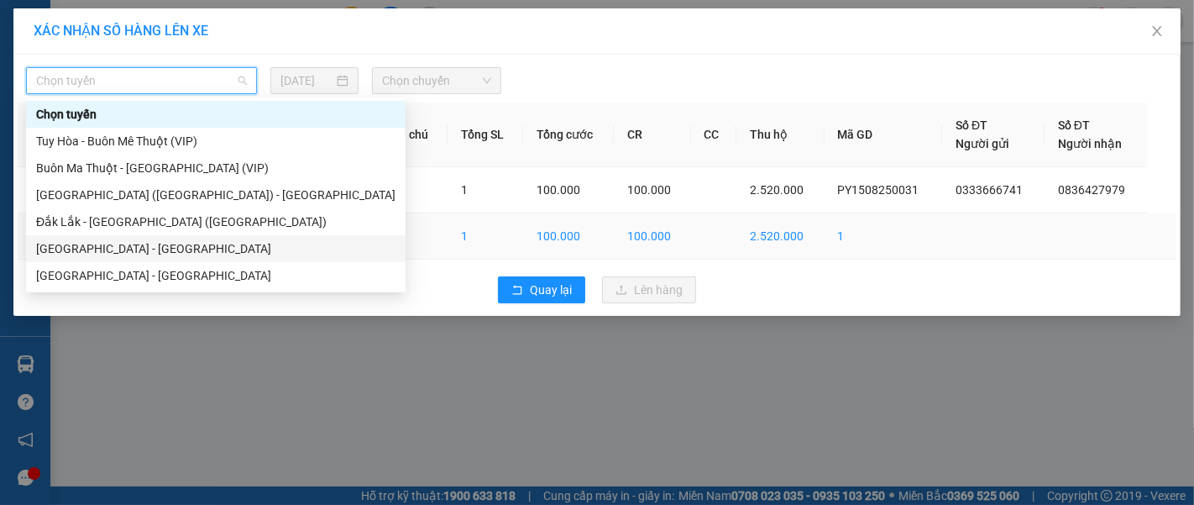
click at [133, 243] on div "[GEOGRAPHIC_DATA] - [GEOGRAPHIC_DATA]" at bounding box center [215, 248] width 359 height 18
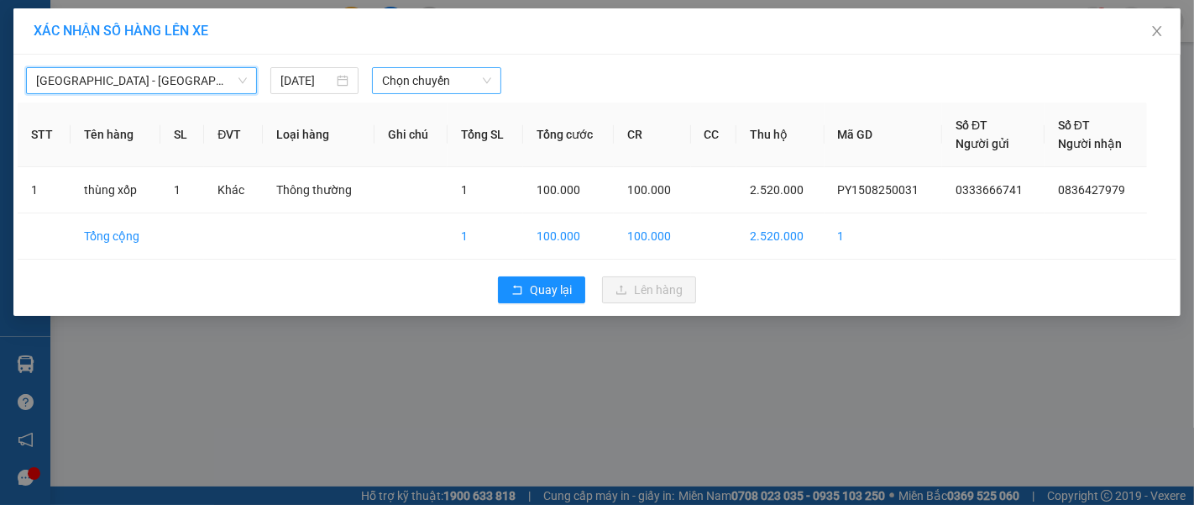
click at [446, 69] on span "Chọn chuyến" at bounding box center [436, 80] width 109 height 25
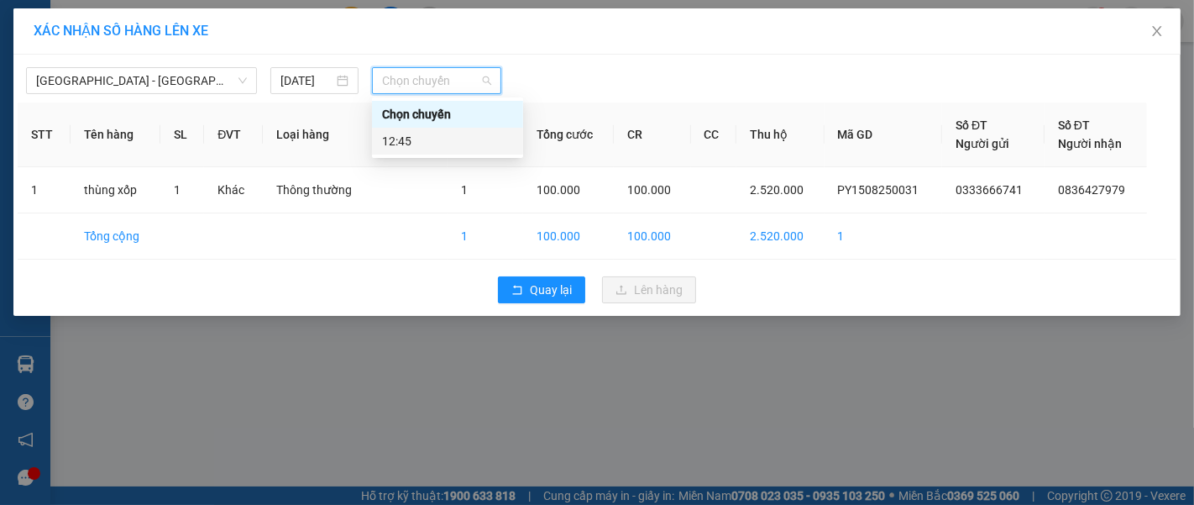
click at [487, 132] on div "12:45" at bounding box center [447, 141] width 131 height 18
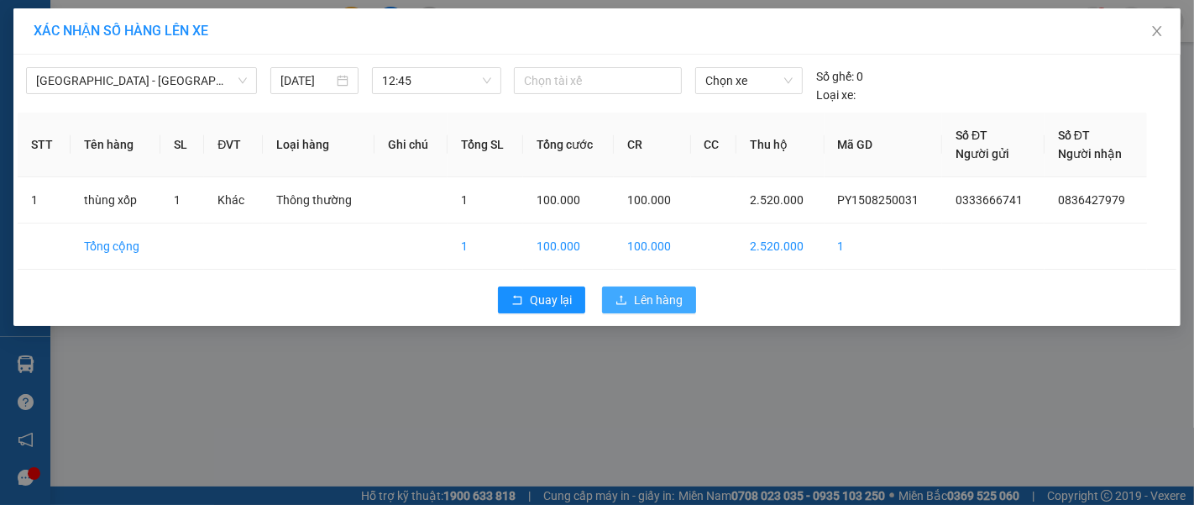
click at [672, 286] on button "Lên hàng" at bounding box center [649, 299] width 94 height 27
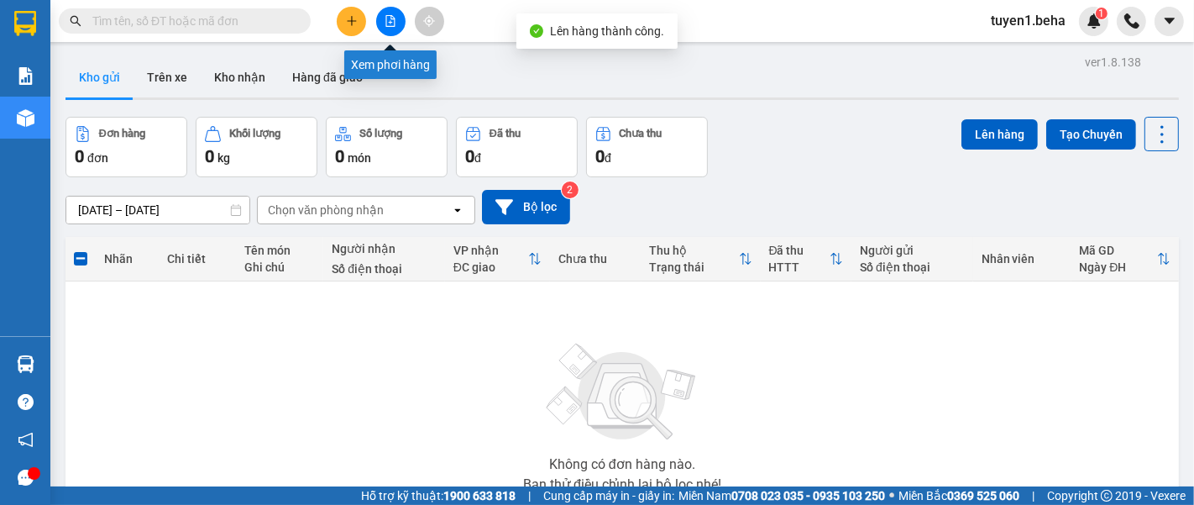
click at [397, 17] on button at bounding box center [390, 21] width 29 height 29
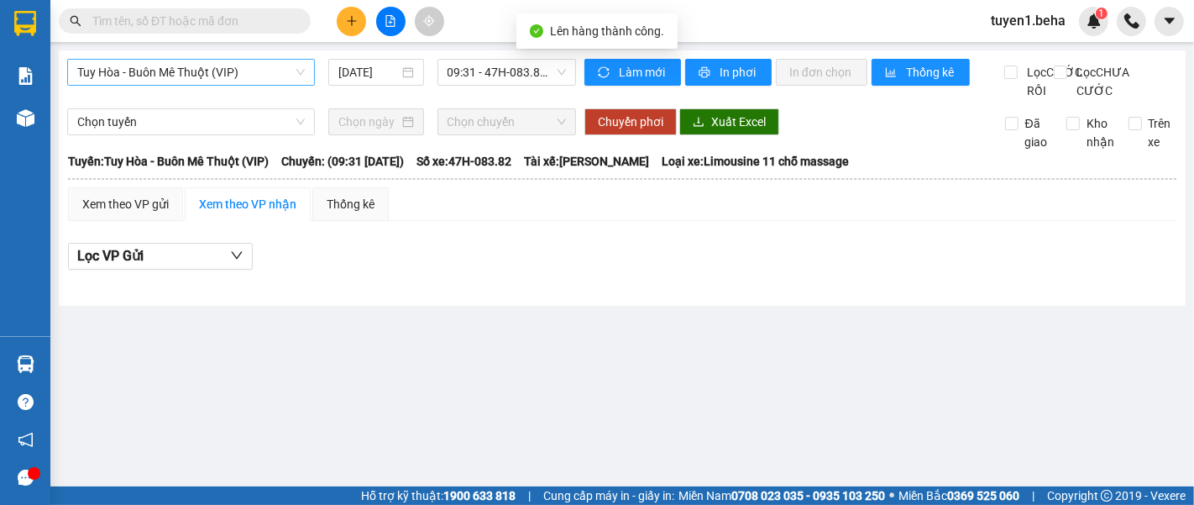
click at [273, 71] on span "Tuy Hòa - Buôn Mê Thuột (VIP)" at bounding box center [190, 72] width 227 height 25
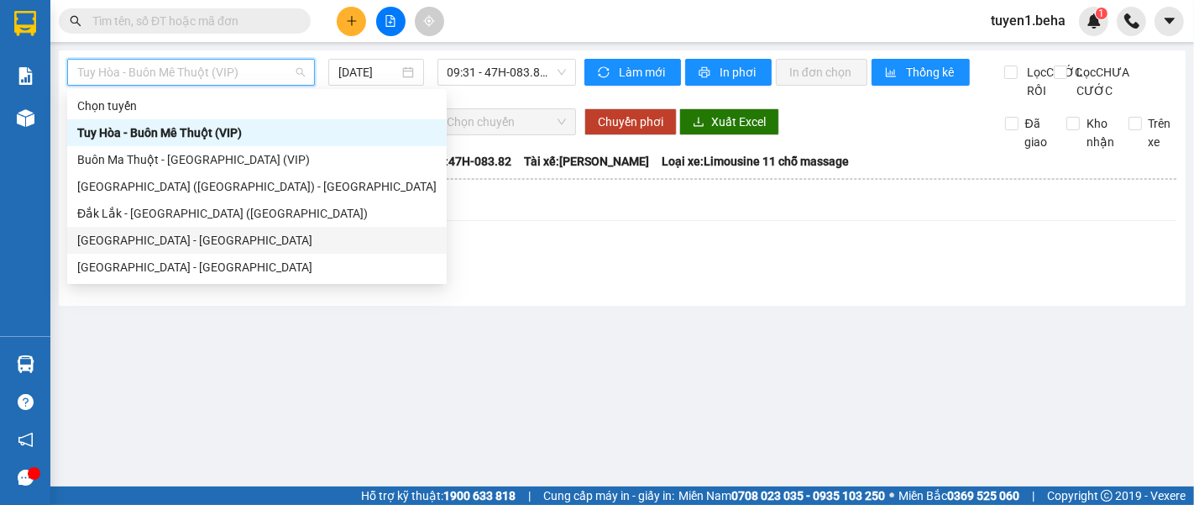
click at [207, 240] on div "[GEOGRAPHIC_DATA] - [GEOGRAPHIC_DATA]" at bounding box center [256, 240] width 359 height 18
type input "[DATE]"
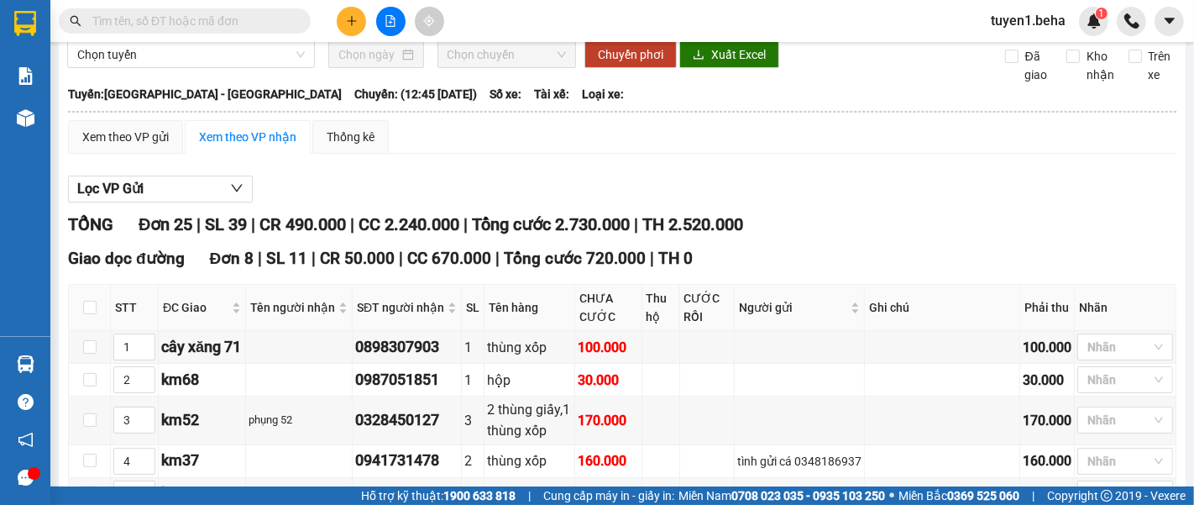
scroll to position [93, 0]
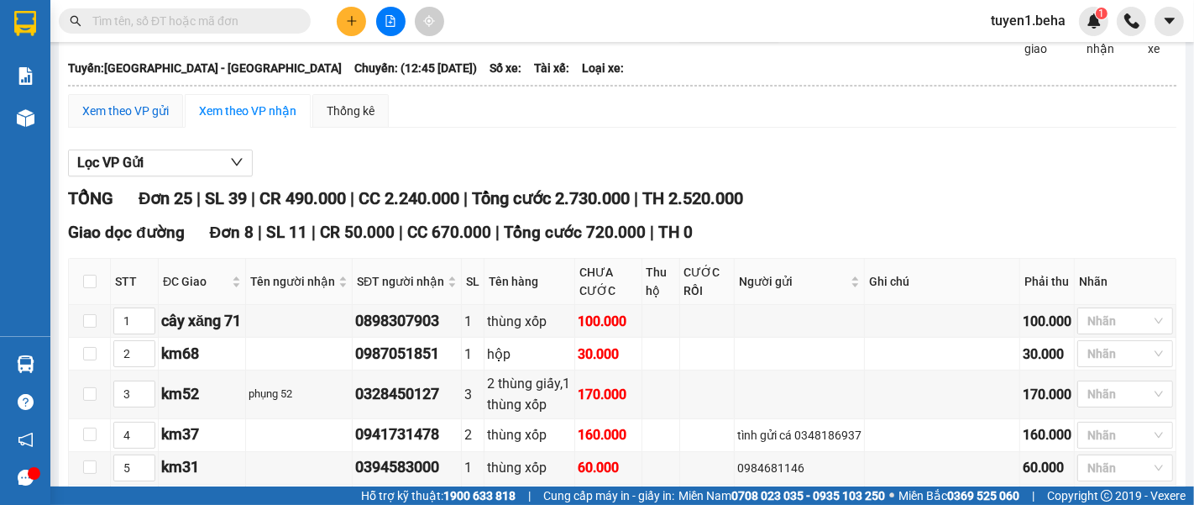
click at [125, 120] on div "Xem theo VP gửi" at bounding box center [125, 111] width 86 height 18
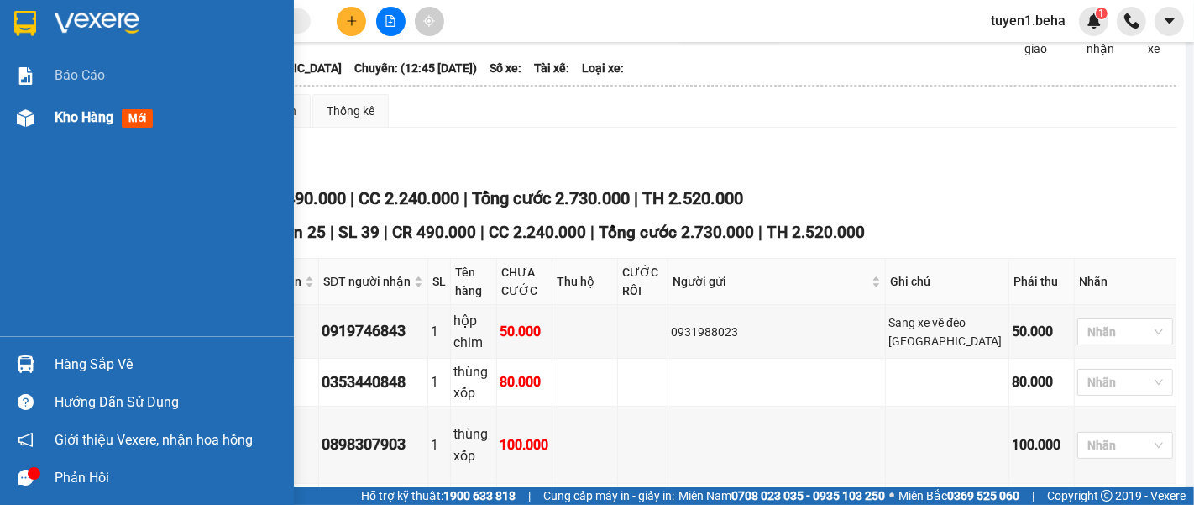
drag, startPoint x: 74, startPoint y: 113, endPoint x: 139, endPoint y: 113, distance: 64.6
click at [76, 113] on span "Kho hàng" at bounding box center [84, 117] width 59 height 16
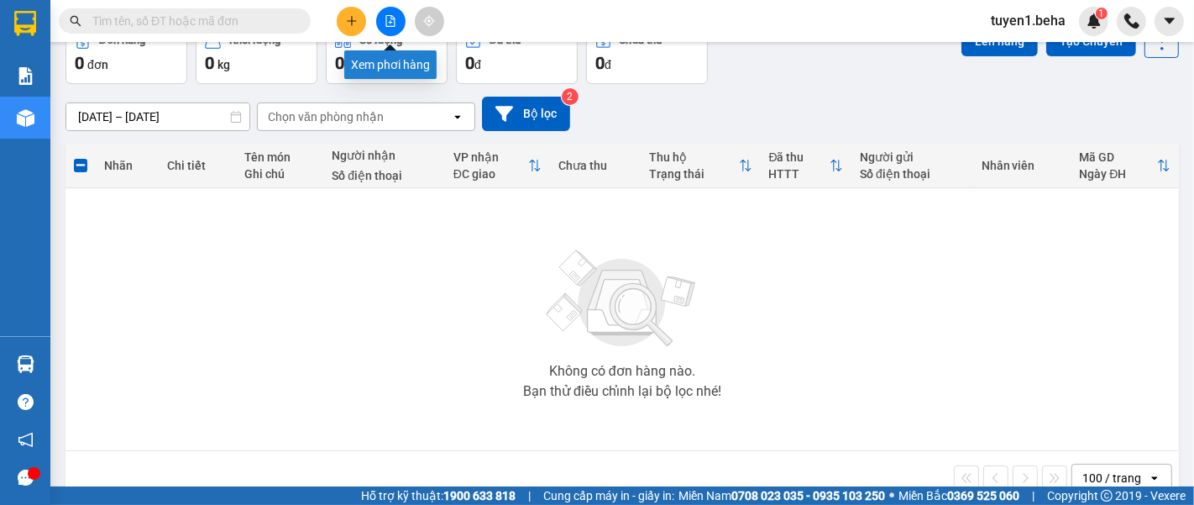
click at [390, 22] on icon "file-add" at bounding box center [390, 21] width 9 height 12
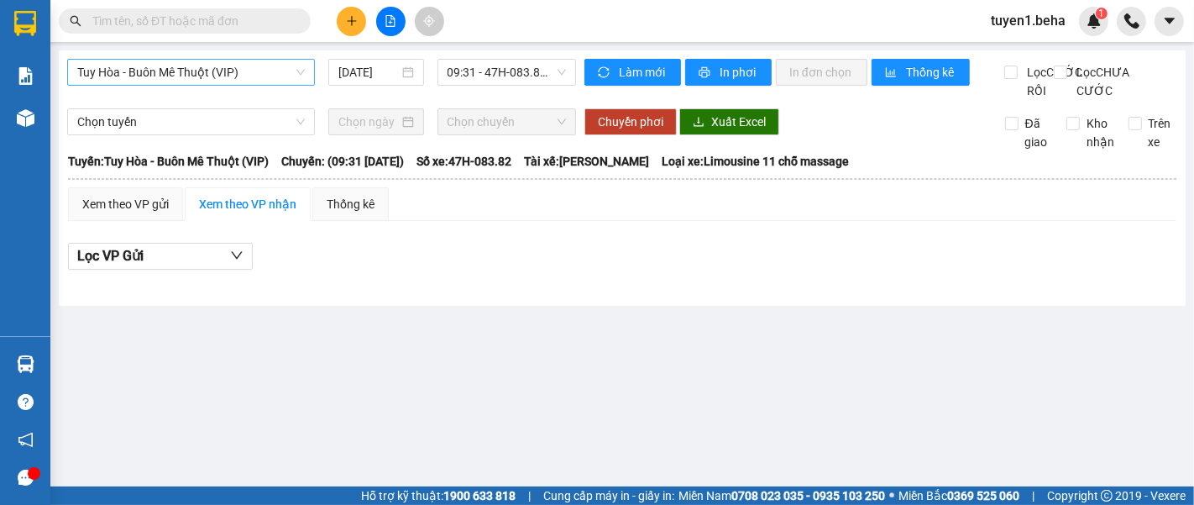
click at [214, 80] on div "Tuy Hòa - Buôn Mê Thuột (VIP) [DATE] 09:31 - 47H-083.82 - (Đã hủy)" at bounding box center [321, 79] width 509 height 41
click at [215, 78] on span "Tuy Hòa - Buôn Mê Thuột (VIP)" at bounding box center [190, 72] width 227 height 25
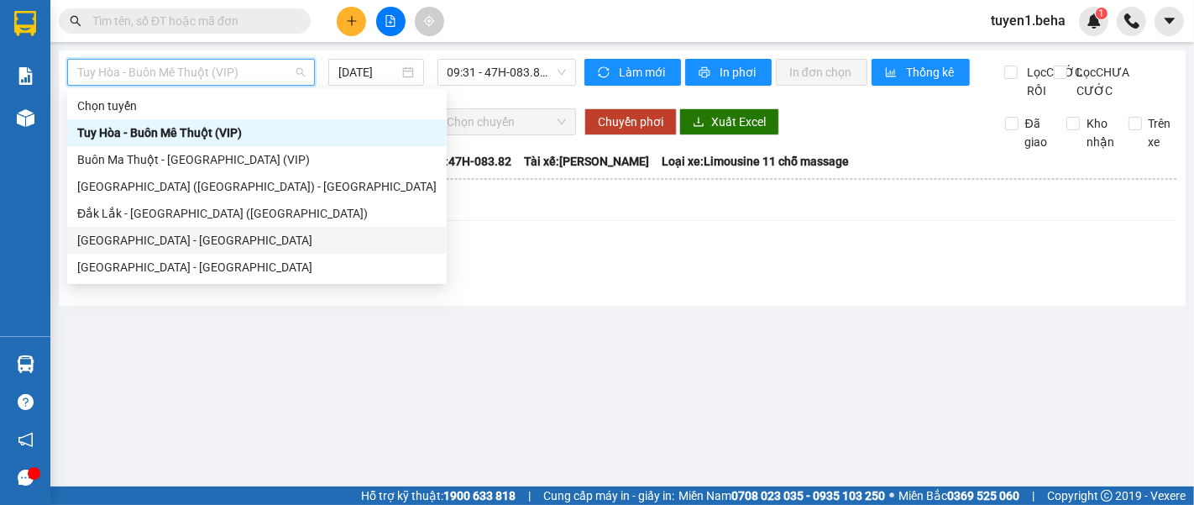
click at [186, 235] on div "[GEOGRAPHIC_DATA] - [GEOGRAPHIC_DATA]" at bounding box center [256, 240] width 359 height 18
type input "[DATE]"
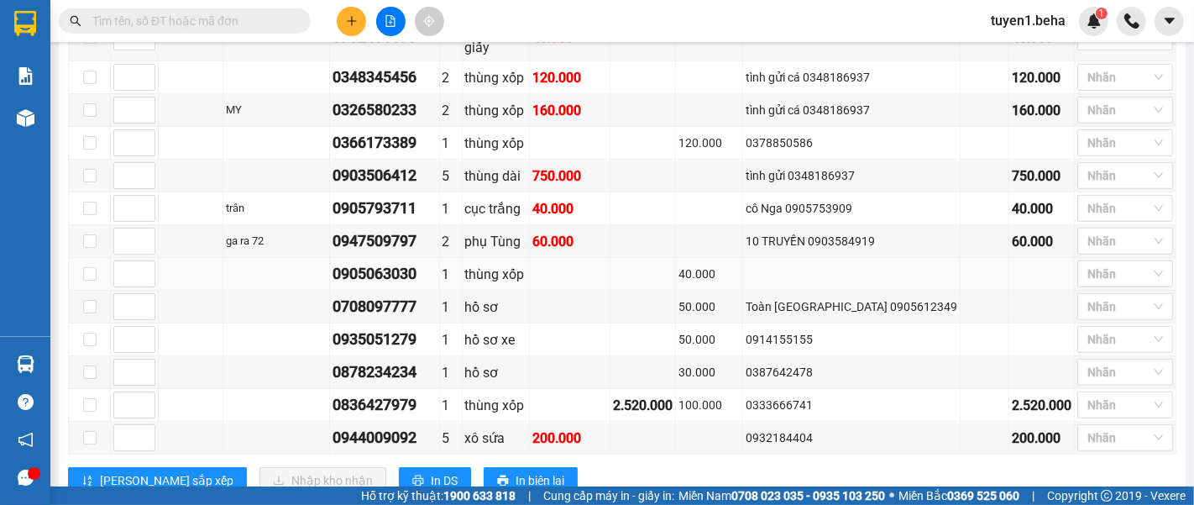
scroll to position [1001, 0]
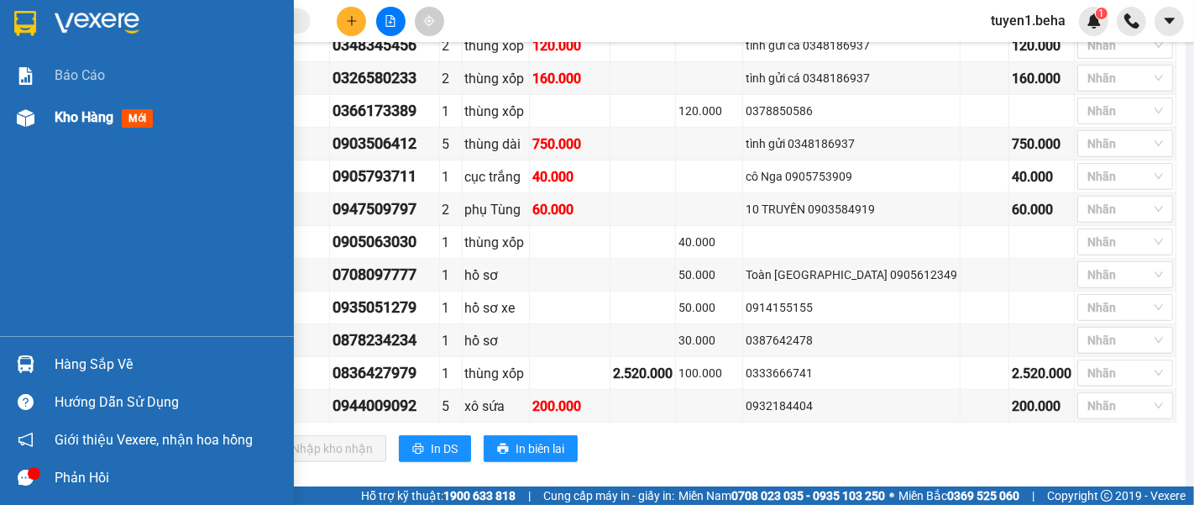
click at [77, 113] on span "Kho hàng" at bounding box center [84, 117] width 59 height 16
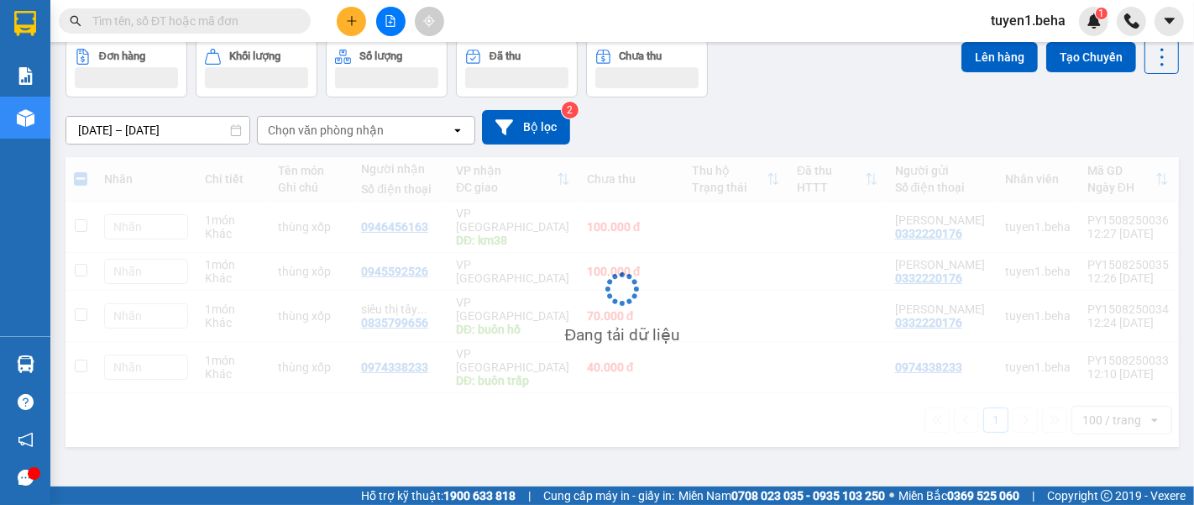
scroll to position [76, 0]
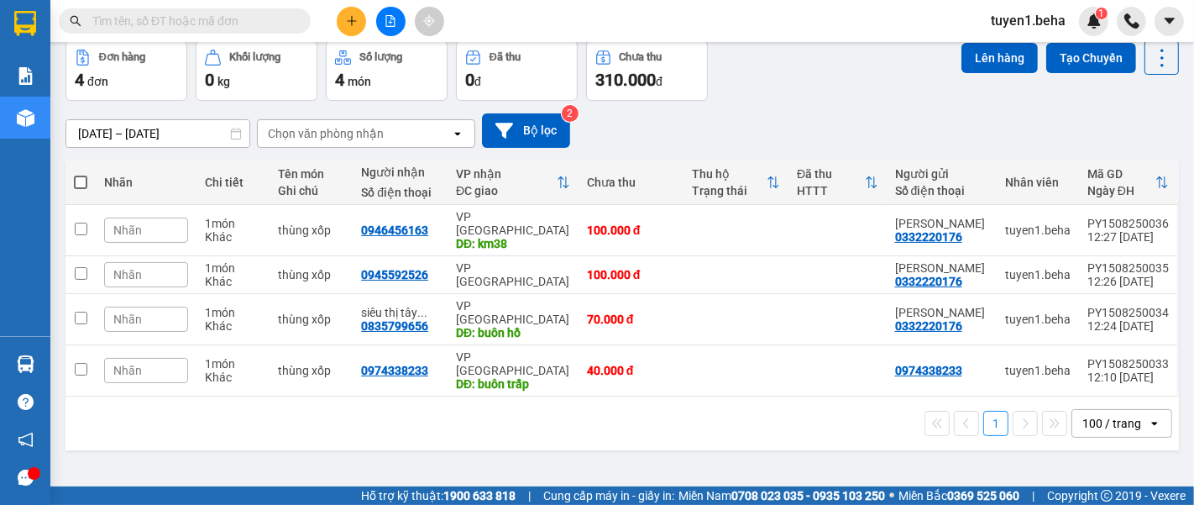
click at [75, 175] on span at bounding box center [80, 181] width 13 height 13
click at [81, 174] on input "checkbox" at bounding box center [81, 174] width 0 height 0
checkbox input "true"
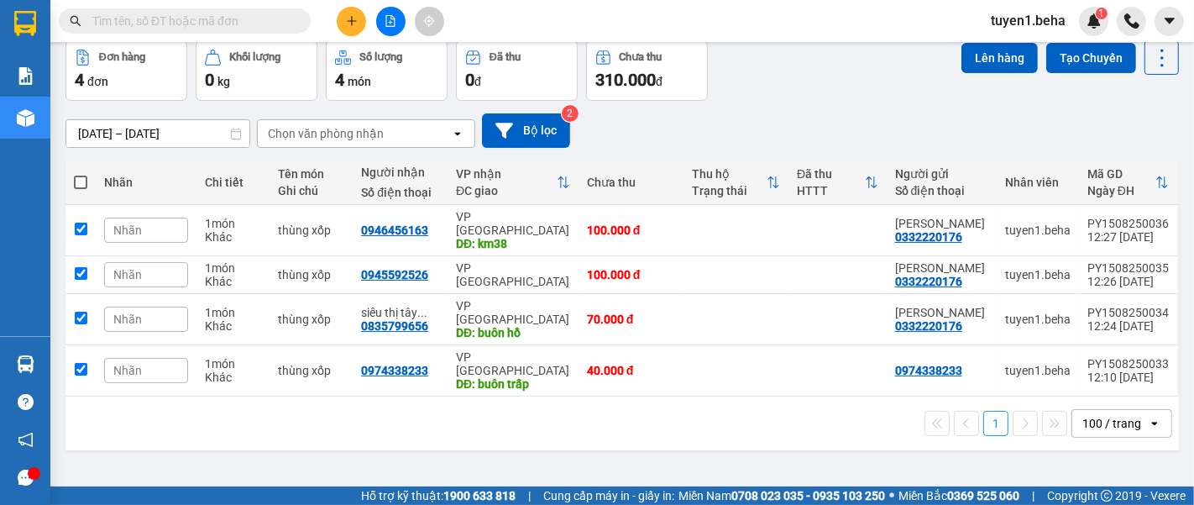
checkbox input "true"
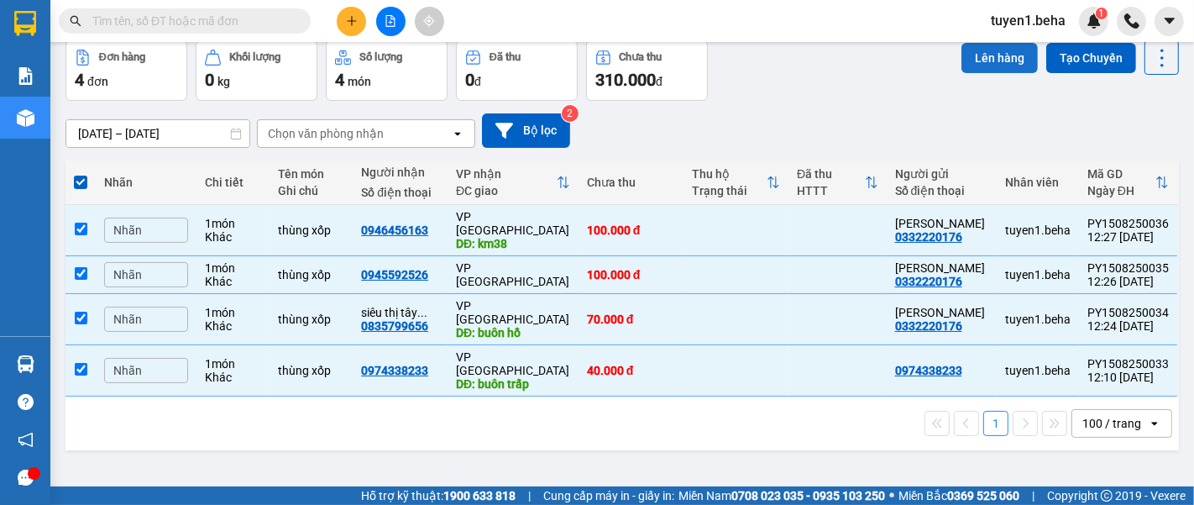
click at [996, 51] on button "Lên hàng" at bounding box center [999, 58] width 76 height 30
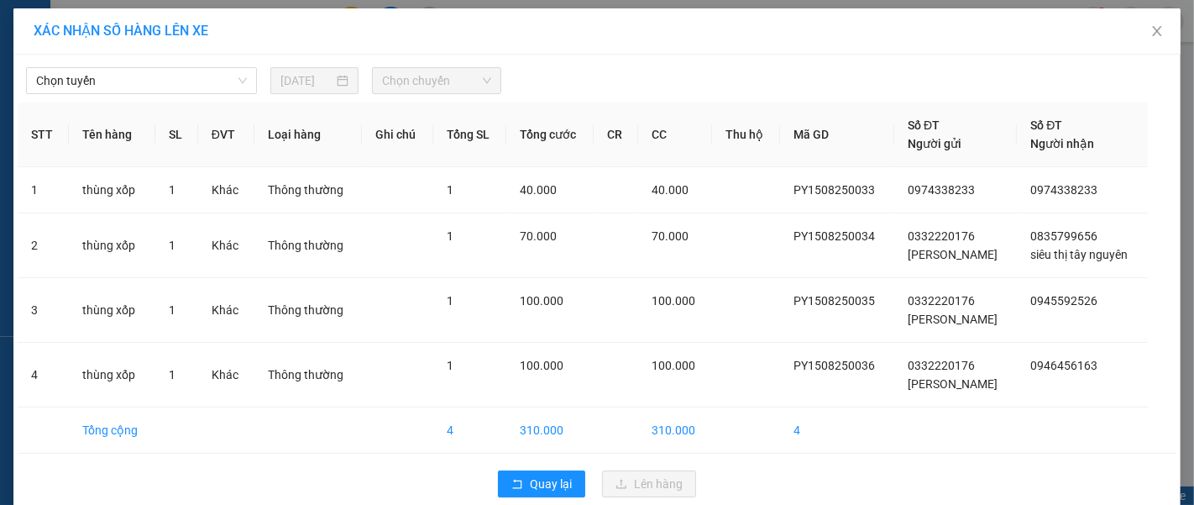
click at [119, 63] on div "Chọn tuyến 15/08/2025 Chọn chuyến" at bounding box center [597, 76] width 1158 height 35
click at [172, 76] on span "Chọn tuyến" at bounding box center [141, 80] width 211 height 25
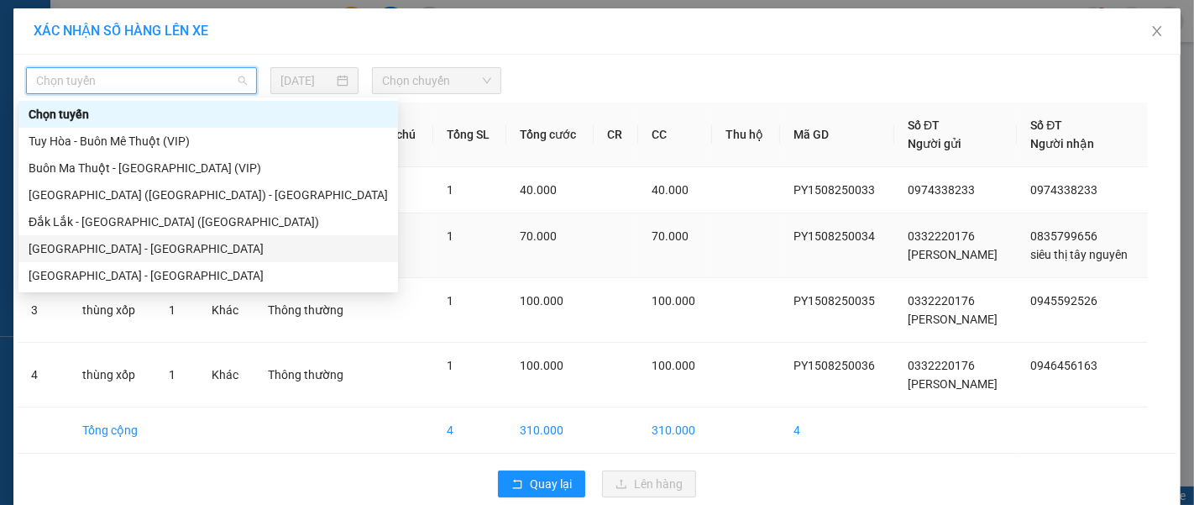
click at [132, 244] on div "[GEOGRAPHIC_DATA] - [GEOGRAPHIC_DATA]" at bounding box center [208, 248] width 359 height 18
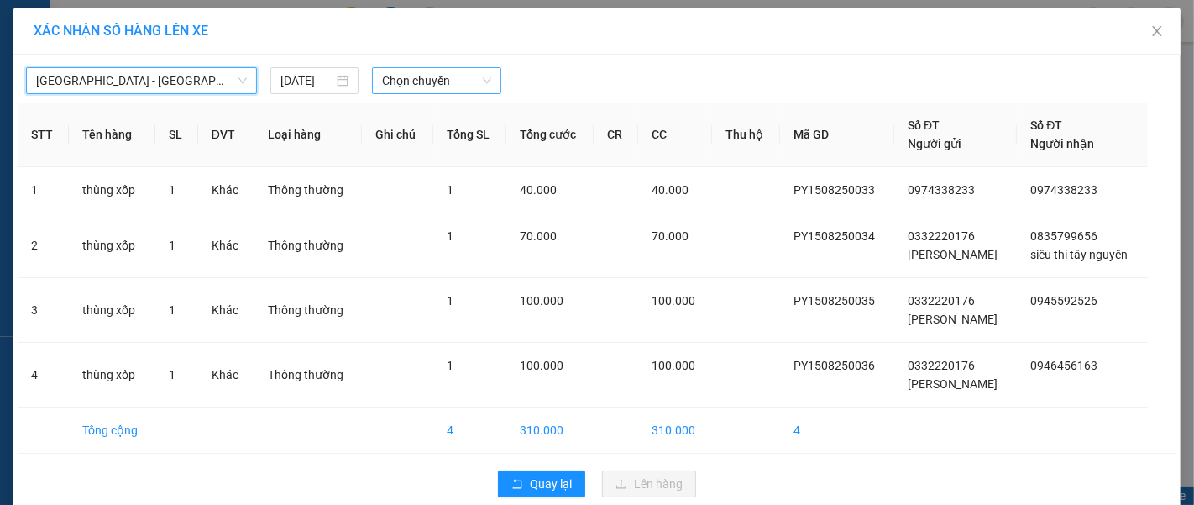
click at [386, 76] on span "Chọn chuyến" at bounding box center [436, 80] width 109 height 25
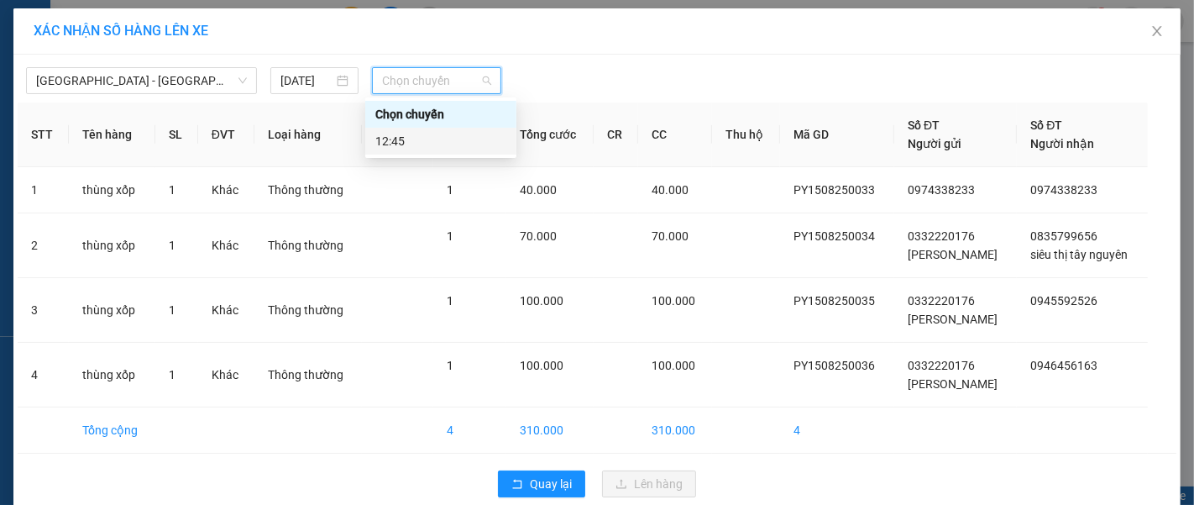
click at [449, 146] on div "12:45" at bounding box center [440, 141] width 131 height 18
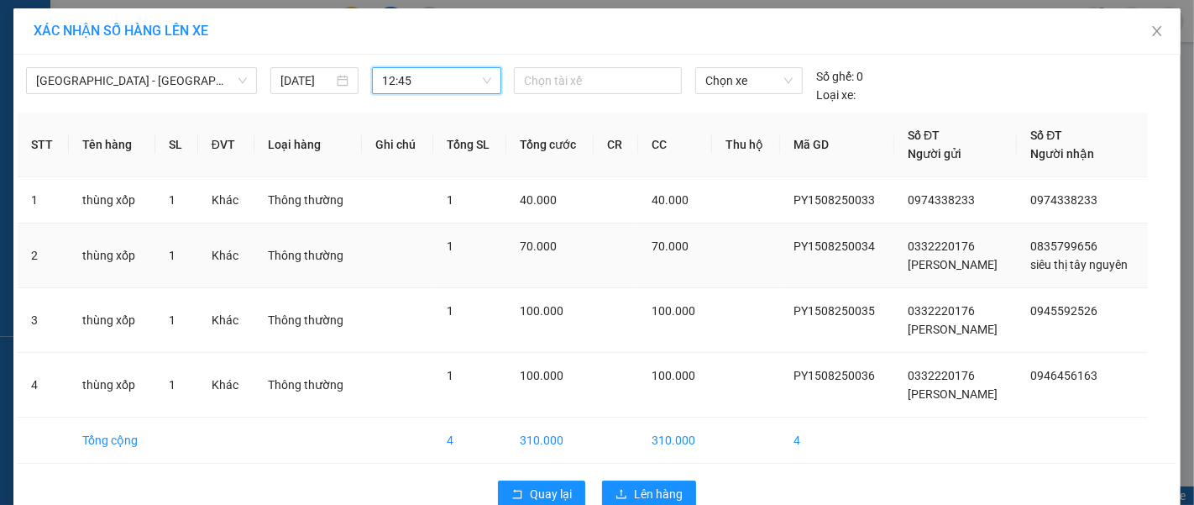
scroll to position [33, 0]
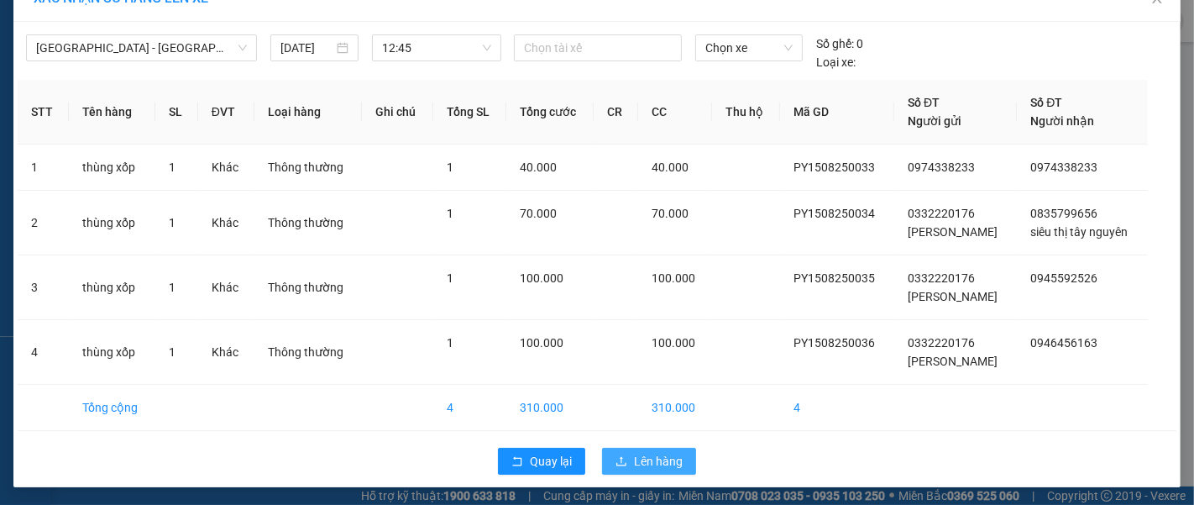
drag, startPoint x: 651, startPoint y: 460, endPoint x: 651, endPoint y: 449, distance: 10.9
click at [651, 459] on span "Lên hàng" at bounding box center [658, 461] width 49 height 18
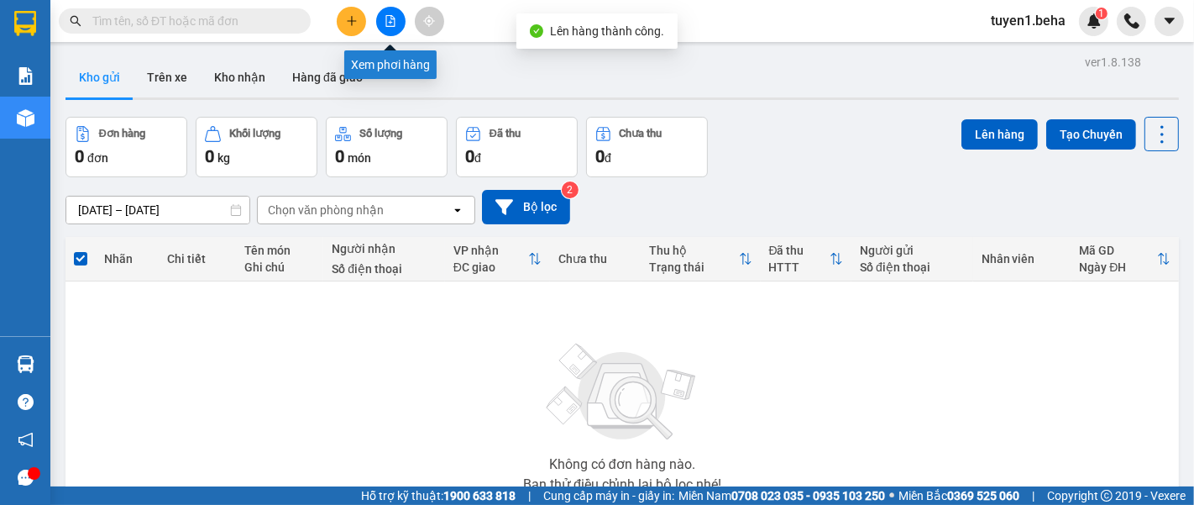
click at [388, 20] on icon "file-add" at bounding box center [390, 21] width 12 height 12
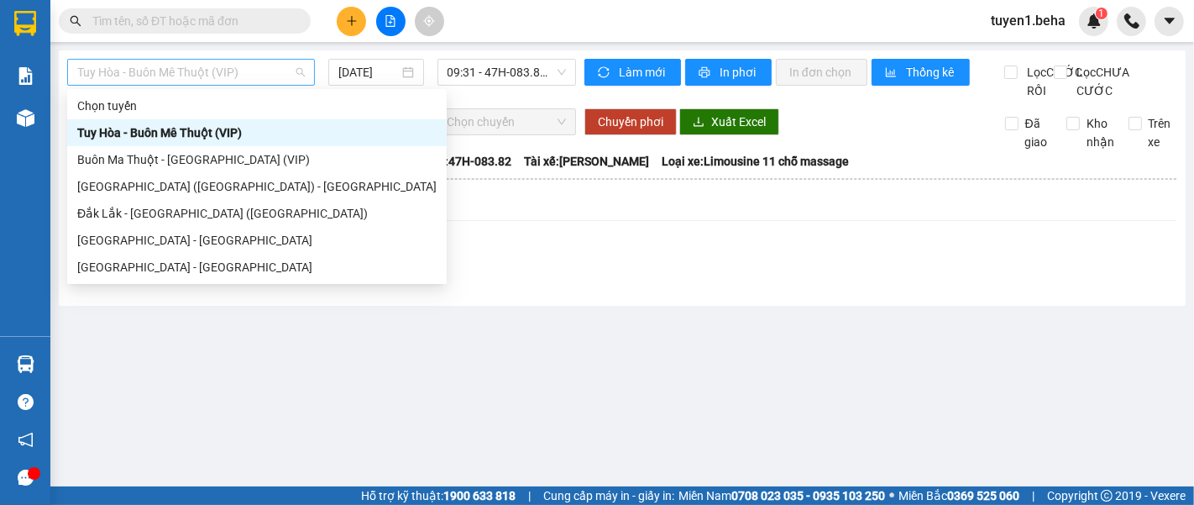
click at [228, 65] on span "Tuy Hòa - Buôn Mê Thuột (VIP)" at bounding box center [190, 72] width 227 height 25
click at [139, 232] on div "[GEOGRAPHIC_DATA] - [GEOGRAPHIC_DATA]" at bounding box center [256, 240] width 359 height 18
type input "[DATE]"
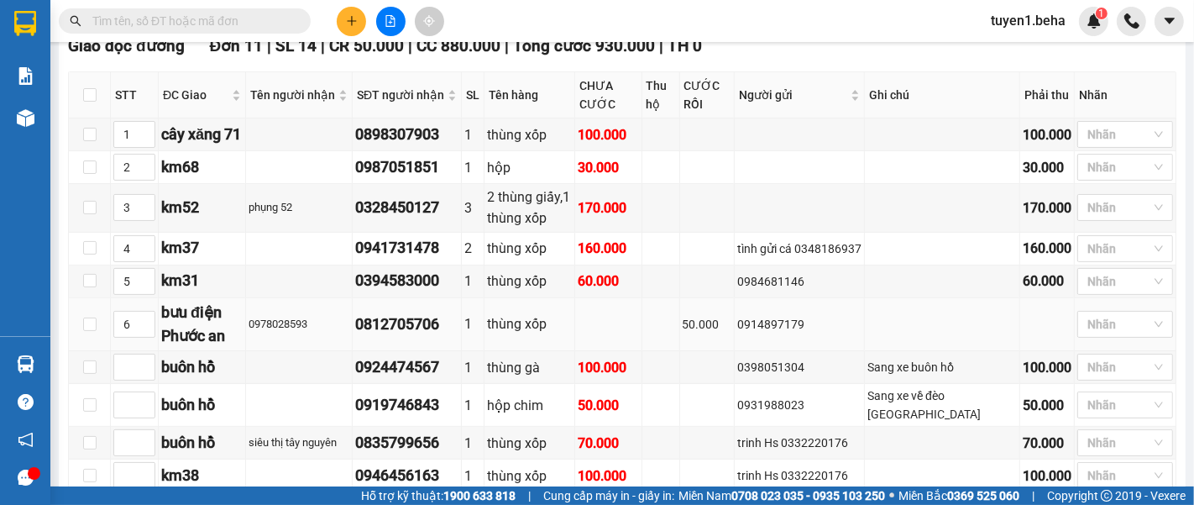
scroll to position [373, 0]
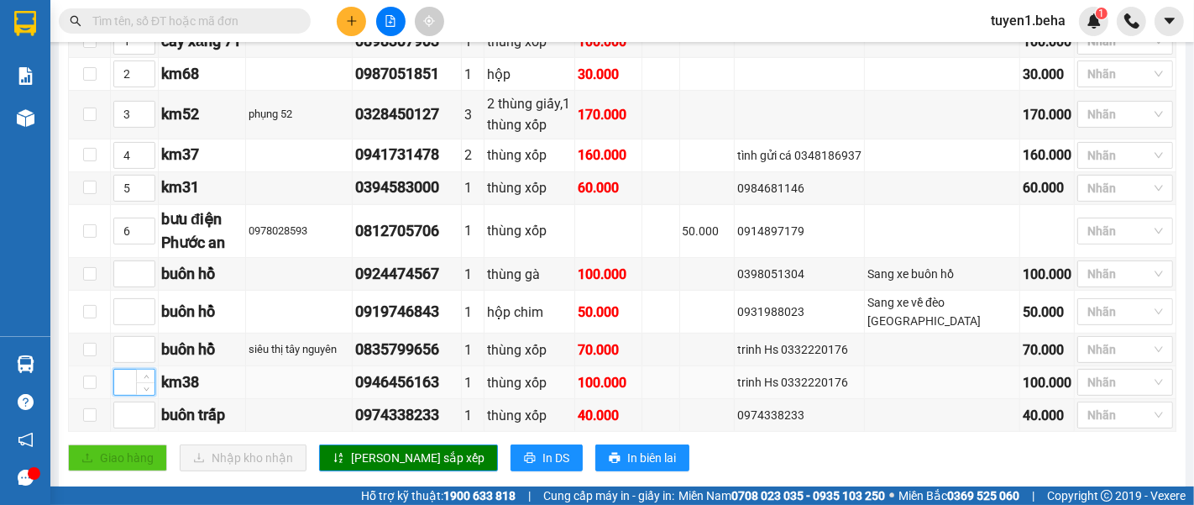
click at [124, 395] on input at bounding box center [134, 381] width 40 height 25
type input "4"
type input "5"
click at [139, 158] on span "Increase Value" at bounding box center [145, 150] width 18 height 15
type input "6"
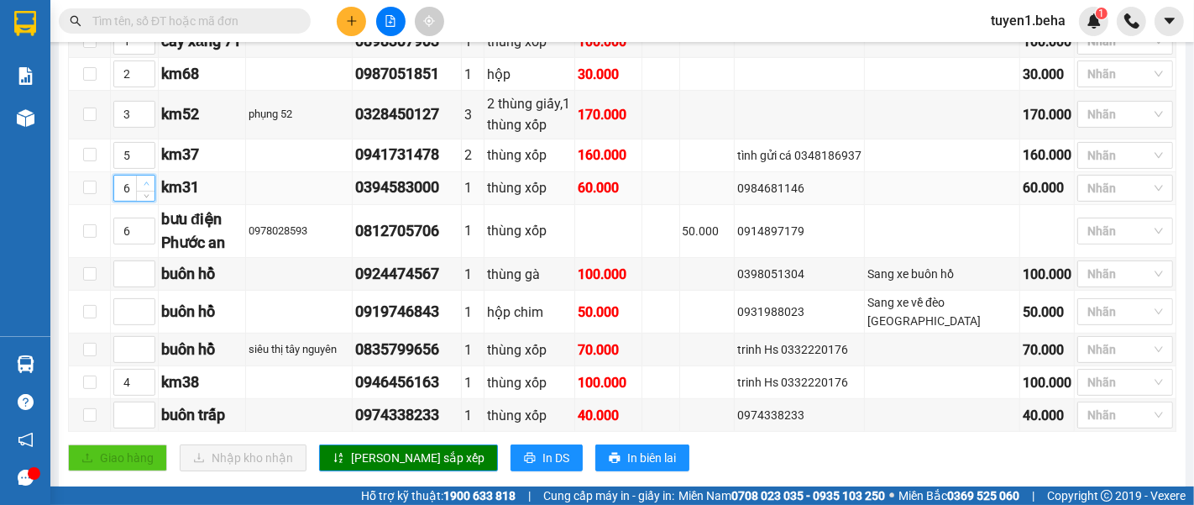
click at [145, 186] on icon "up" at bounding box center [147, 183] width 6 height 6
type input "7"
click at [146, 228] on icon "up" at bounding box center [146, 226] width 5 height 3
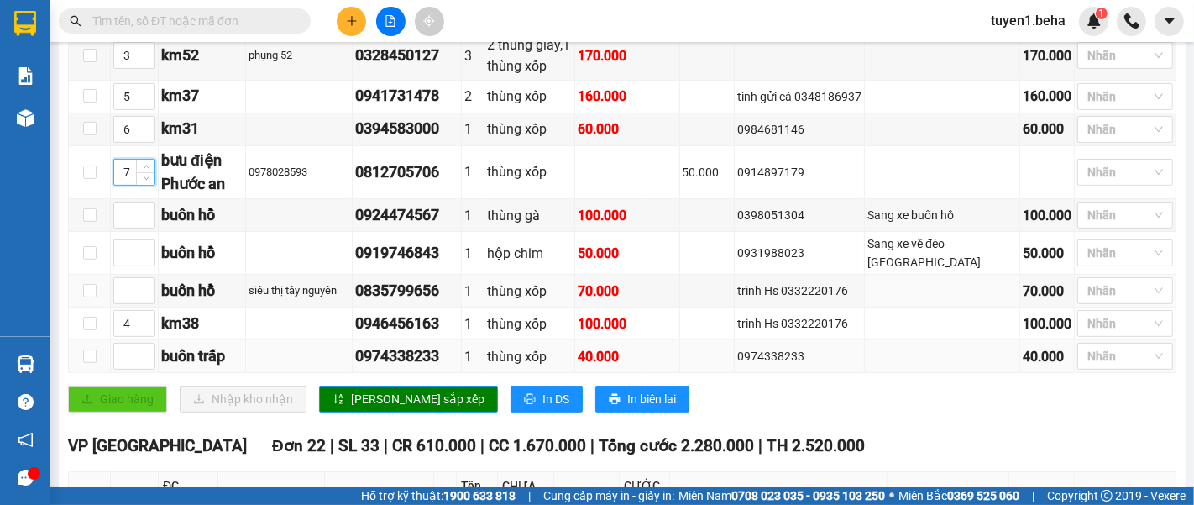
scroll to position [466, 0]
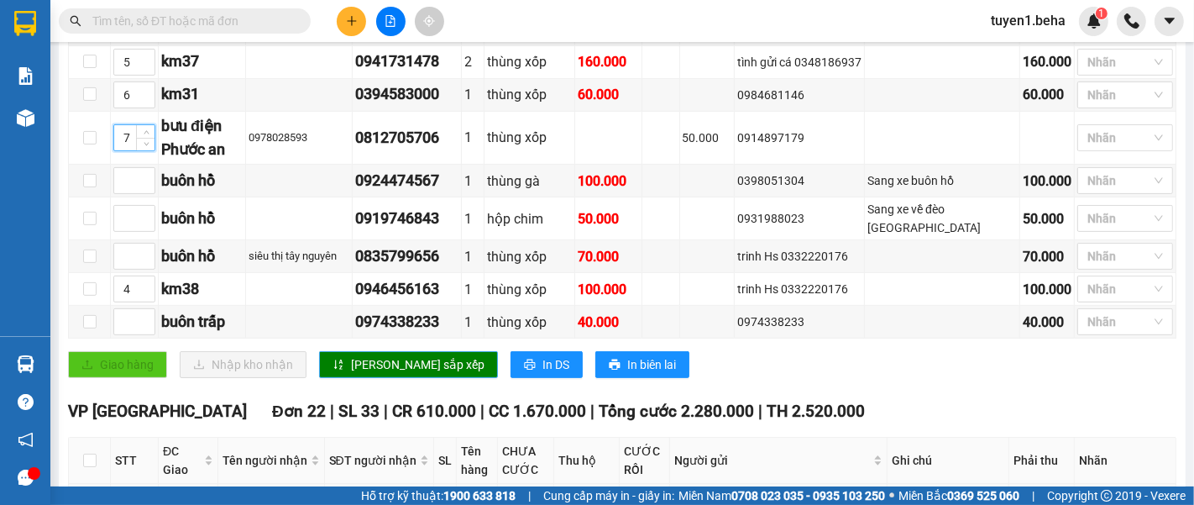
drag, startPoint x: 371, startPoint y: 387, endPoint x: 374, endPoint y: 378, distance: 9.8
click at [371, 374] on span "[PERSON_NAME] sắp xếp" at bounding box center [417, 364] width 133 height 18
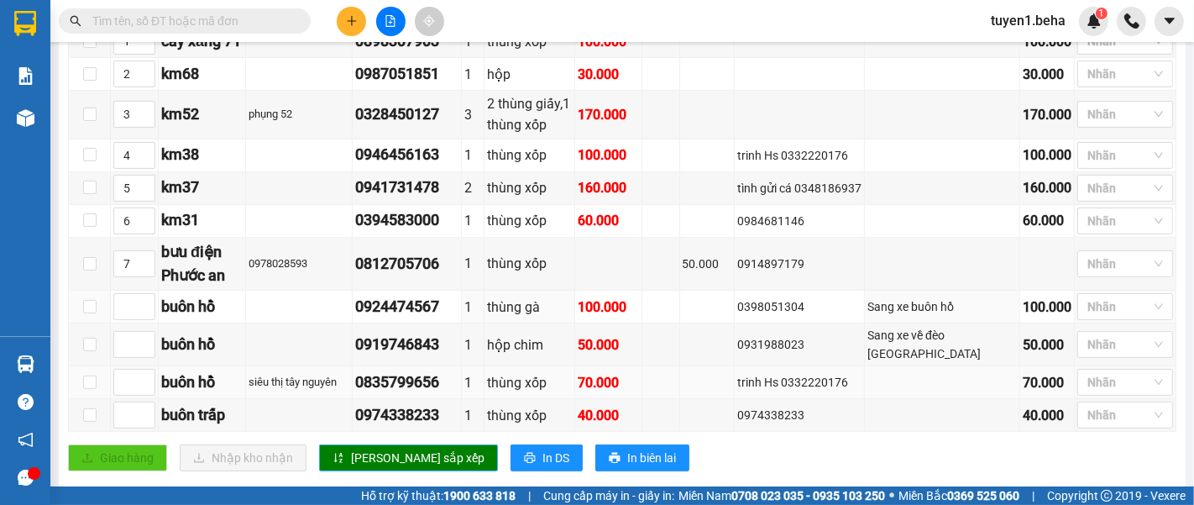
scroll to position [186, 0]
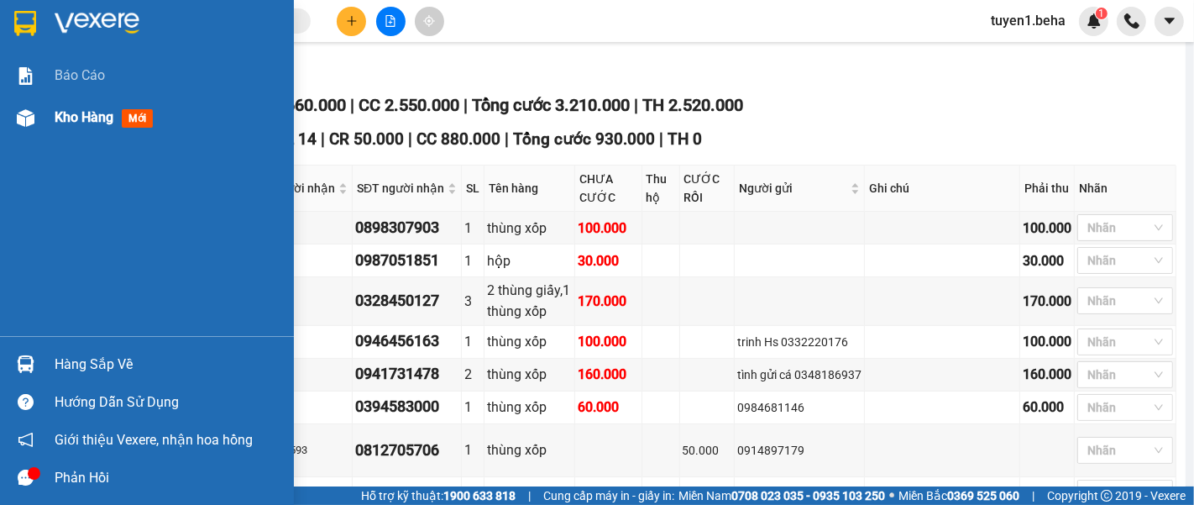
click at [82, 119] on span "Kho hàng" at bounding box center [84, 117] width 59 height 16
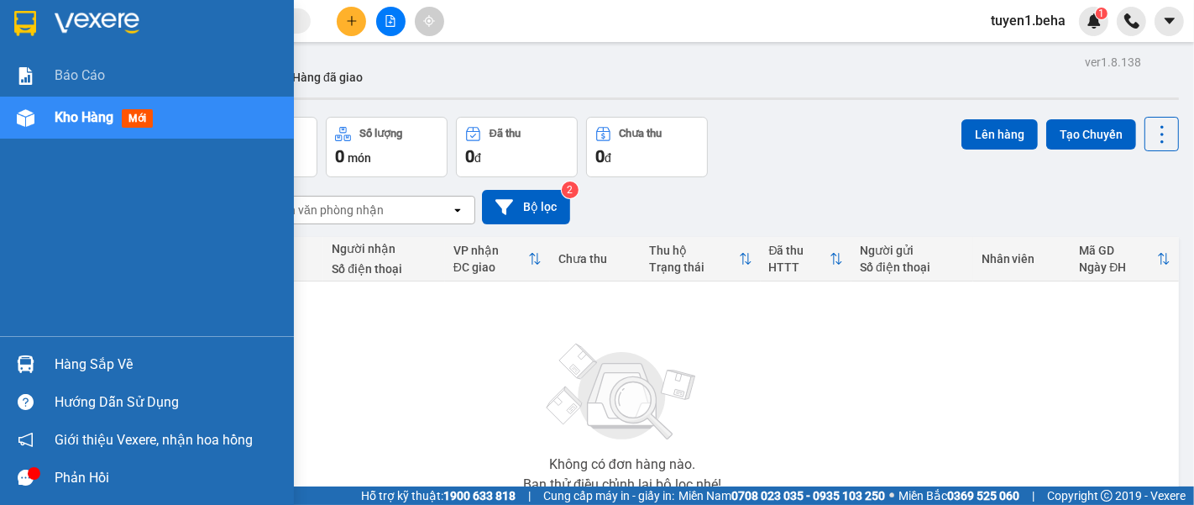
click at [69, 123] on span "Kho hàng" at bounding box center [84, 117] width 59 height 16
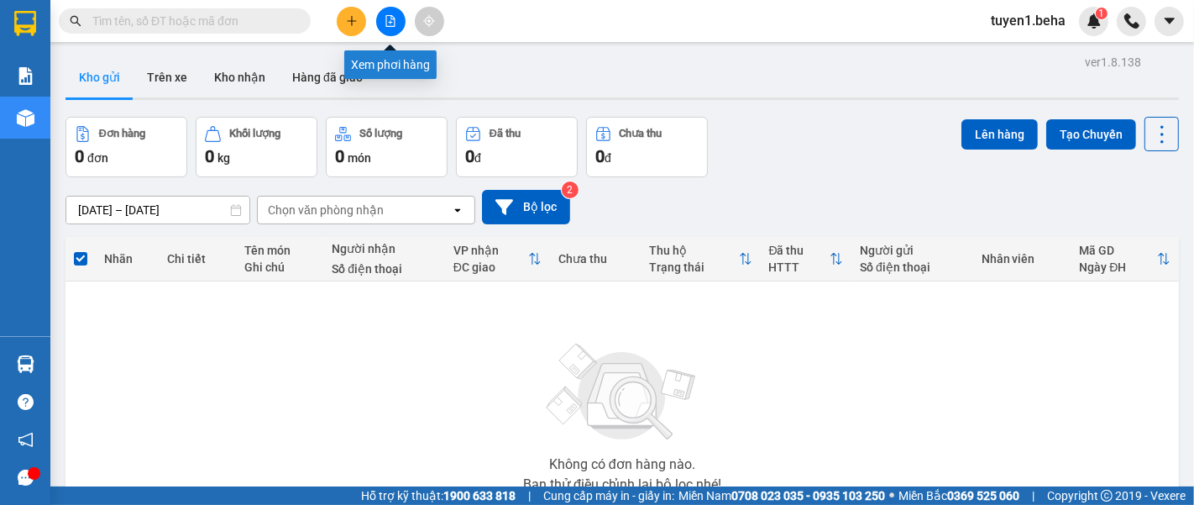
click at [384, 20] on icon "file-add" at bounding box center [390, 21] width 12 height 12
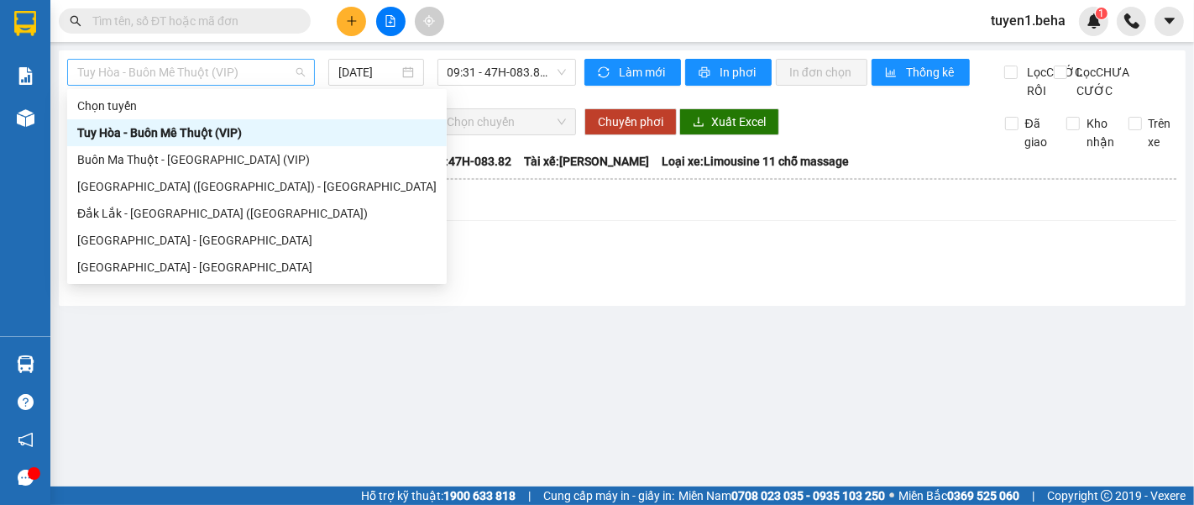
click at [282, 71] on span "Tuy Hòa - Buôn Mê Thuột (VIP)" at bounding box center [190, 72] width 227 height 25
click at [157, 262] on div "[GEOGRAPHIC_DATA] - [GEOGRAPHIC_DATA]" at bounding box center [256, 267] width 359 height 18
type input "[DATE]"
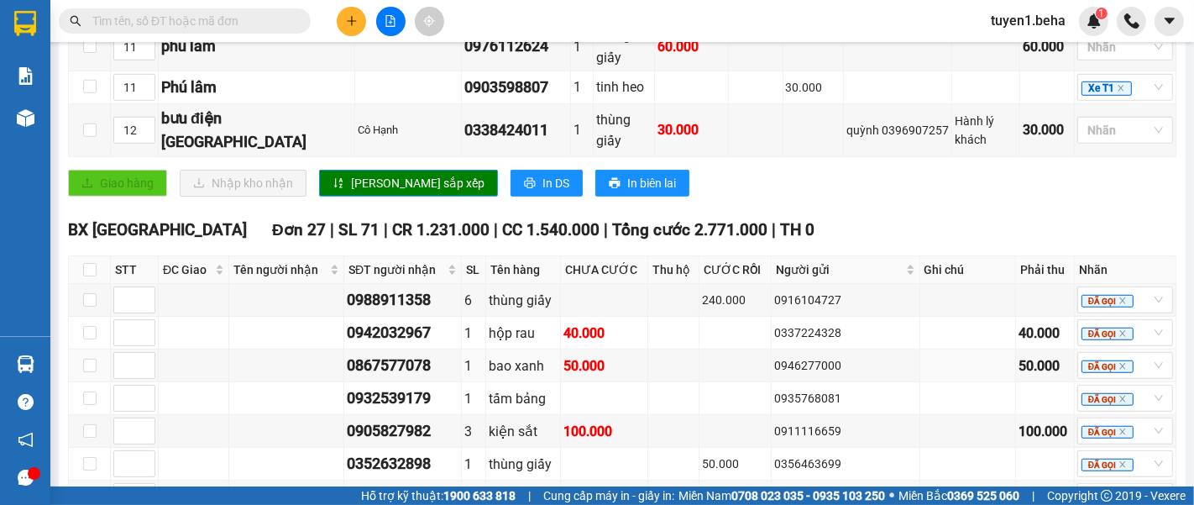
scroll to position [1026, 0]
drag, startPoint x: 96, startPoint y: 241, endPoint x: 112, endPoint y: 232, distance: 18.4
click at [96, 263] on input "checkbox" at bounding box center [89, 269] width 13 height 13
checkbox input "true"
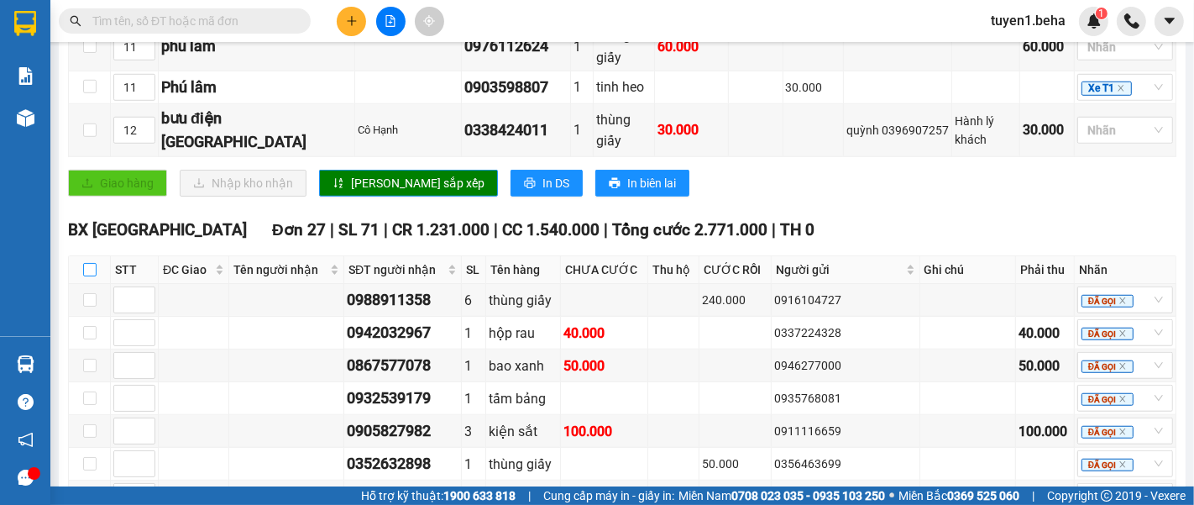
checkbox input "true"
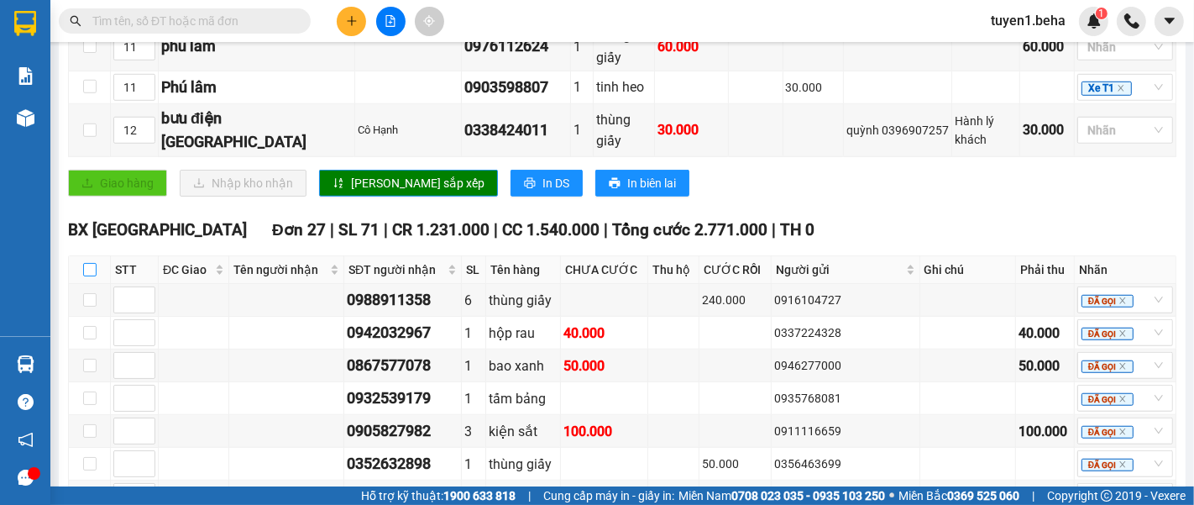
checkbox input "true"
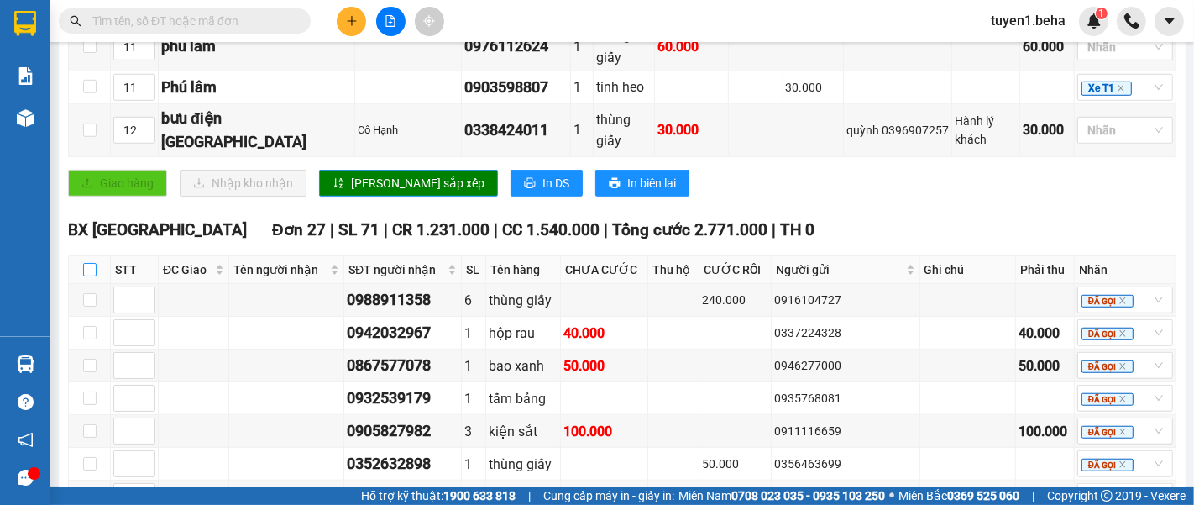
checkbox input "true"
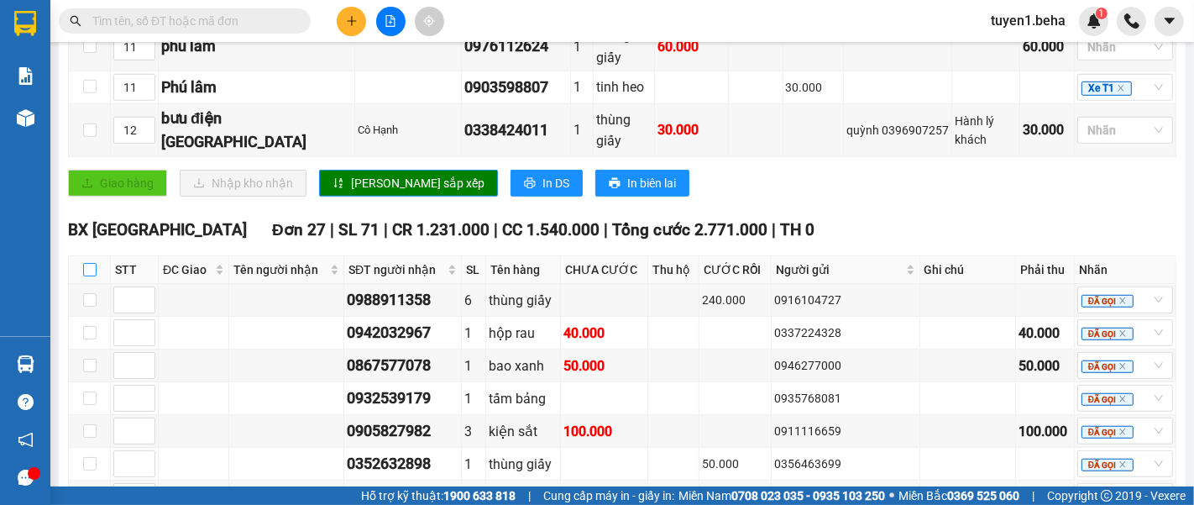
checkbox input "true"
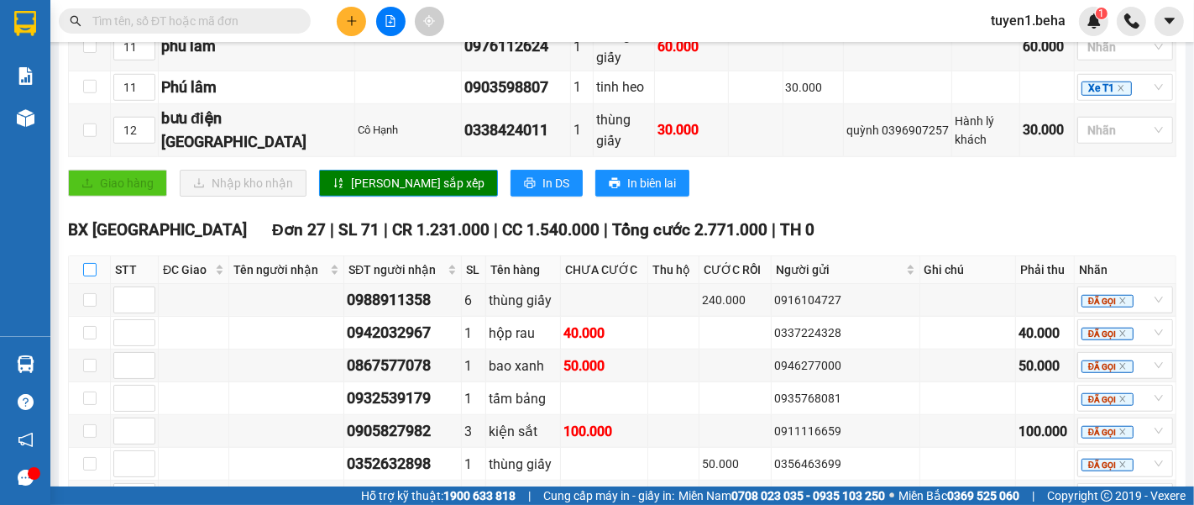
checkbox input "true"
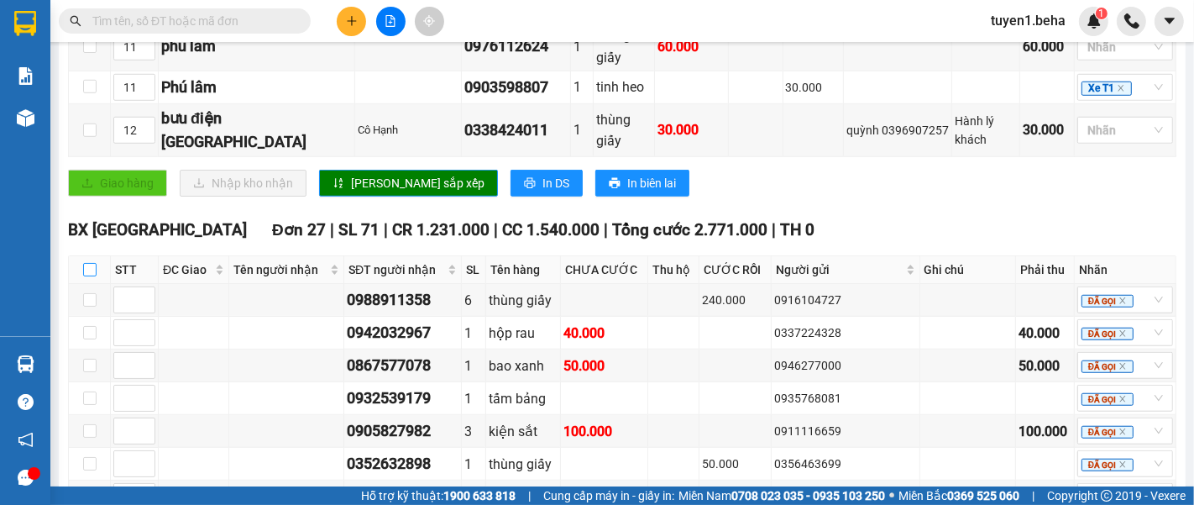
checkbox input "true"
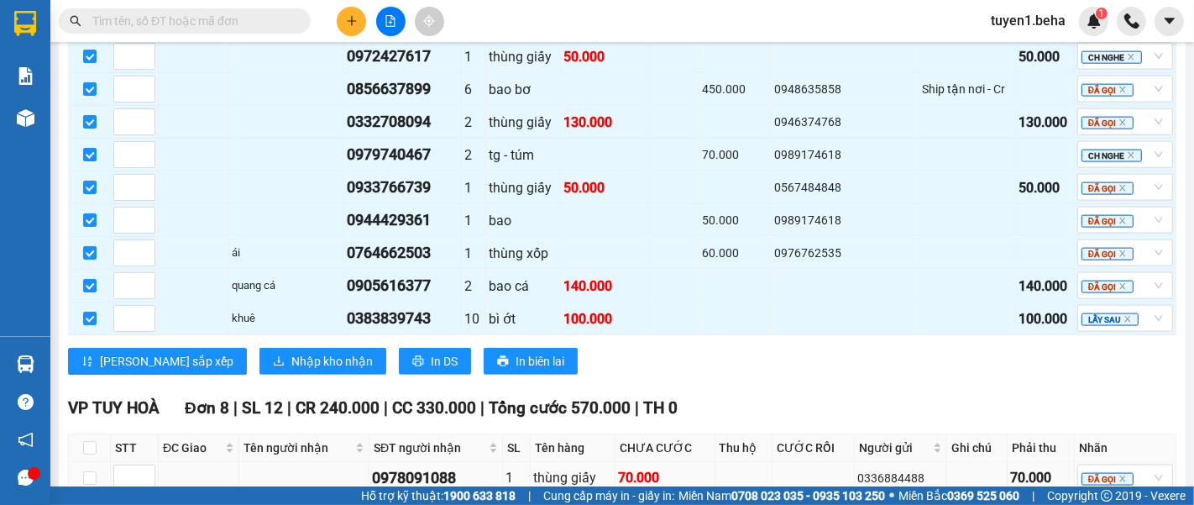
scroll to position [1958, 0]
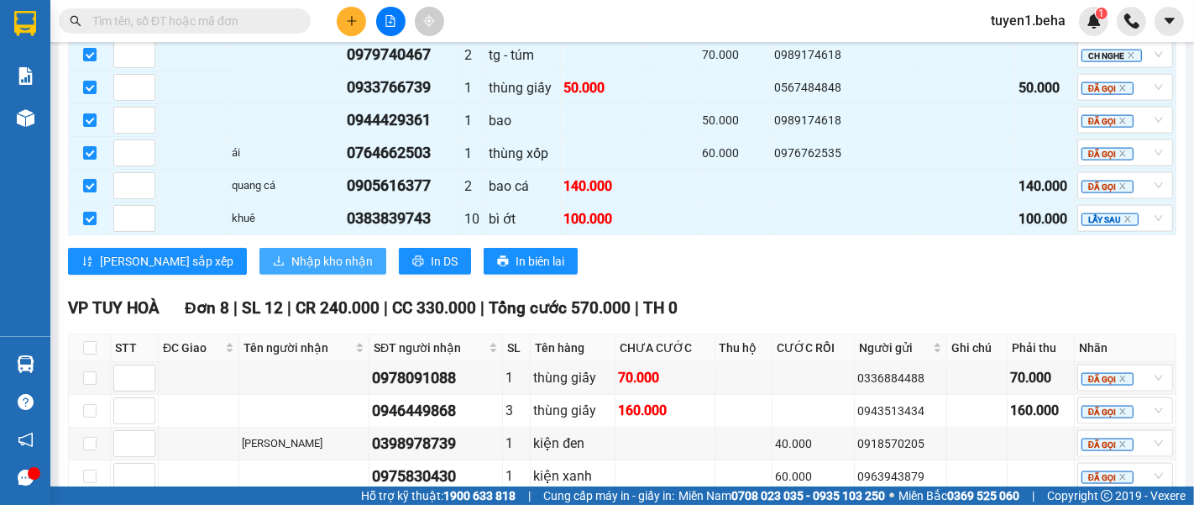
click at [291, 252] on span "Nhập kho nhận" at bounding box center [331, 261] width 81 height 18
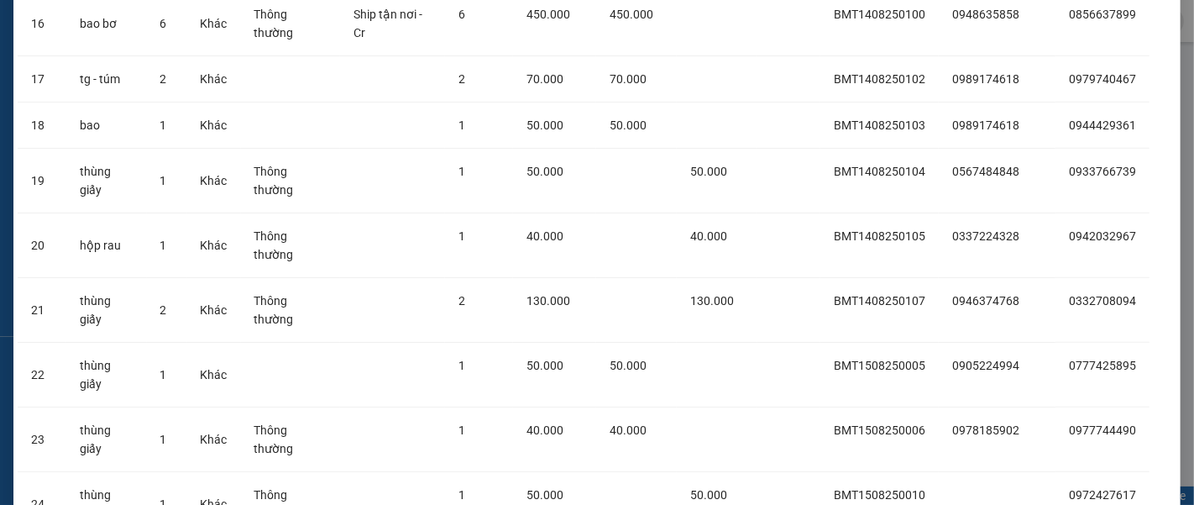
scroll to position [1164, 0]
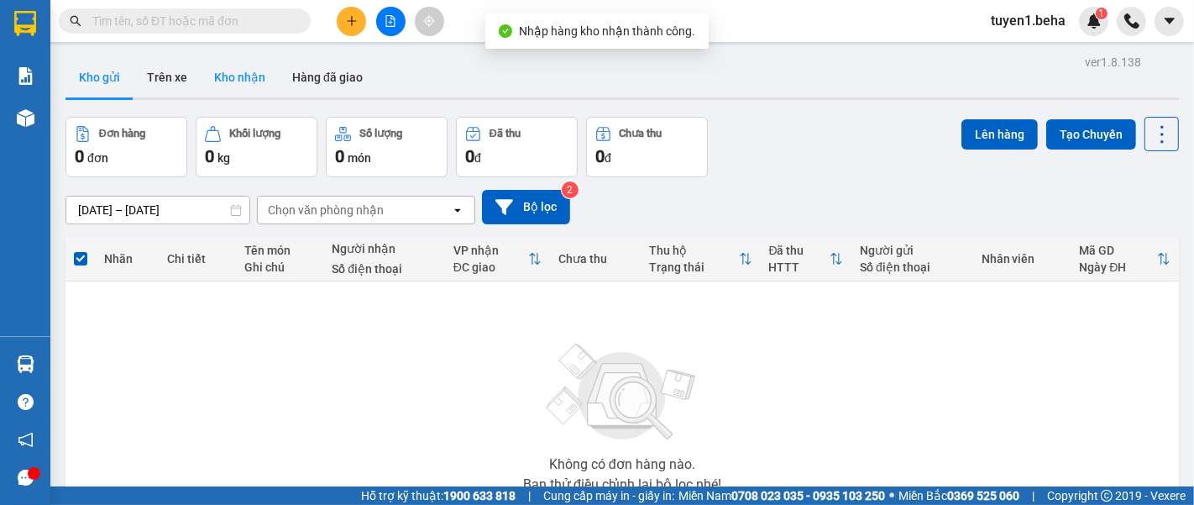
click at [242, 69] on button "Kho nhận" at bounding box center [240, 77] width 78 height 40
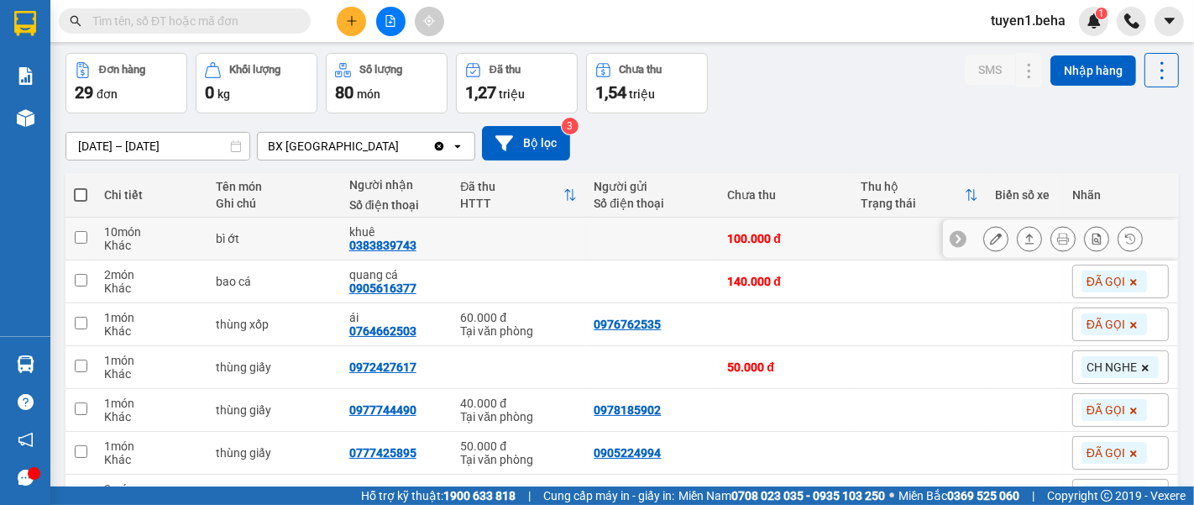
scroll to position [93, 0]
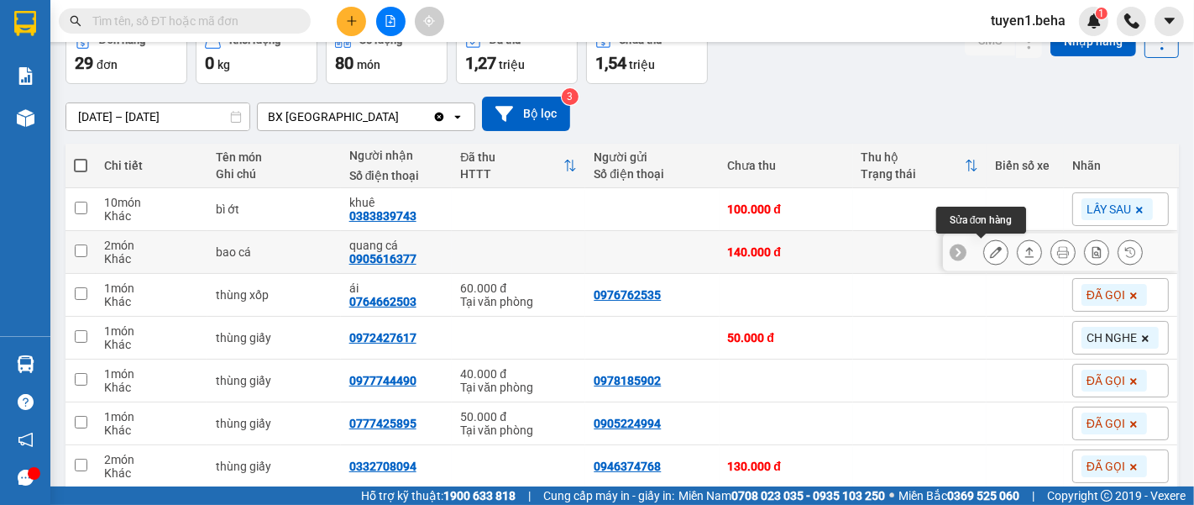
click at [990, 251] on icon at bounding box center [996, 252] width 12 height 12
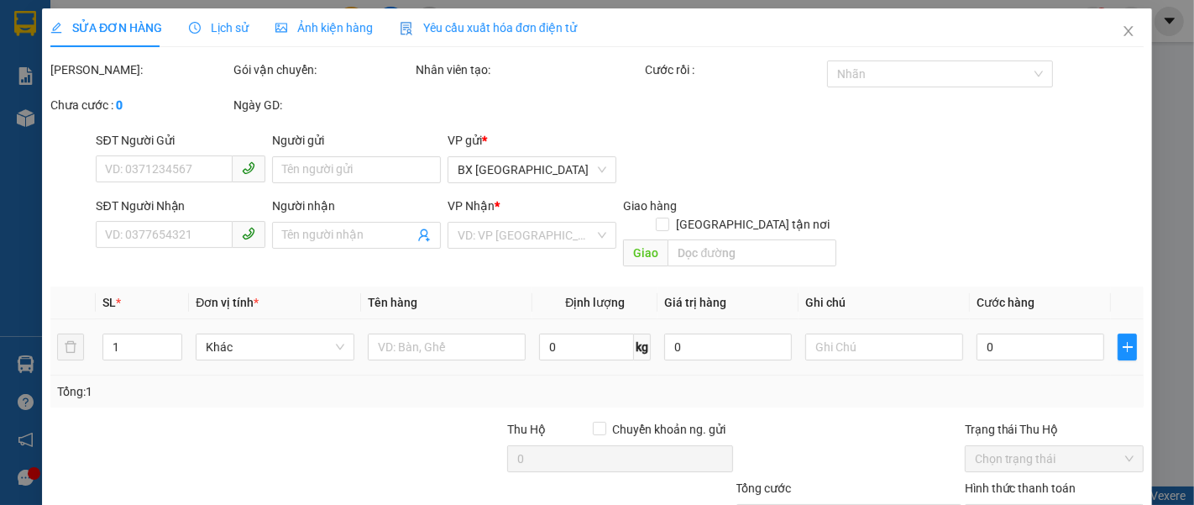
type input "0905616377"
type input "quang cá"
type input "140.000"
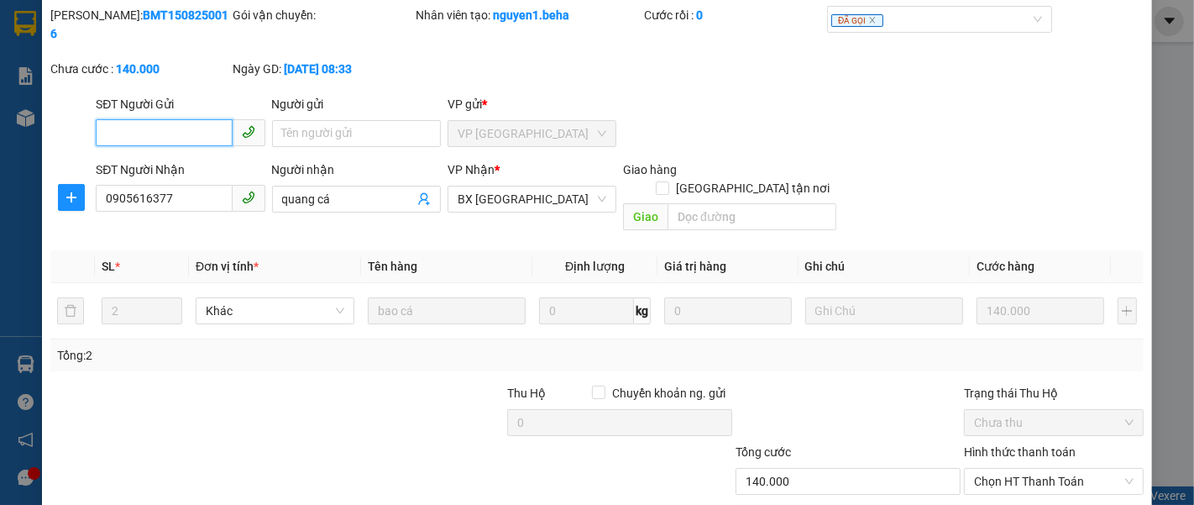
scroll to position [118, 0]
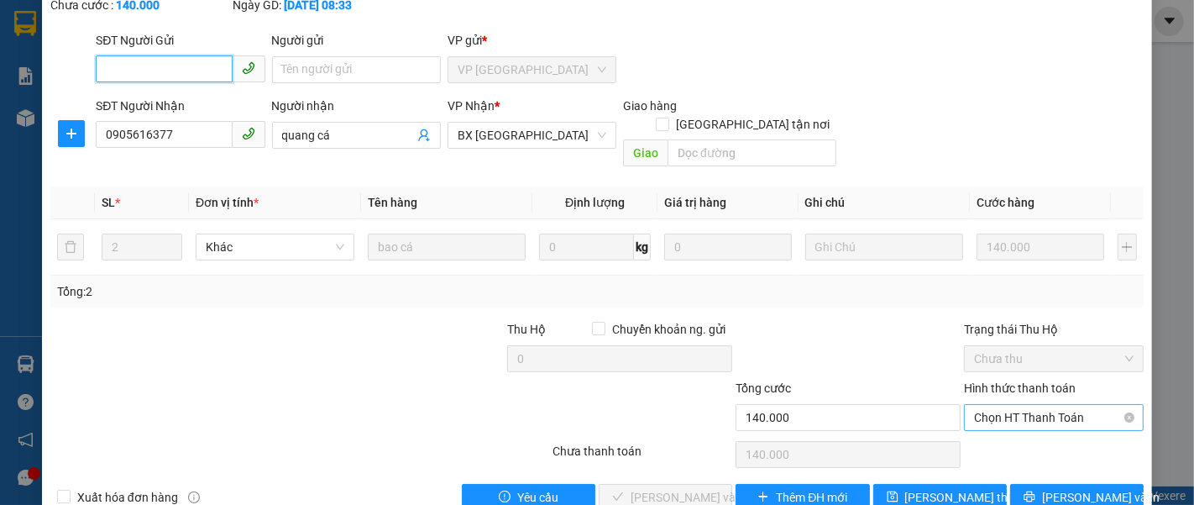
click at [997, 405] on span "Chọn HT Thanh Toán" at bounding box center [1053, 417] width 159 height 25
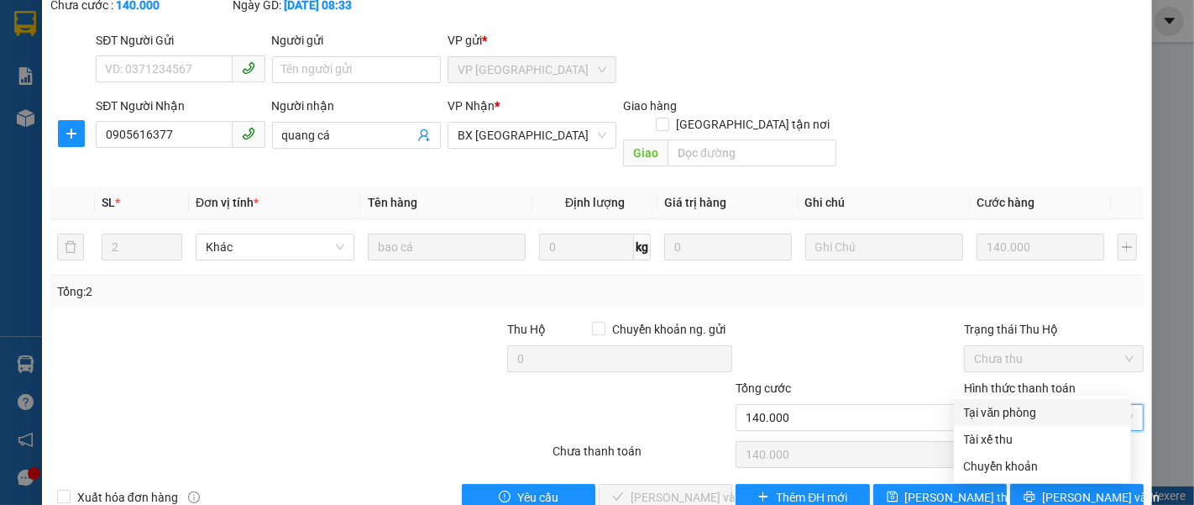
click at [997, 406] on div "Tại văn phòng" at bounding box center [1042, 412] width 157 height 18
type input "0"
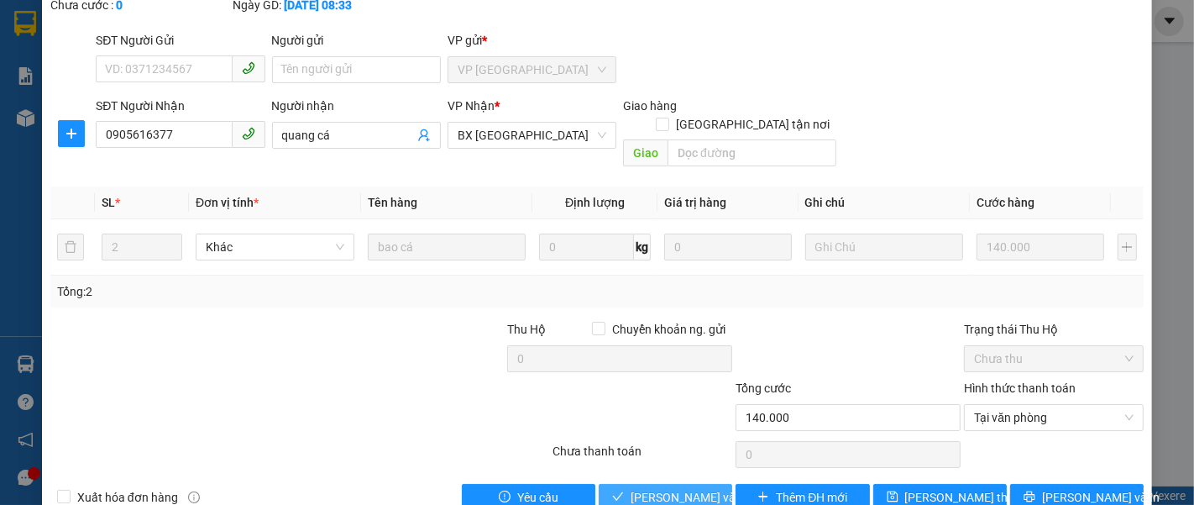
click at [651, 488] on span "Lưu và Giao hàng" at bounding box center [710, 497] width 161 height 18
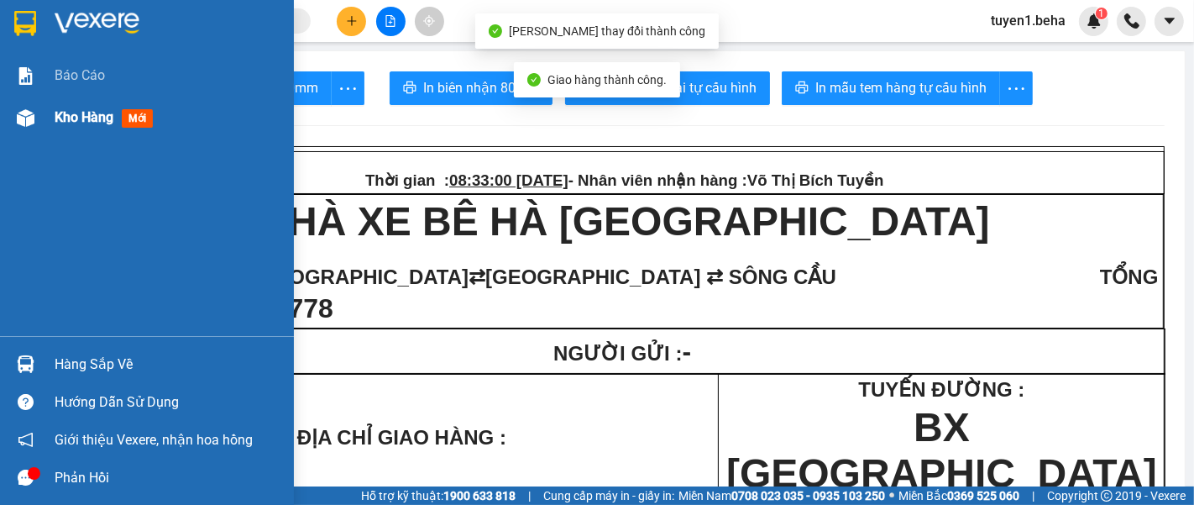
click at [74, 118] on span "Kho hàng" at bounding box center [84, 117] width 59 height 16
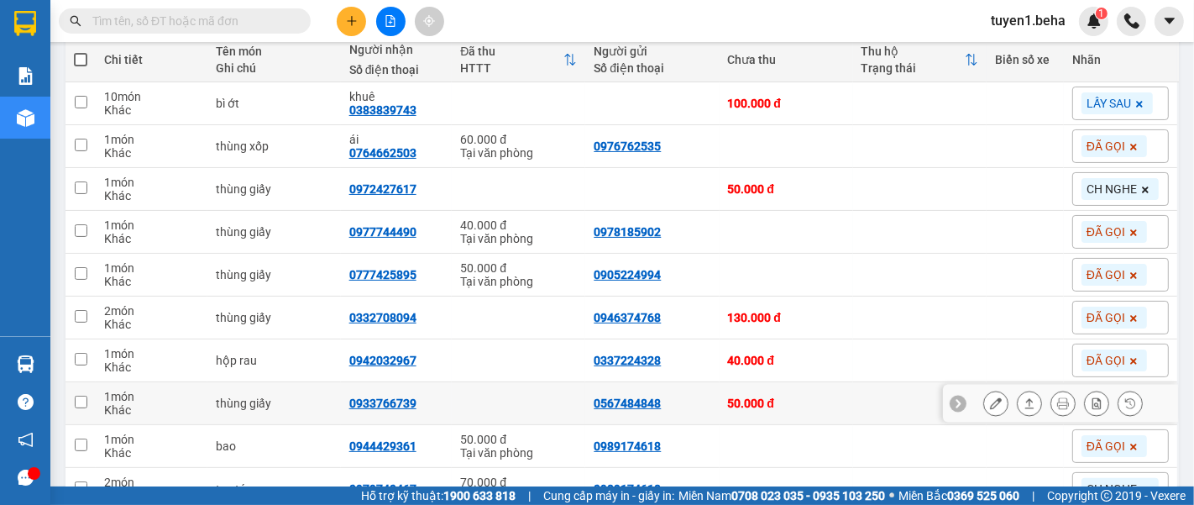
scroll to position [280, 0]
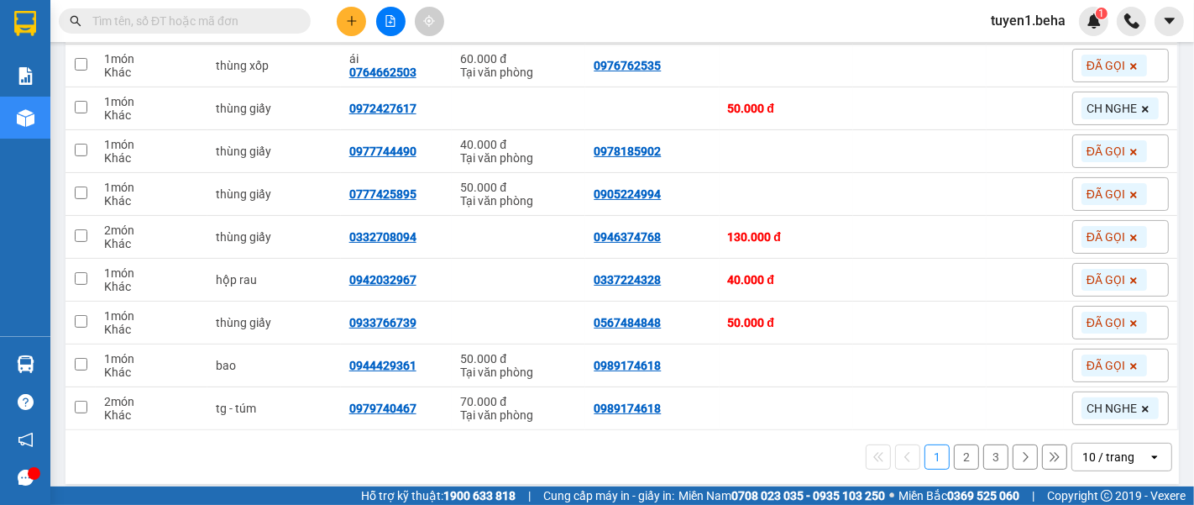
click at [1082, 455] on div "10 / trang" at bounding box center [1108, 456] width 52 height 17
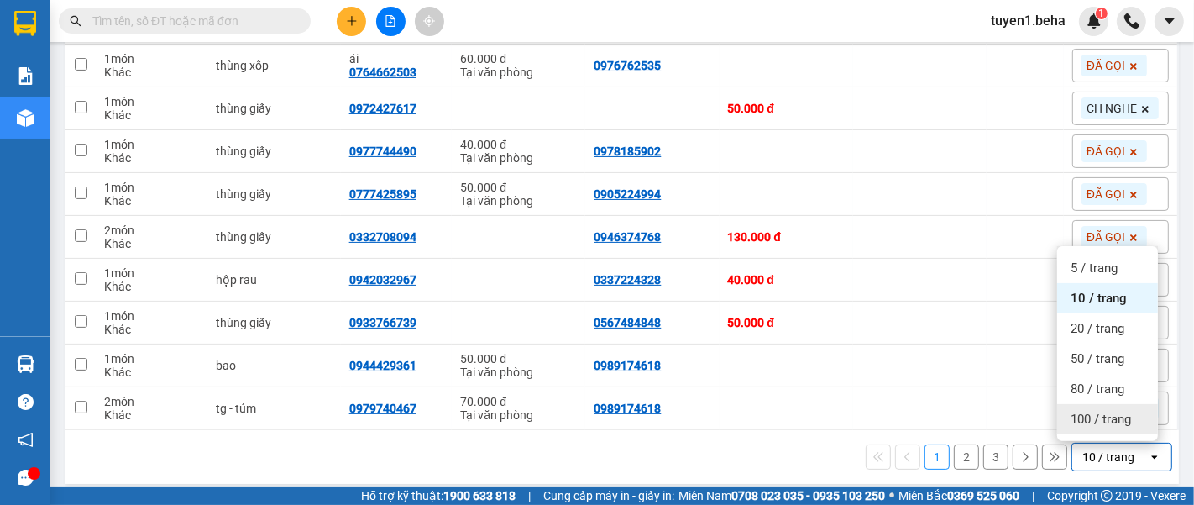
click at [1106, 415] on span "100 / trang" at bounding box center [1100, 418] width 60 height 17
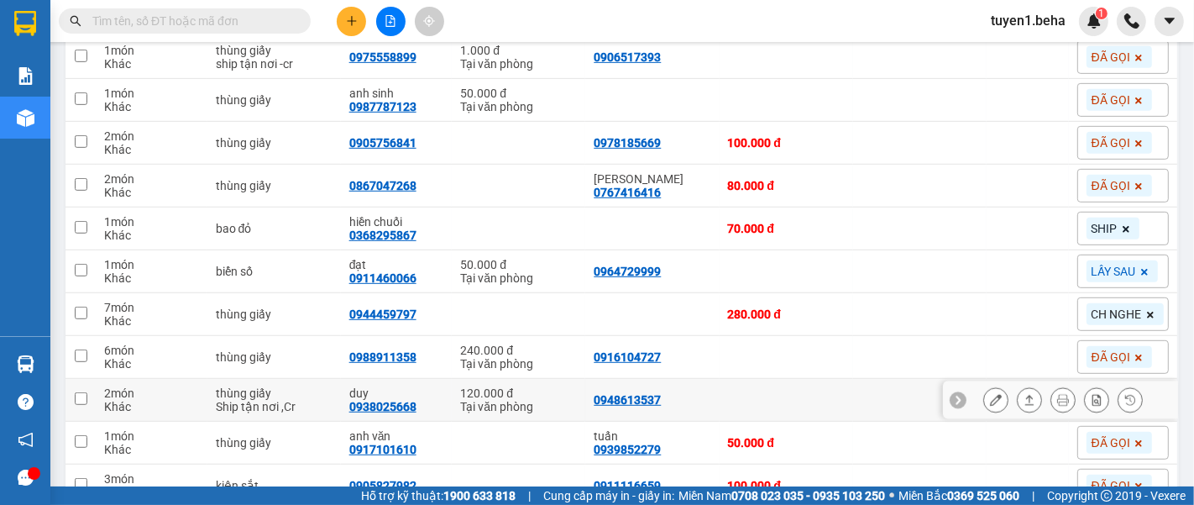
scroll to position [745, 0]
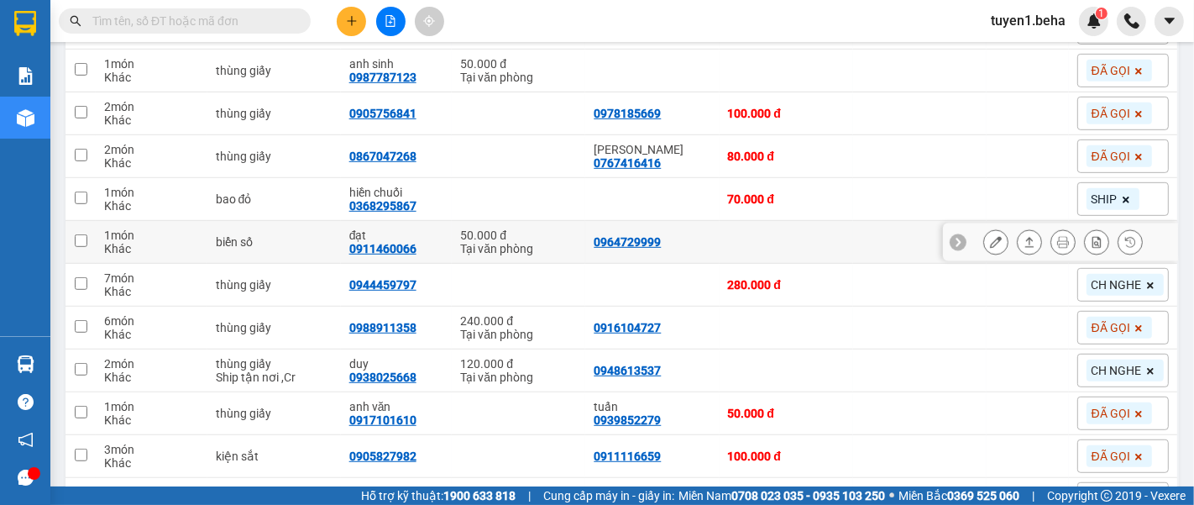
click at [952, 236] on icon at bounding box center [958, 242] width 12 height 12
click at [1139, 238] on icon at bounding box center [1144, 243] width 10 height 10
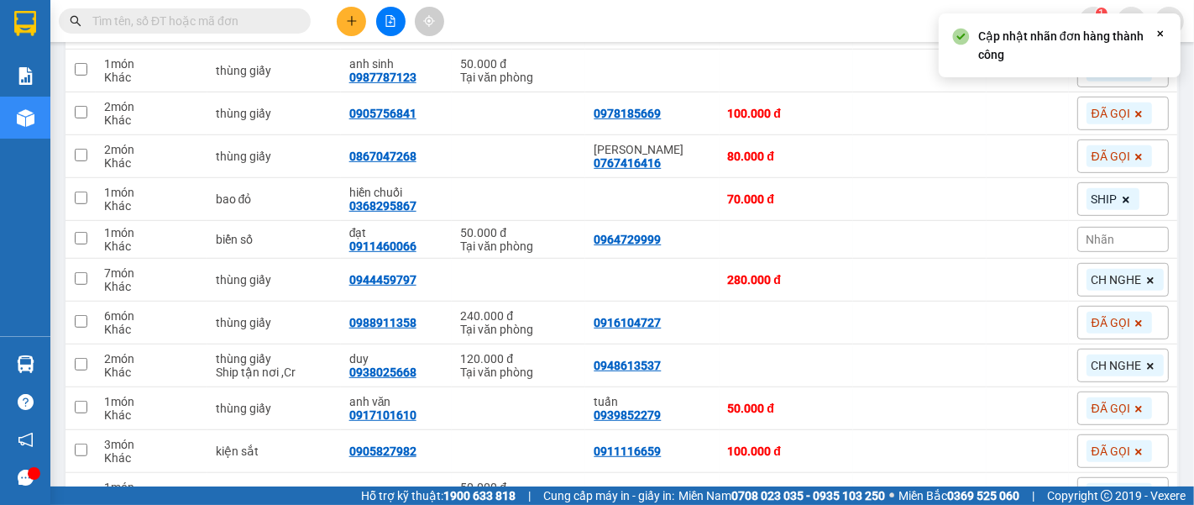
click at [1118, 238] on div "Nhãn" at bounding box center [1122, 239] width 91 height 25
click at [971, 245] on td at bounding box center [919, 240] width 133 height 38
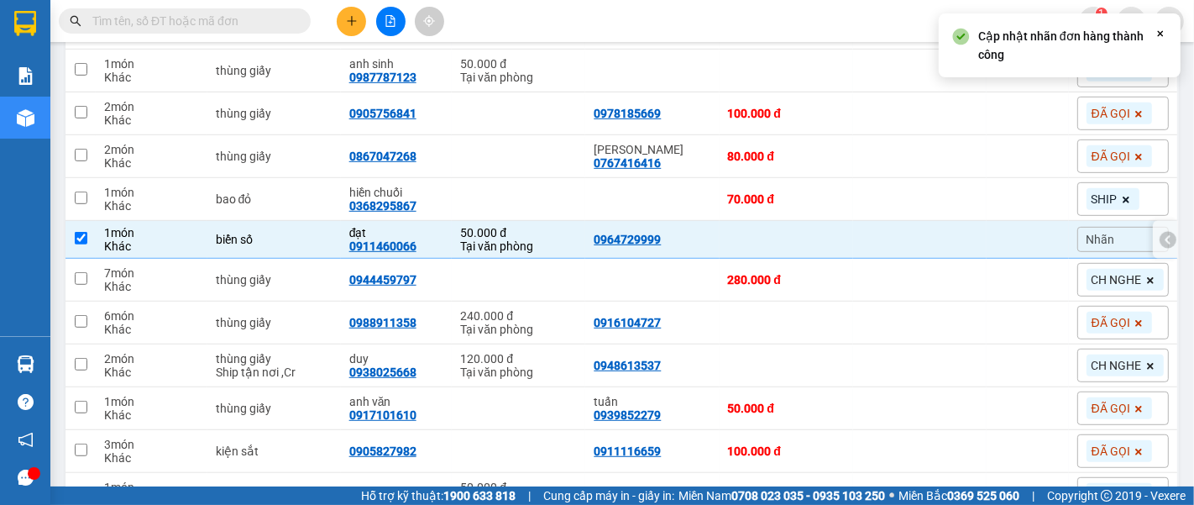
click at [863, 241] on td at bounding box center [919, 240] width 133 height 38
checkbox input "false"
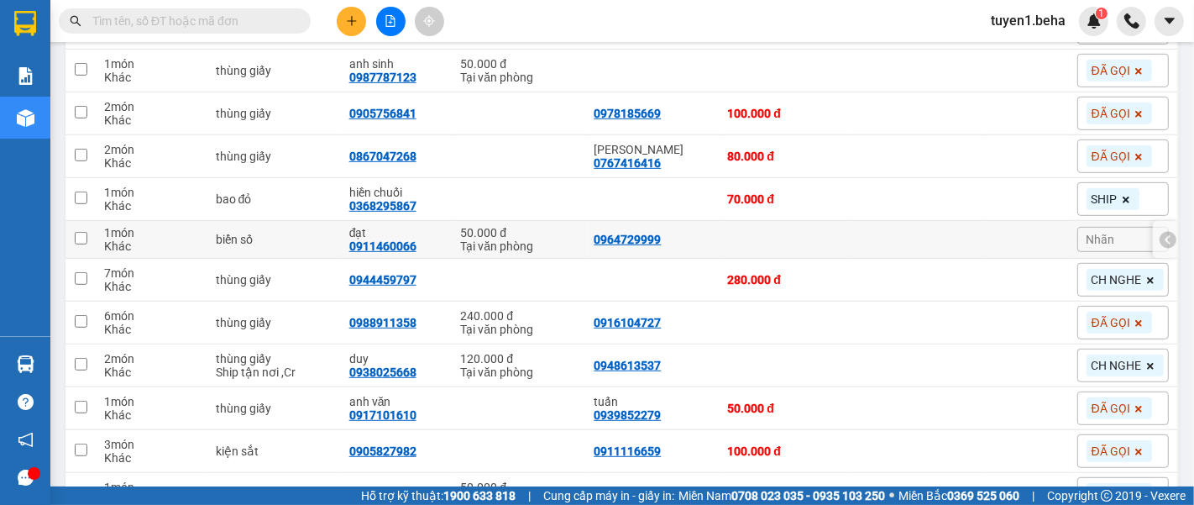
click at [1162, 238] on icon at bounding box center [1168, 239] width 12 height 12
click at [1023, 238] on icon at bounding box center [1029, 239] width 12 height 12
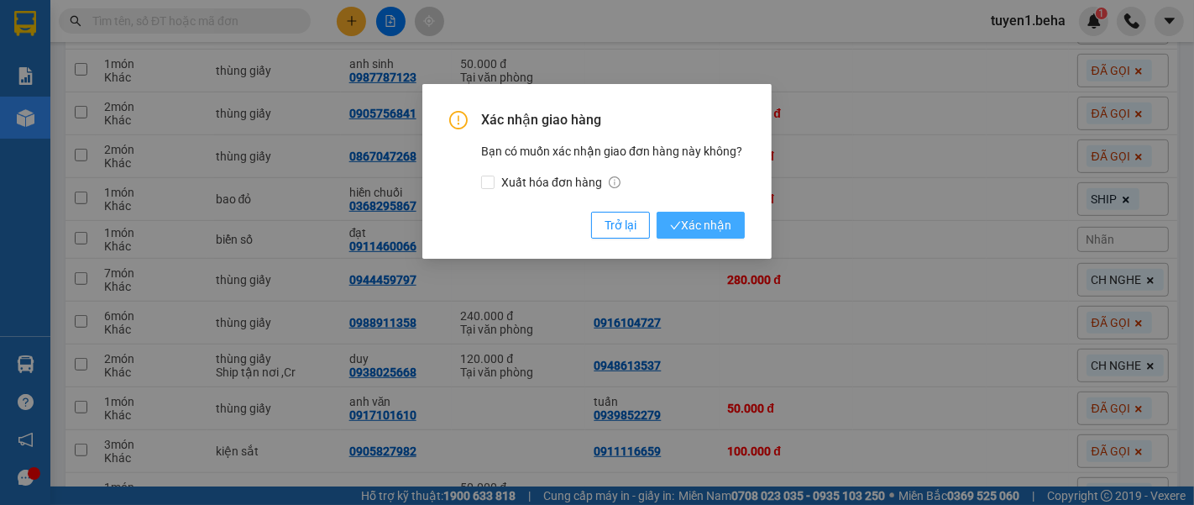
click at [699, 227] on span "Xác nhận" at bounding box center [700, 225] width 61 height 18
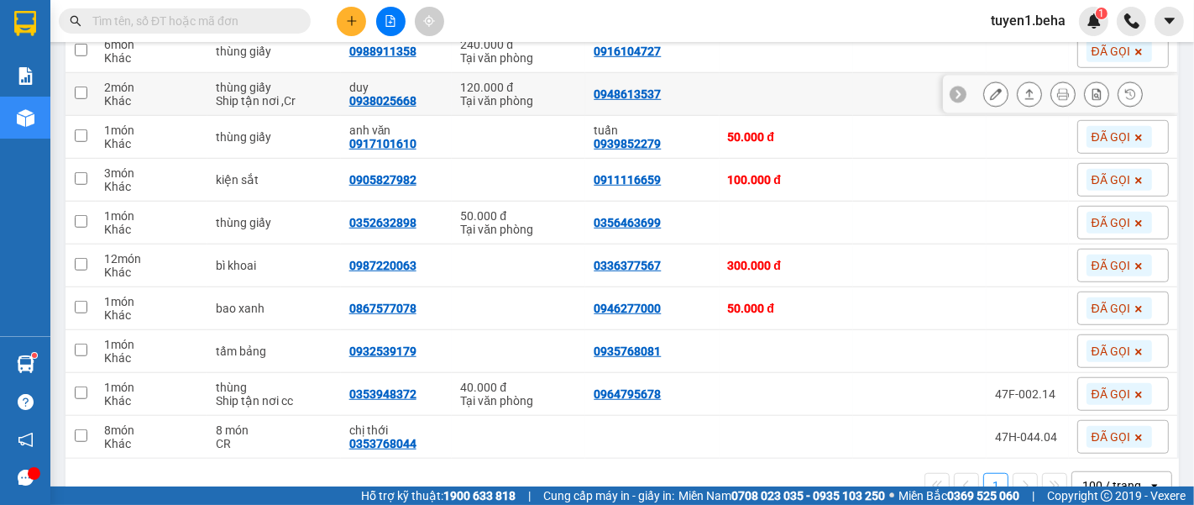
scroll to position [1017, 0]
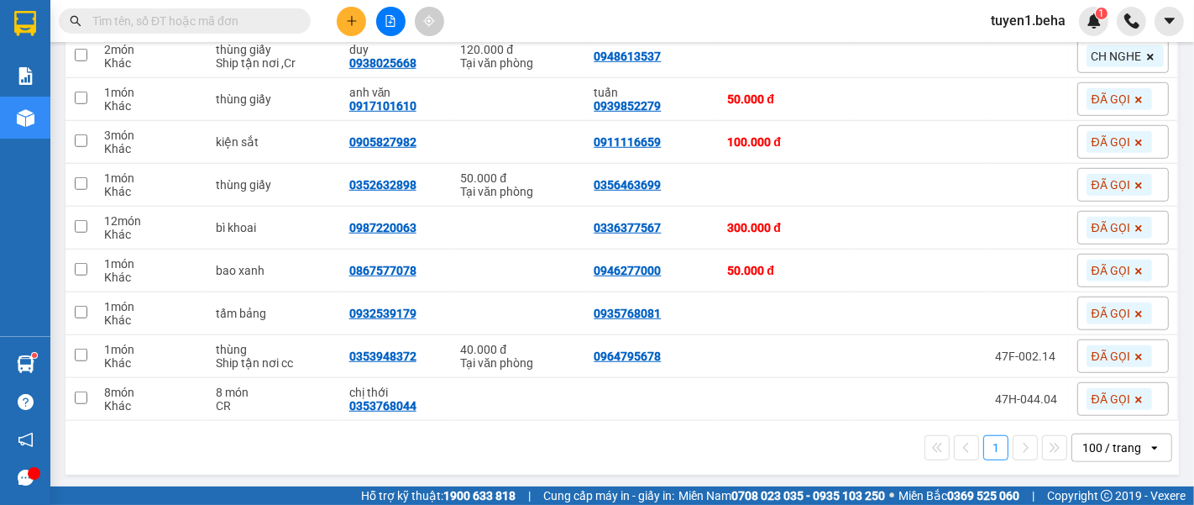
click at [1111, 444] on div "100 / trang" at bounding box center [1111, 447] width 59 height 17
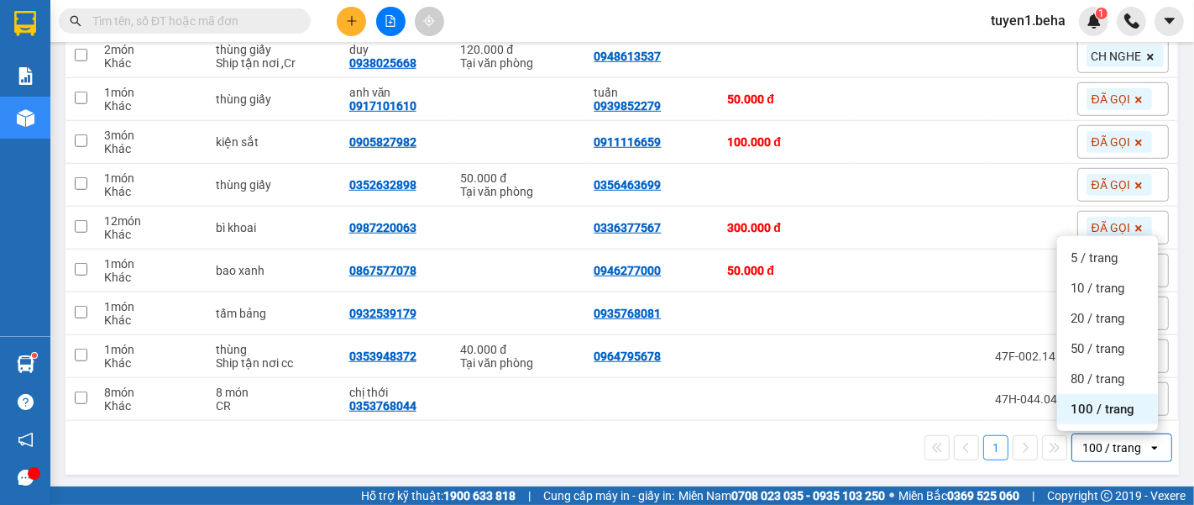
click at [1117, 402] on span "100 / trang" at bounding box center [1102, 408] width 64 height 17
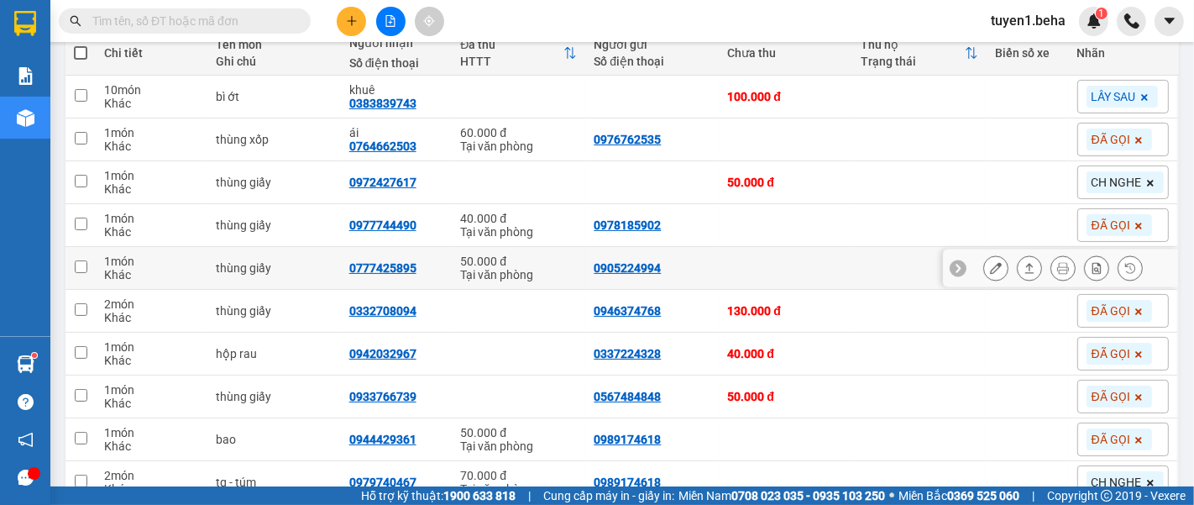
scroll to position [177, 0]
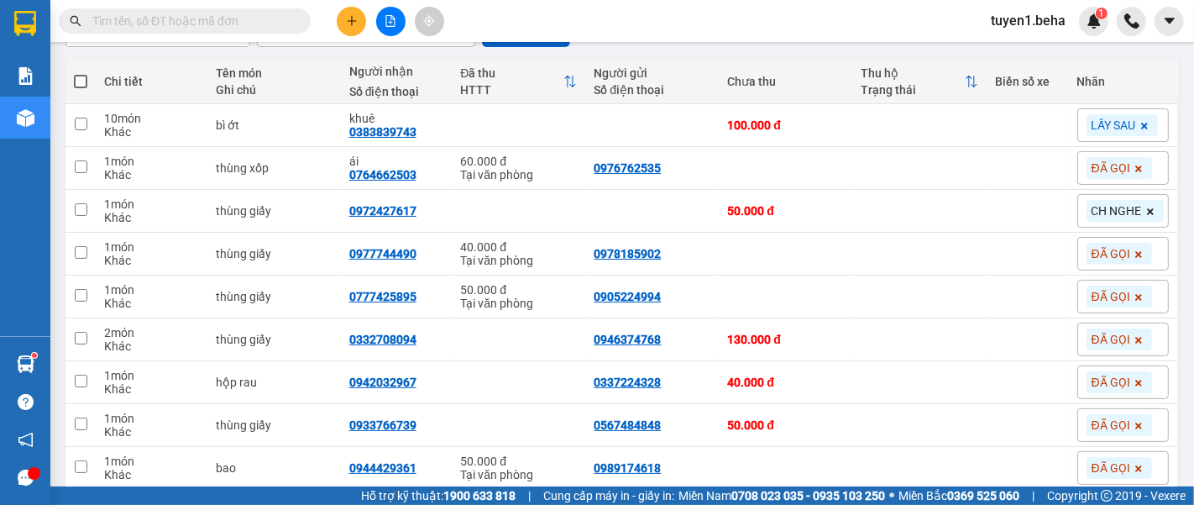
click at [256, 18] on input "text" at bounding box center [191, 21] width 198 height 18
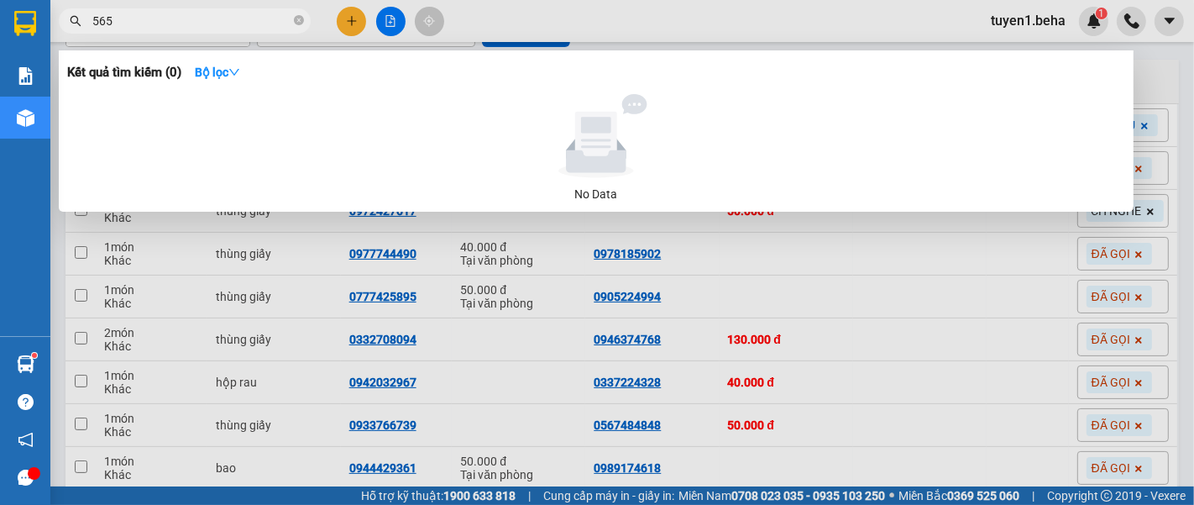
type input "5657"
click at [294, 20] on icon "close-circle" at bounding box center [299, 20] width 10 height 10
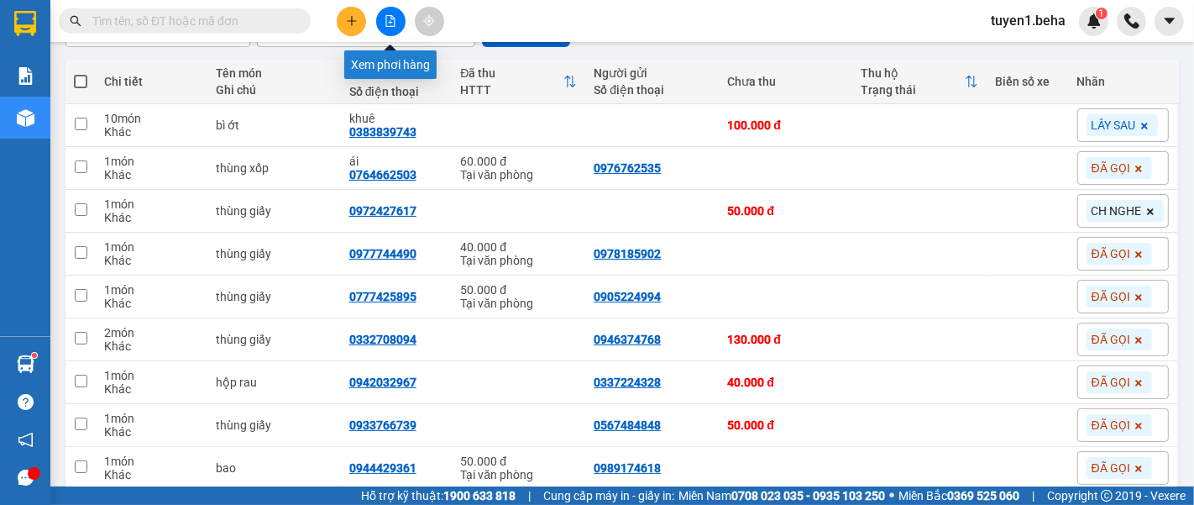
click at [391, 18] on icon "file-add" at bounding box center [390, 21] width 9 height 12
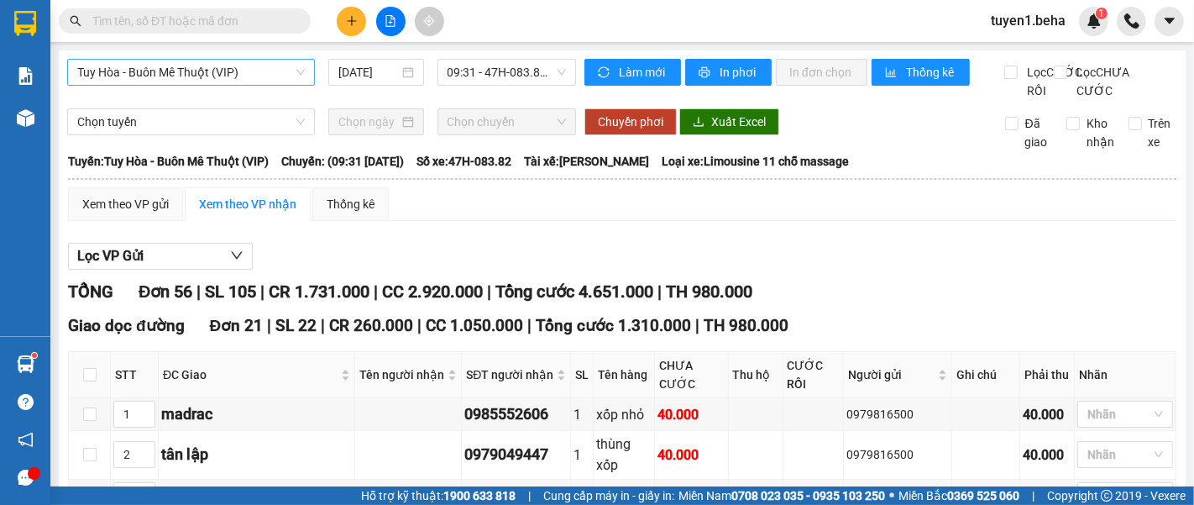
click at [237, 66] on span "Tuy Hòa - Buôn Mê Thuột (VIP)" at bounding box center [190, 72] width 227 height 25
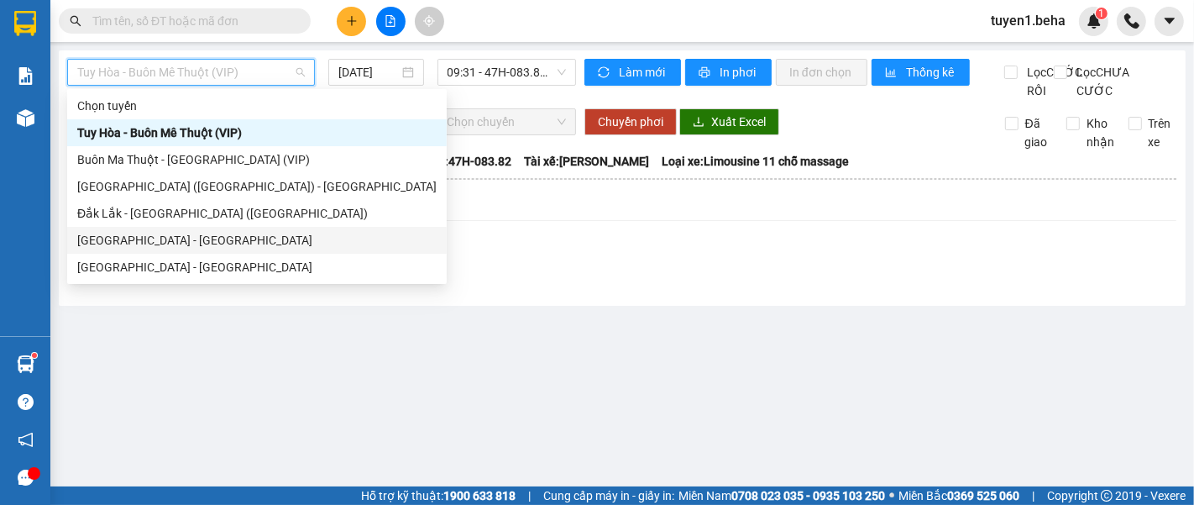
click at [146, 231] on div "[GEOGRAPHIC_DATA] - [GEOGRAPHIC_DATA]" at bounding box center [256, 240] width 359 height 18
type input "[DATE]"
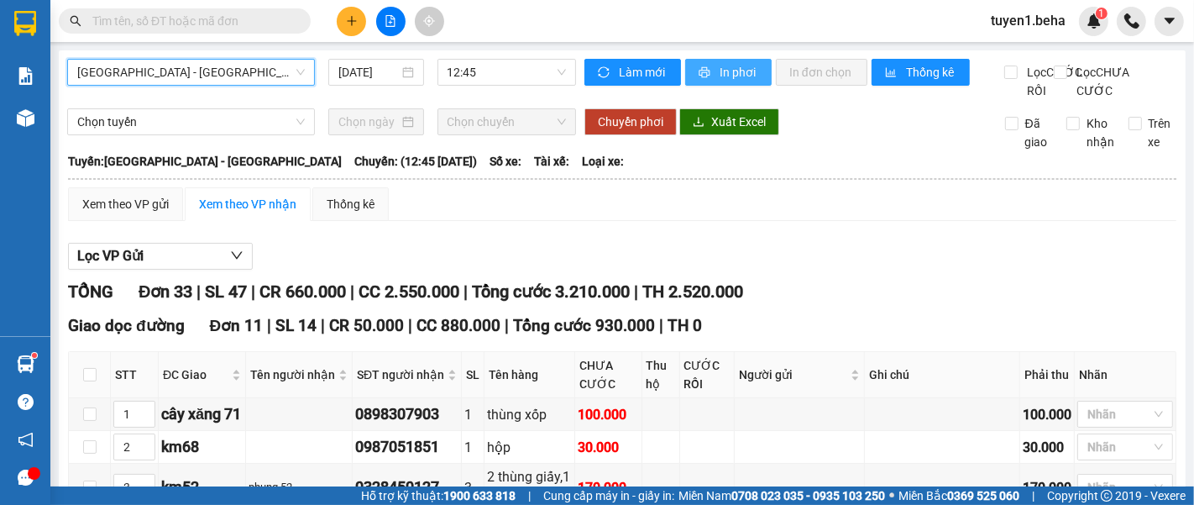
click at [719, 71] on span "In phơi" at bounding box center [738, 72] width 39 height 18
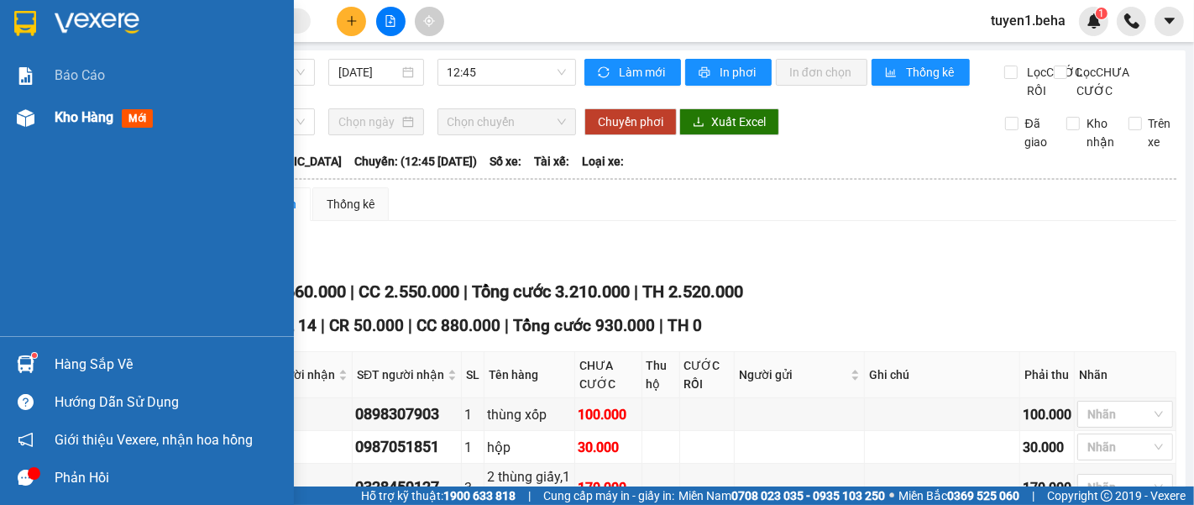
click at [91, 105] on div "Kho hàng mới" at bounding box center [168, 118] width 227 height 42
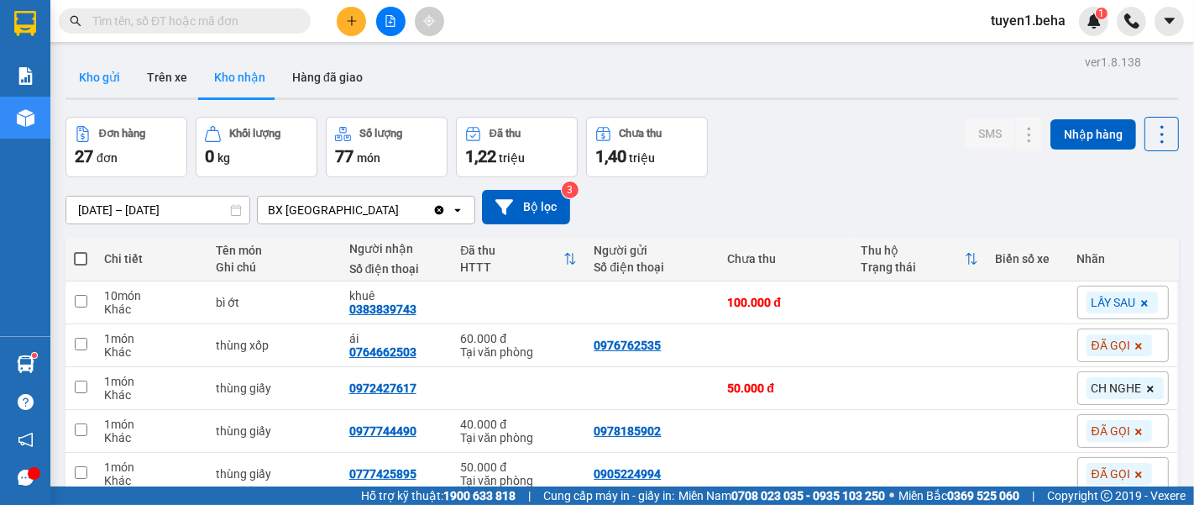
click at [96, 87] on button "Kho gửi" at bounding box center [99, 77] width 68 height 40
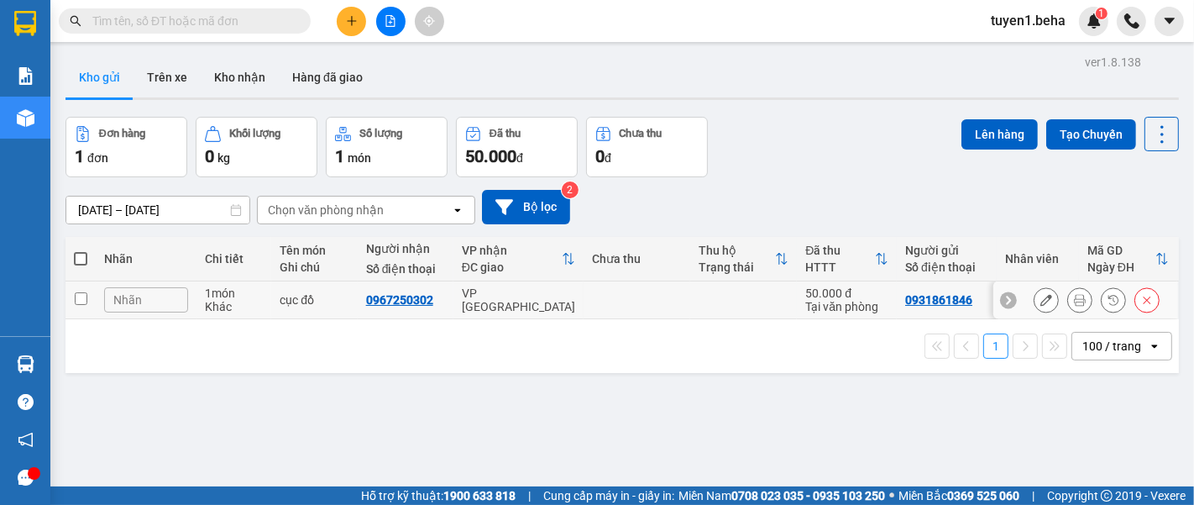
click at [88, 291] on td at bounding box center [80, 300] width 30 height 38
checkbox input "true"
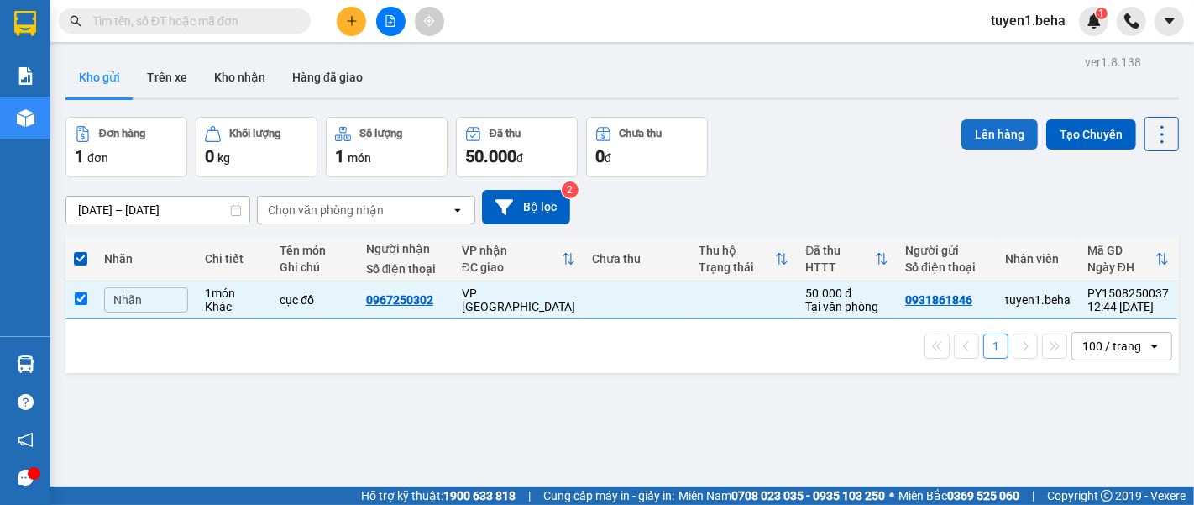
click at [970, 130] on button "Lên hàng" at bounding box center [999, 134] width 76 height 30
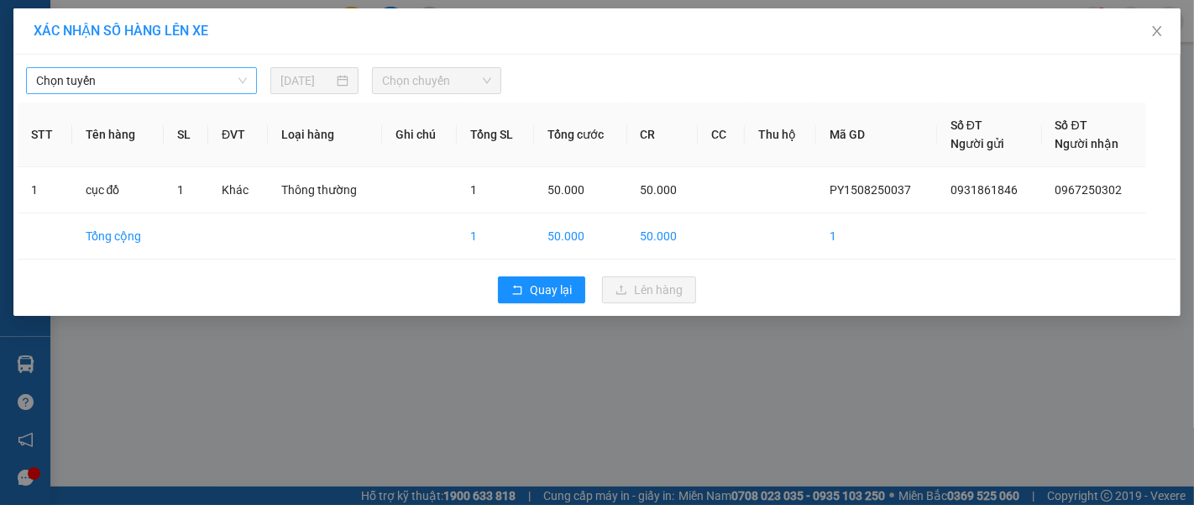
click at [159, 76] on span "Chọn tuyến" at bounding box center [141, 80] width 211 height 25
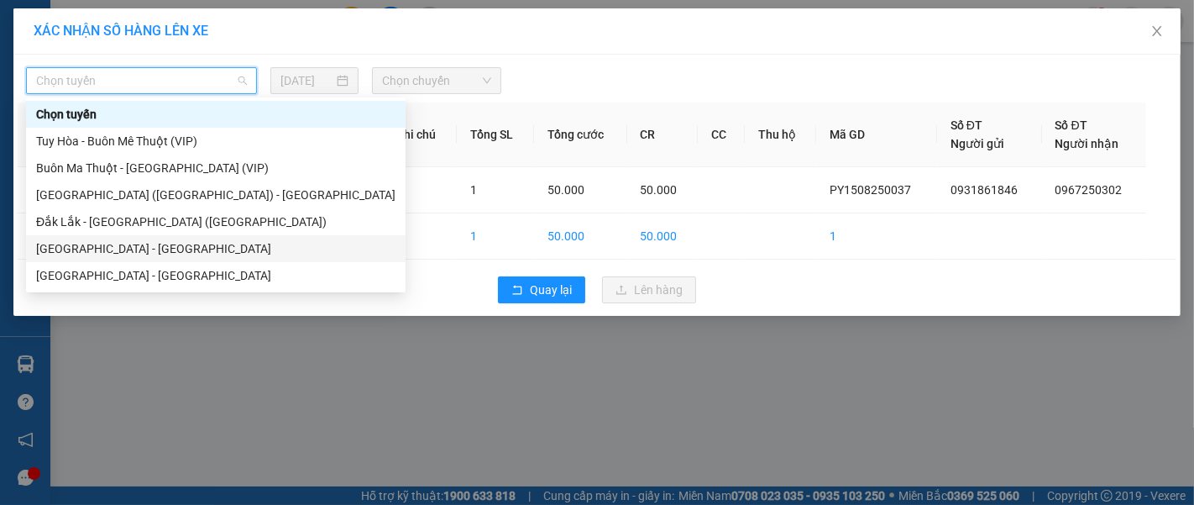
click at [66, 245] on div "[GEOGRAPHIC_DATA] - [GEOGRAPHIC_DATA]" at bounding box center [215, 248] width 359 height 18
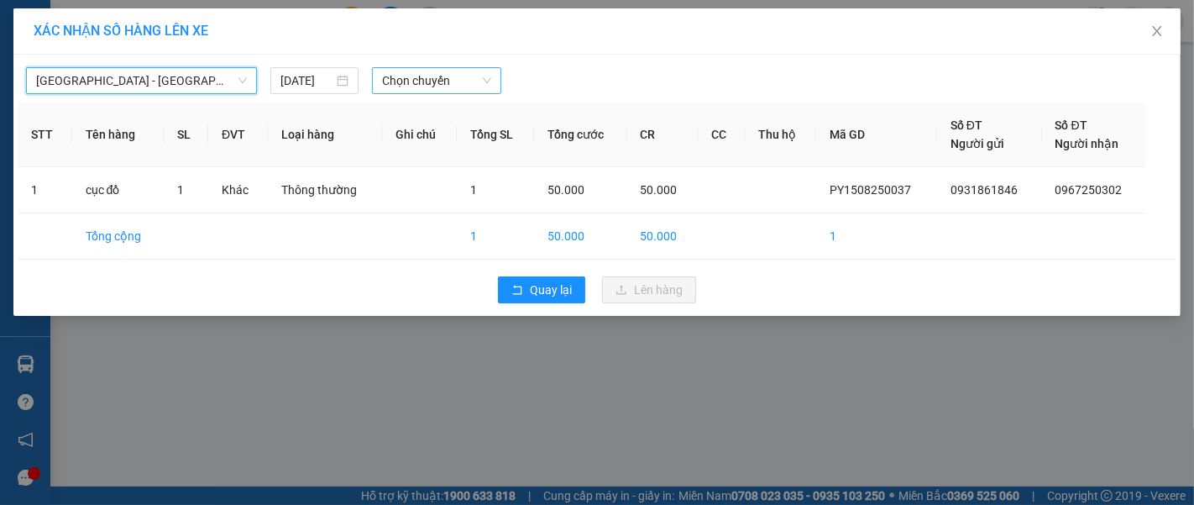
click at [396, 75] on span "Chọn chuyến" at bounding box center [436, 80] width 109 height 25
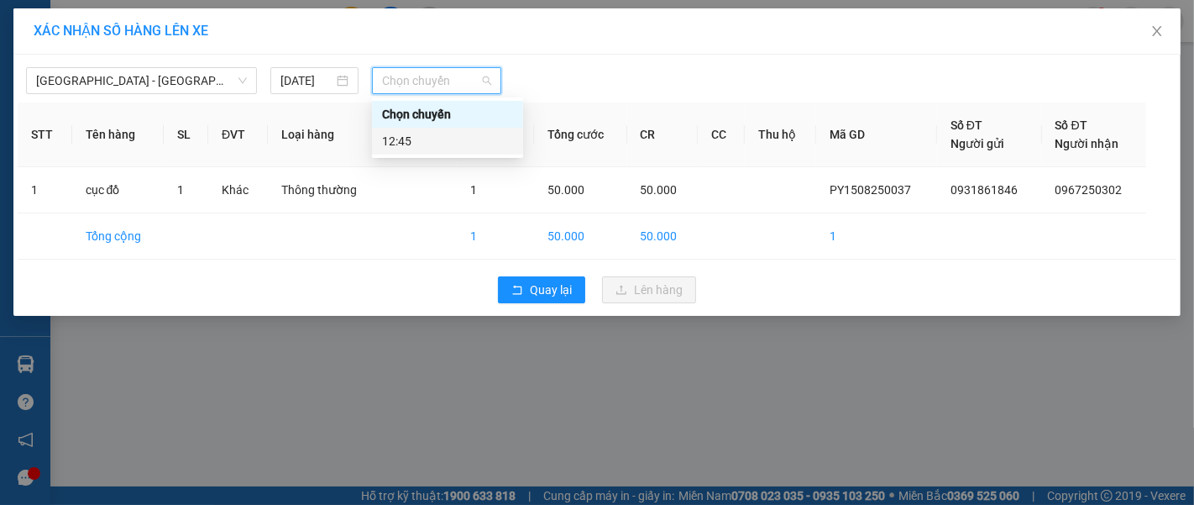
click at [445, 143] on div "12:45" at bounding box center [447, 141] width 131 height 18
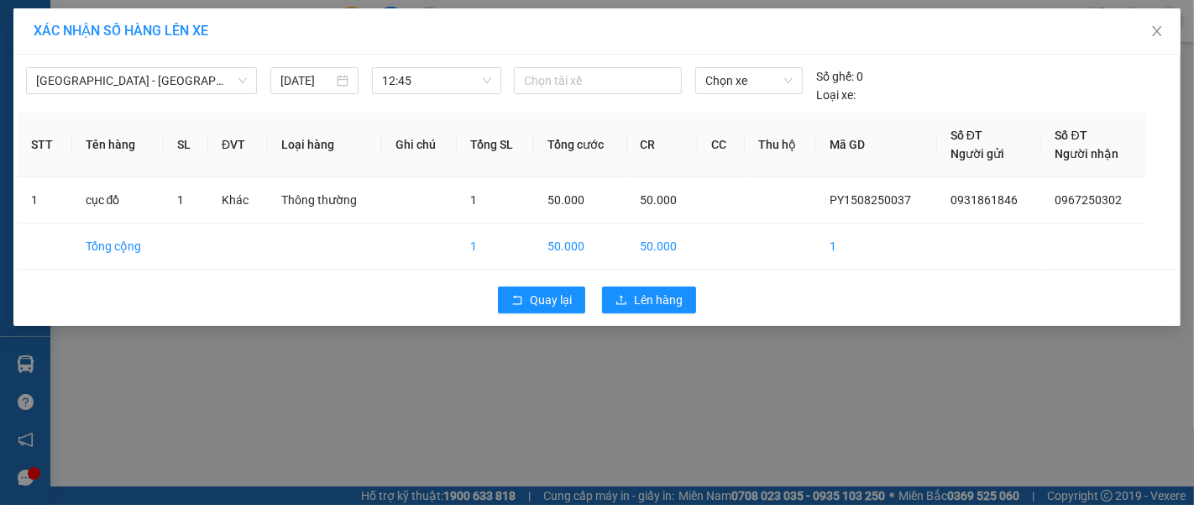
click at [646, 315] on div "Quay lại Lên hàng" at bounding box center [597, 300] width 1158 height 44
click at [649, 302] on span "Lên hàng" at bounding box center [658, 299] width 49 height 18
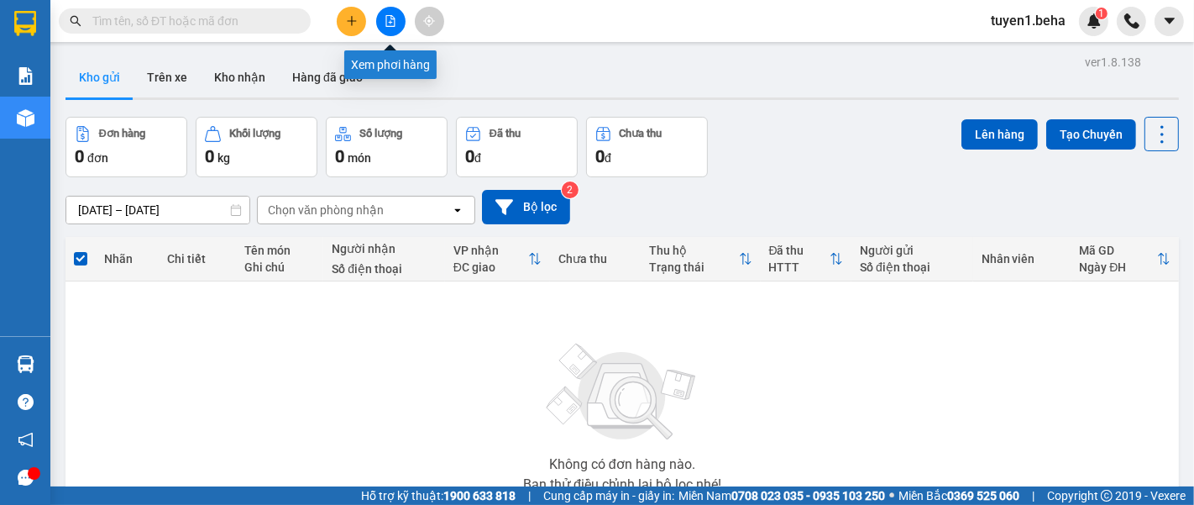
click at [388, 23] on icon "file-add" at bounding box center [390, 21] width 12 height 12
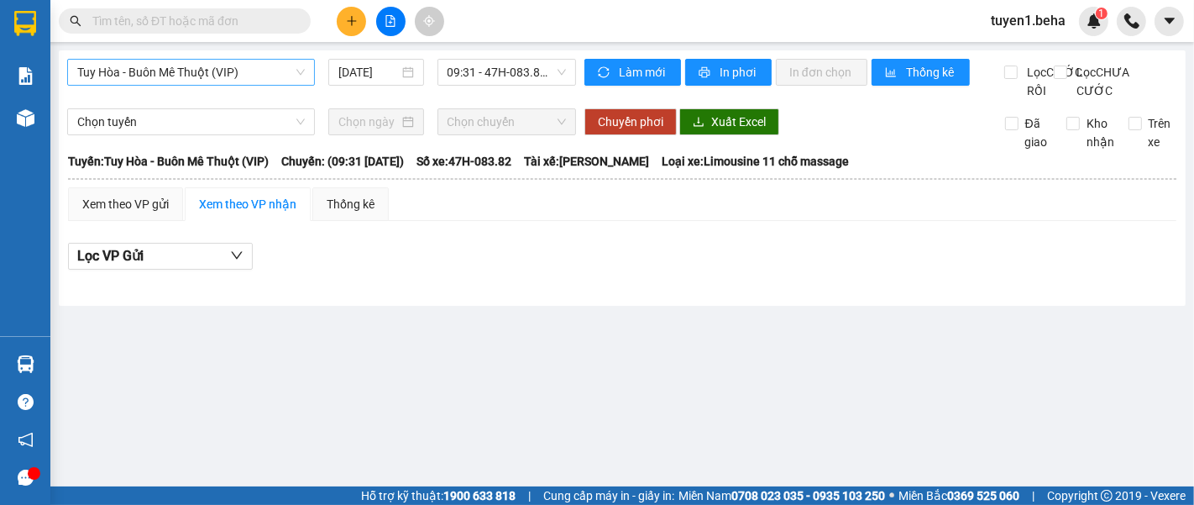
click at [209, 71] on span "Tuy Hòa - Buôn Mê Thuột (VIP)" at bounding box center [190, 72] width 227 height 25
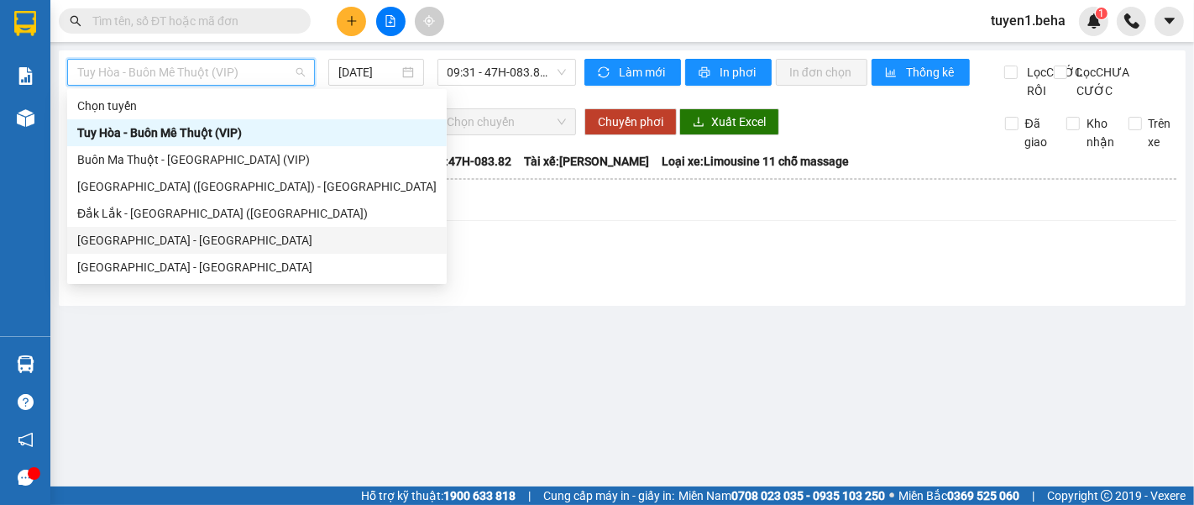
click at [175, 240] on div "[GEOGRAPHIC_DATA] - [GEOGRAPHIC_DATA]" at bounding box center [256, 240] width 359 height 18
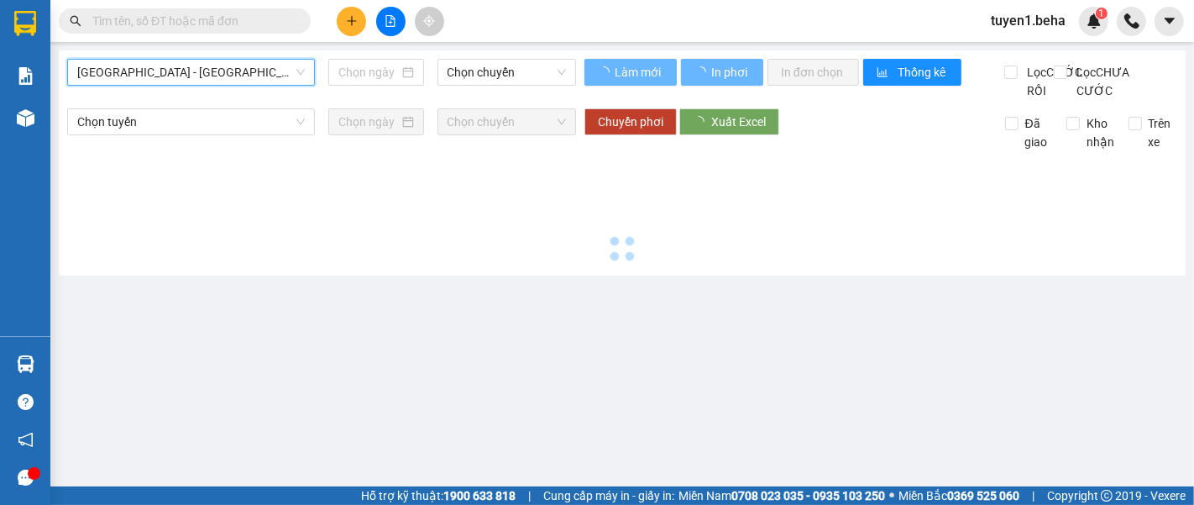
type input "[DATE]"
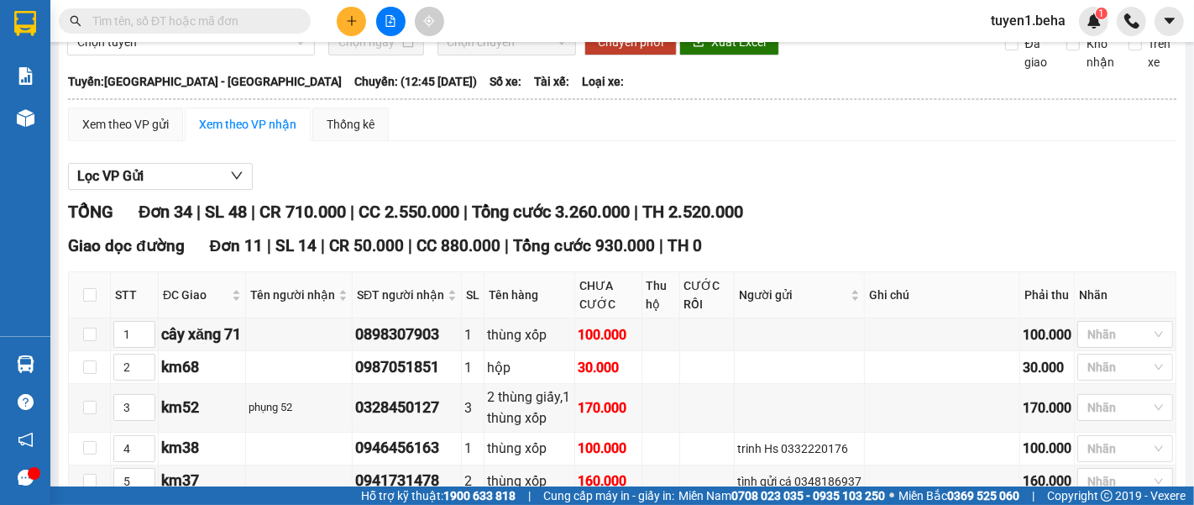
scroll to position [119, 0]
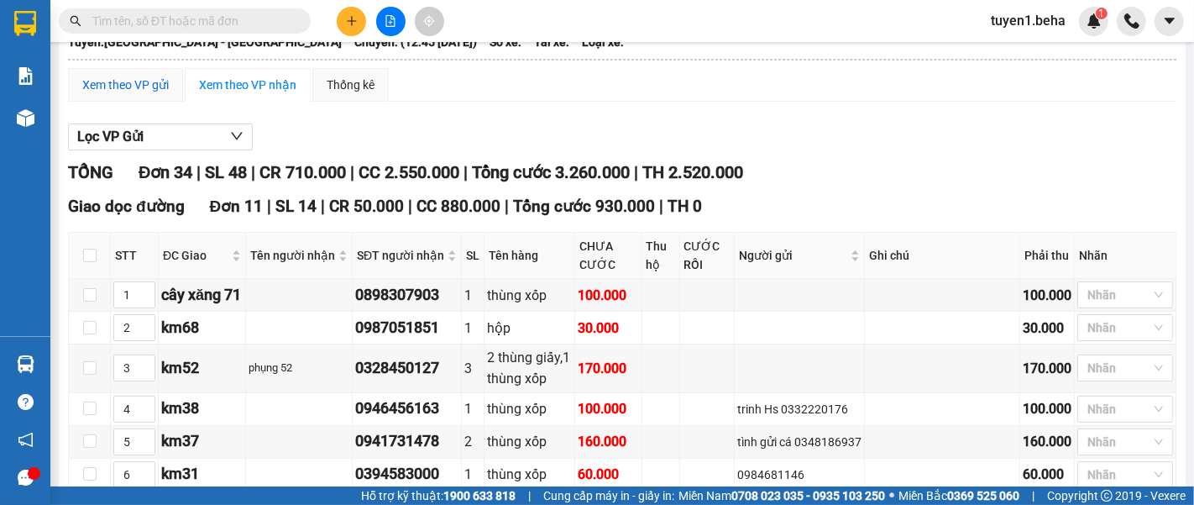
click at [161, 94] on div "Xem theo VP gửi" at bounding box center [125, 85] width 86 height 18
